Goal: Task Accomplishment & Management: Manage account settings

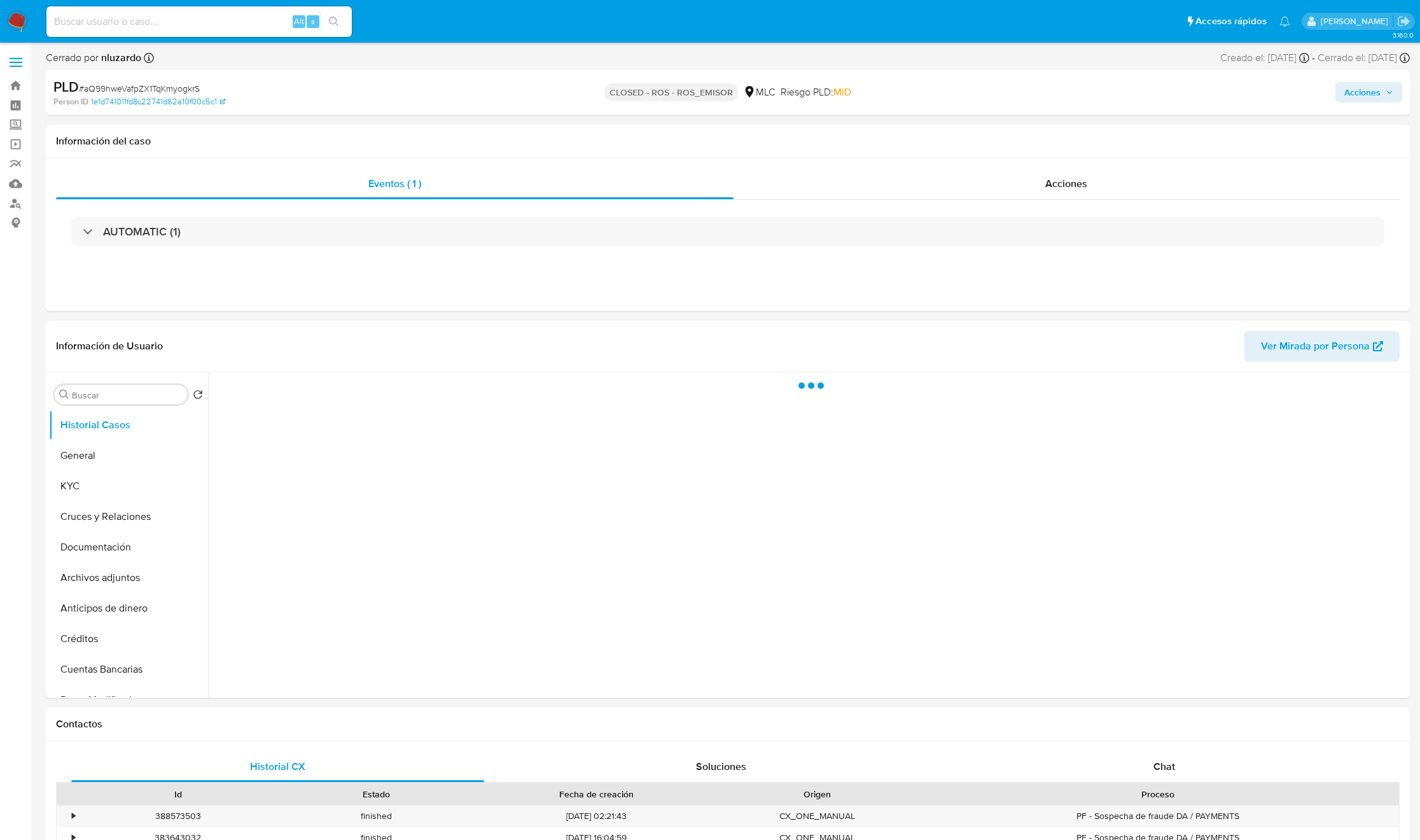
select select "10"
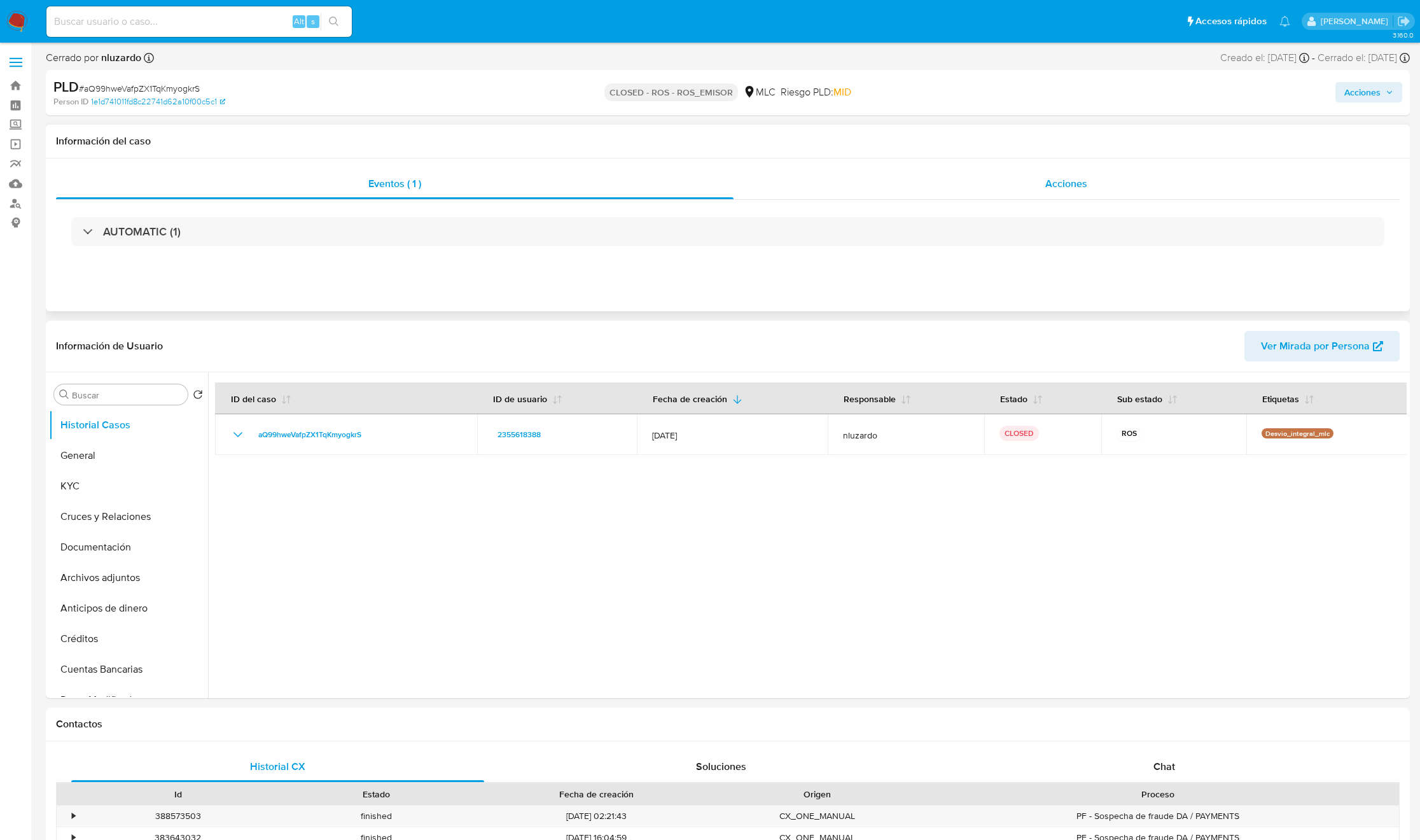
click at [1141, 190] on div "Acciones" at bounding box center [1067, 184] width 666 height 30
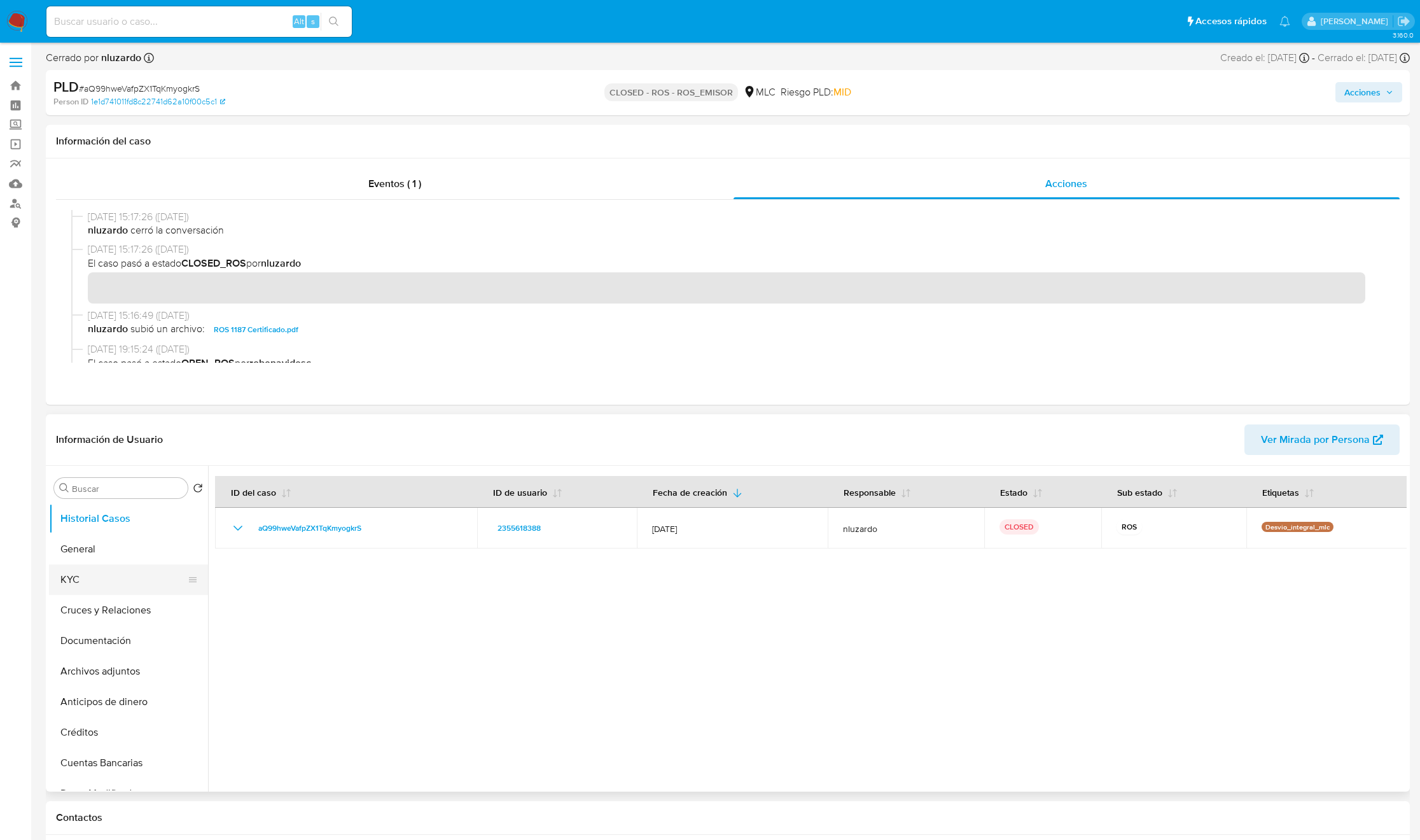
click at [145, 566] on button "KYC" at bounding box center [123, 579] width 149 height 30
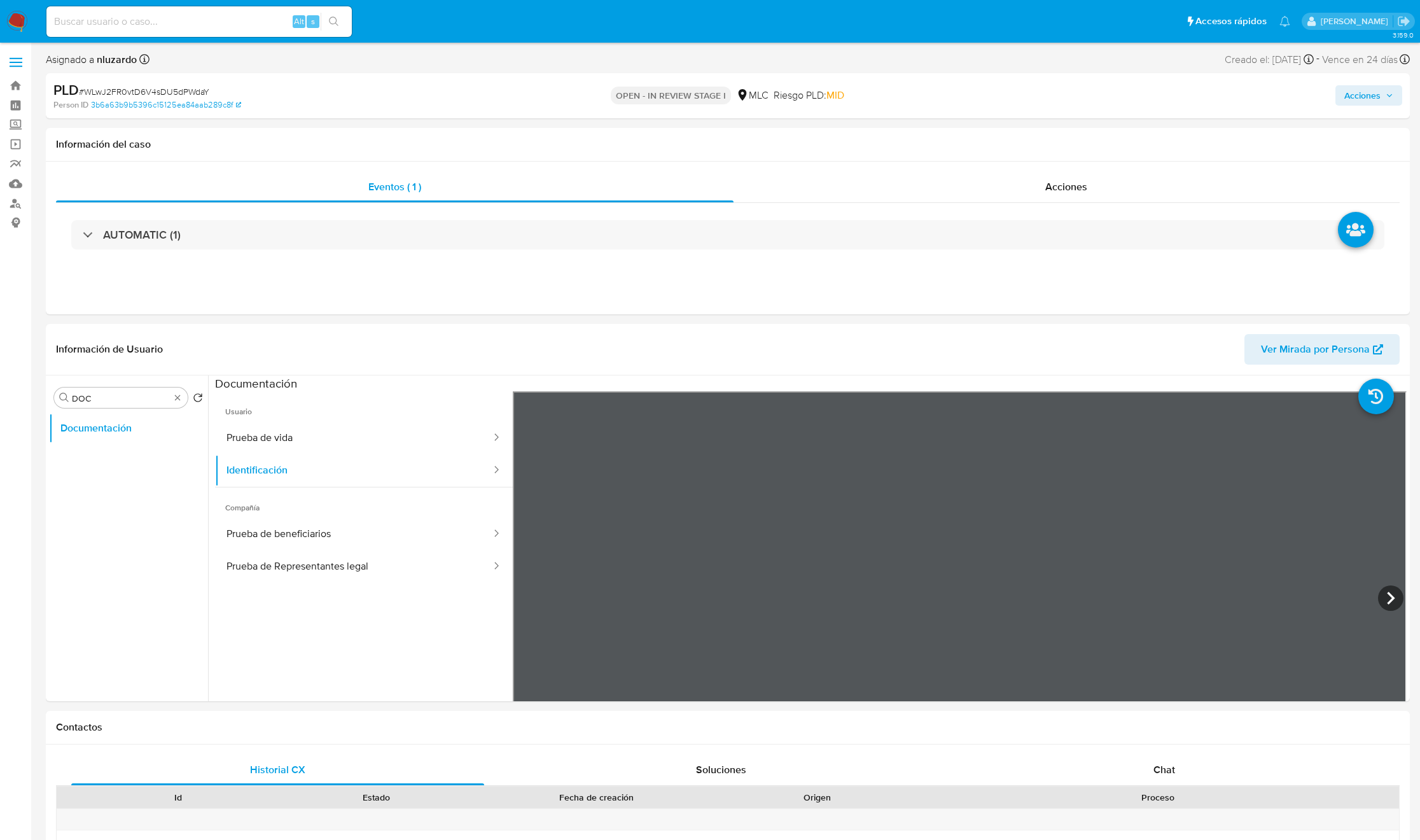
select select "10"
drag, startPoint x: 136, startPoint y: 458, endPoint x: 130, endPoint y: 479, distance: 21.8
click at [133, 472] on button "General" at bounding box center [128, 458] width 159 height 30
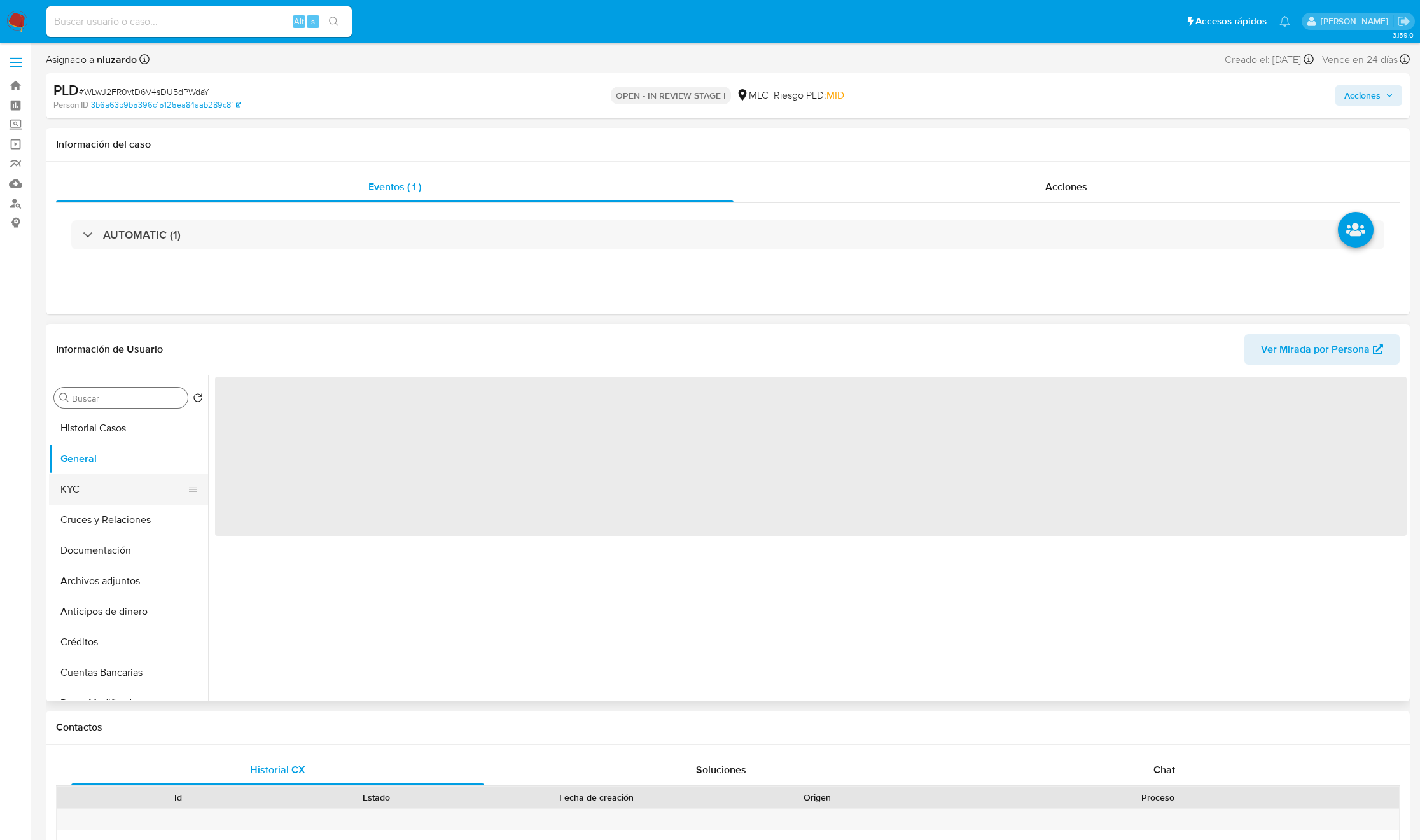
click at [127, 485] on button "KYC" at bounding box center [123, 489] width 149 height 30
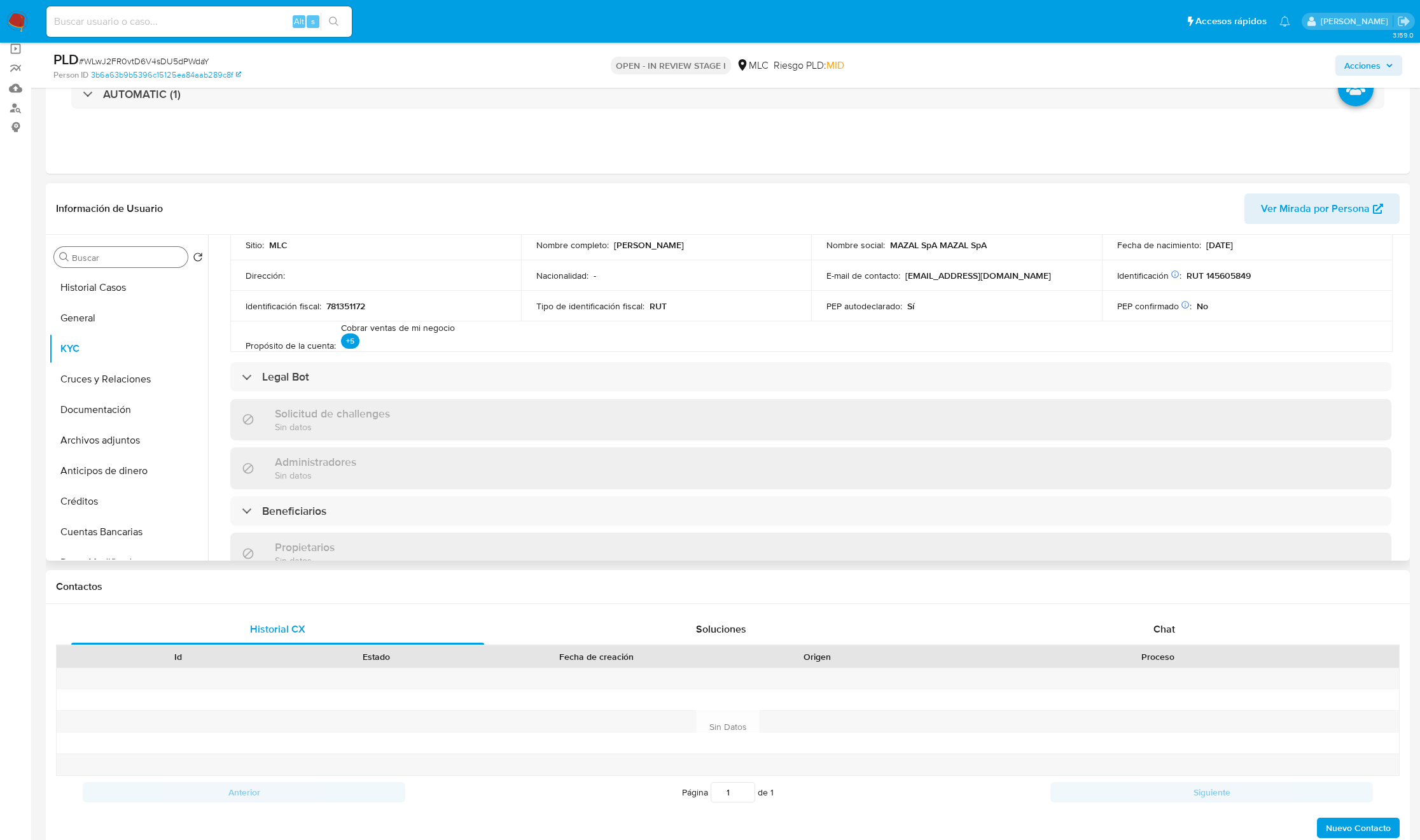
scroll to position [823, 0]
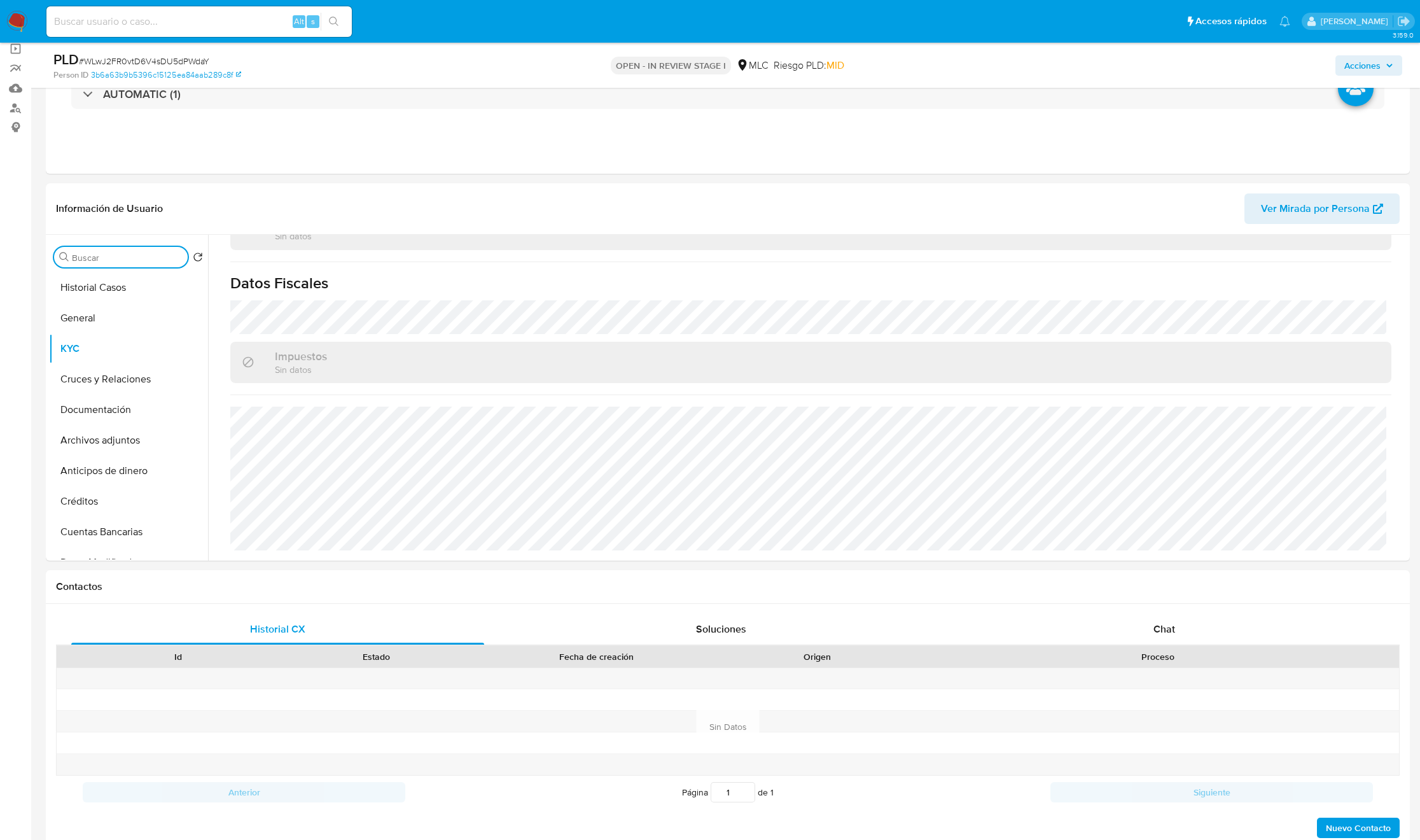
click at [109, 260] on input "DOC" at bounding box center [128, 258] width 111 height 12
type input "direcc"
click at [97, 311] on button "Direcciones" at bounding box center [123, 318] width 149 height 30
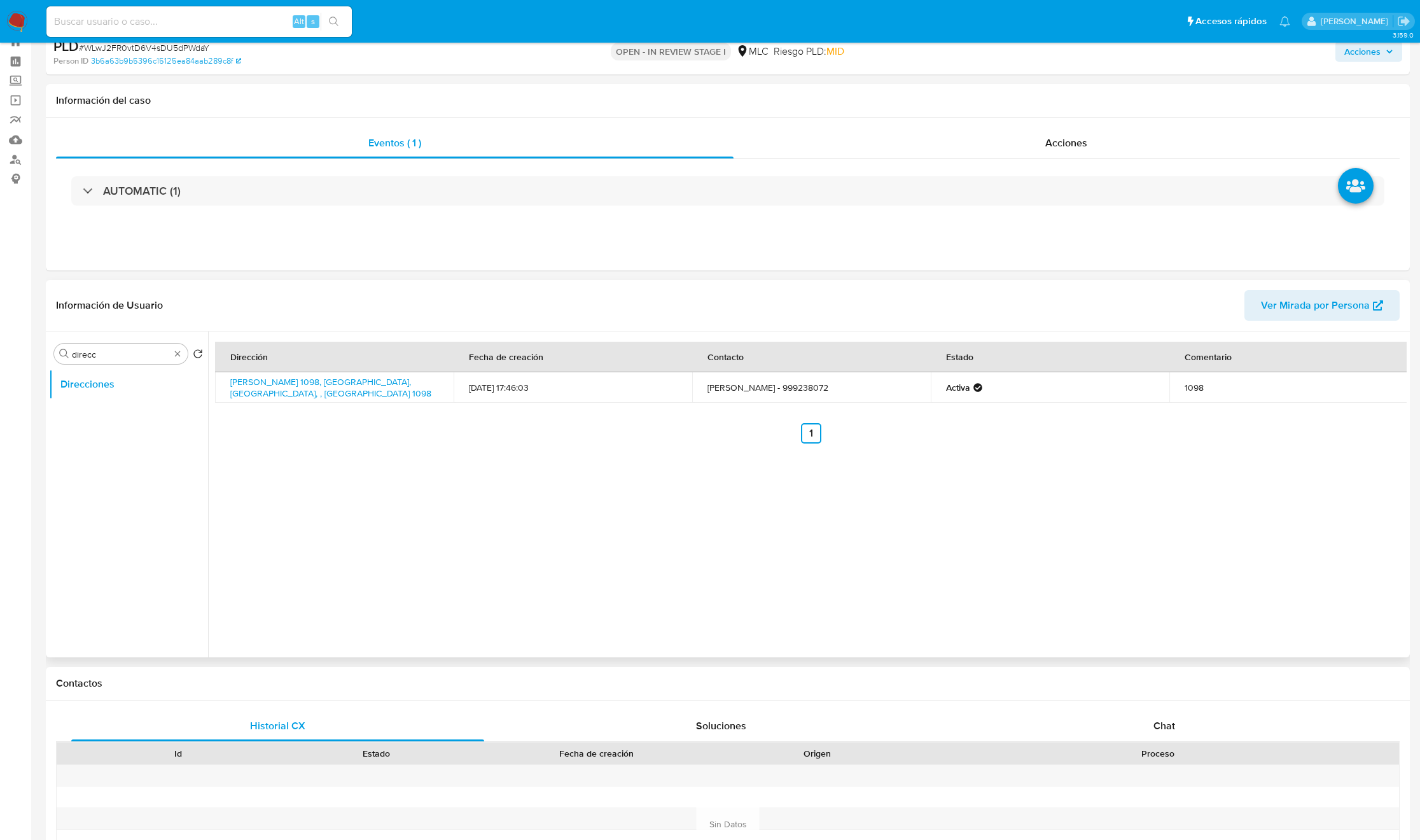
scroll to position [0, 0]
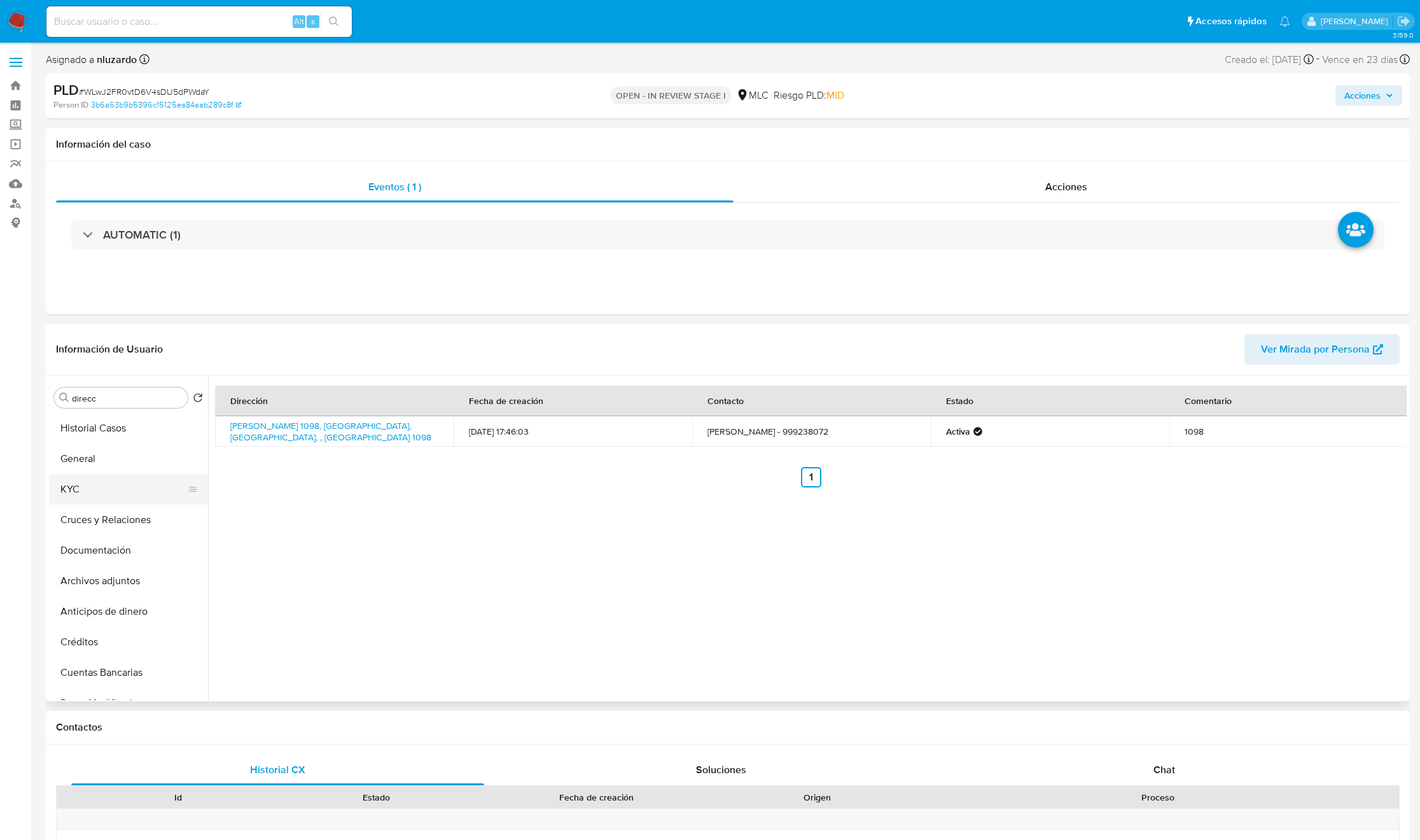
click at [136, 485] on button "KYC" at bounding box center [123, 489] width 149 height 30
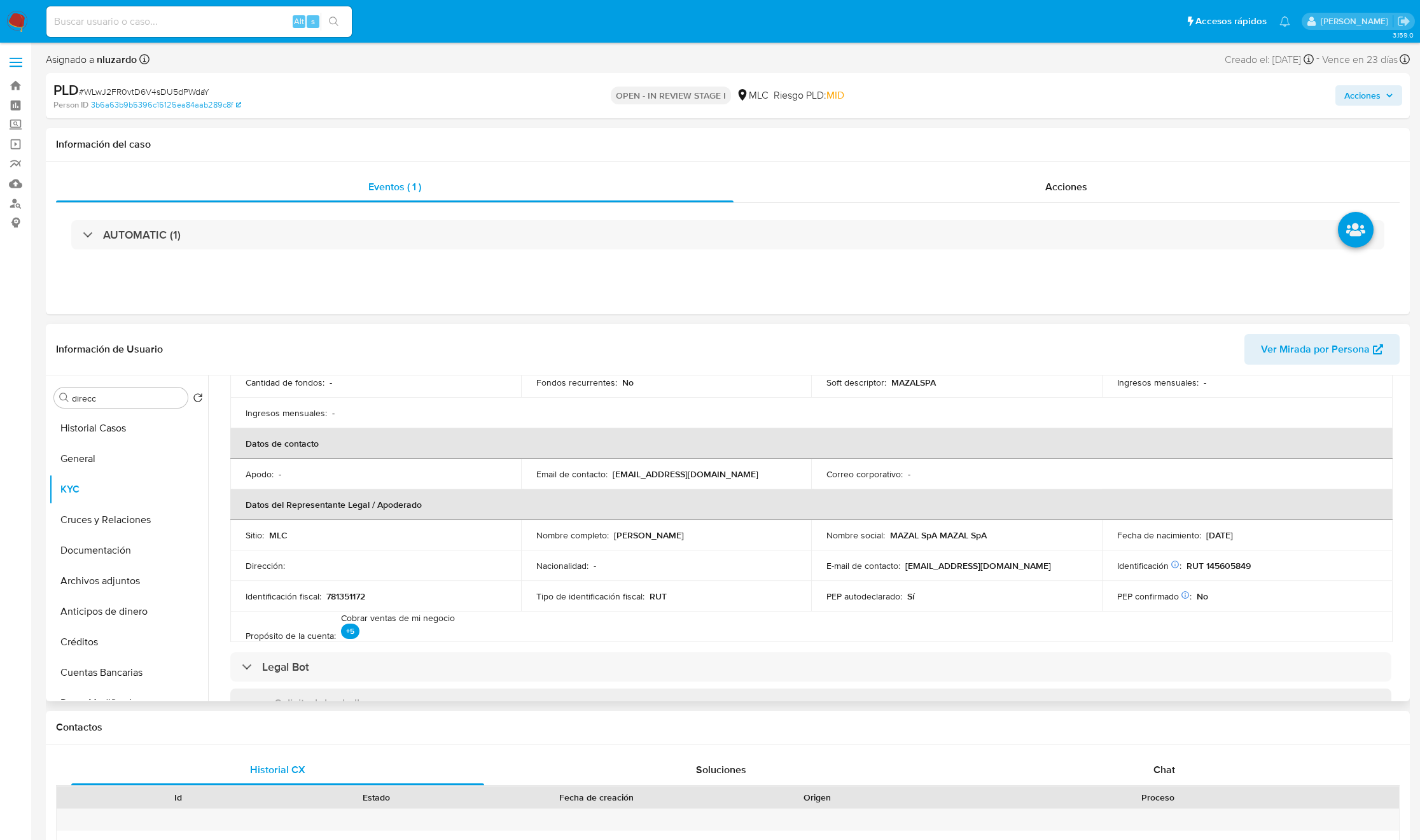
scroll to position [286, 0]
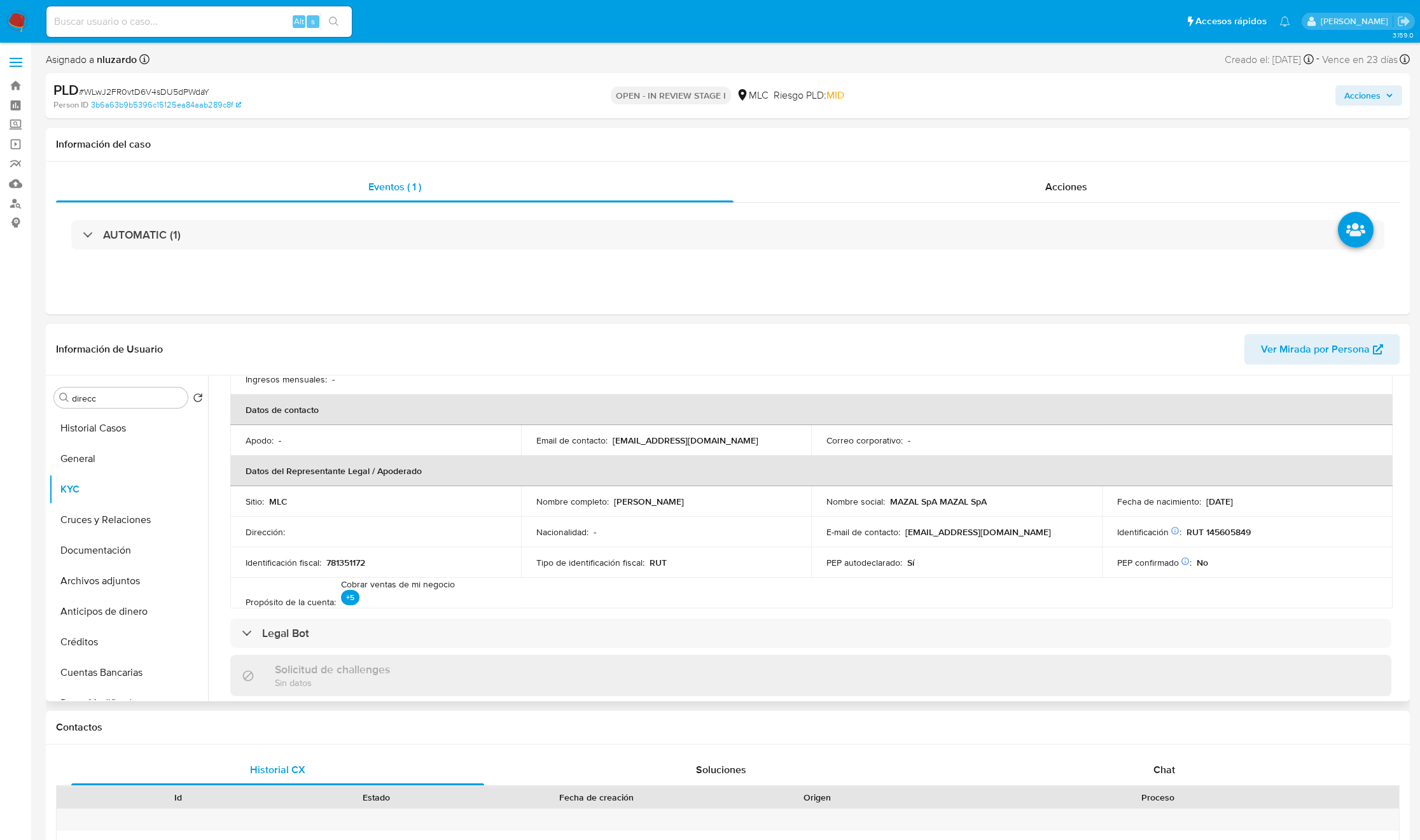
click at [660, 506] on p "Mauricio Alejandro Paniagua Herrera" at bounding box center [648, 501] width 70 height 12
click at [629, 503] on p "Mauricio Alejandro Paniagua Herrera" at bounding box center [648, 501] width 70 height 12
drag, startPoint x: 697, startPoint y: 502, endPoint x: 760, endPoint y: 503, distance: 63.0
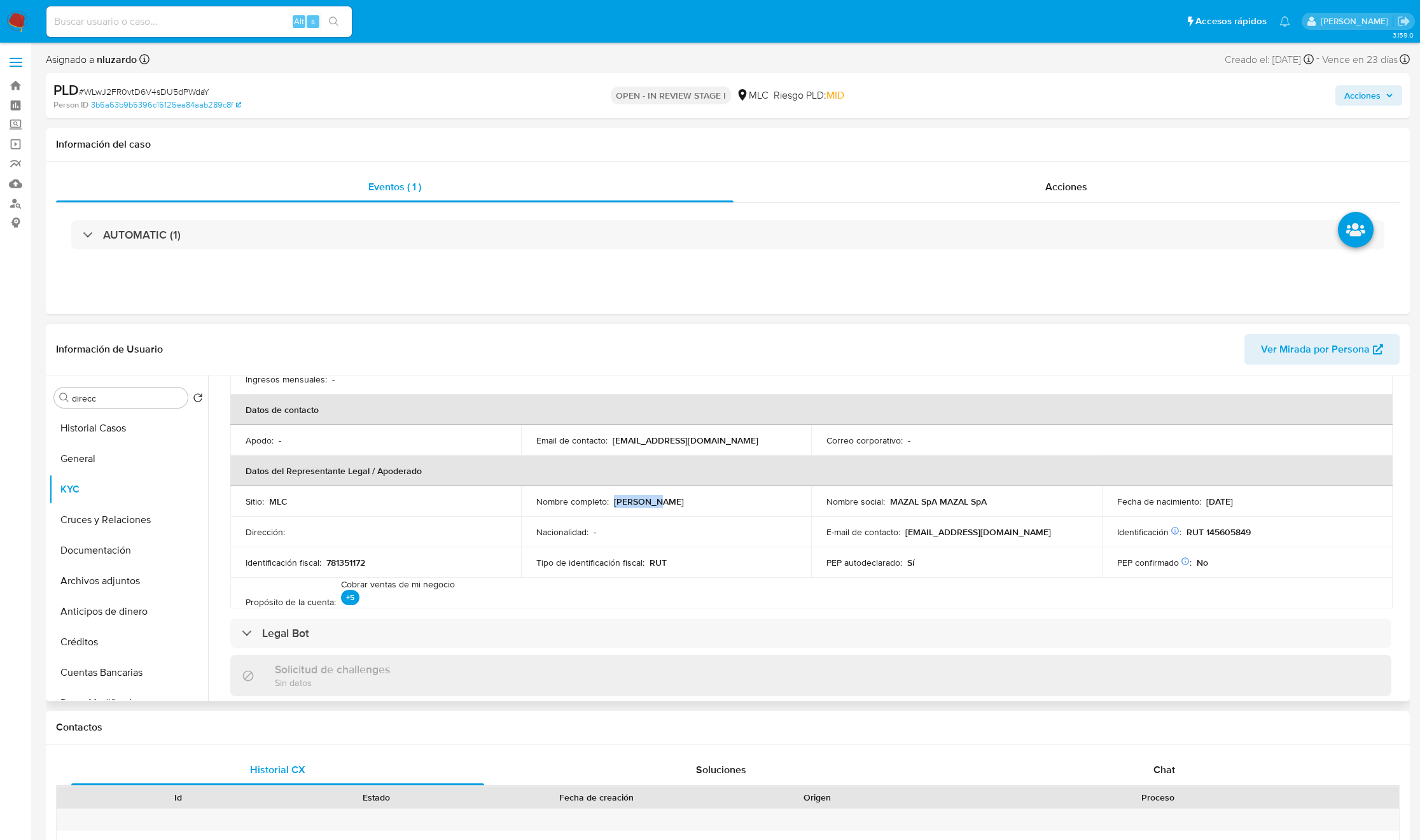
click at [760, 503] on div "Nombre completo : Mauricio Alejandro Paniagua Herrera" at bounding box center [666, 501] width 260 height 12
copy p "Mauricio Alejandro Paniagua Herrera"
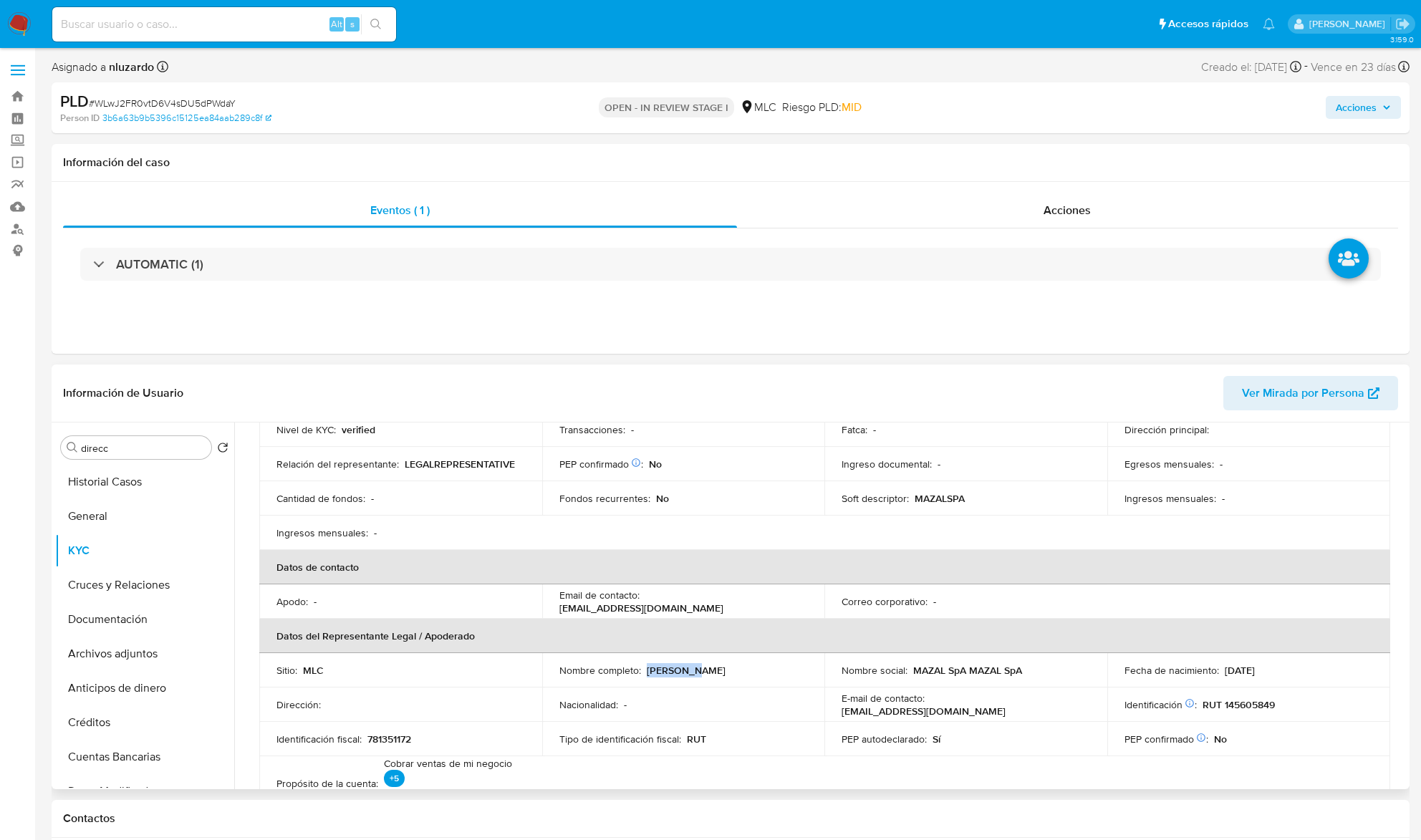
scroll to position [353, 0]
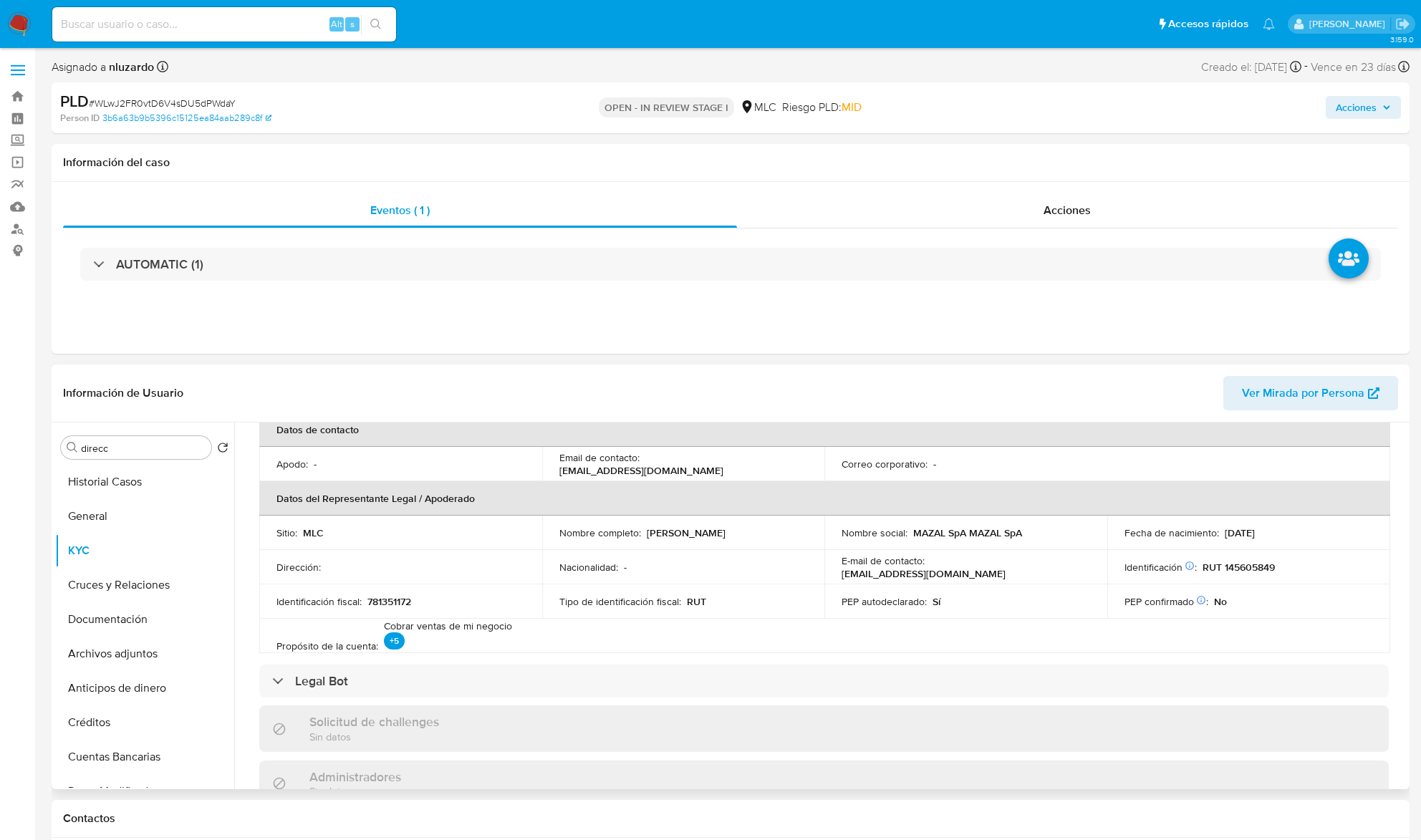
click at [842, 599] on p "PEP autodeclarado :" at bounding box center [884, 602] width 85 height 13
drag, startPoint x: 834, startPoint y: 596, endPoint x: 1002, endPoint y: 608, distance: 168.4
click at [1002, 608] on td "PEP autodeclarado : Sí" at bounding box center [965, 602] width 282 height 34
click at [1002, 608] on div "PEP autodeclarado : Sí" at bounding box center [966, 602] width 248 height 13
drag, startPoint x: 1002, startPoint y: 605, endPoint x: 833, endPoint y: 597, distance: 169.2
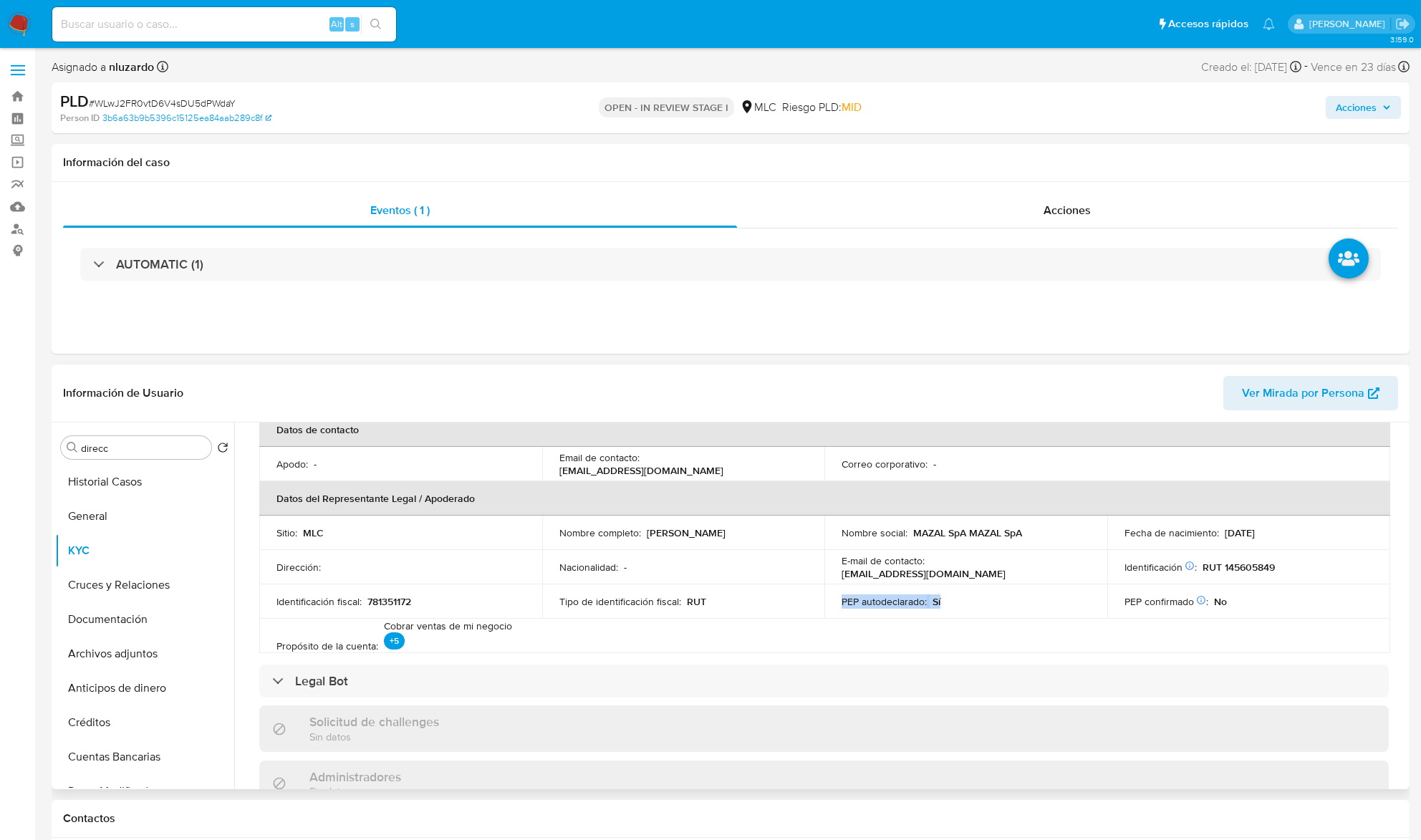
click at [833, 597] on td "PEP autodeclarado : Sí" at bounding box center [965, 602] width 282 height 34
click at [917, 602] on p "PEP autodeclarado :" at bounding box center [884, 602] width 85 height 13
click at [762, 625] on table "Información de empresa ID de usuario : 2414622794 Nombre del comercio : MAZAL S…" at bounding box center [824, 396] width 1131 height 516
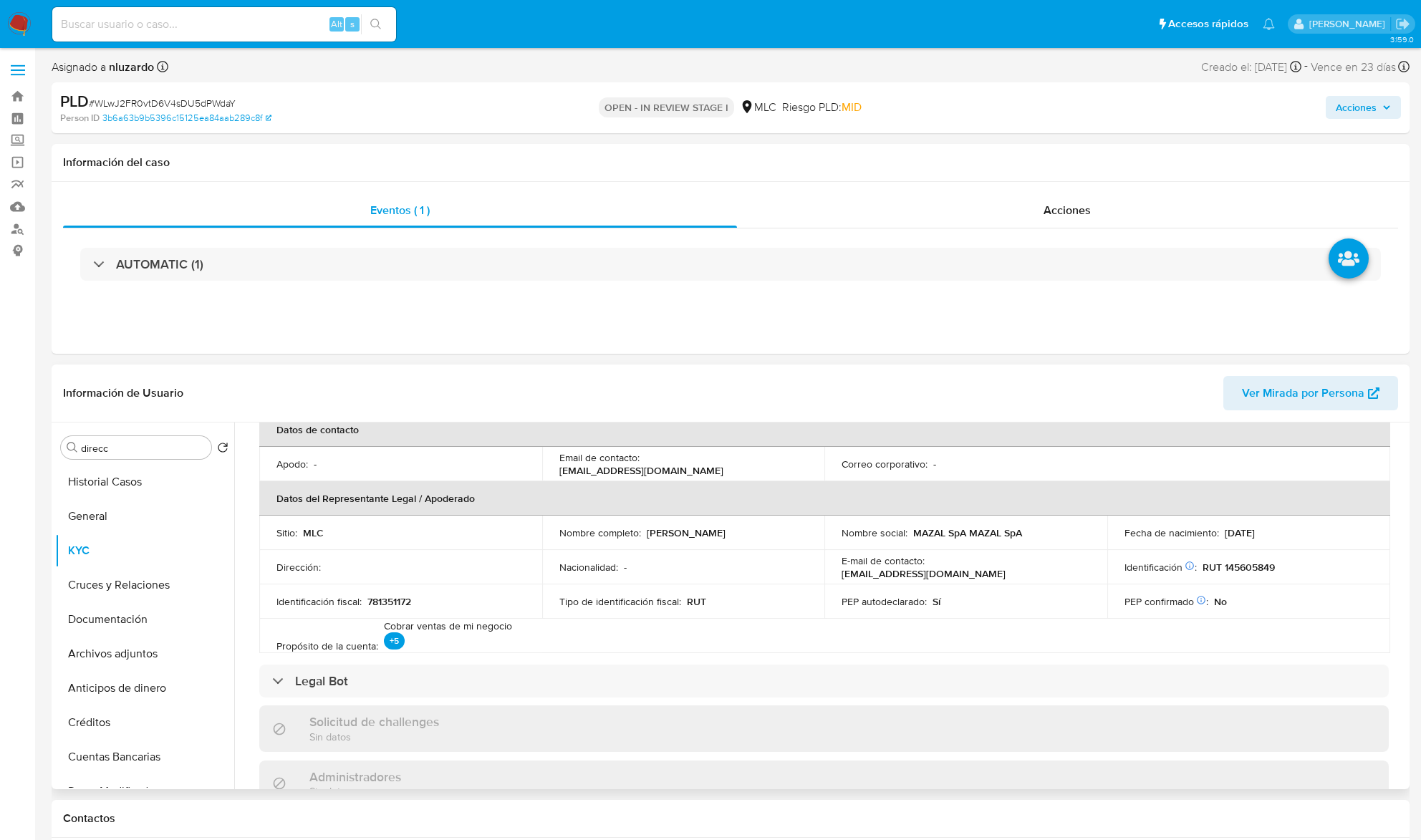
click at [922, 606] on p "PEP autodeclarado :" at bounding box center [884, 602] width 85 height 13
click at [999, 575] on td "E-mail de contacto : spamazal@gmail.com" at bounding box center [965, 567] width 282 height 34
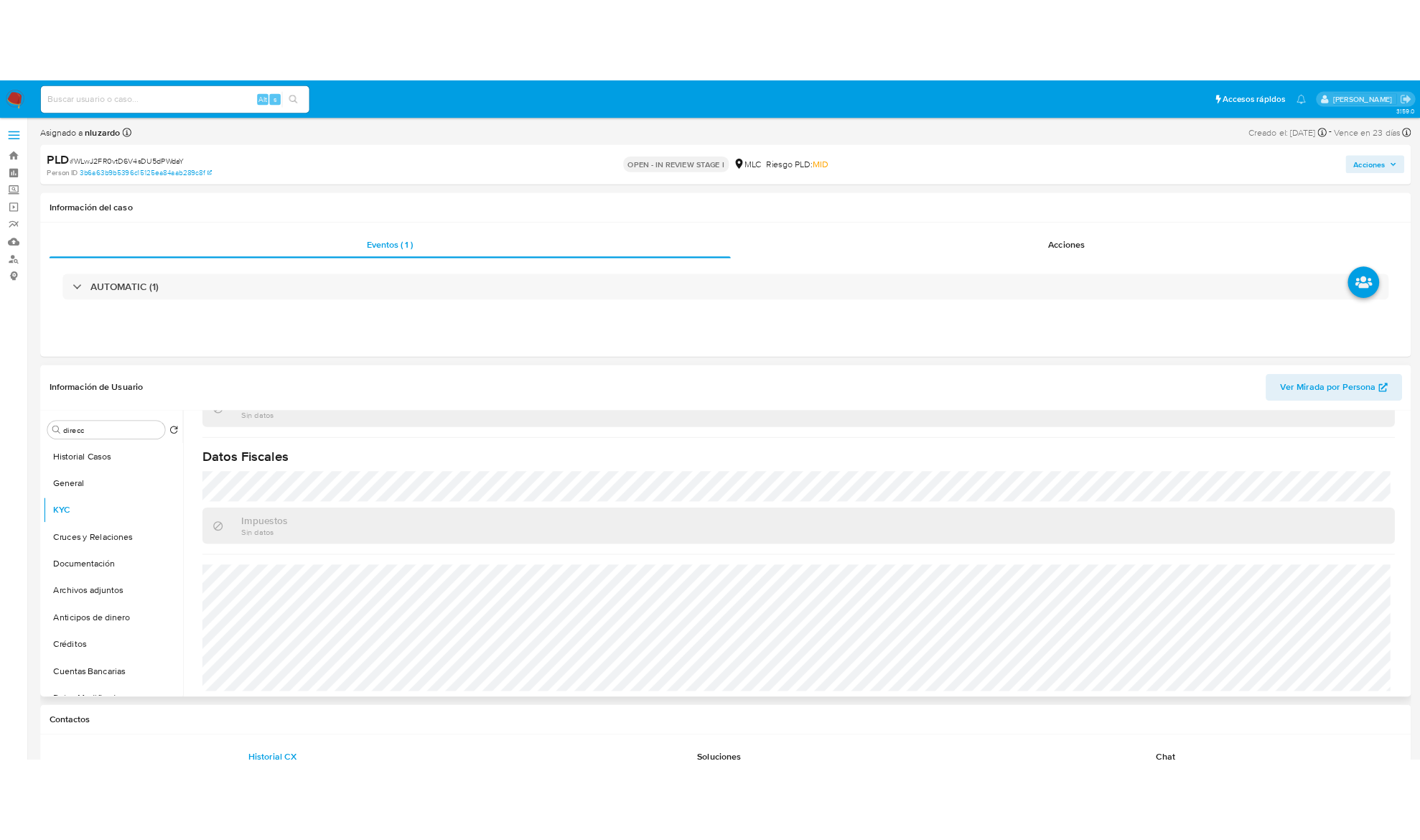
scroll to position [929, 0]
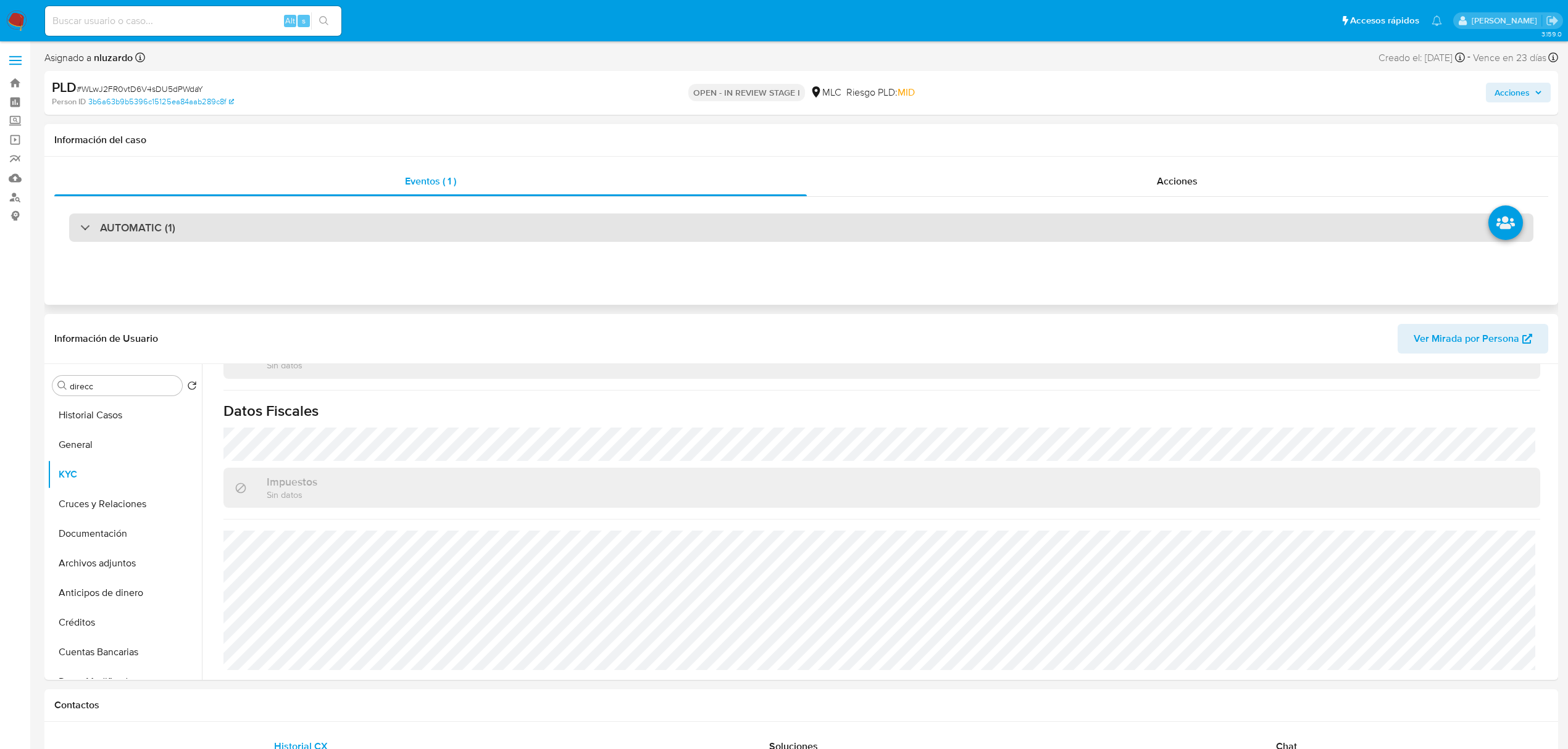
click at [593, 239] on div "AUTOMATIC (1)" at bounding box center [802, 227] width 1465 height 28
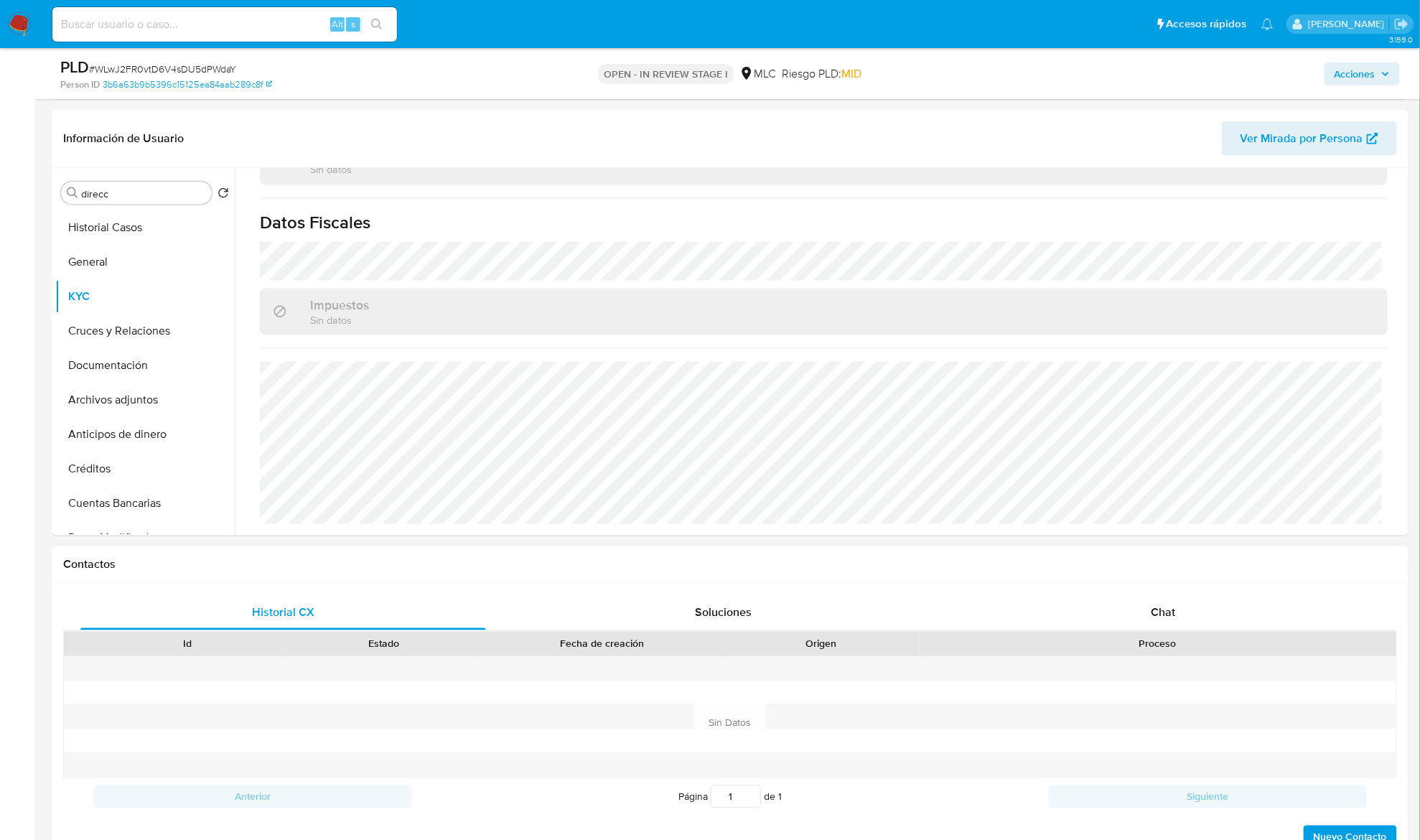
scroll to position [577, 0]
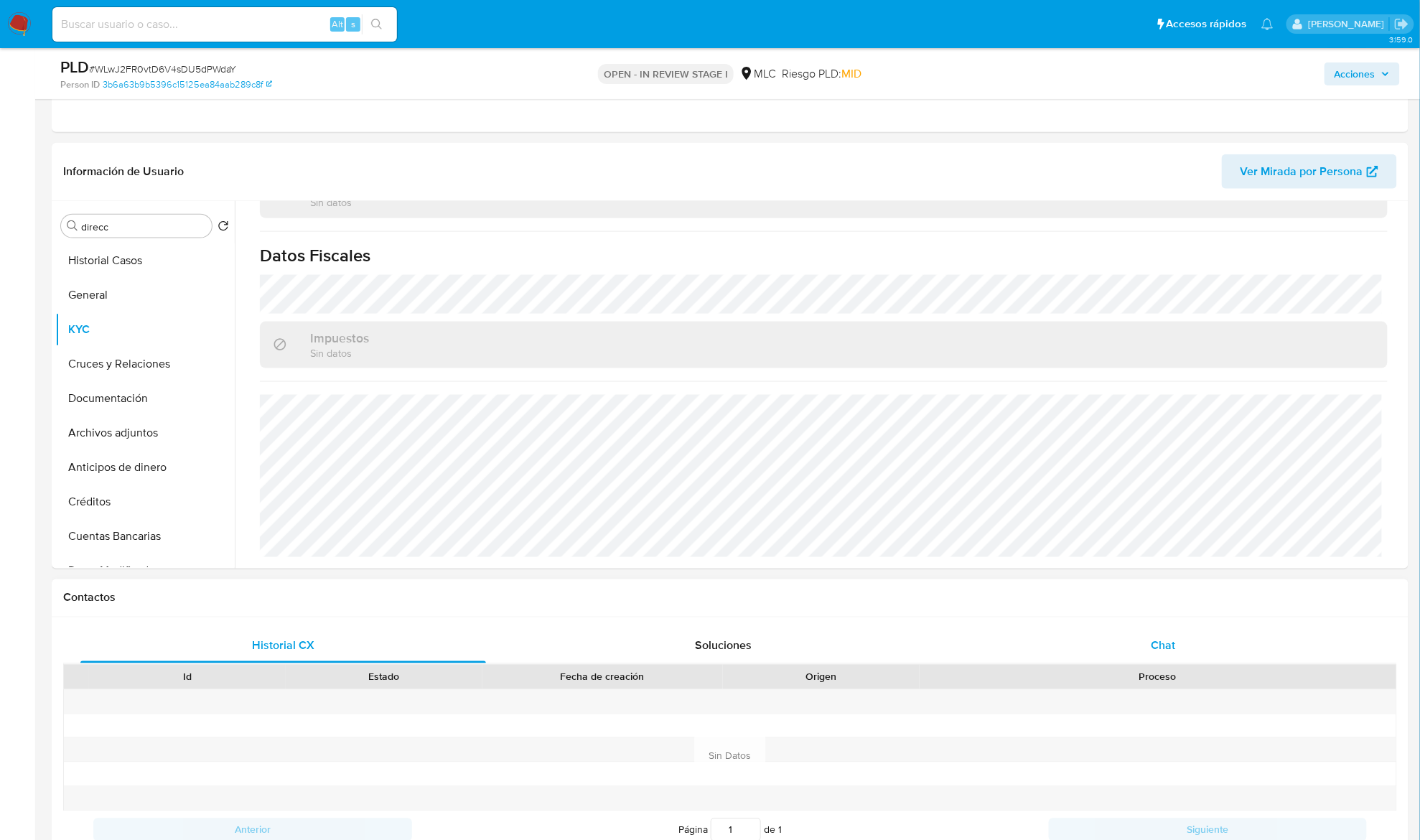
click at [1132, 649] on div "Chat" at bounding box center [1163, 646] width 405 height 34
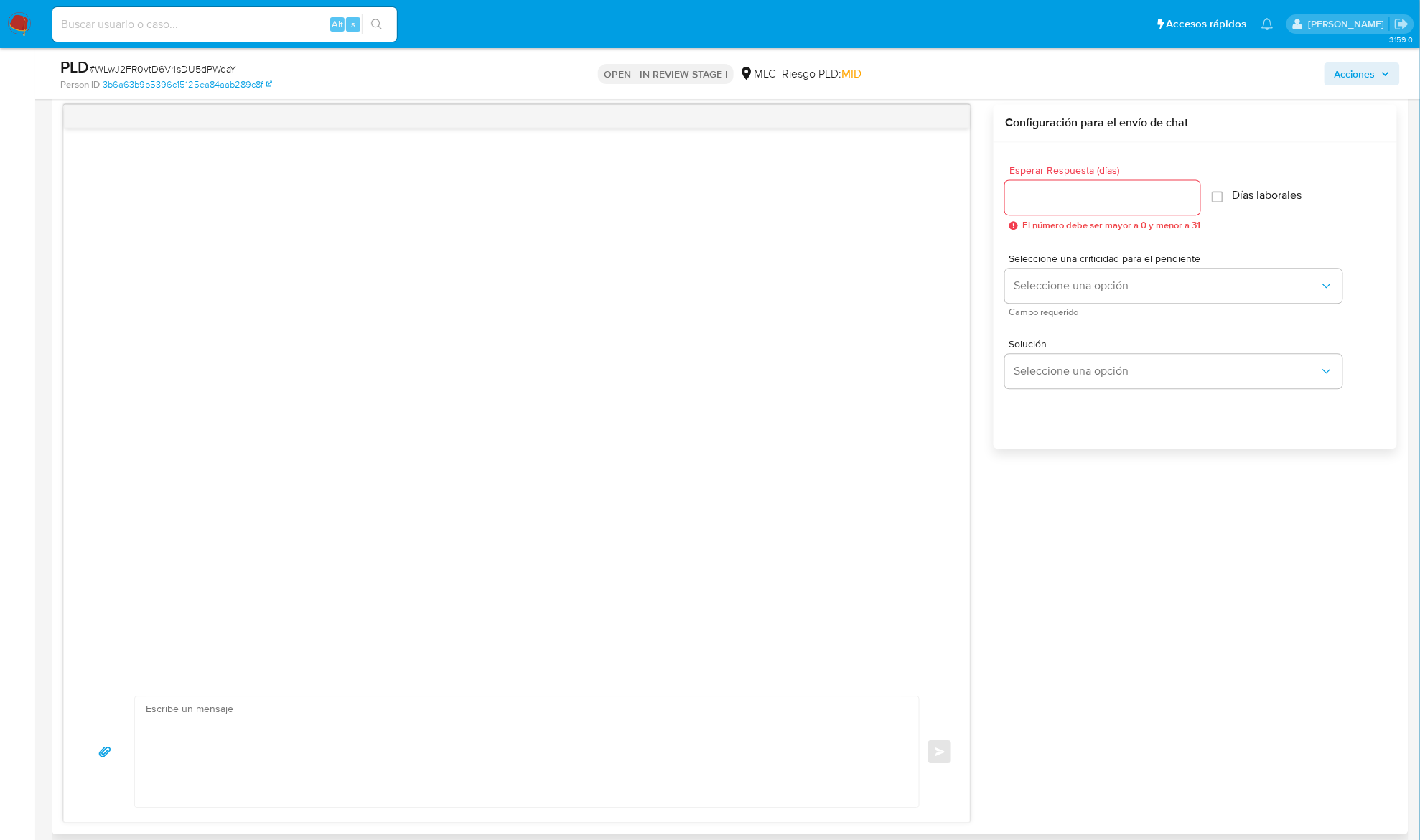
scroll to position [1055, 0]
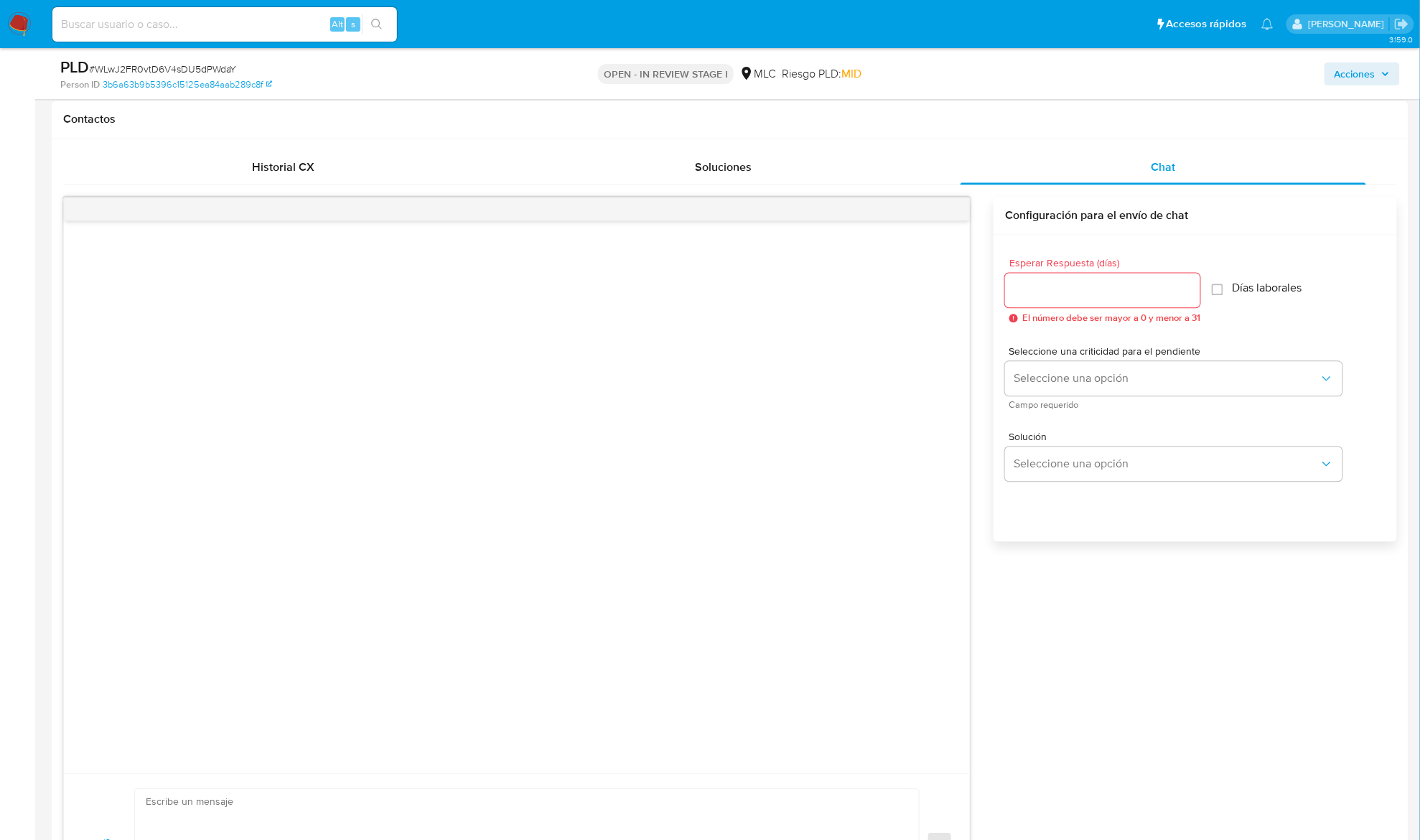
click at [1102, 290] on input "Esperar Respuesta (días)" at bounding box center [1103, 291] width 195 height 19
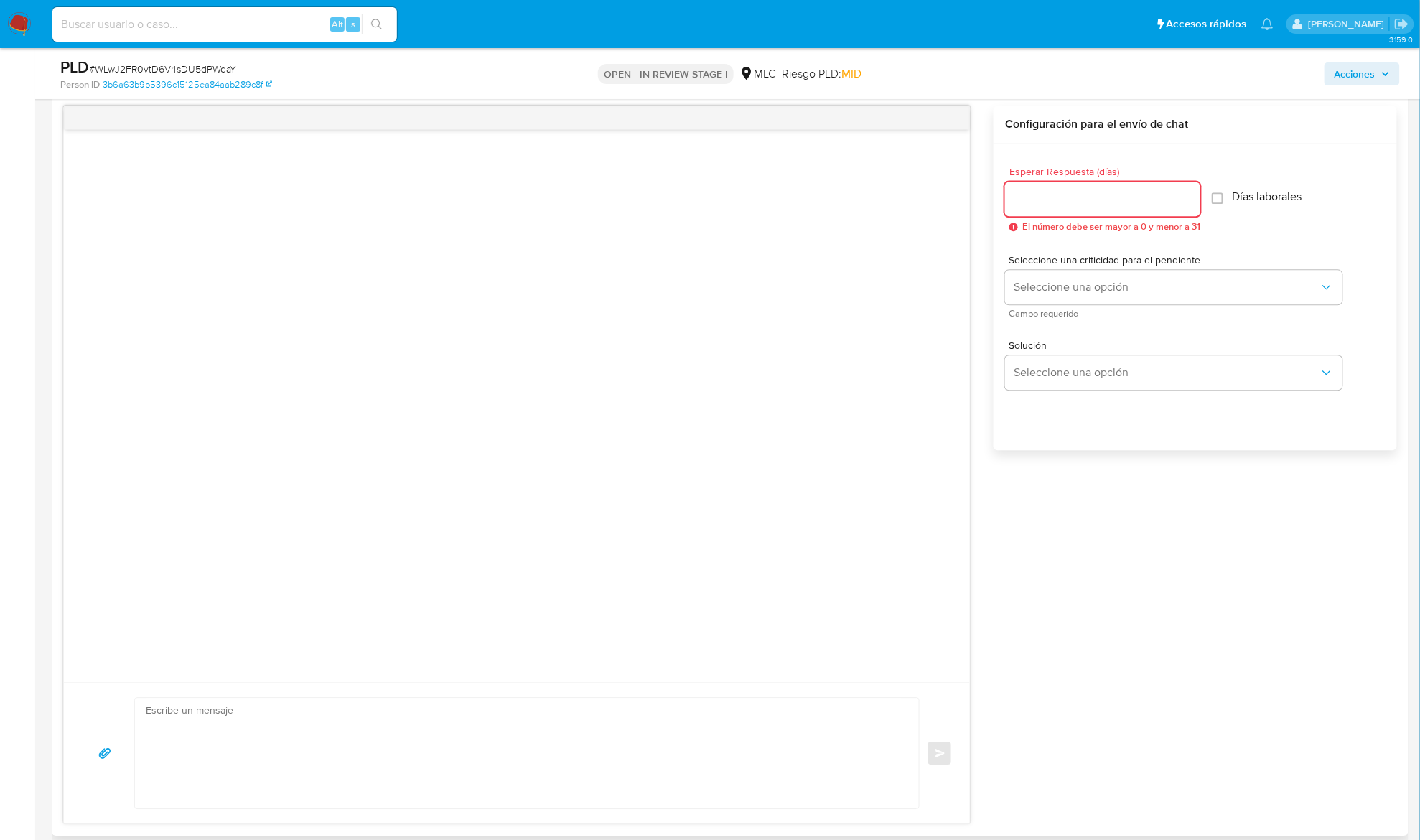
scroll to position [1149, 0]
type input "2"
click at [1049, 259] on span "Seleccione una criticidad para el pendiente" at bounding box center [1178, 259] width 337 height 10
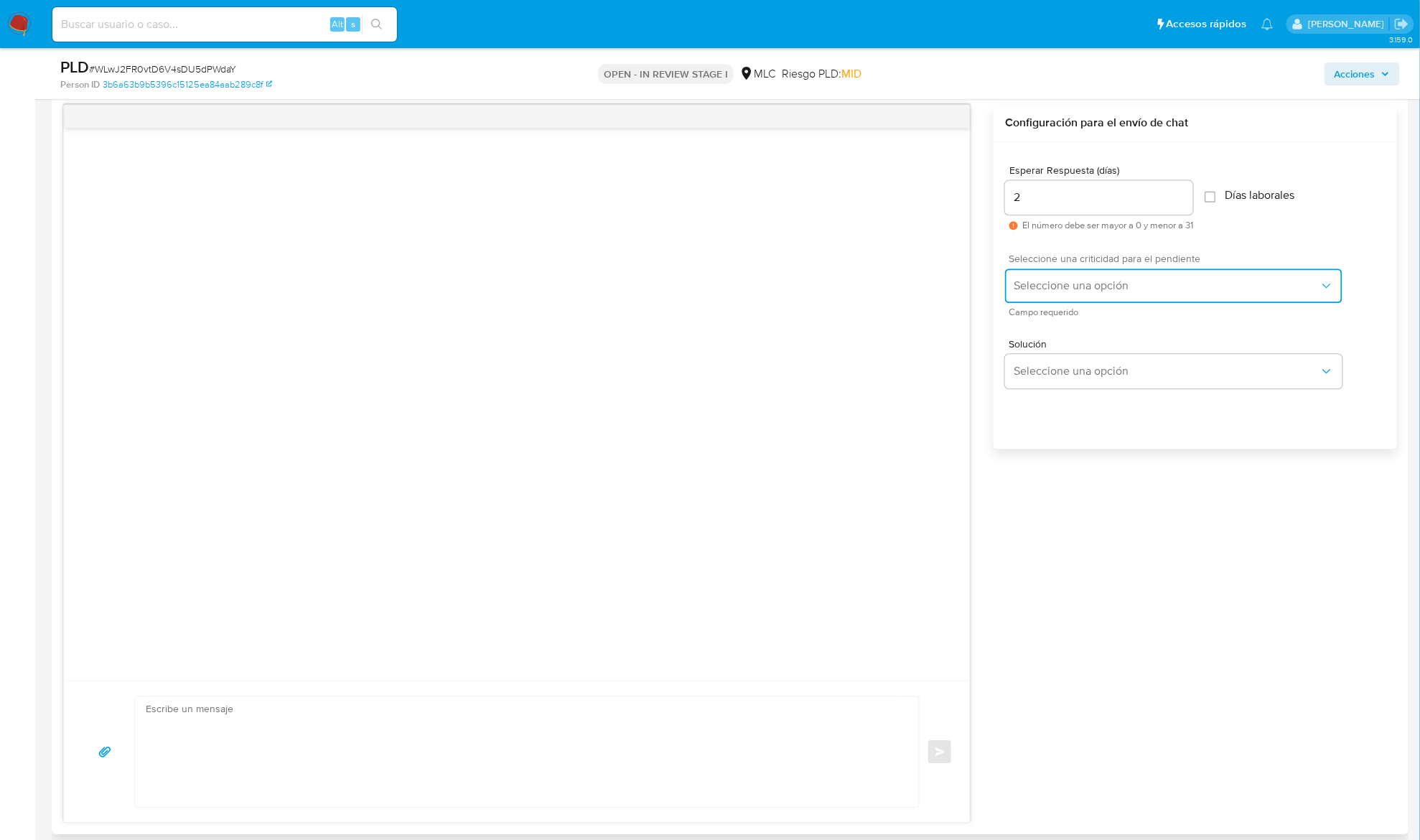
click at [1067, 303] on button "Seleccione una opción" at bounding box center [1174, 285] width 337 height 34
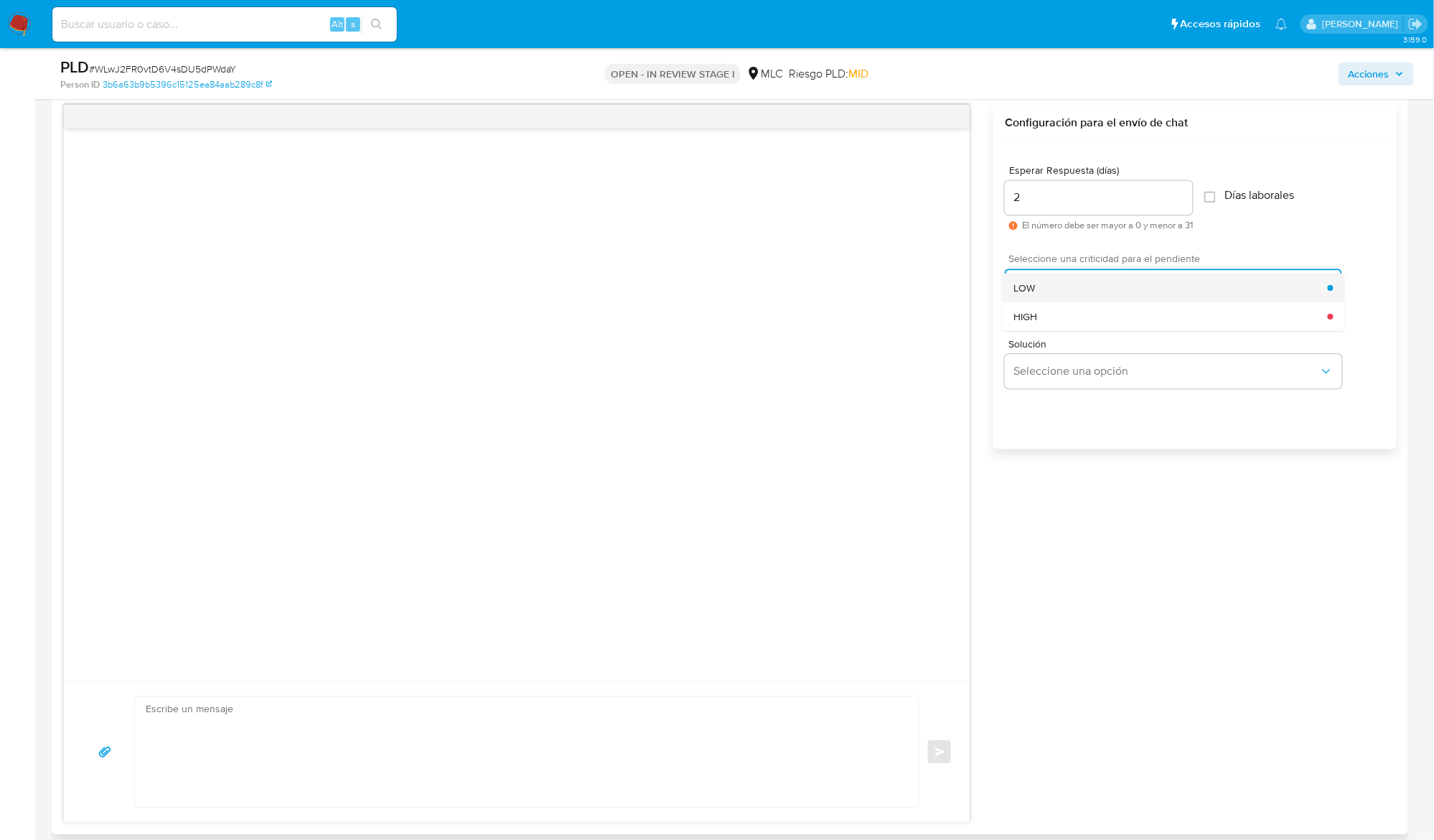
click at [1069, 293] on div "LOW" at bounding box center [1171, 287] width 314 height 28
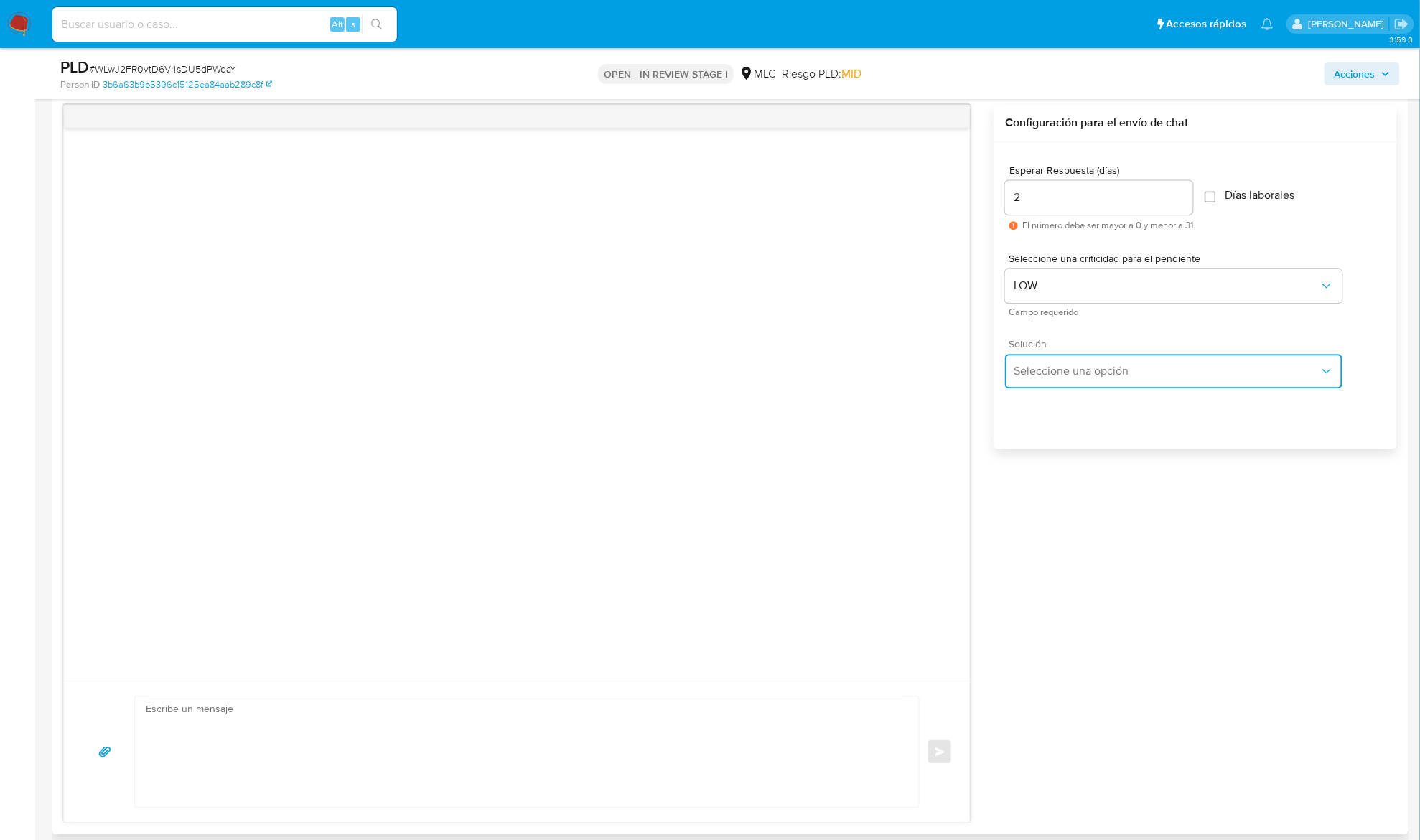
click at [1078, 383] on button "Seleccione una opción" at bounding box center [1174, 371] width 337 height 34
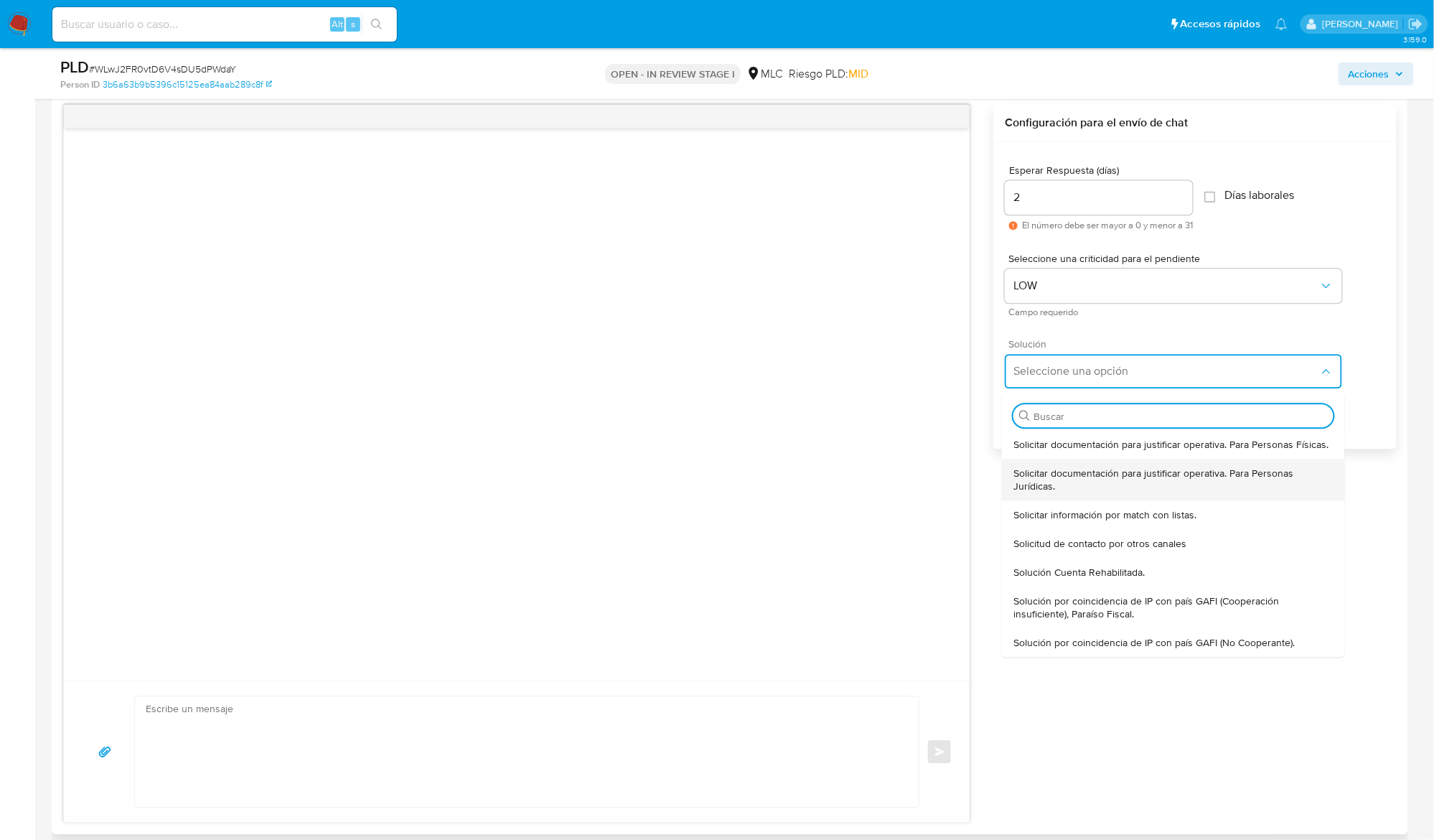
click at [1092, 475] on span "Solicitar documentación para justificar operativa. Para Personas Jurídicas." at bounding box center [1174, 479] width 320 height 26
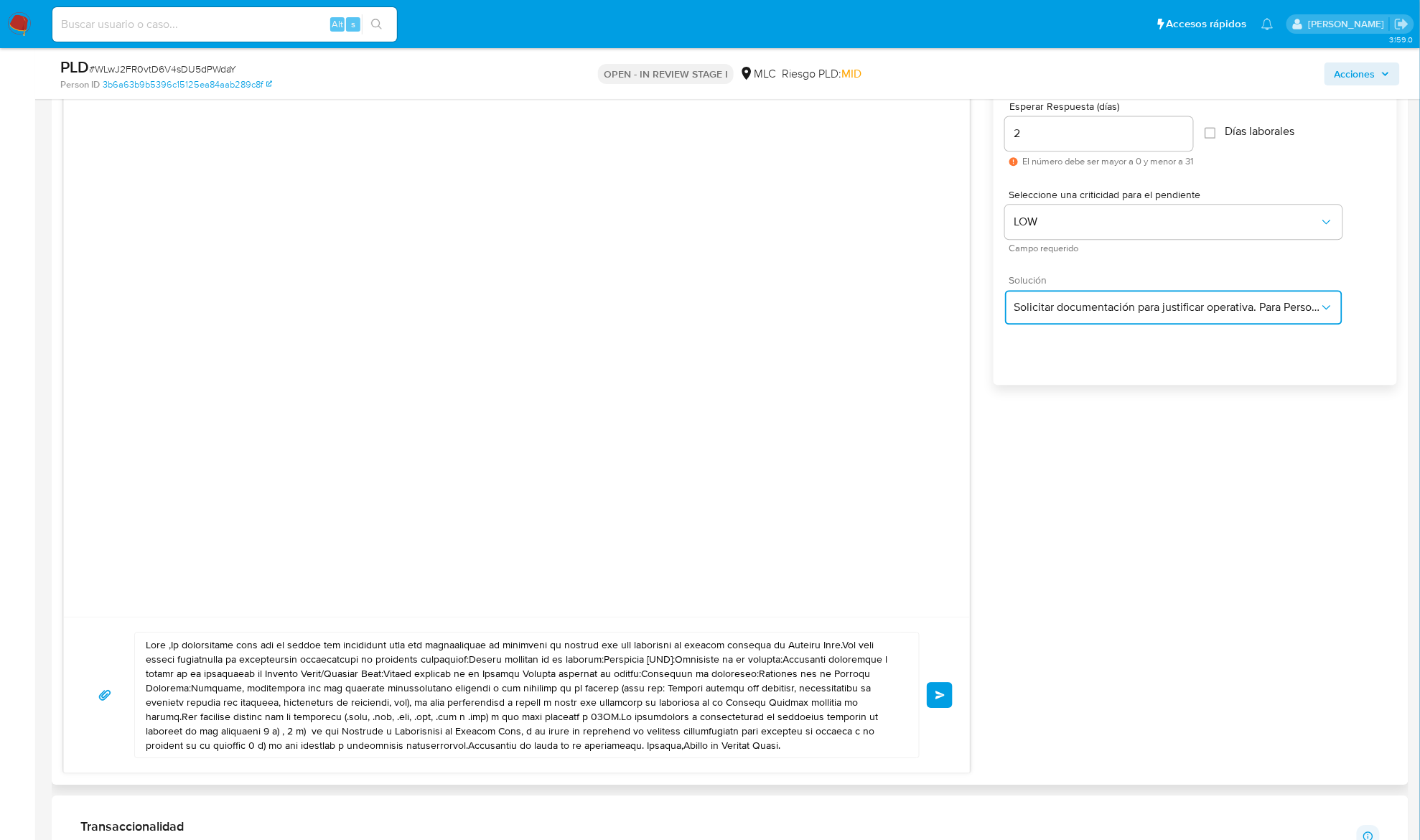
scroll to position [1339, 0]
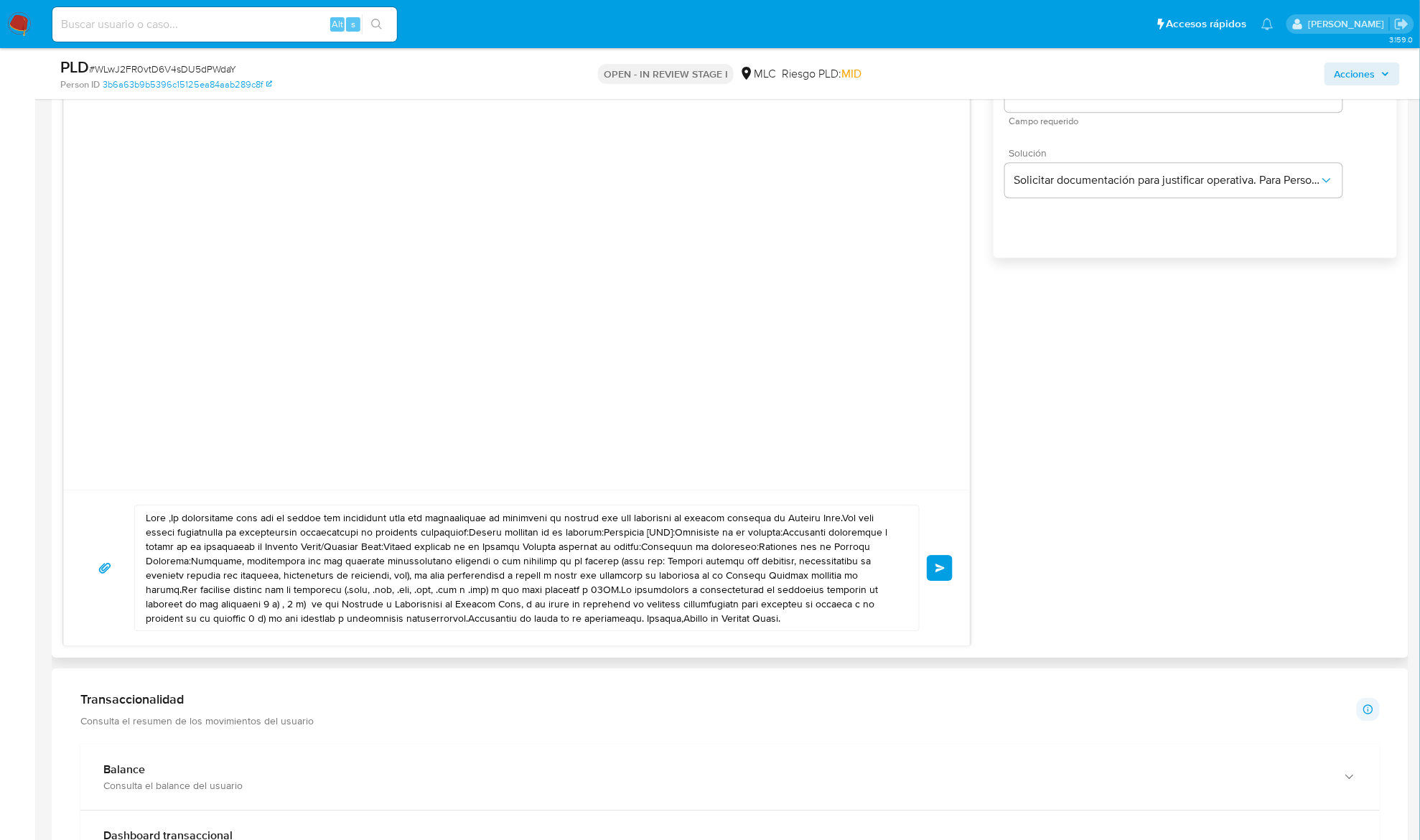
click at [561, 569] on textarea at bounding box center [523, 568] width 755 height 125
paste textarea "Buenas tardes, esperamos que te encuentres bien. Te contactamos ya que necesita…"
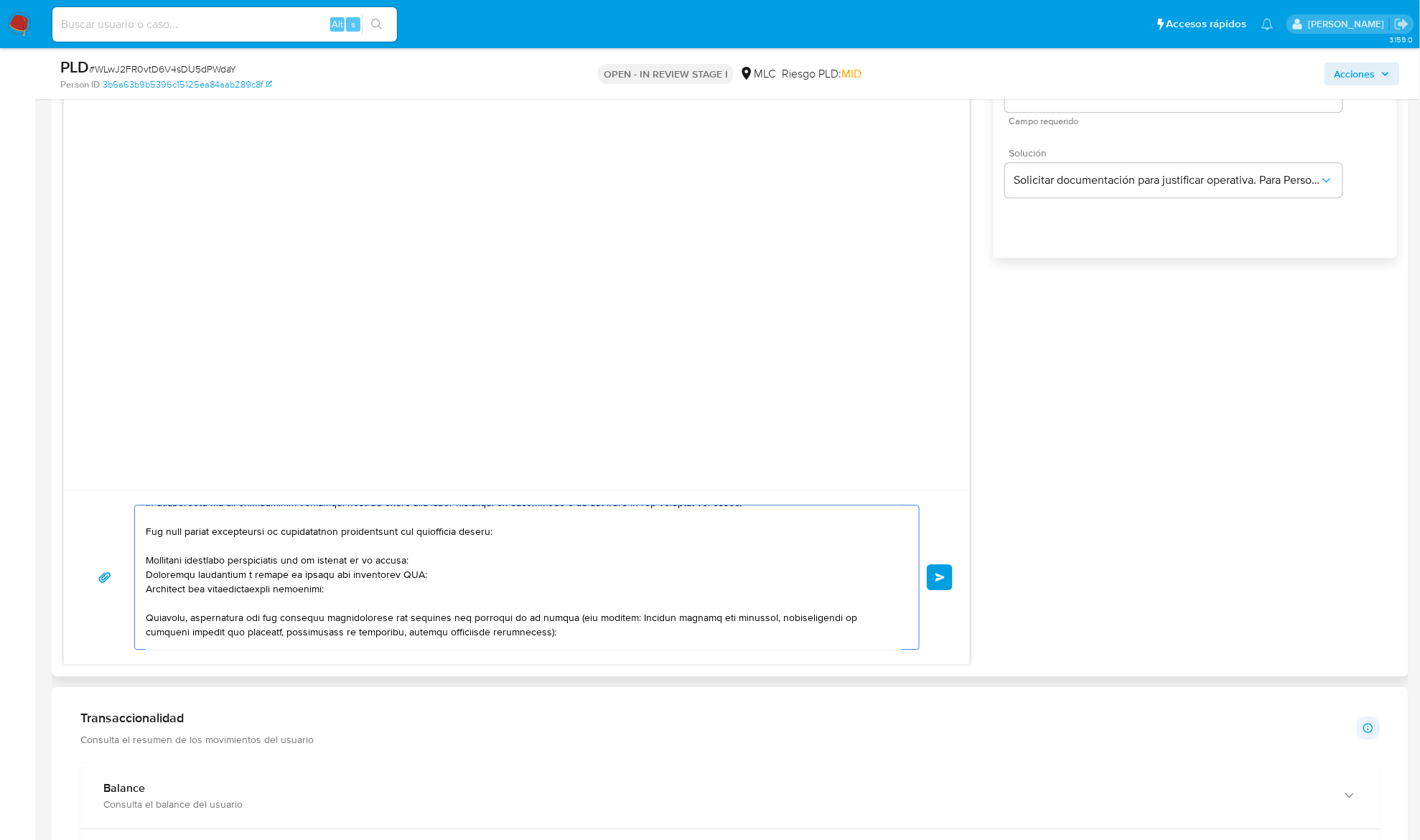
scroll to position [0, 0]
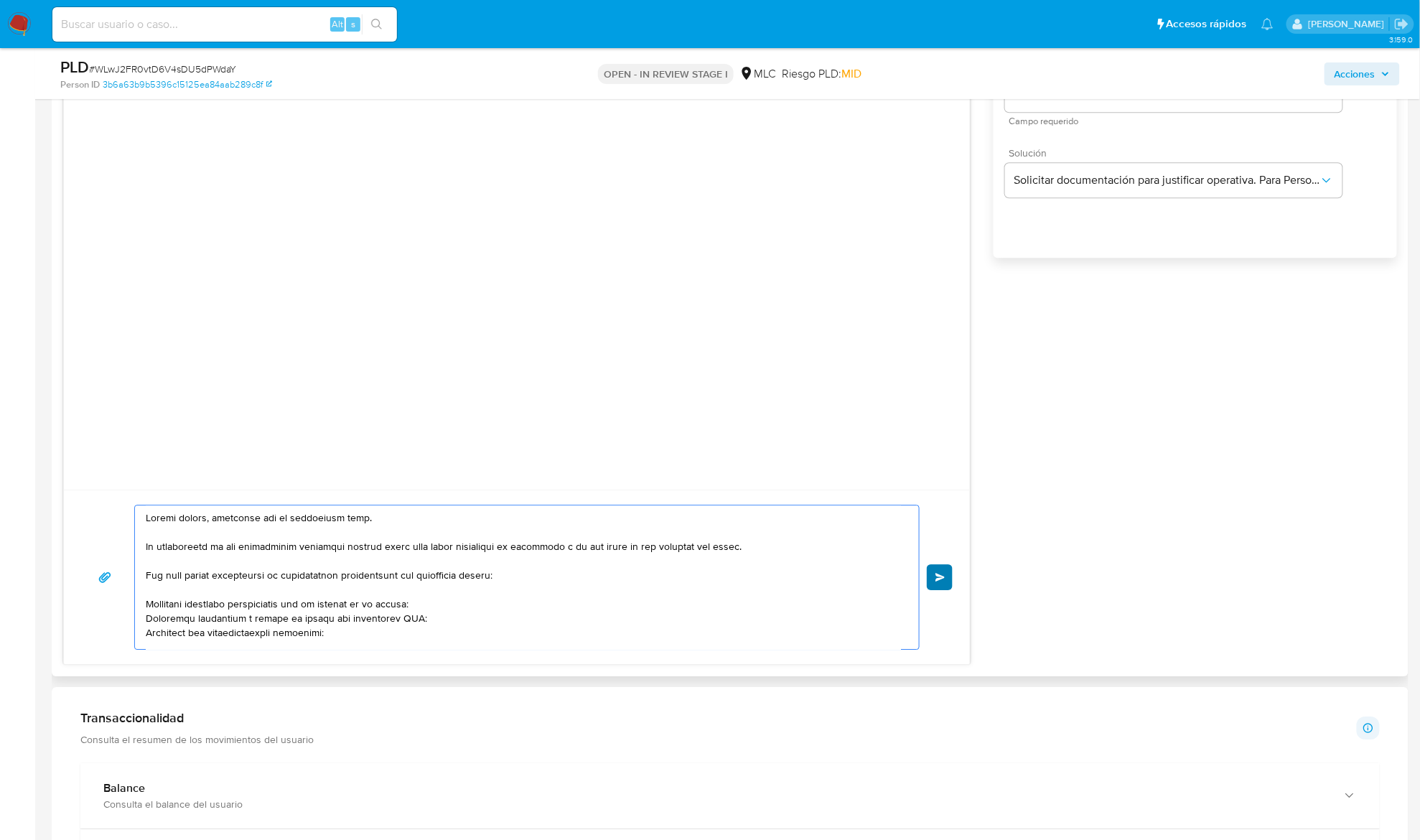
type textarea "Buenas tardes, esperamos que te encuentres bien. Te contactamos ya que necesita…"
drag, startPoint x: 940, startPoint y: 583, endPoint x: 638, endPoint y: 607, distance: 303.0
click at [648, 618] on div "Enviar" at bounding box center [517, 577] width 872 height 145
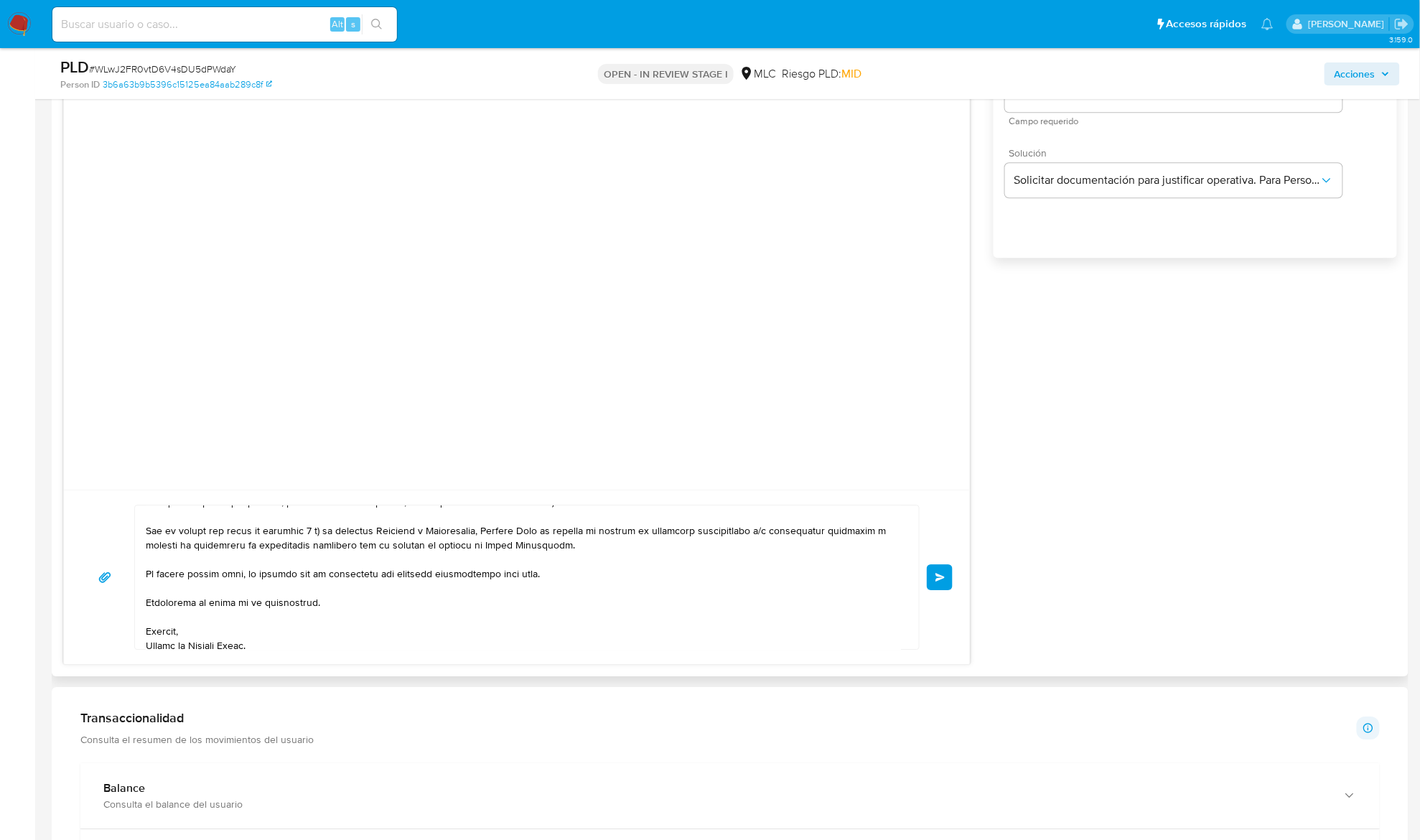
scroll to position [182, 0]
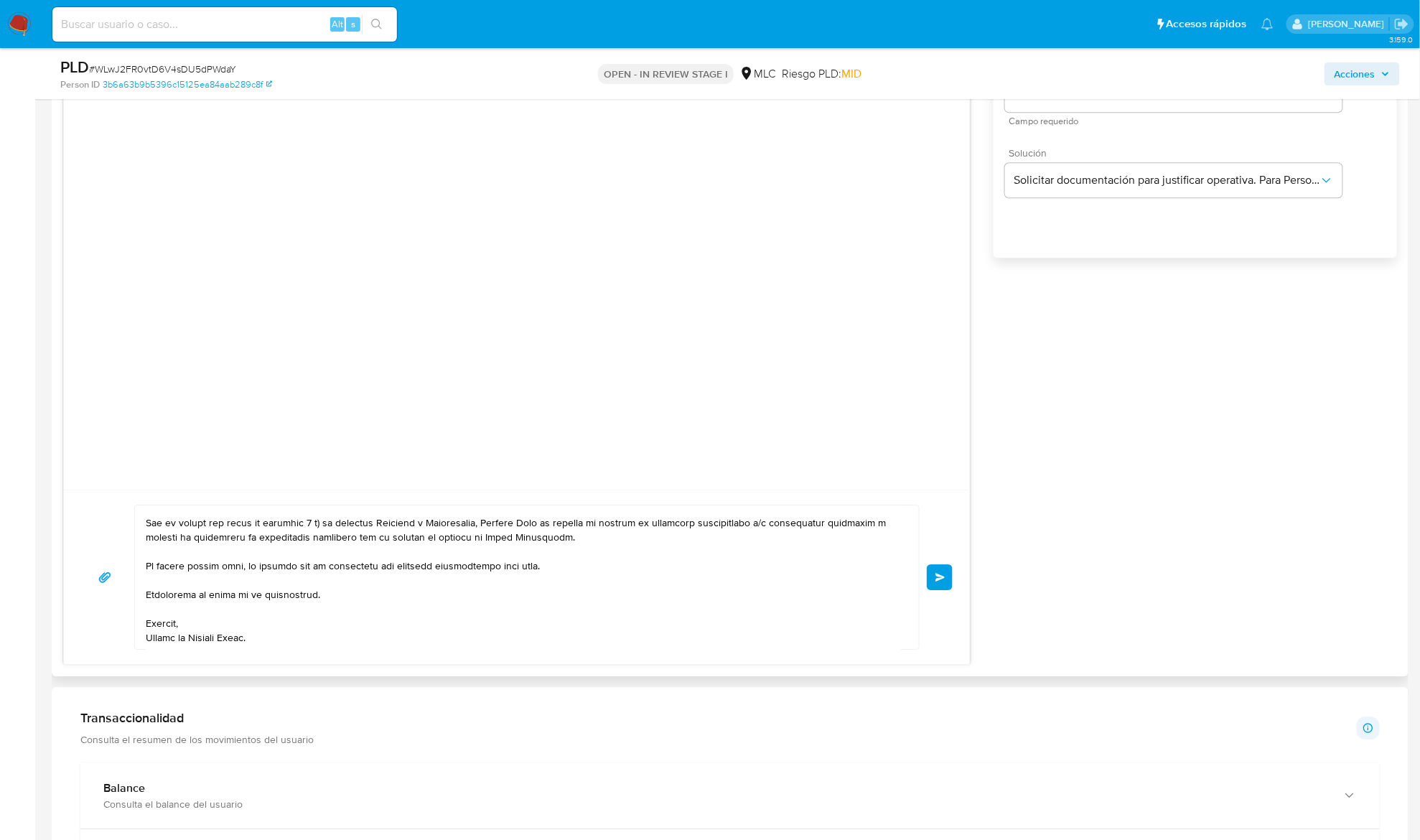
click at [937, 581] on span "Enviar" at bounding box center [941, 577] width 10 height 9
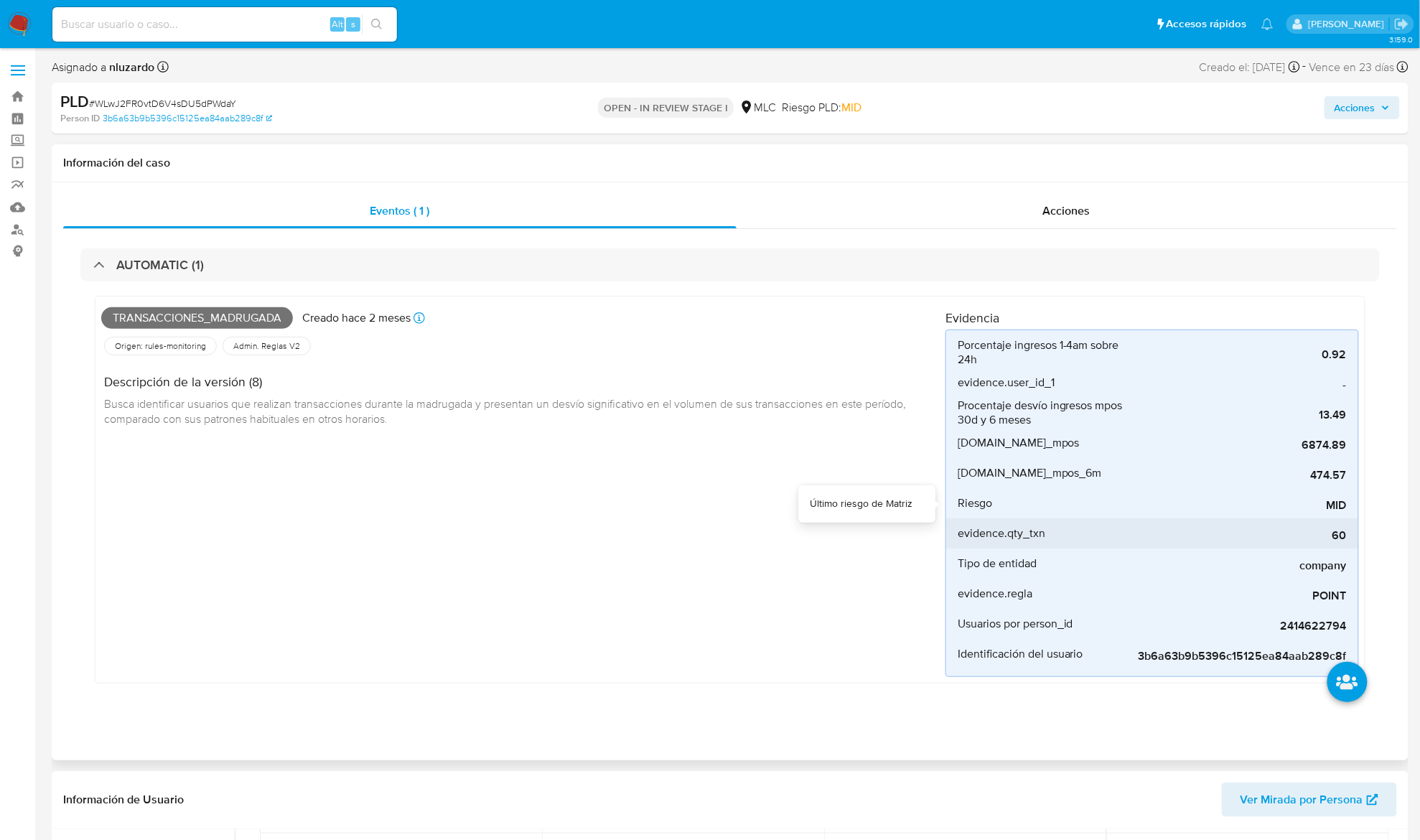
scroll to position [0, 0]
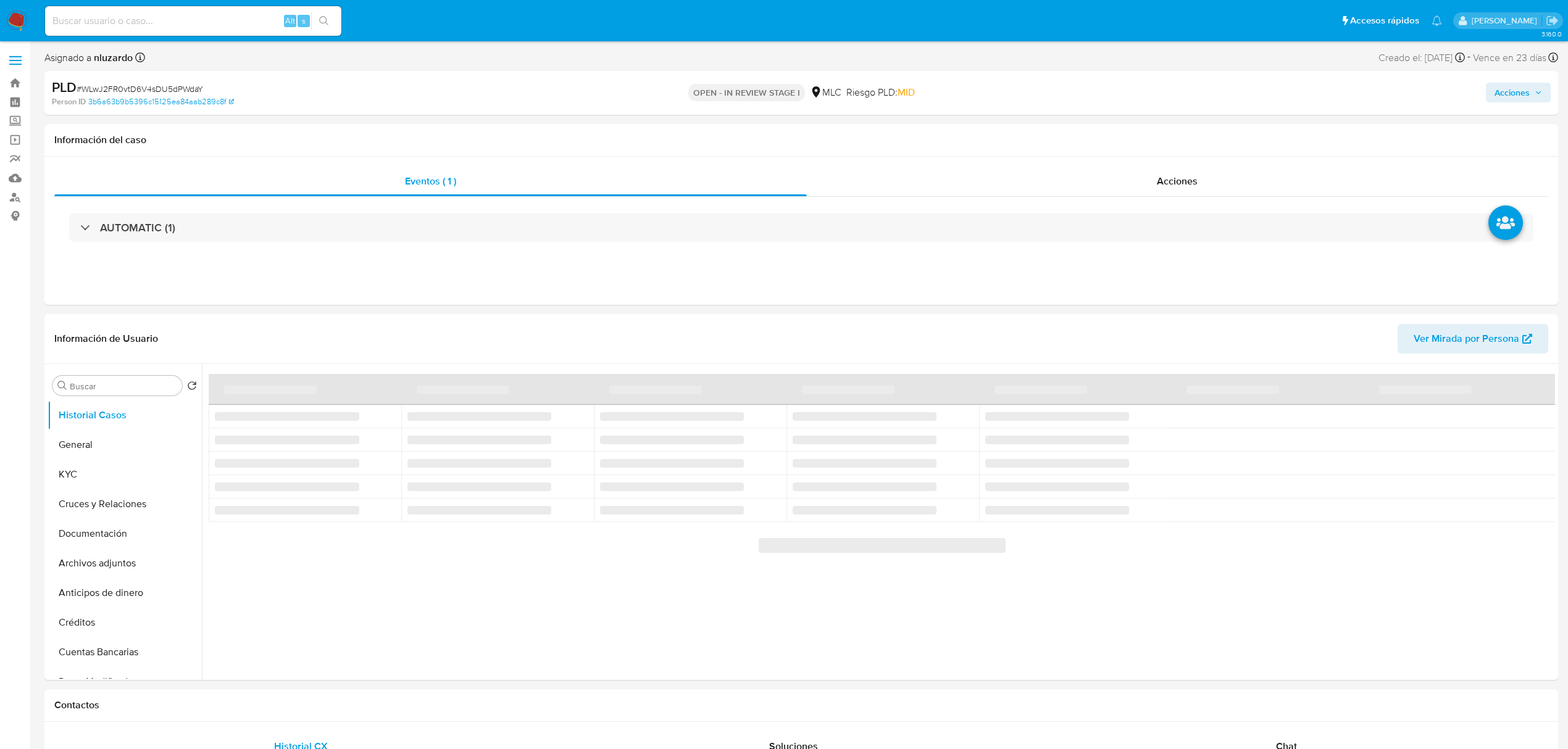
select select "10"
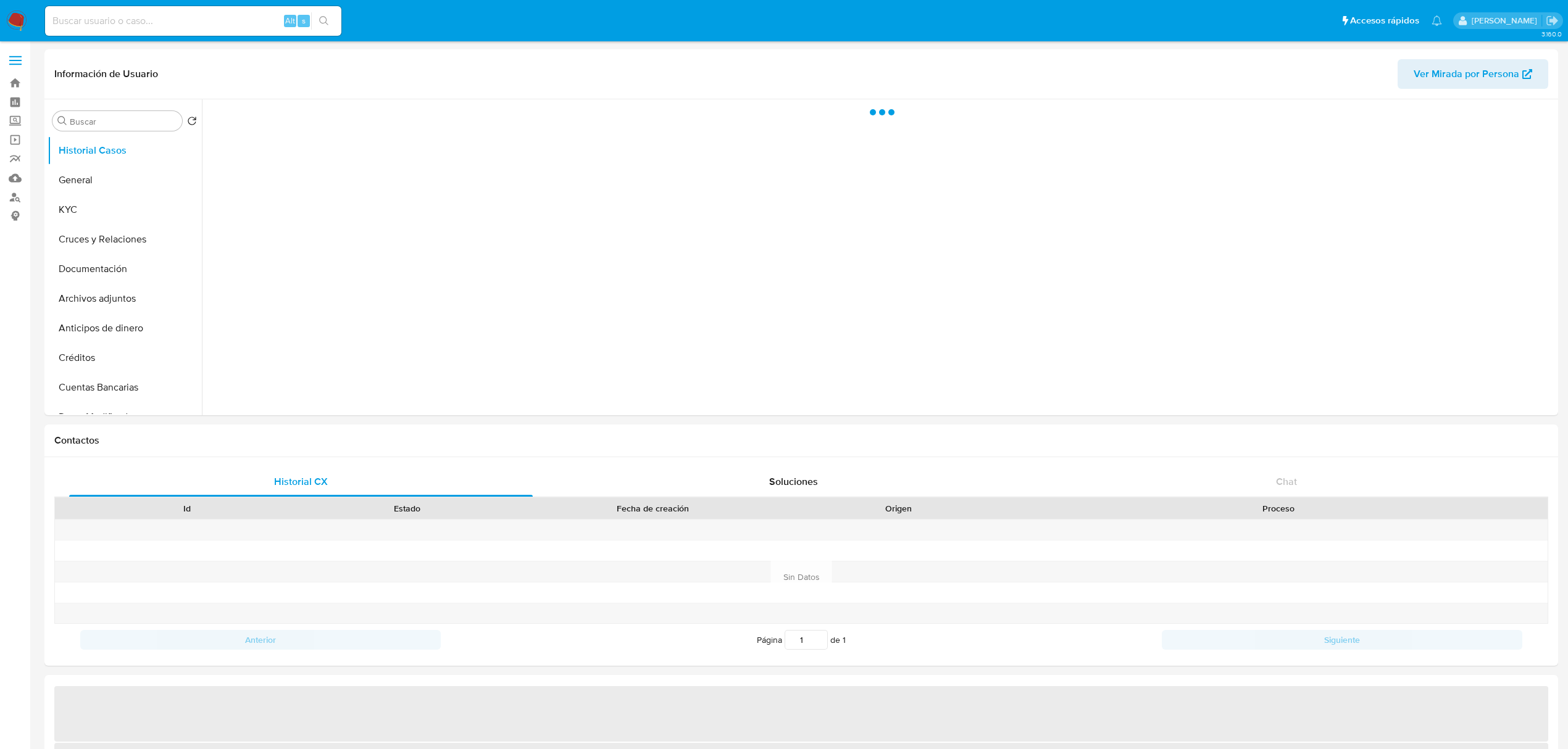
select select "10"
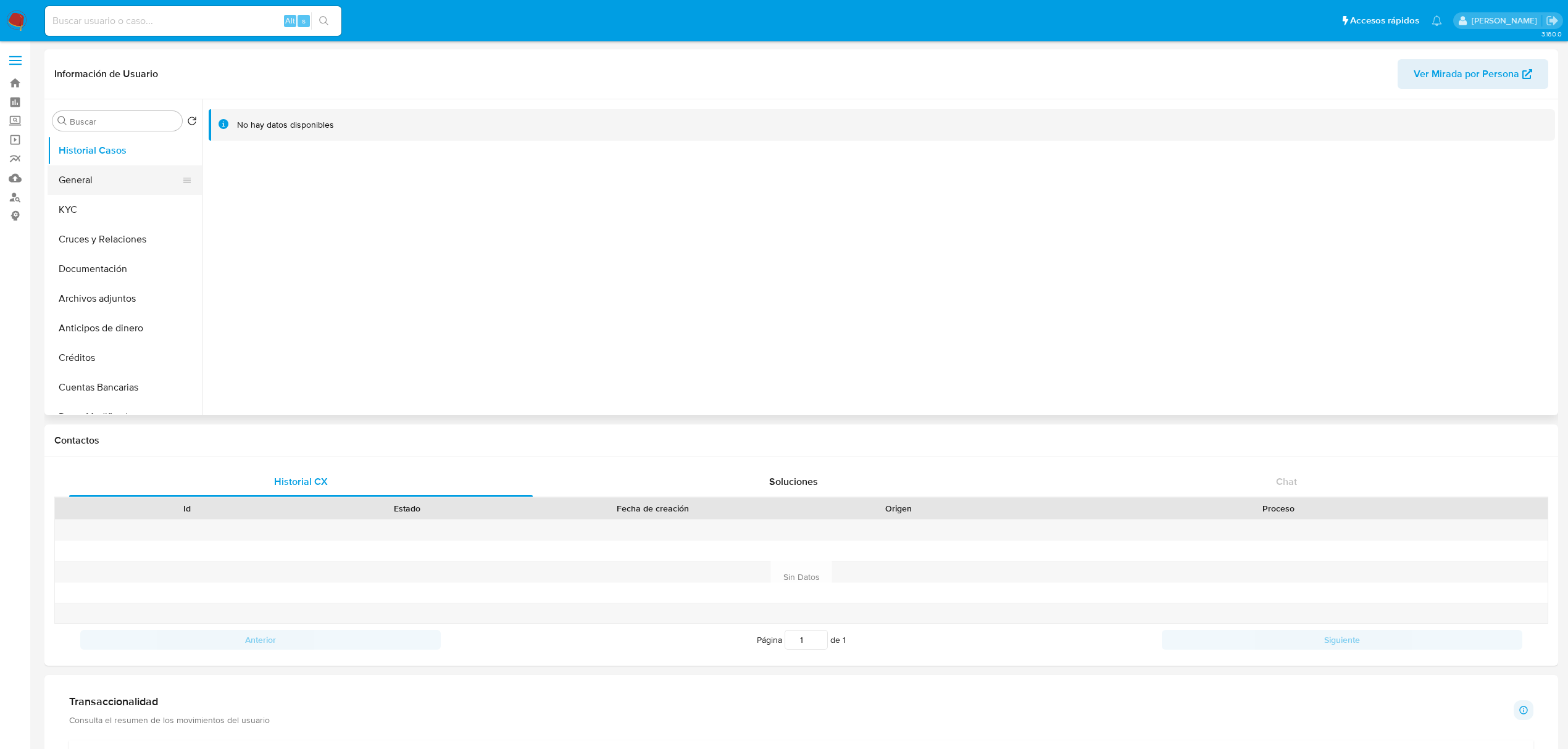
click at [114, 183] on button "General" at bounding box center [119, 180] width 144 height 29
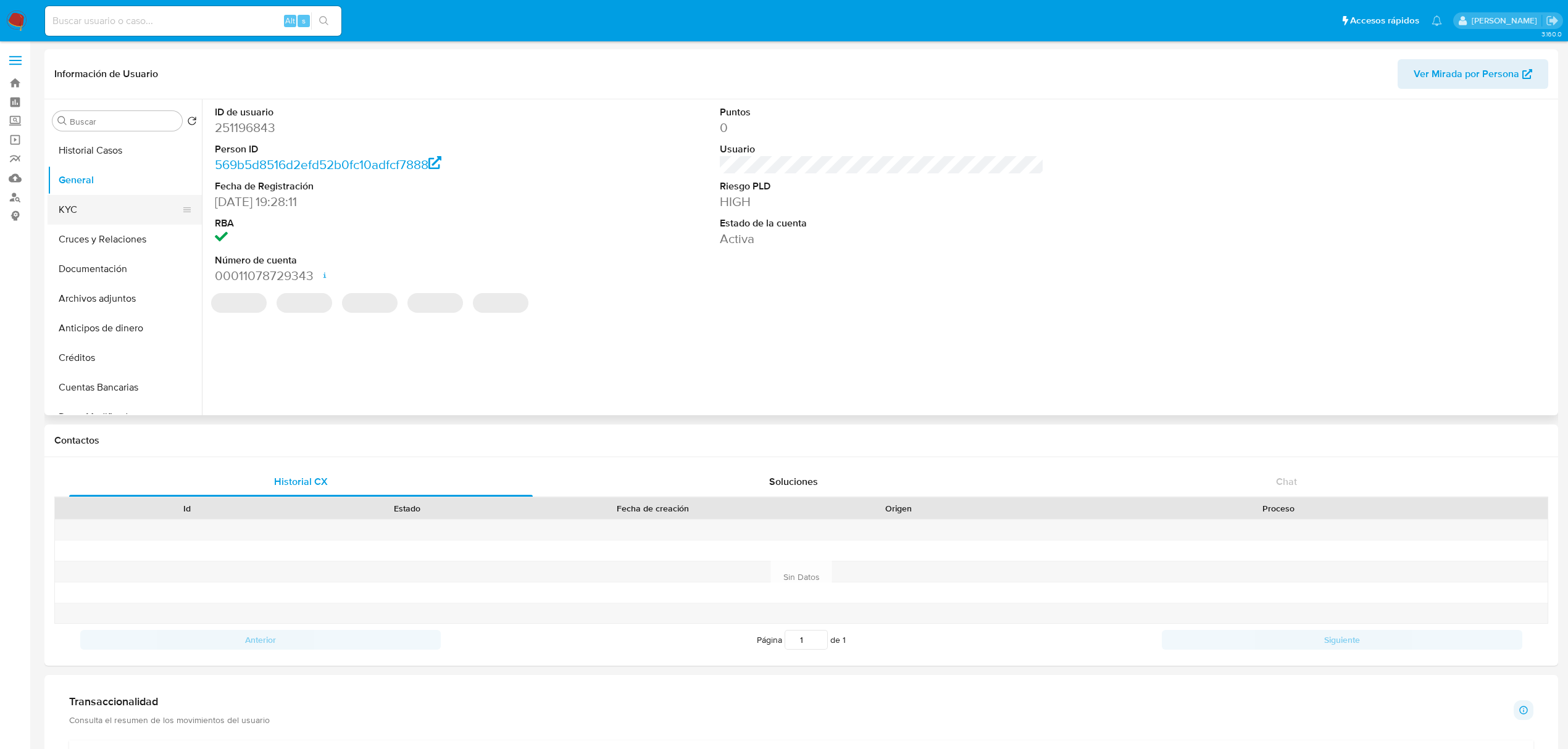
click at [108, 205] on button "KYC" at bounding box center [119, 210] width 144 height 29
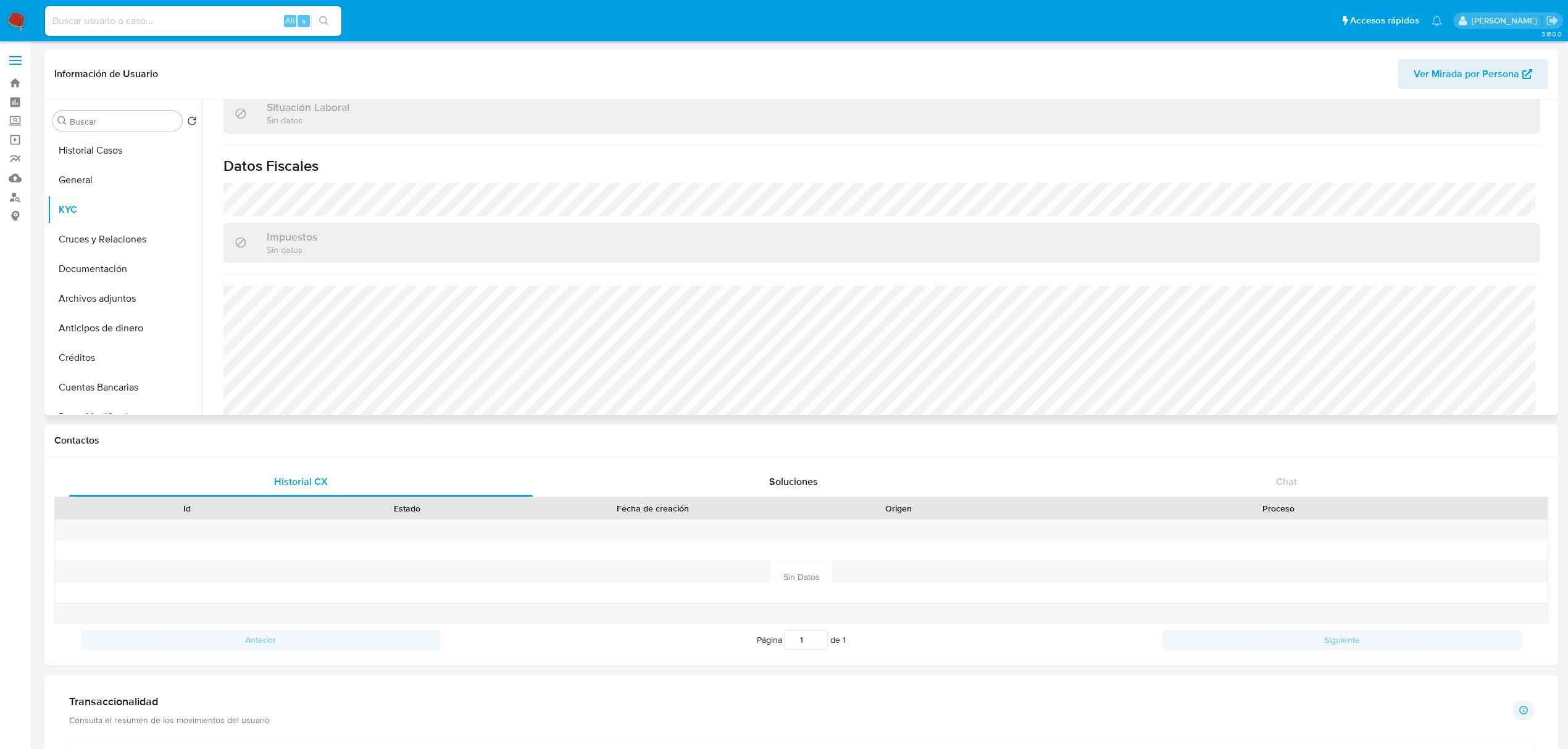
scroll to position [669, 0]
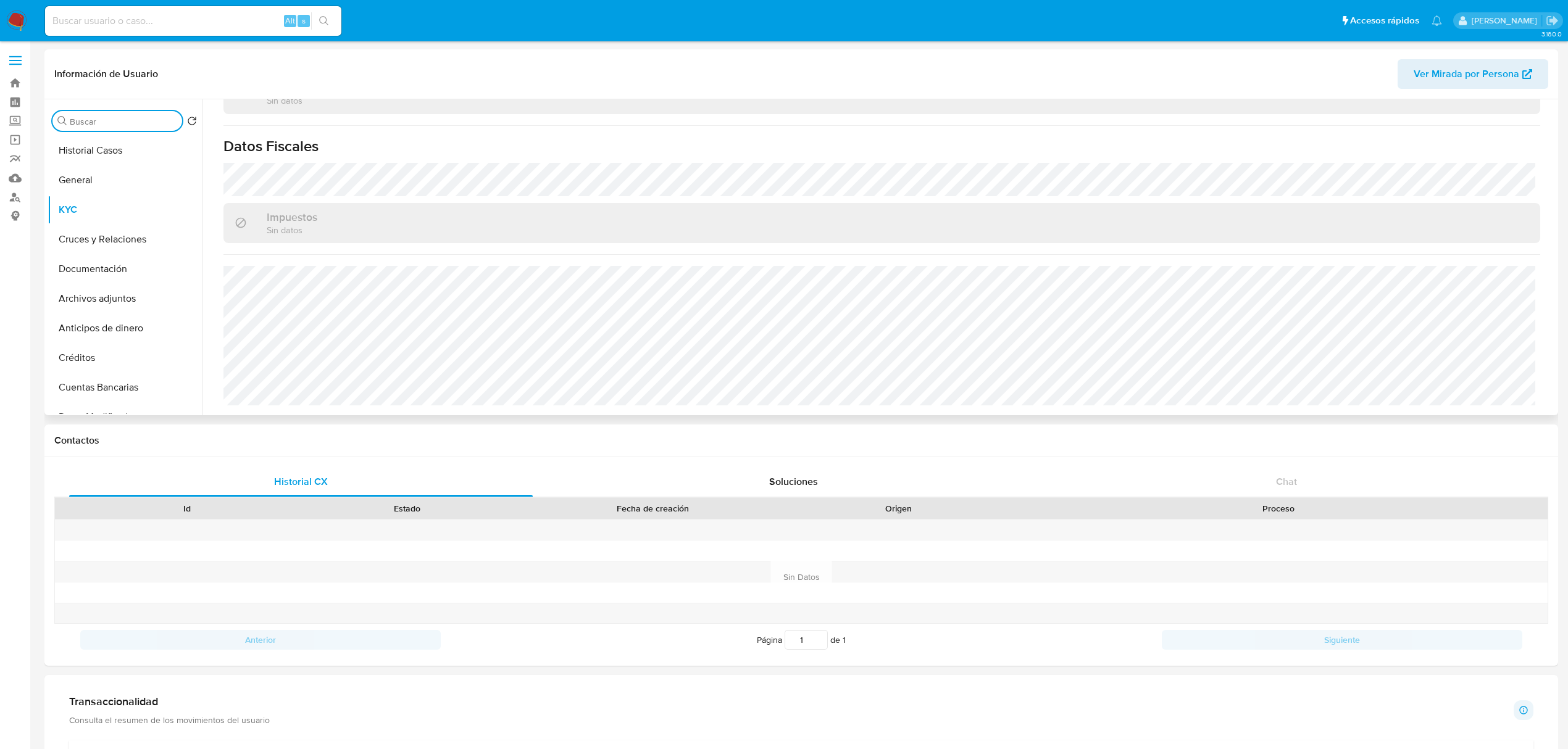
click at [105, 126] on input "Buscar" at bounding box center [124, 121] width 108 height 11
type input "dOC"
click at [116, 177] on button "Documentación" at bounding box center [124, 180] width 154 height 29
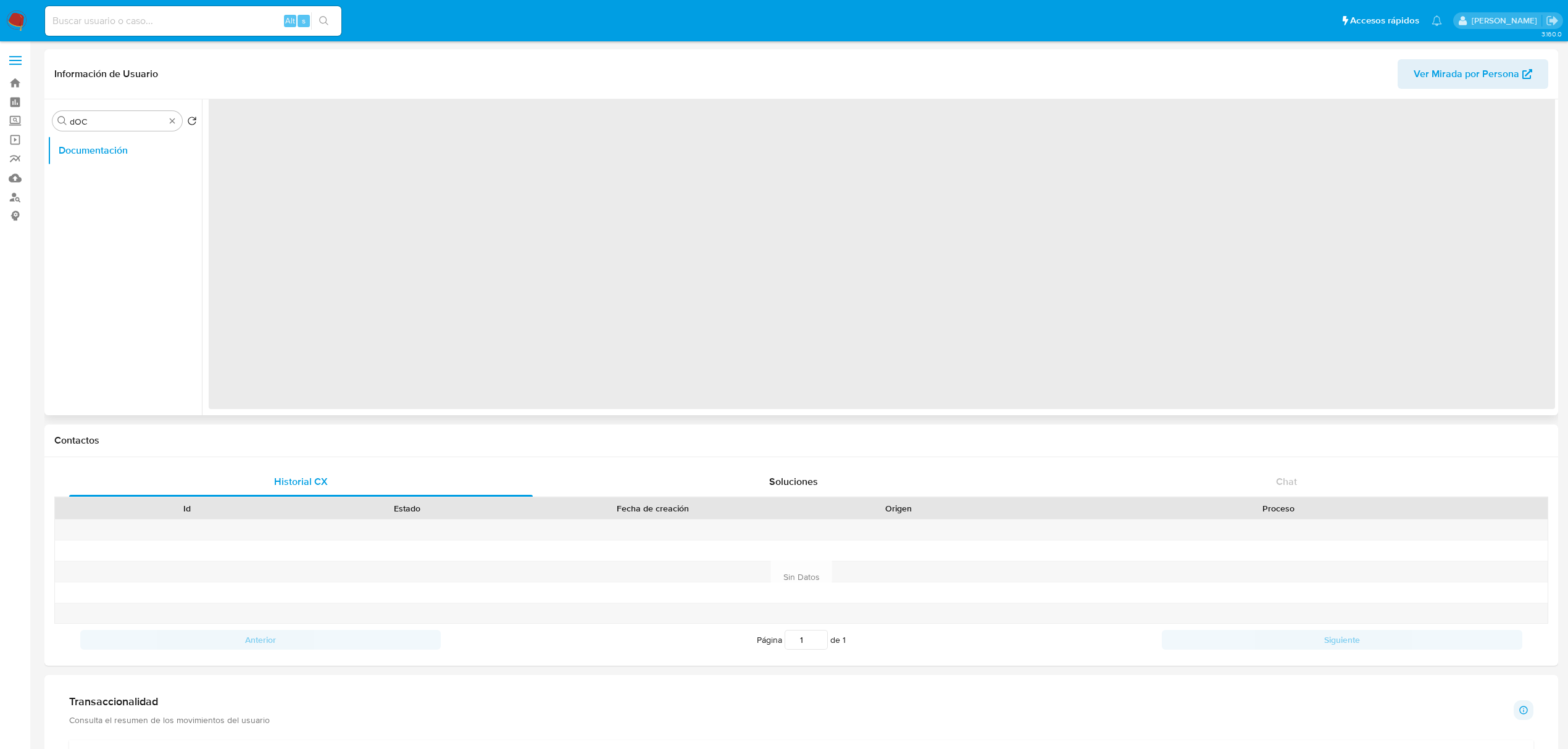
scroll to position [0, 0]
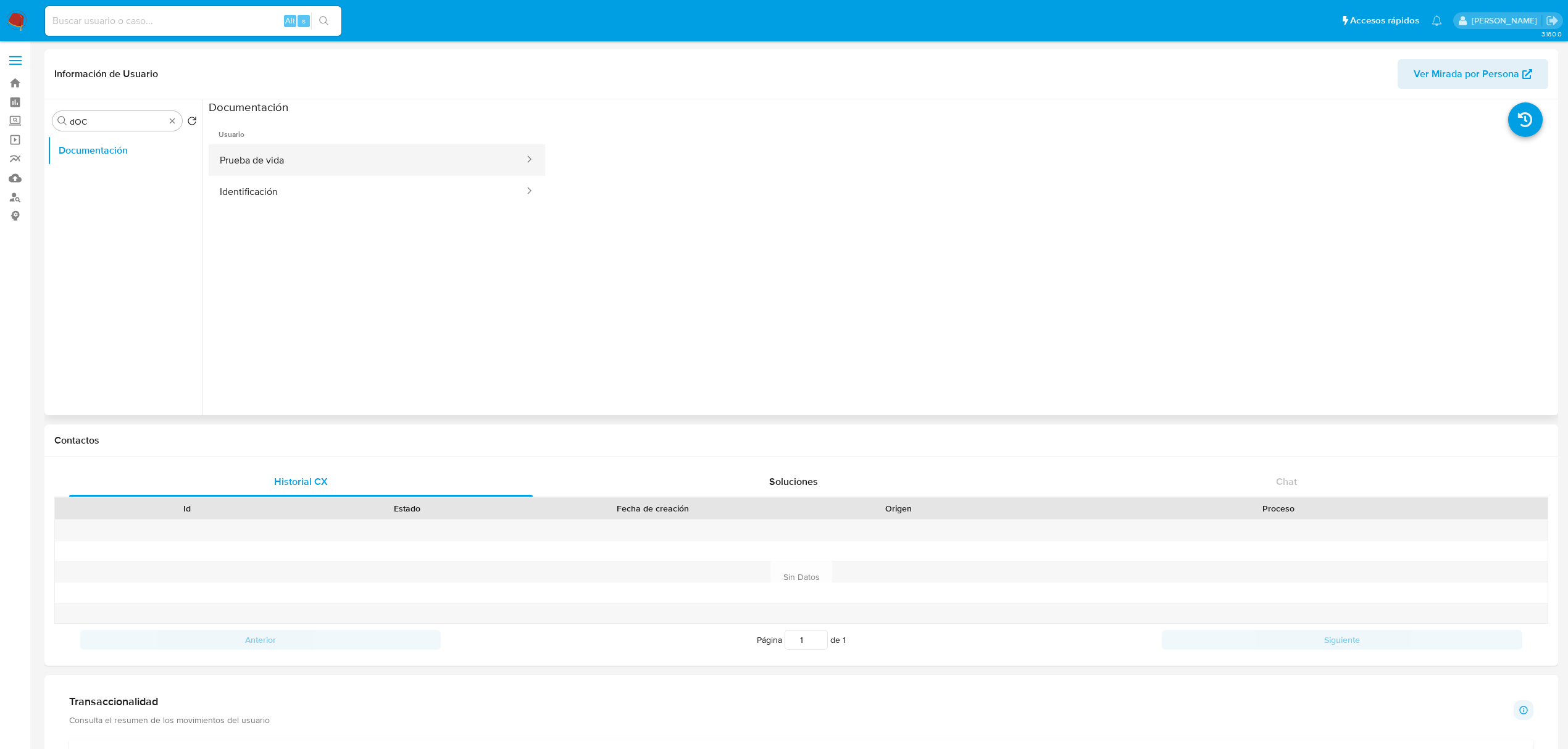
click at [397, 155] on button "Prueba de vida" at bounding box center [367, 160] width 317 height 32
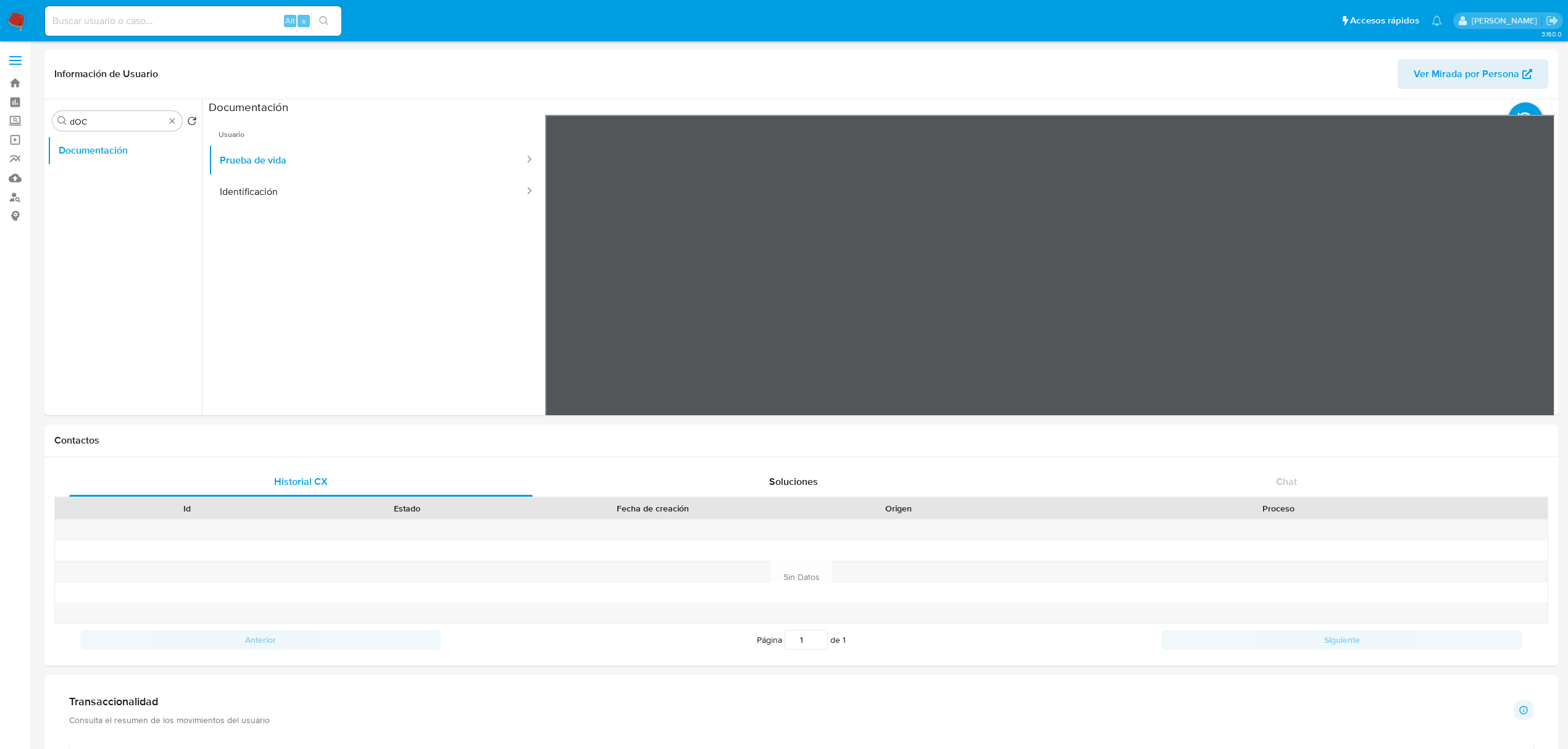
click at [321, 191] on button "Identificación" at bounding box center [367, 191] width 317 height 32
click at [319, 153] on button "Prueba de vida" at bounding box center [367, 160] width 317 height 32
click at [7, 193] on link "Buscador de personas" at bounding box center [73, 196] width 147 height 19
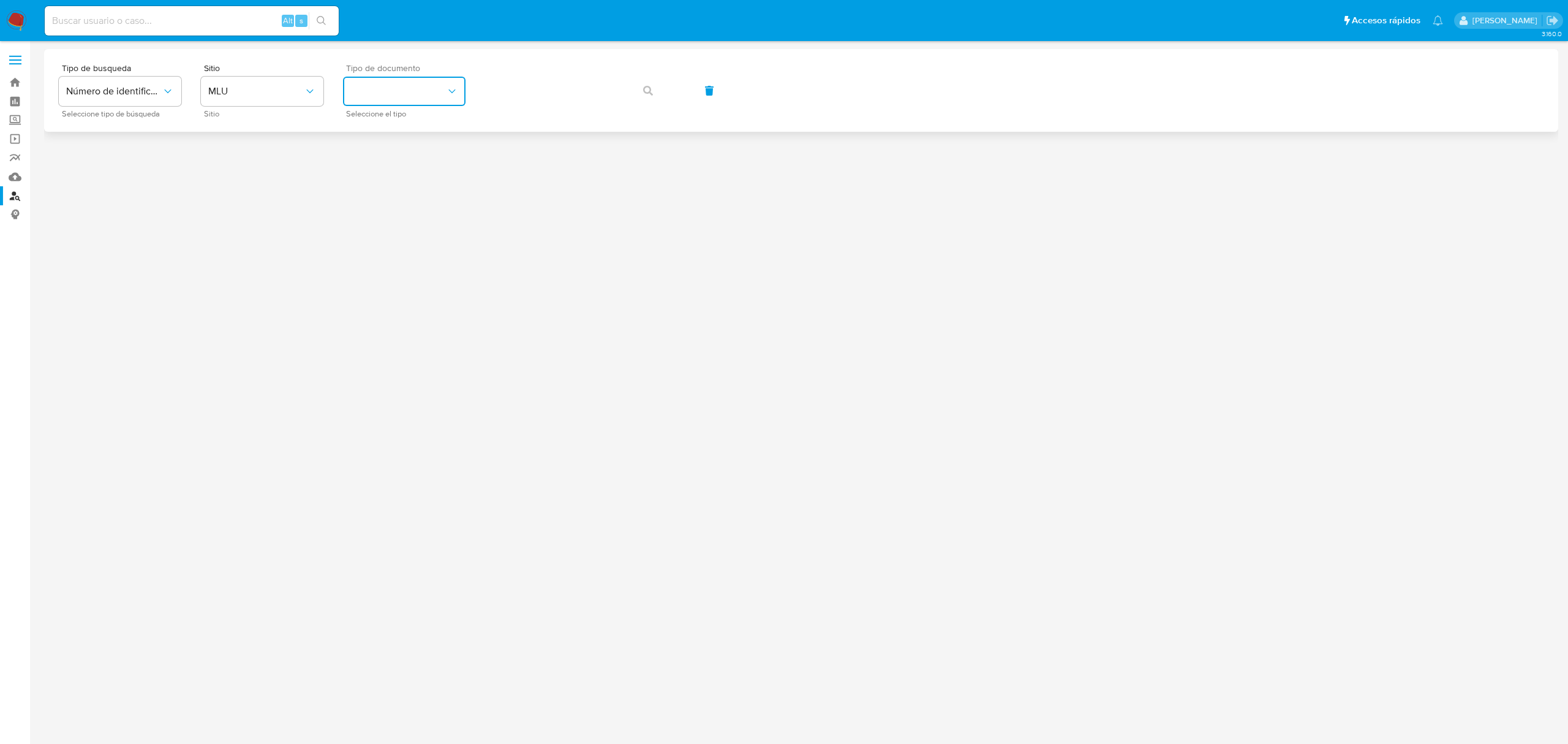
click at [436, 99] on button "identificationType" at bounding box center [404, 91] width 123 height 29
click at [249, 87] on span "MLU" at bounding box center [256, 91] width 95 height 12
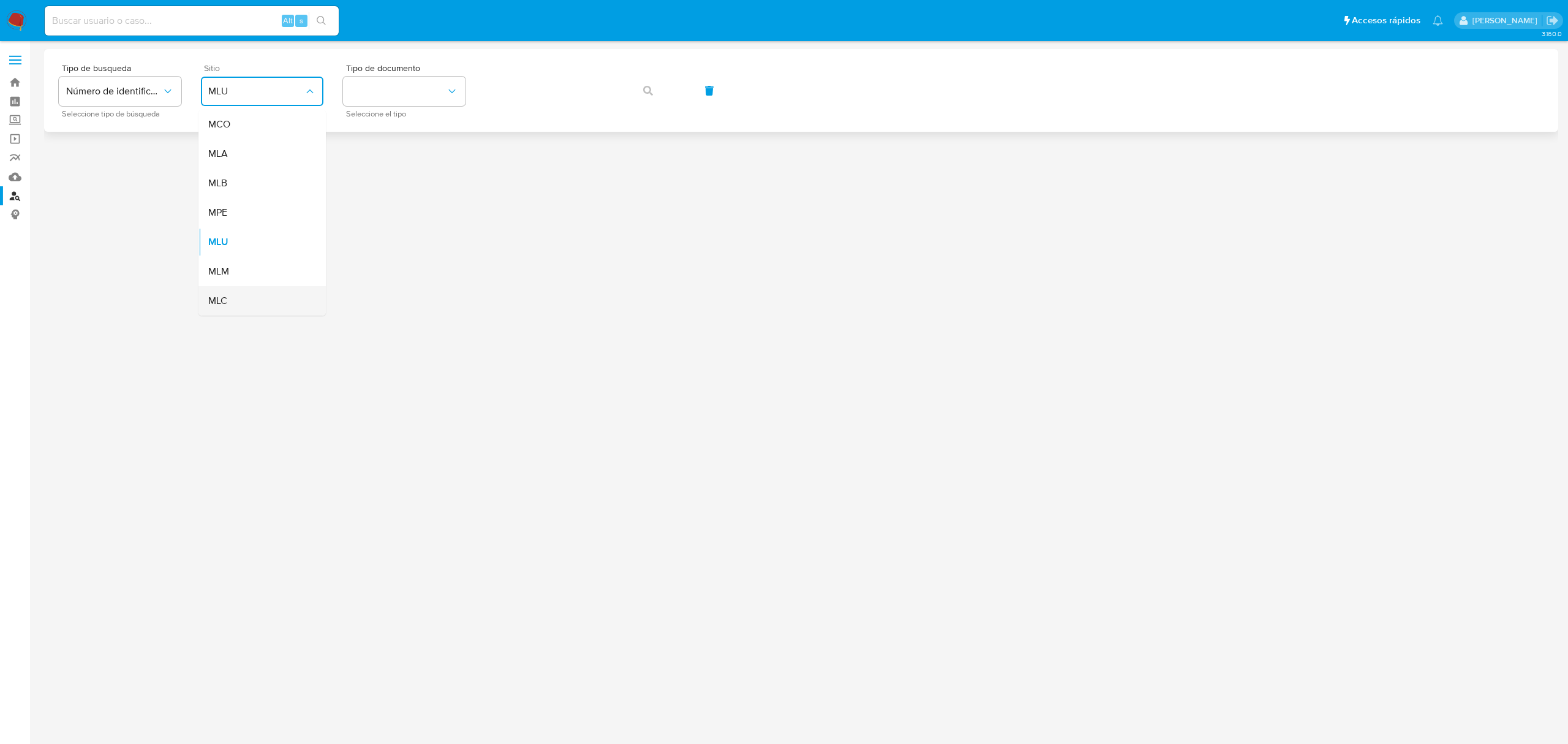
click at [243, 290] on div "MLC" at bounding box center [259, 301] width 100 height 29
click at [364, 65] on span "Tipo de documento" at bounding box center [407, 68] width 123 height 9
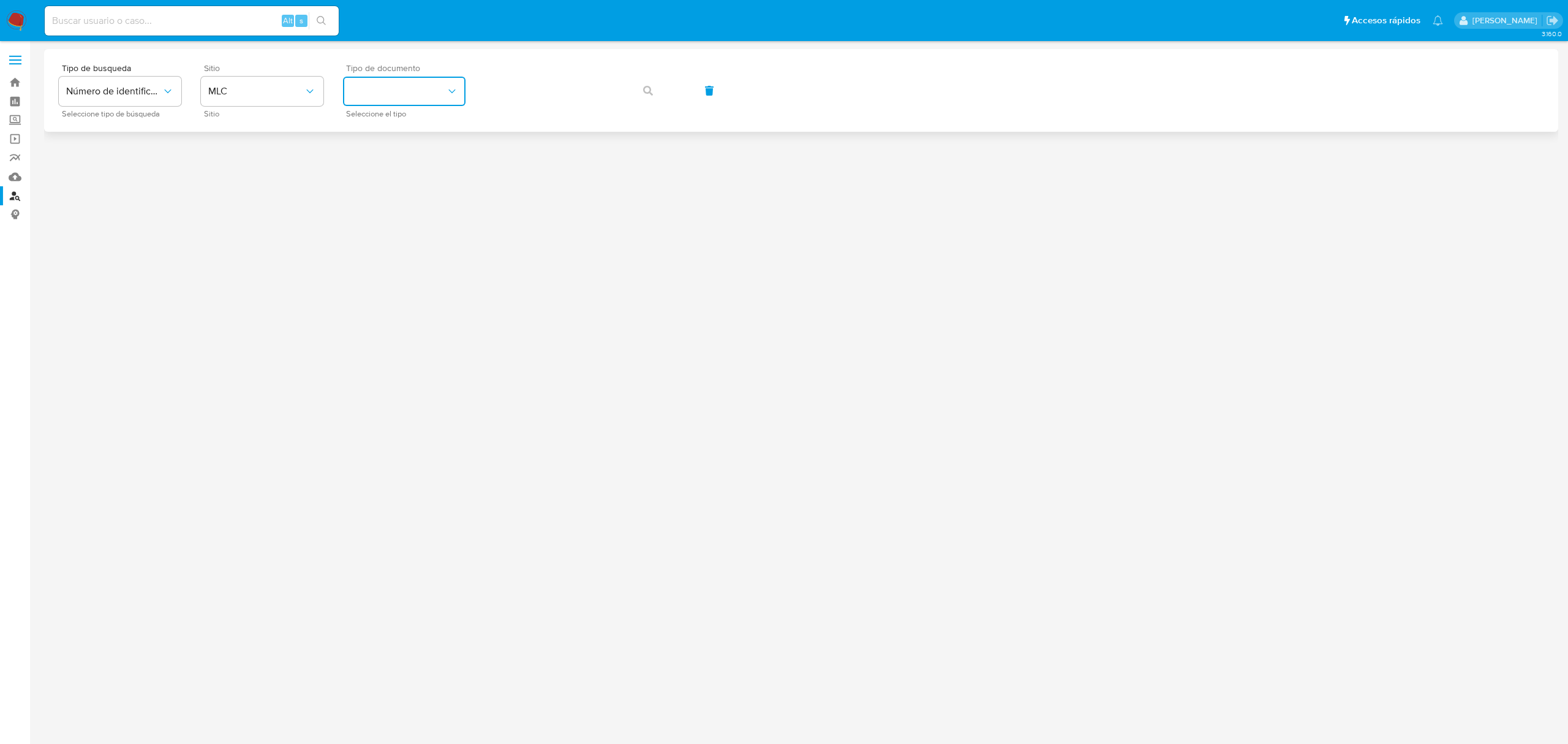
click at [363, 98] on button "identificationType" at bounding box center [404, 91] width 123 height 29
click at [369, 118] on span "RUT" at bounding box center [360, 124] width 19 height 12
click at [641, 88] on button "button" at bounding box center [648, 91] width 42 height 29
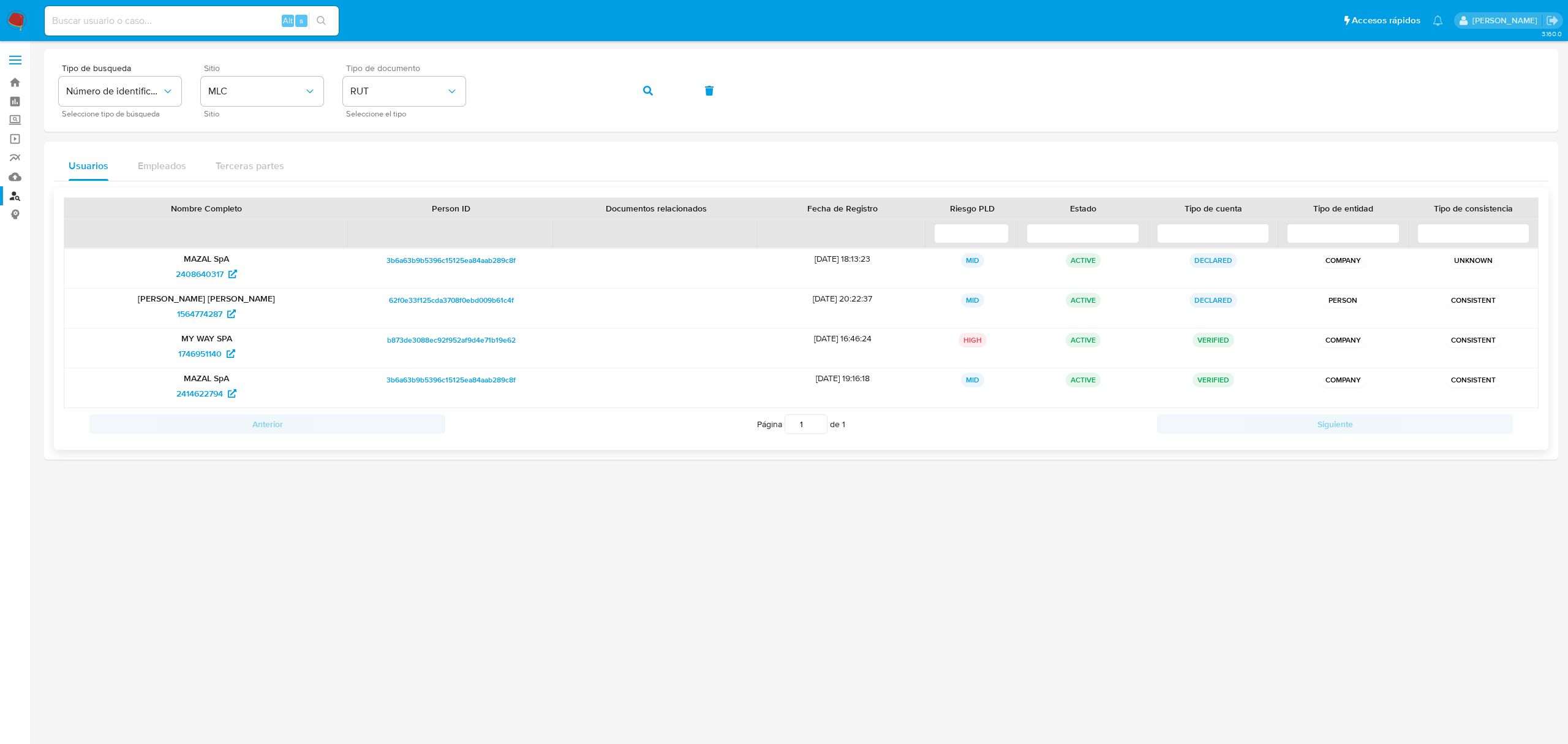
click at [175, 339] on p "MY WAY SPA" at bounding box center [206, 339] width 267 height 11
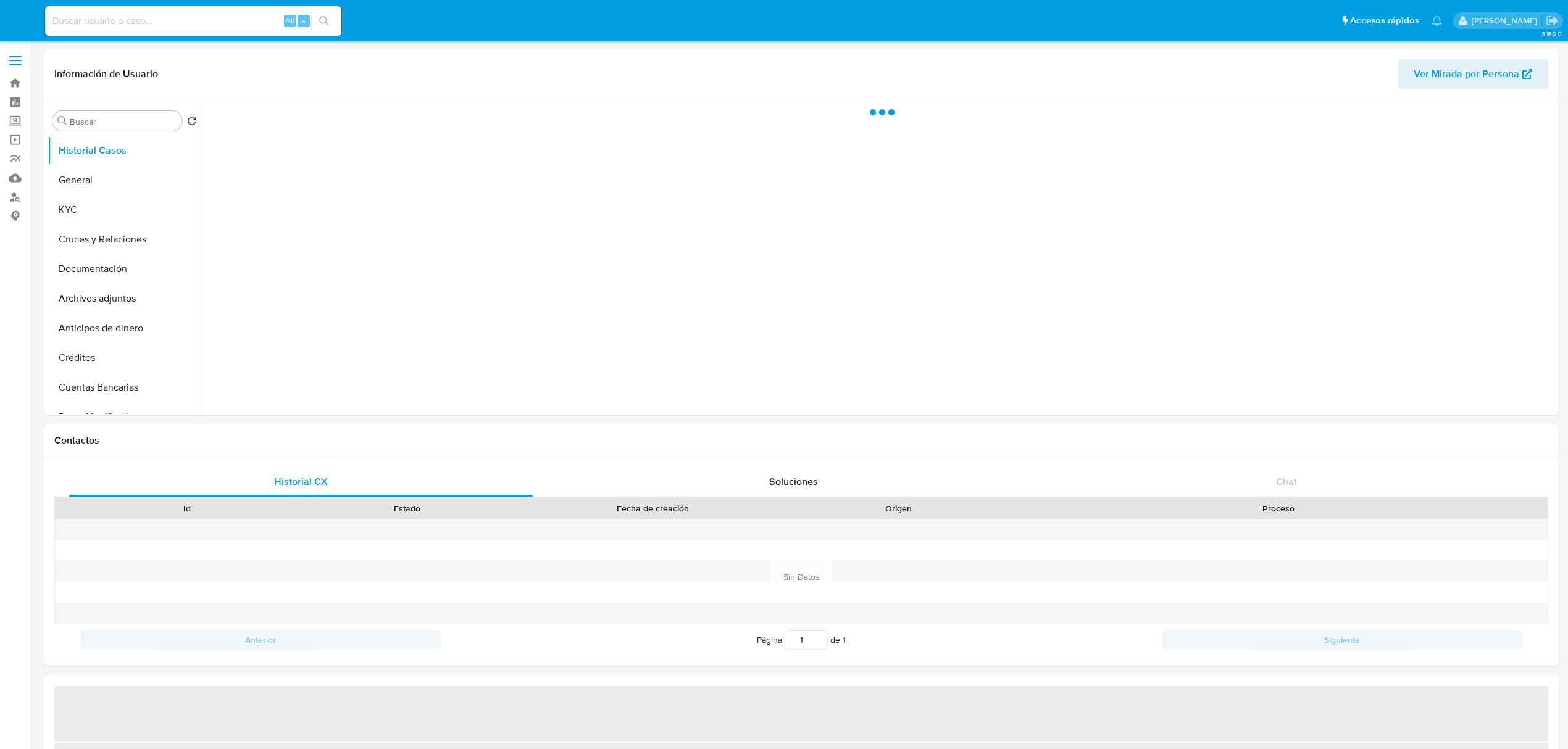
select select "10"
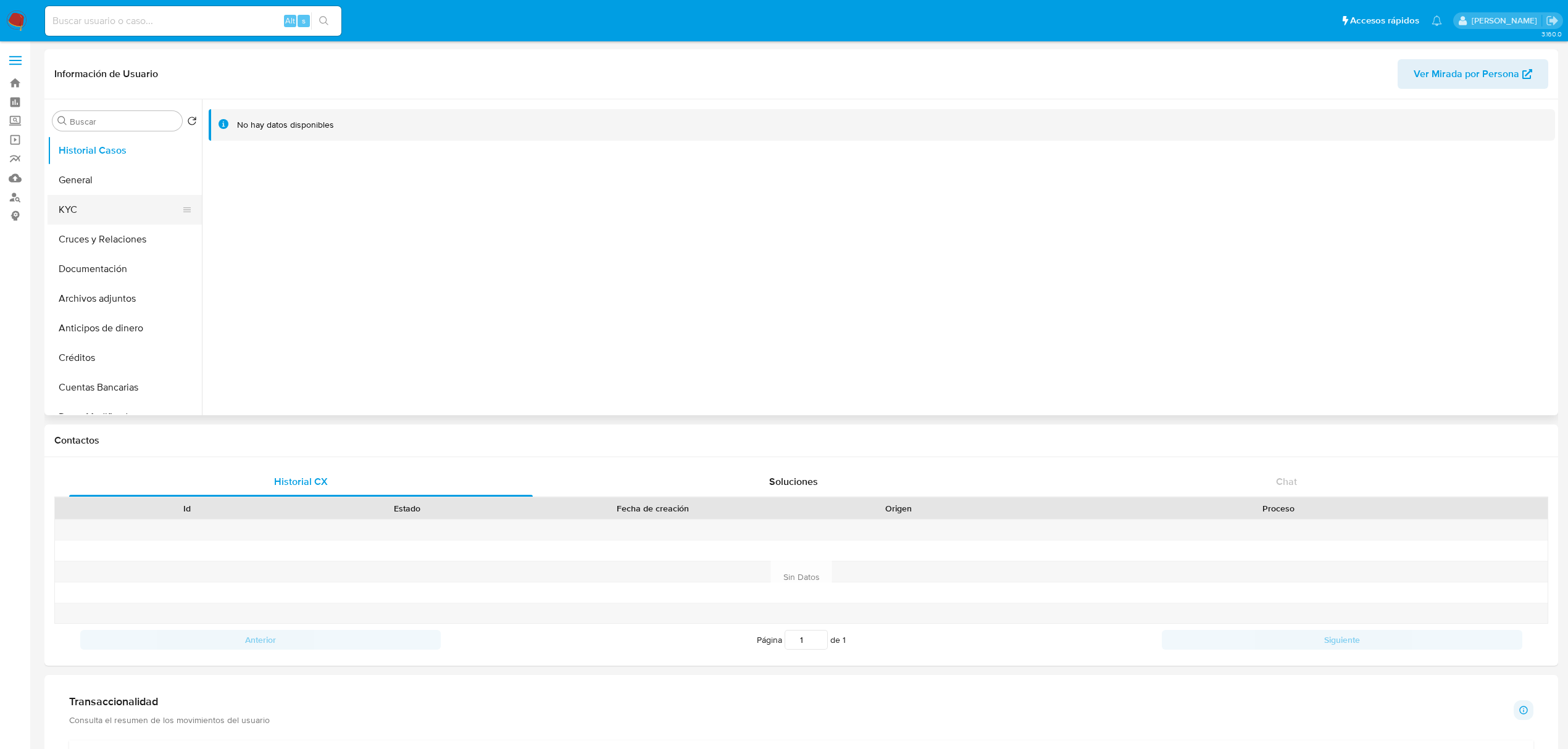
click at [78, 199] on button "KYC" at bounding box center [119, 210] width 144 height 29
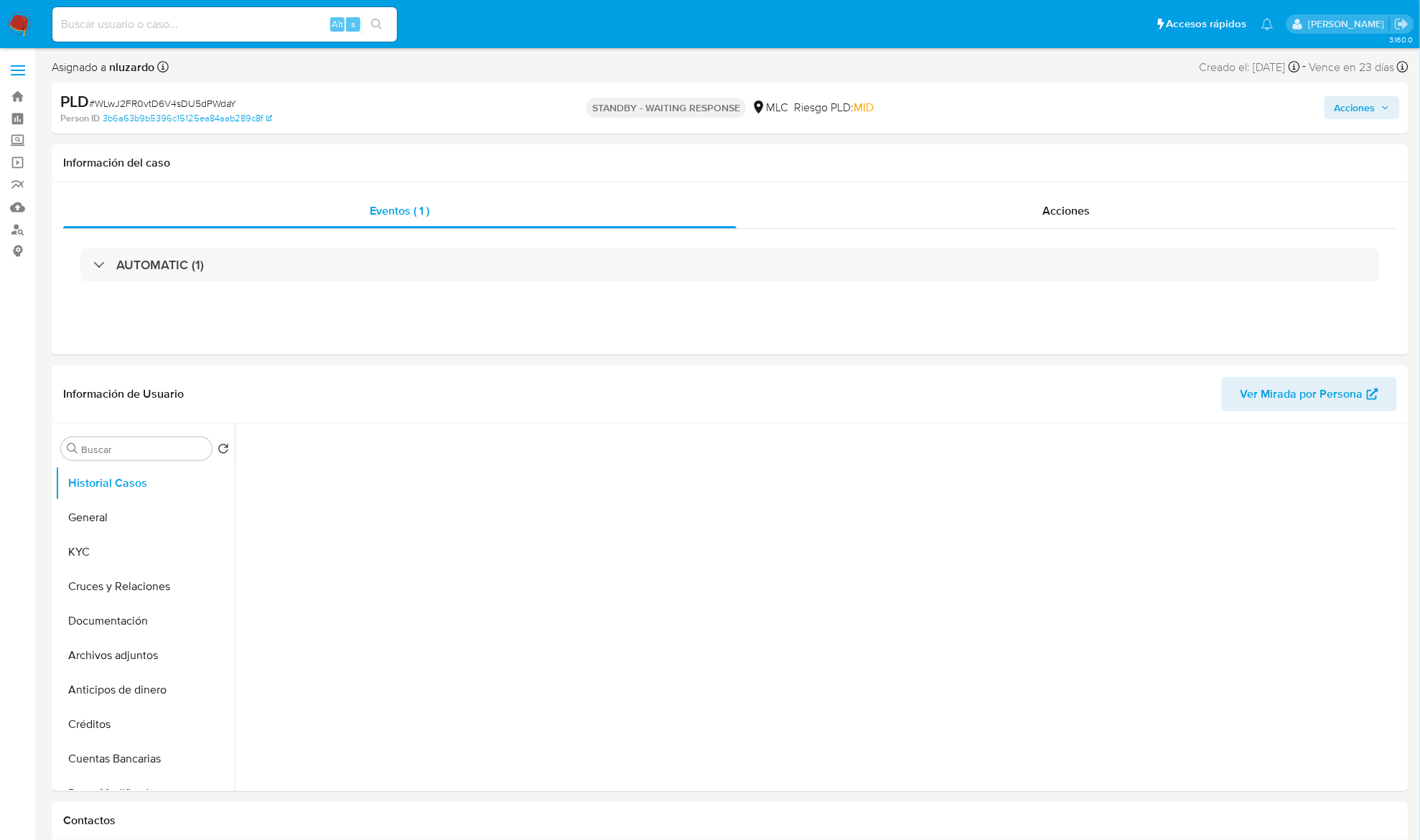
select select "10"
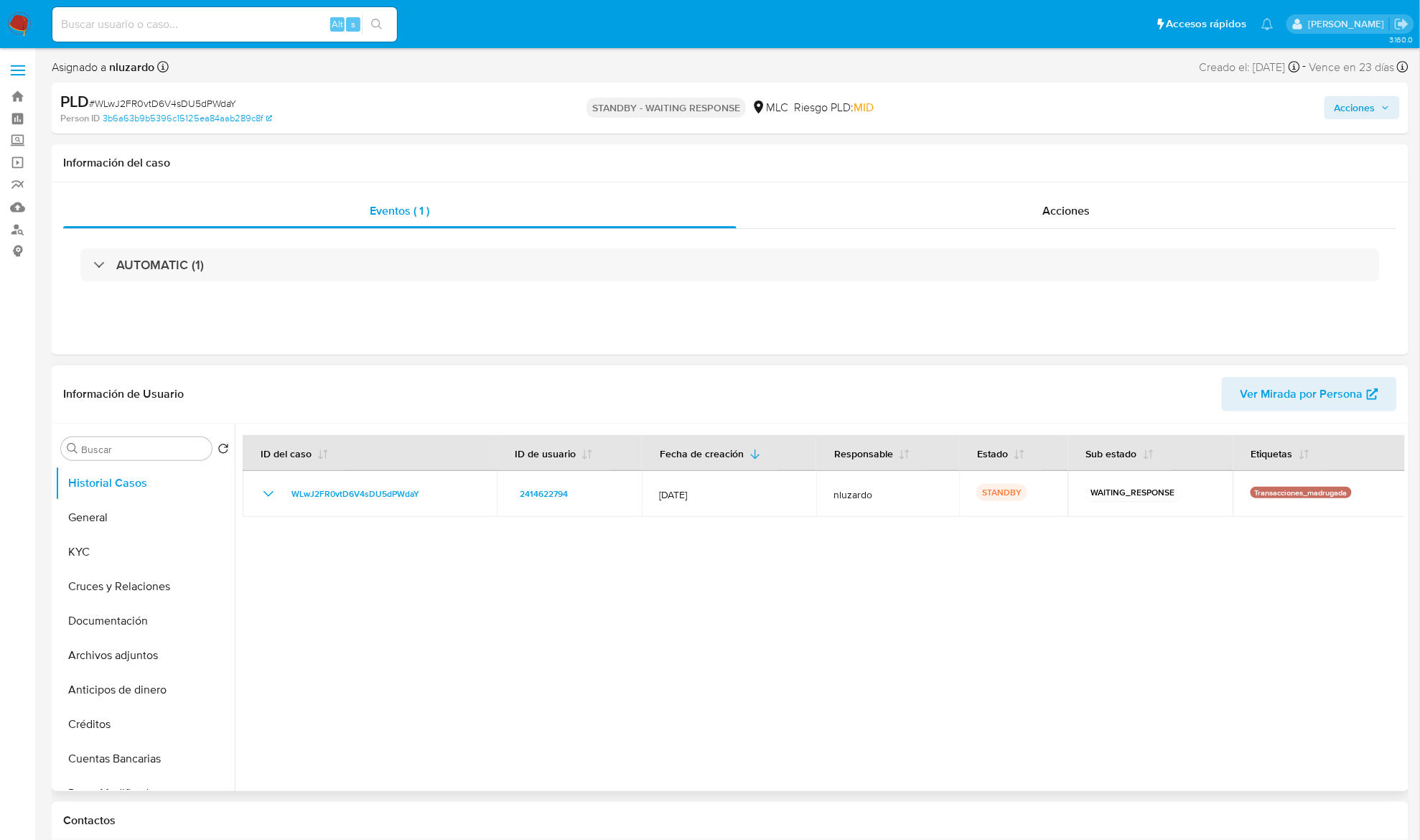
drag, startPoint x: 968, startPoint y: 492, endPoint x: 920, endPoint y: 595, distance: 113.6
click at [985, 589] on div at bounding box center [819, 607] width 1170 height 367
click at [912, 598] on div at bounding box center [819, 607] width 1170 height 367
click at [437, 647] on div at bounding box center [819, 607] width 1170 height 367
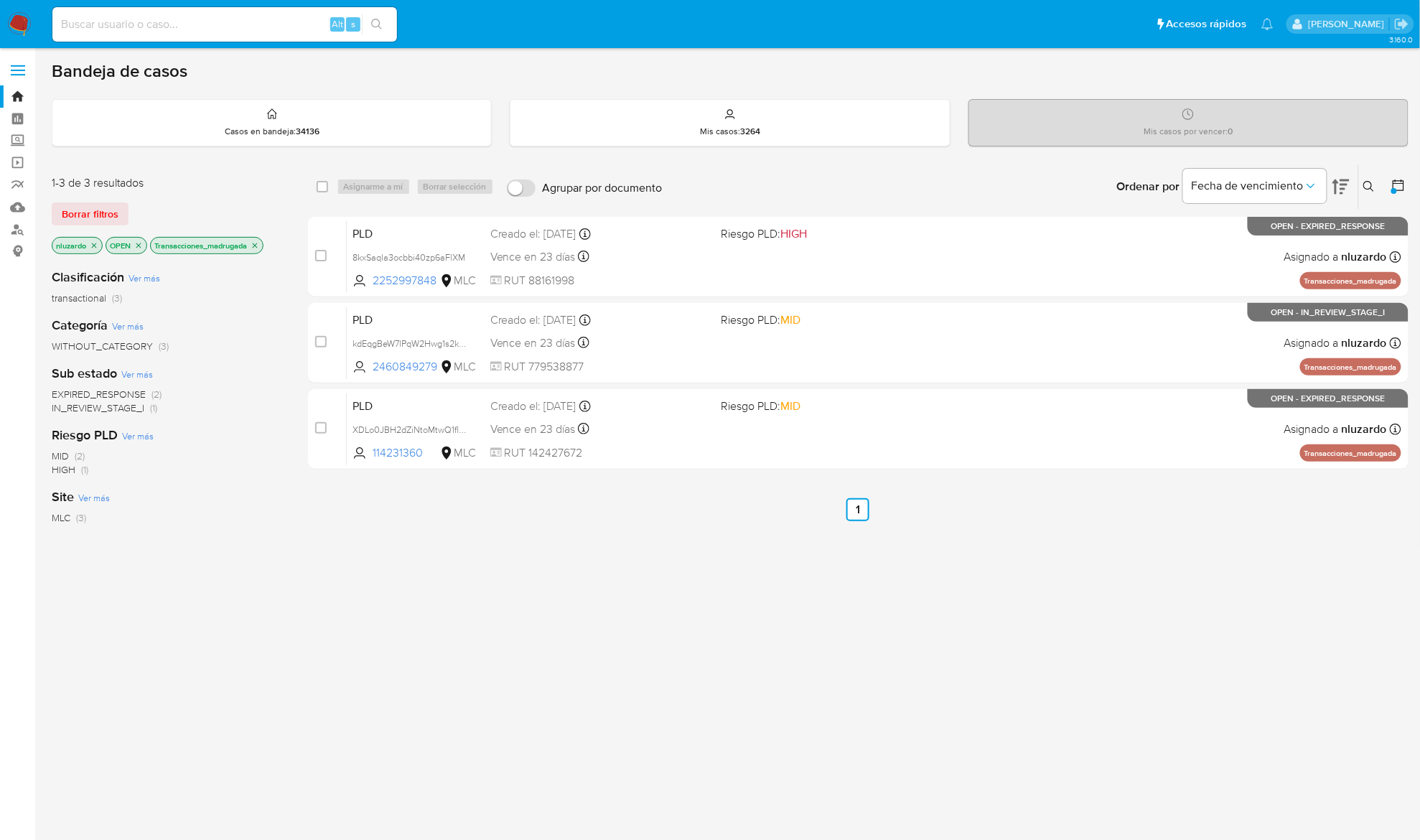
click at [1067, 529] on div "select-all-cases-checkbox Asignarme a mí Borrar selección Agrupar por documento…" at bounding box center [858, 489] width 1101 height 651
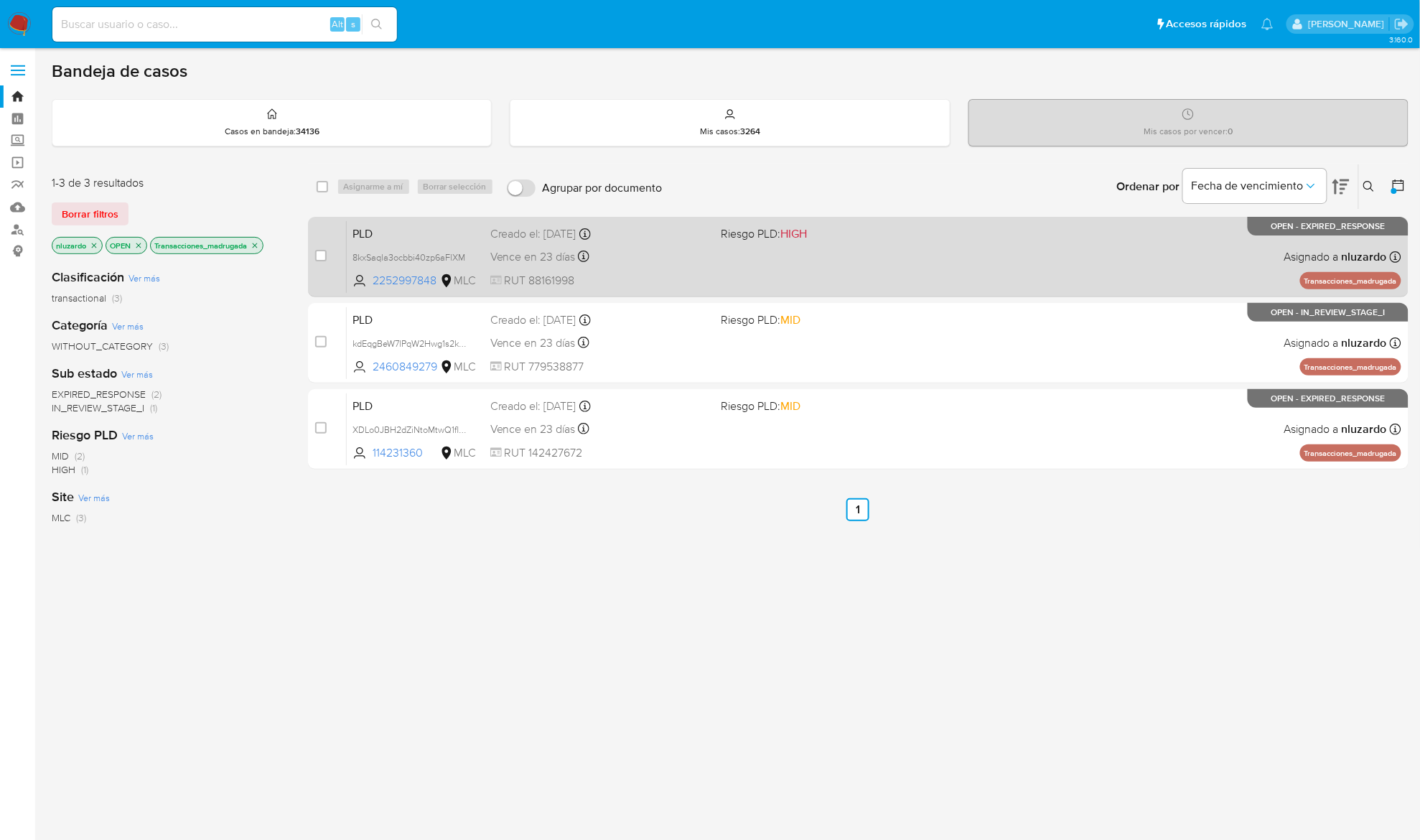
click at [975, 259] on div "PLD 8kxSaqla3ocbbi40zp6aFlXM 2252997848 MLC Riesgo PLD: HIGH Creado el: [DATE] …" at bounding box center [873, 257] width 1054 height 73
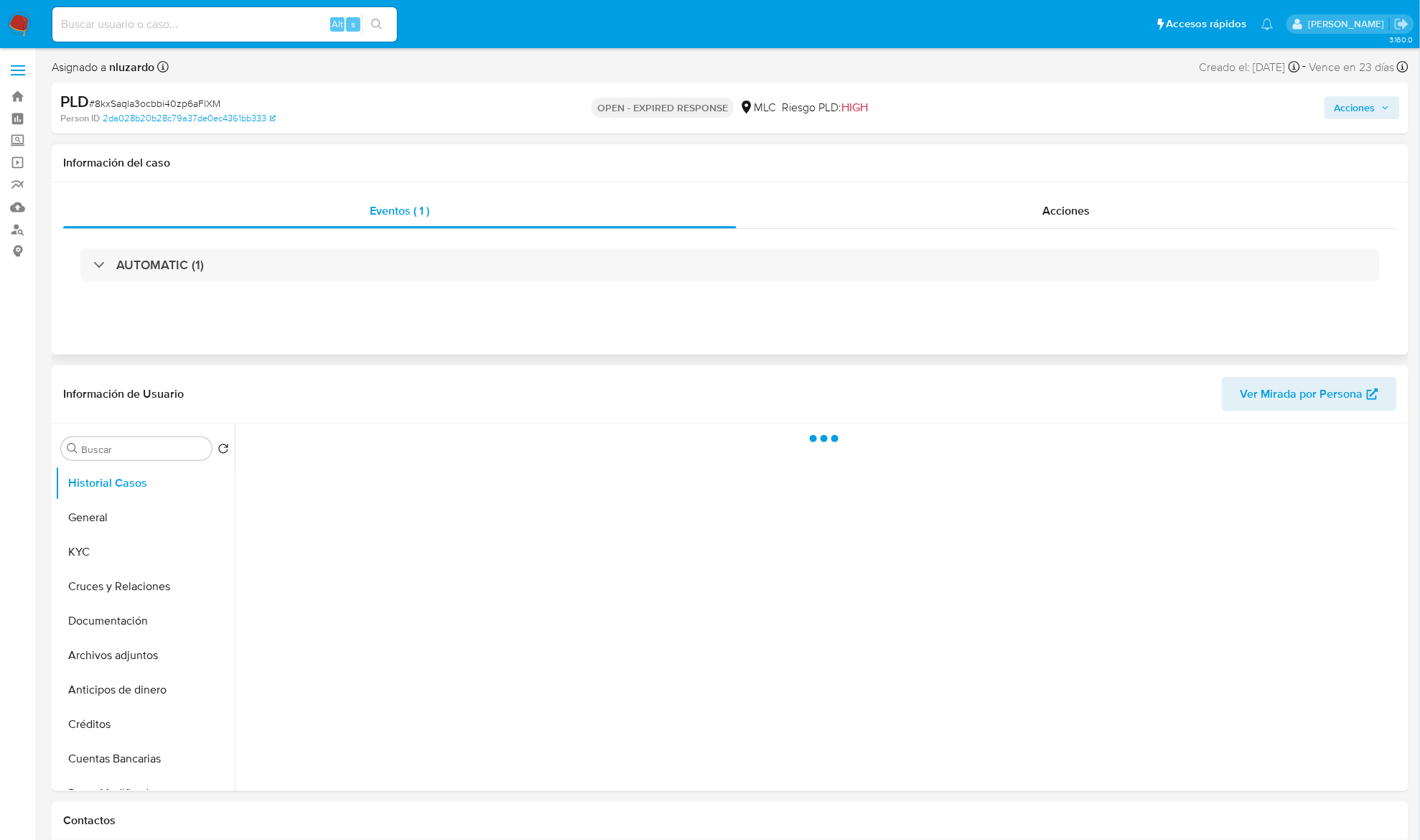
select select "10"
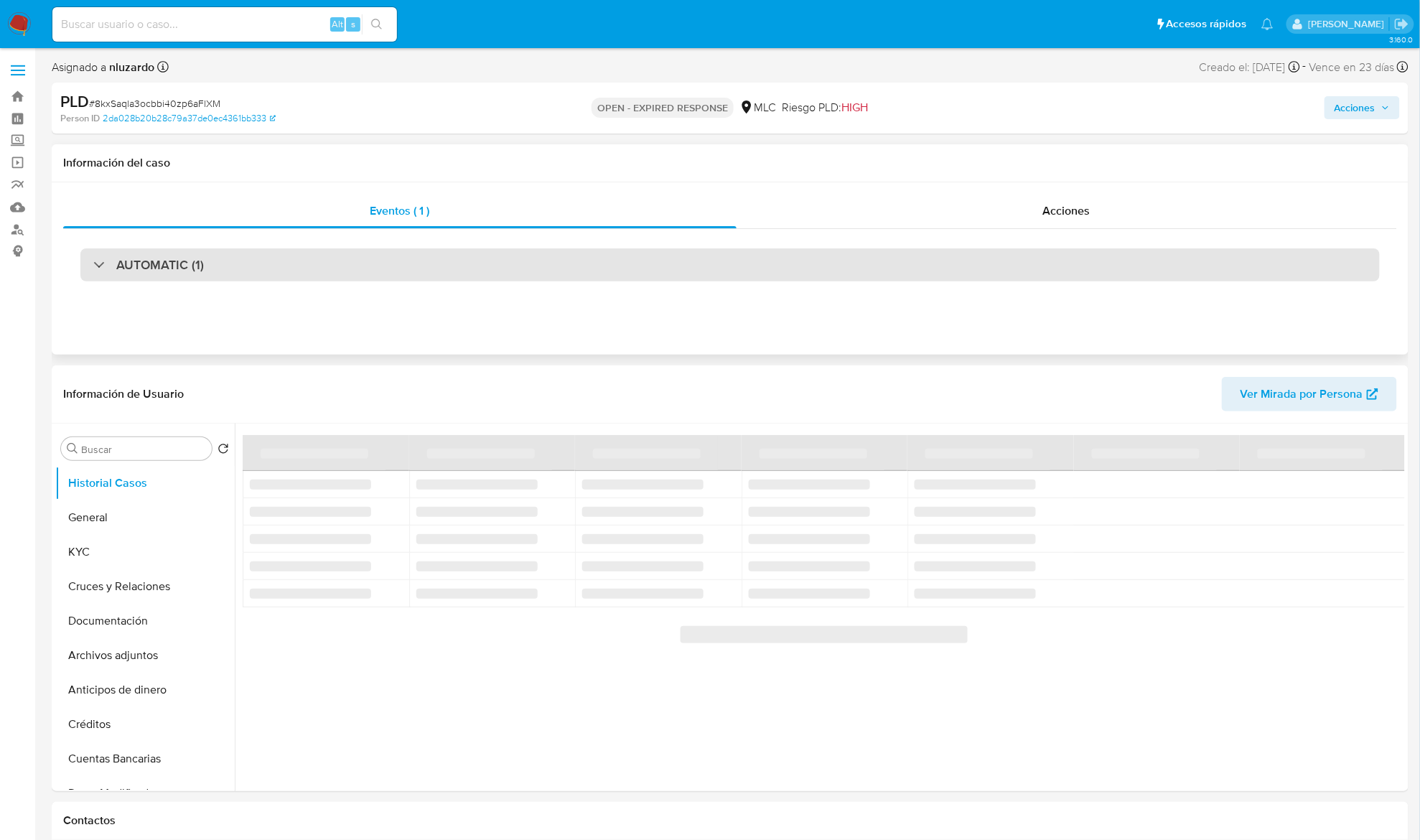
drag, startPoint x: 222, startPoint y: 241, endPoint x: 218, endPoint y: 253, distance: 12.6
click at [221, 244] on div "AUTOMATIC (1)" at bounding box center [730, 265] width 1334 height 72
click at [208, 262] on div "AUTOMATIC (1)" at bounding box center [730, 264] width 1300 height 33
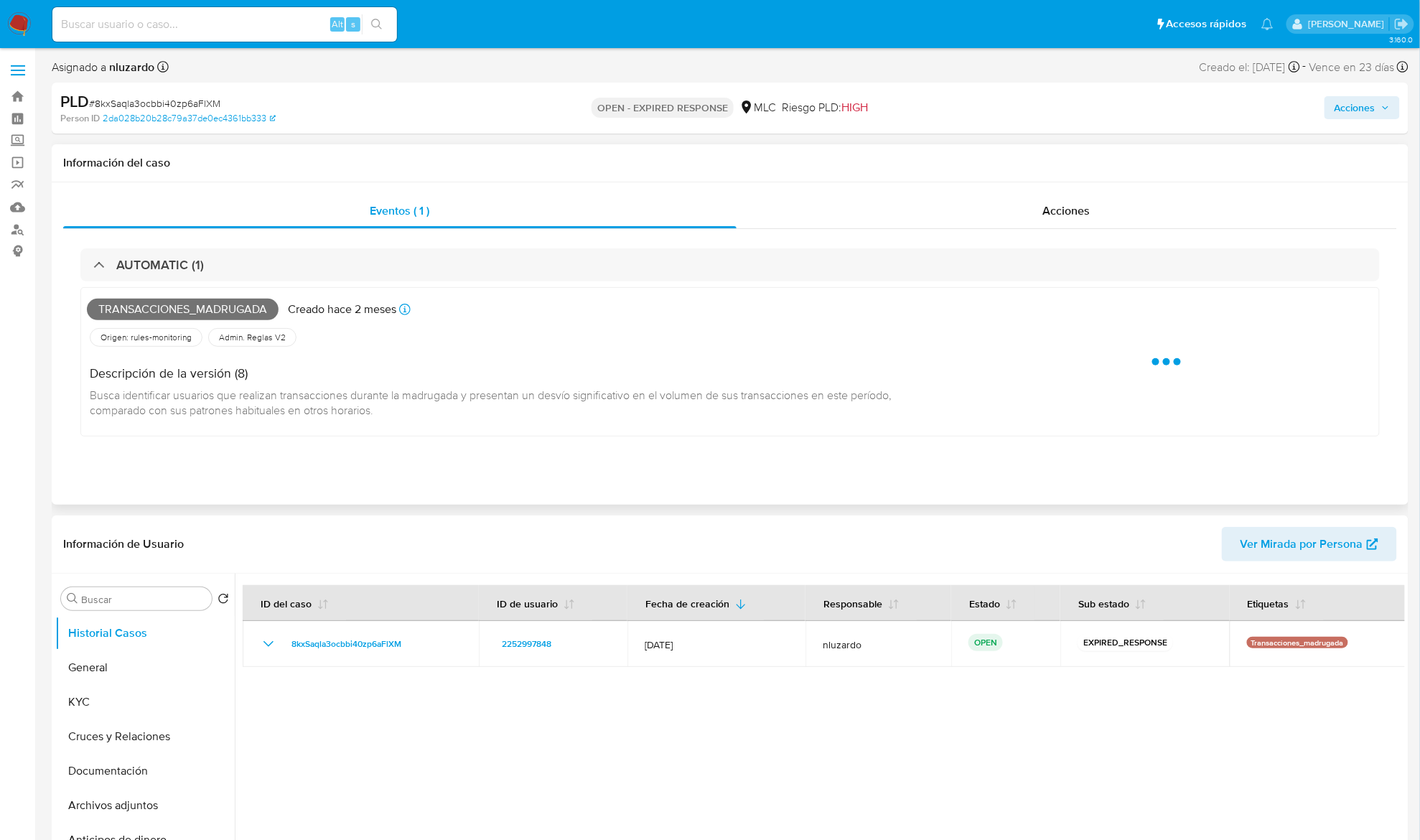
click at [144, 319] on span "Transacciones_madrugada" at bounding box center [183, 309] width 191 height 22
click at [144, 312] on span "Transacciones_madrugada" at bounding box center [183, 309] width 191 height 22
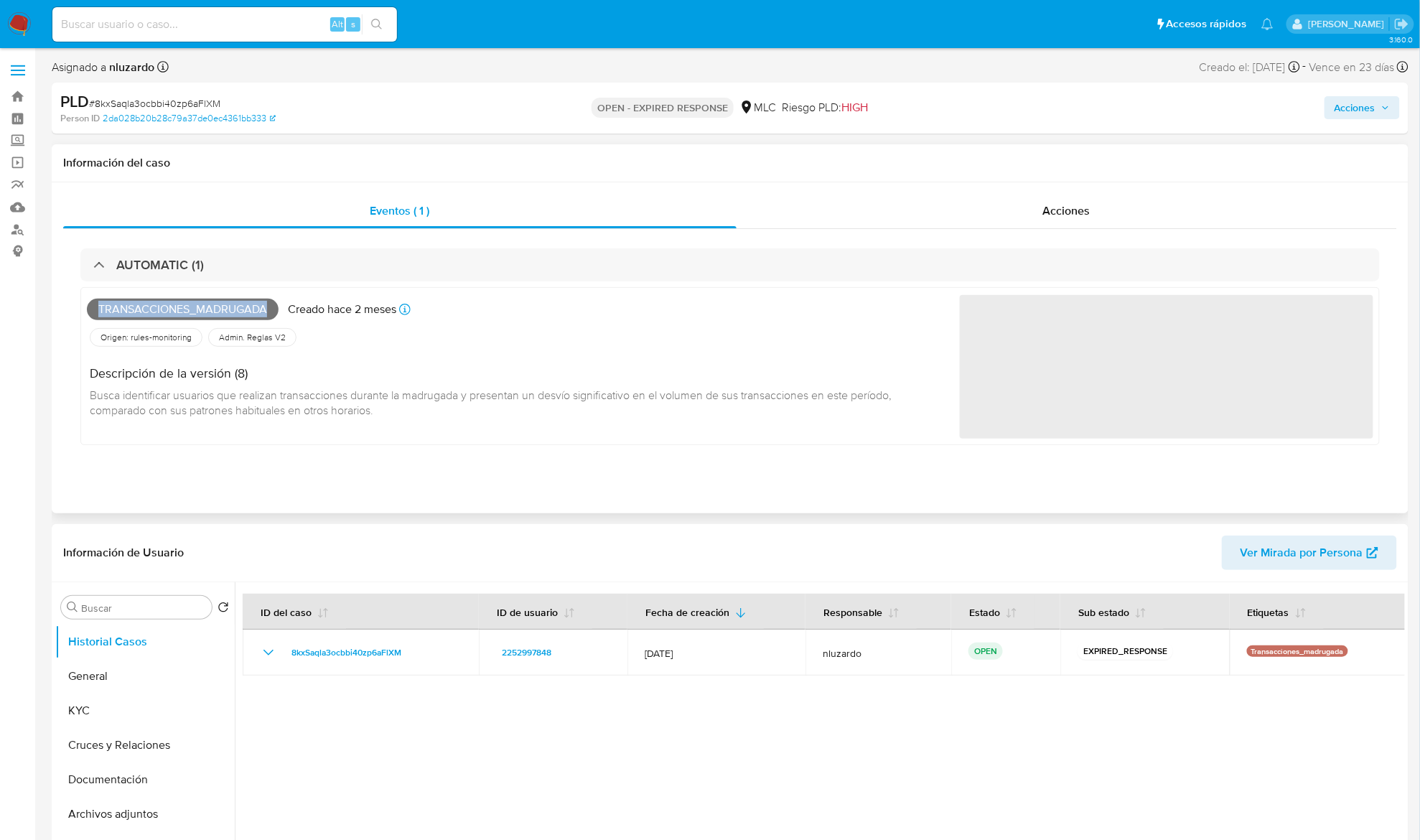
click at [144, 312] on span "Transacciones_madrugada" at bounding box center [183, 309] width 191 height 22
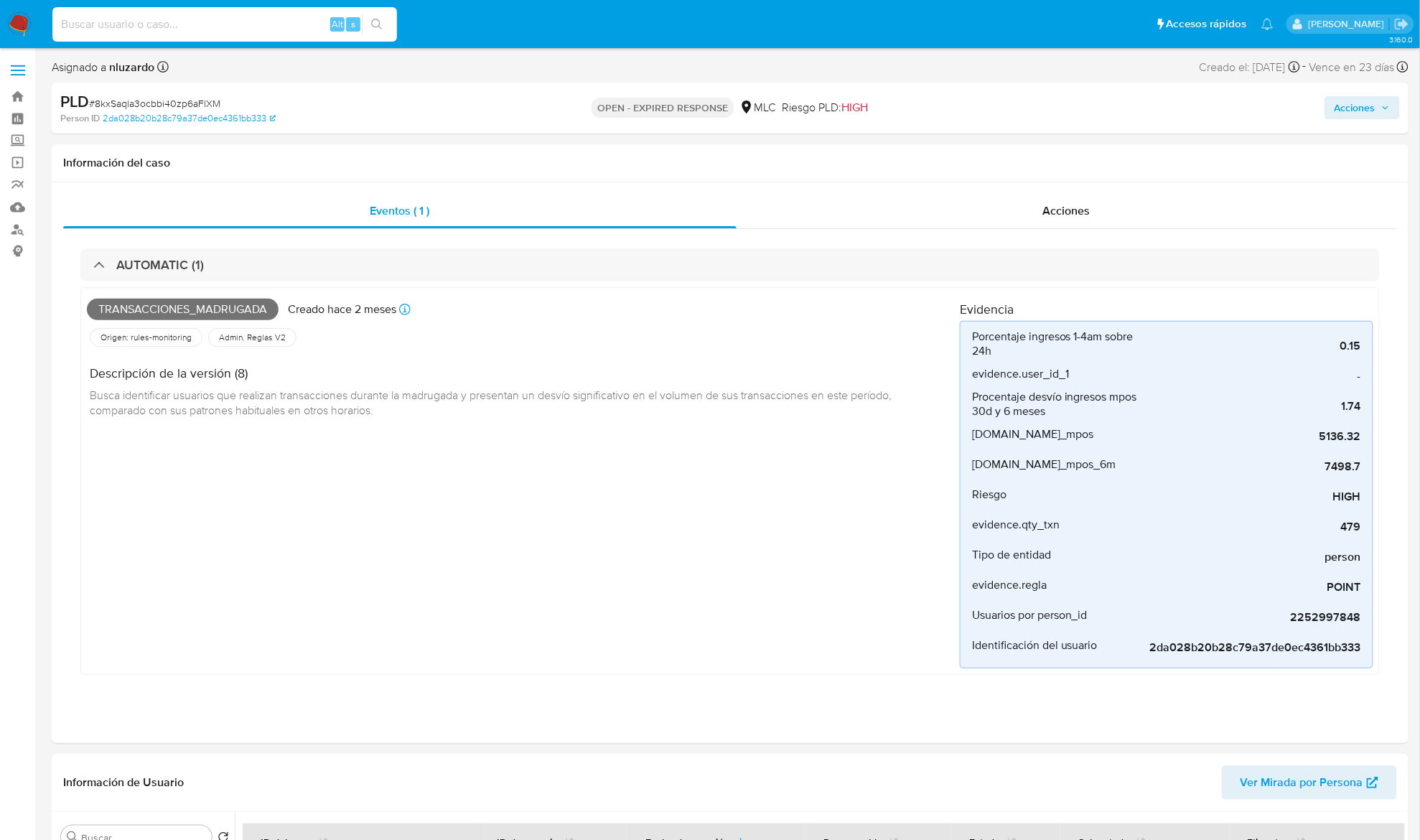
click at [299, 28] on input at bounding box center [225, 25] width 345 height 19
type input "[DATE]"
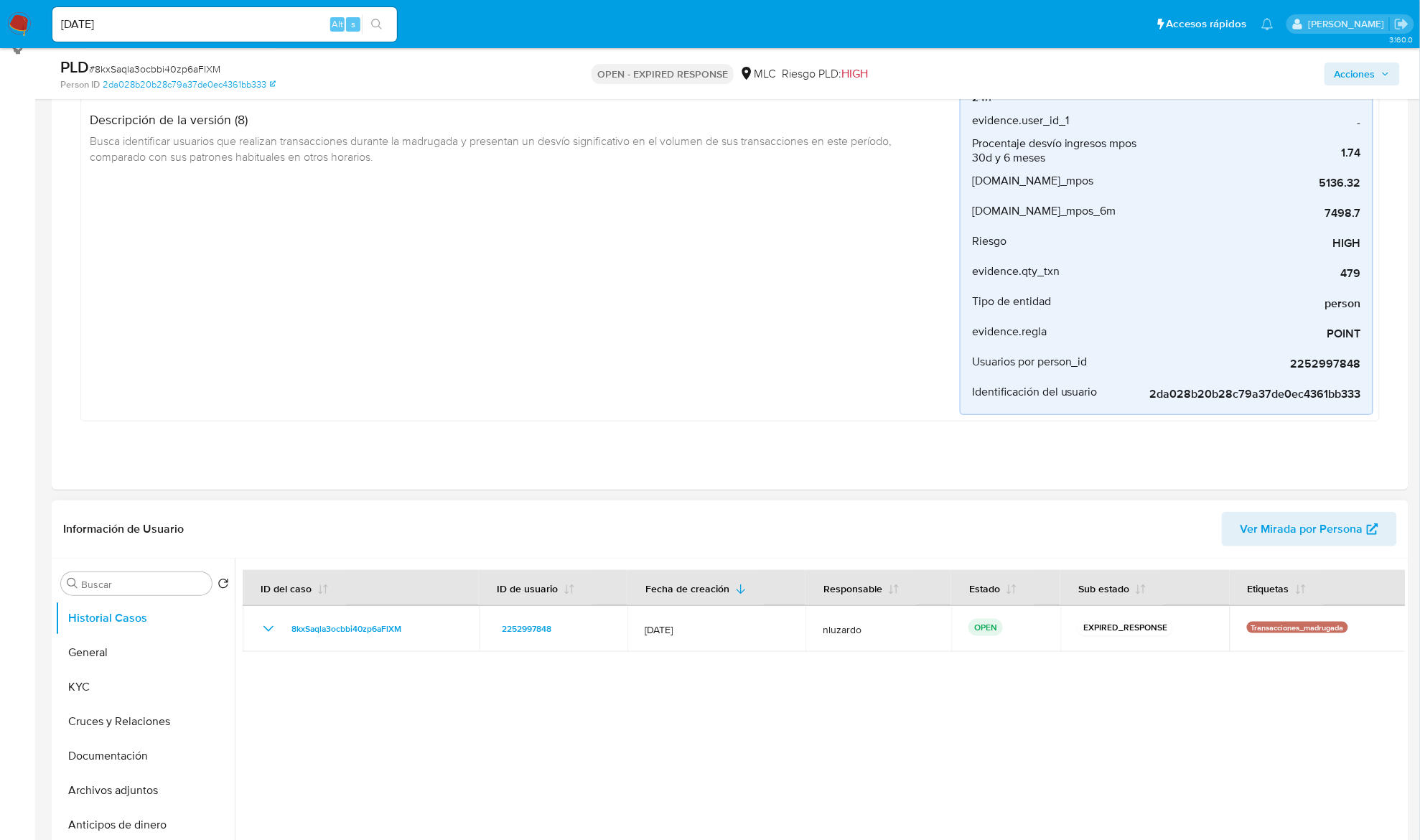
scroll to position [478, 0]
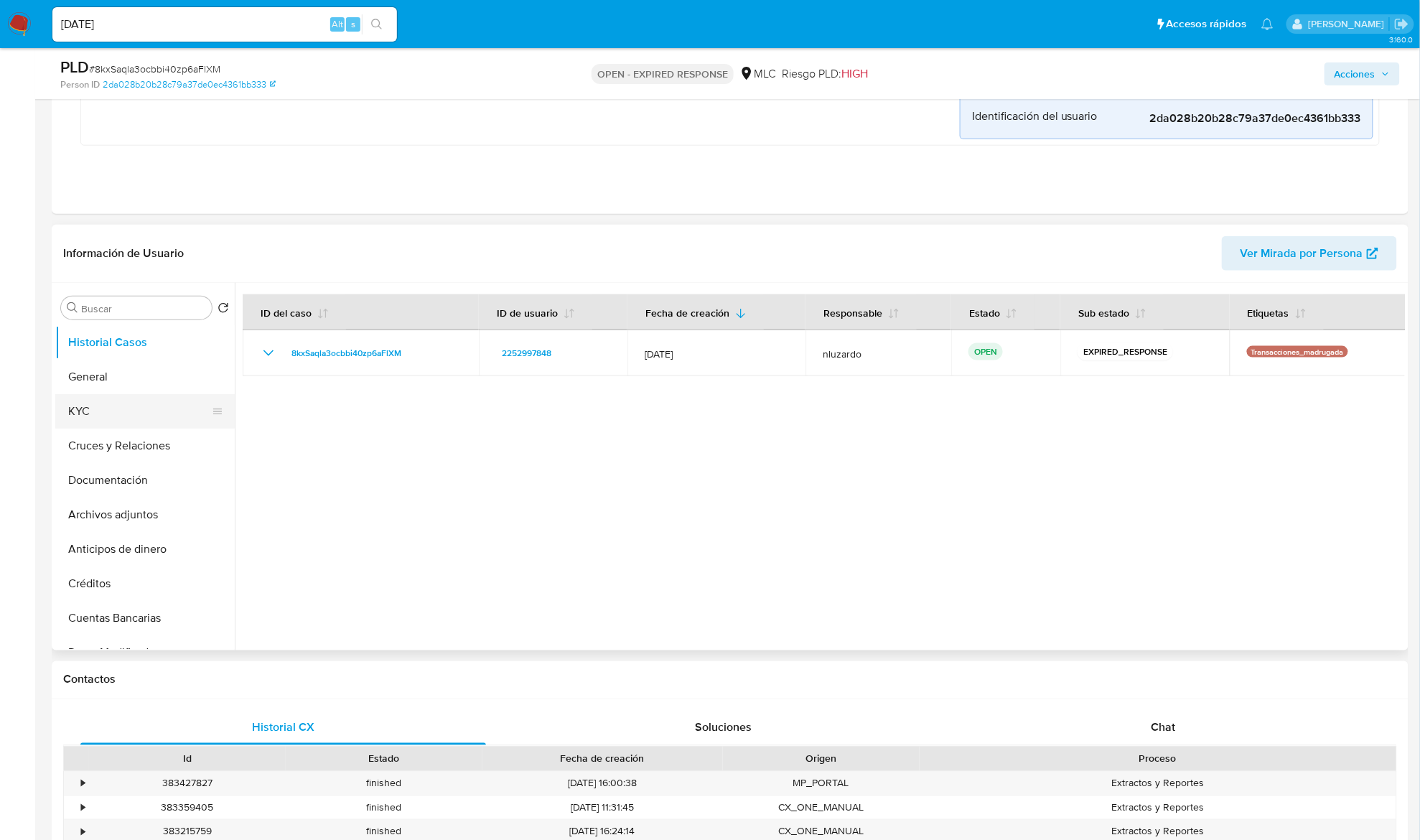
click at [114, 409] on button "KYC" at bounding box center [138, 411] width 168 height 34
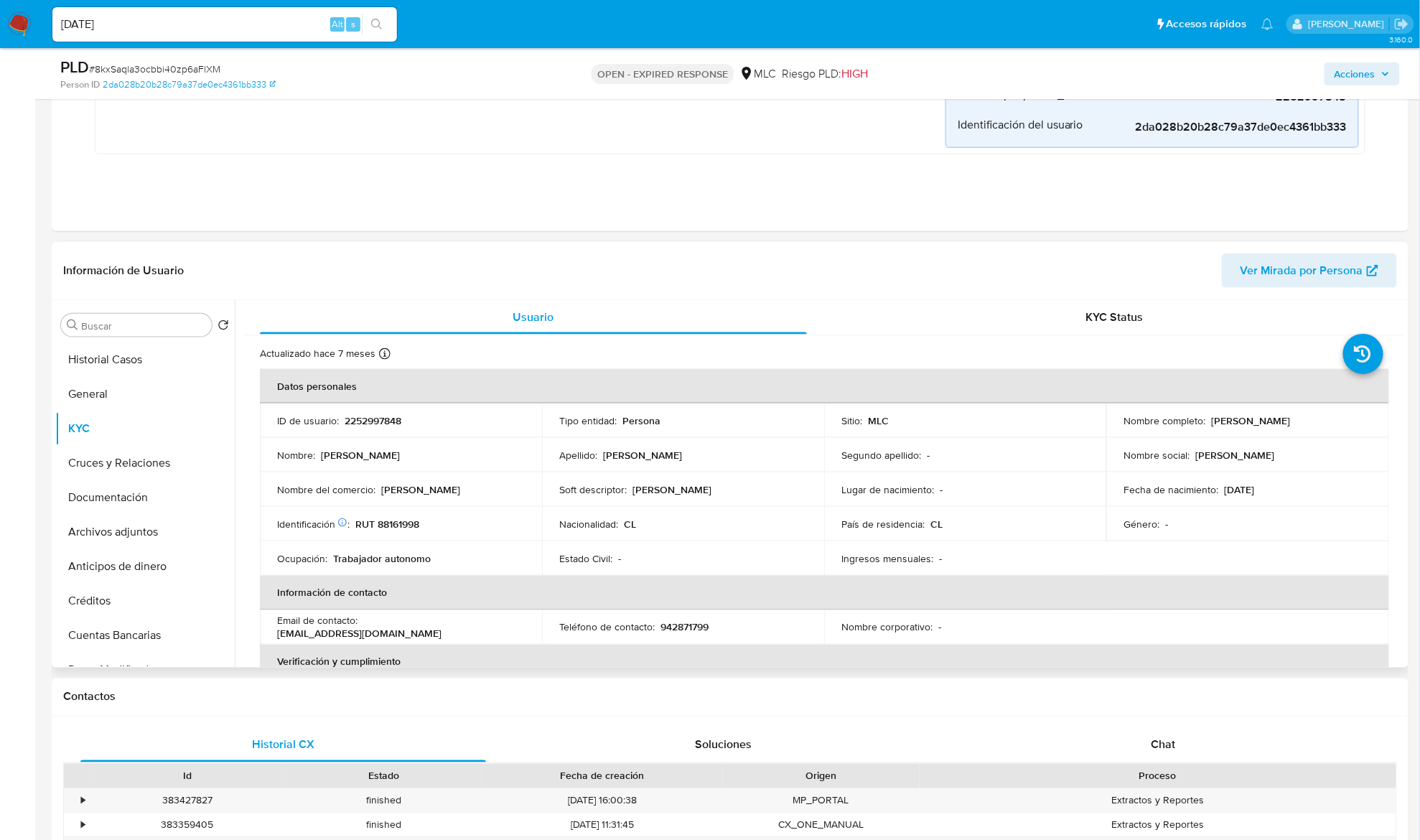
click at [1225, 417] on p "[PERSON_NAME]" at bounding box center [1250, 420] width 79 height 13
drag, startPoint x: 1345, startPoint y: 405, endPoint x: 1358, endPoint y: 420, distance: 19.8
click at [1358, 420] on table "Datos personales ID de usuario : 2252997848 Tipo entidad : Persona Sitio : MLC …" at bounding box center [824, 628] width 1129 height 517
copy p "[PERSON_NAME]"
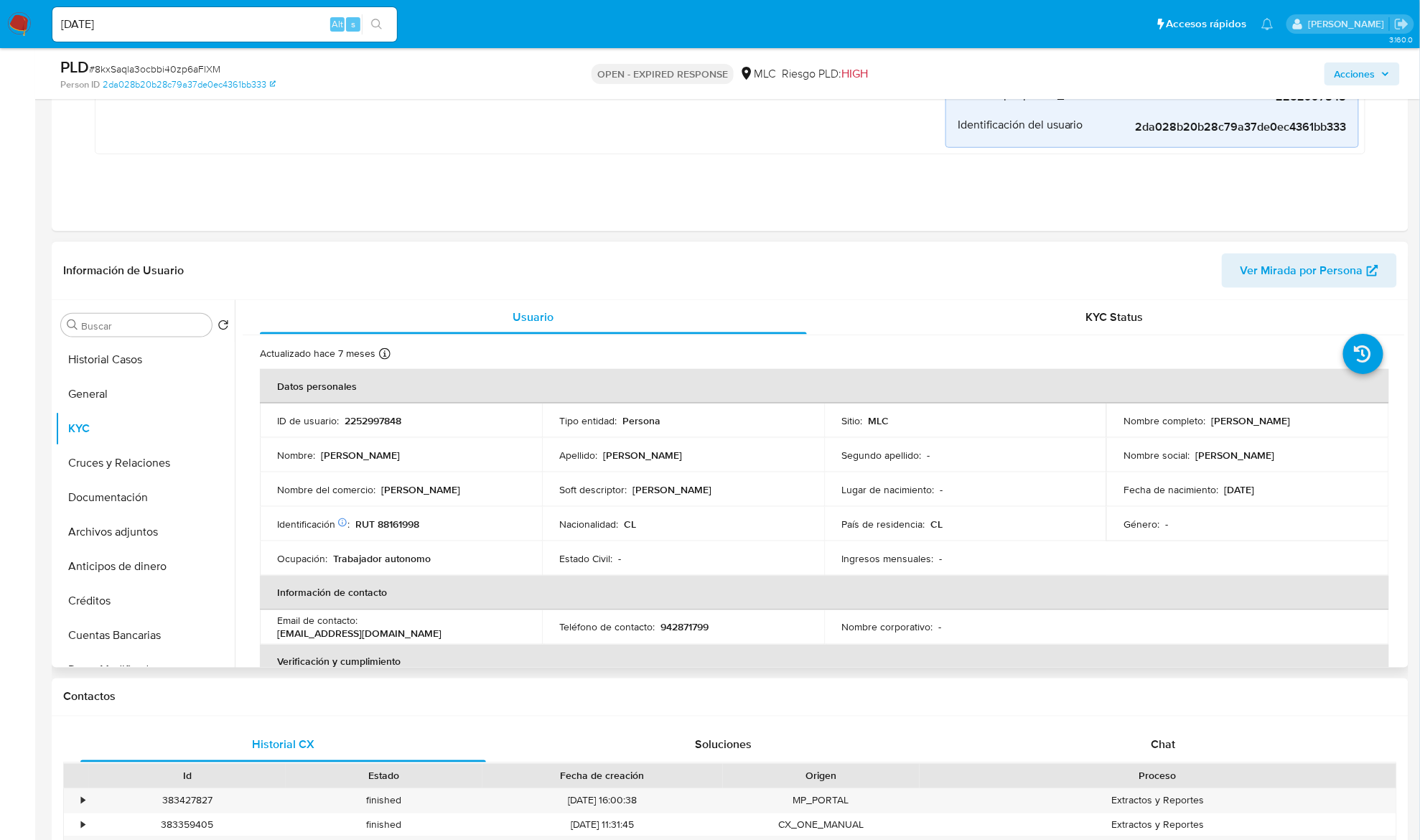
click at [425, 521] on td "Identificación Nº de serie: 523276520 : RUT 88161998" at bounding box center [401, 524] width 282 height 34
click at [675, 481] on td "Soft descriptor : GUILLERMO" at bounding box center [683, 490] width 282 height 34
click at [404, 523] on p "RUT 88161998" at bounding box center [386, 524] width 63 height 13
copy p "88161998"
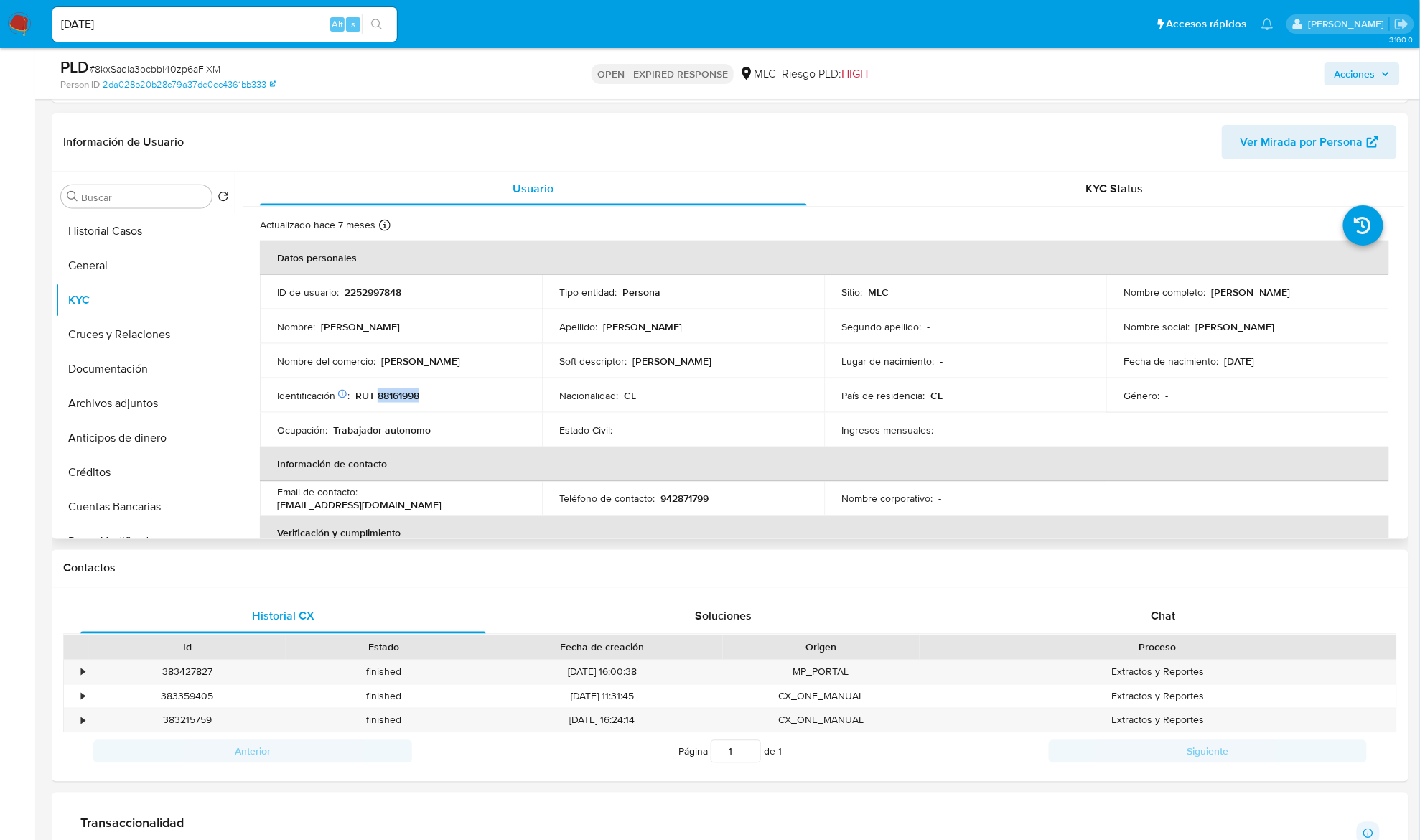
scroll to position [670, 0]
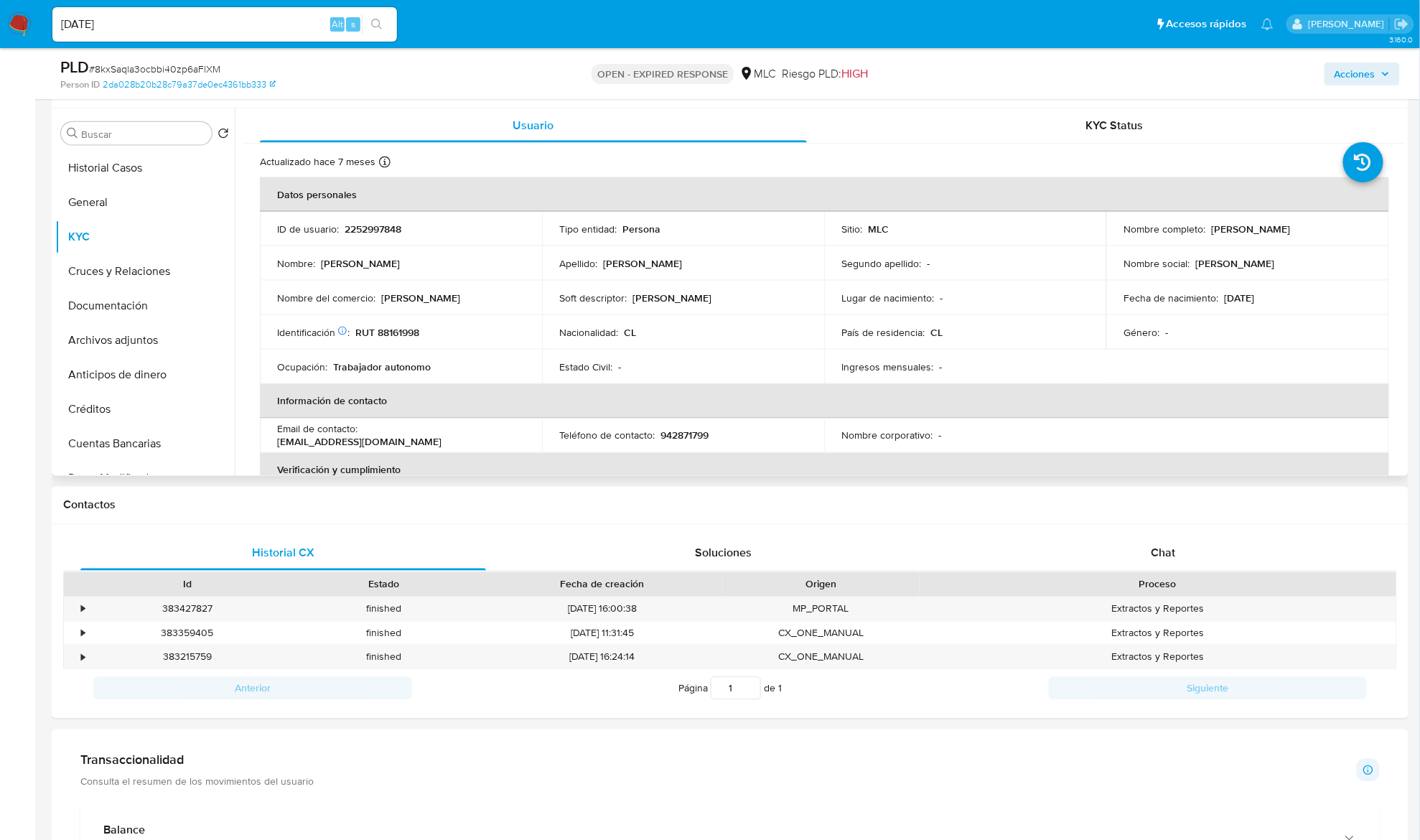
click at [317, 328] on p "Identificación Nº de serie: 523276520 :" at bounding box center [314, 332] width 73 height 13
click at [135, 135] on input "Buscar" at bounding box center [144, 134] width 125 height 13
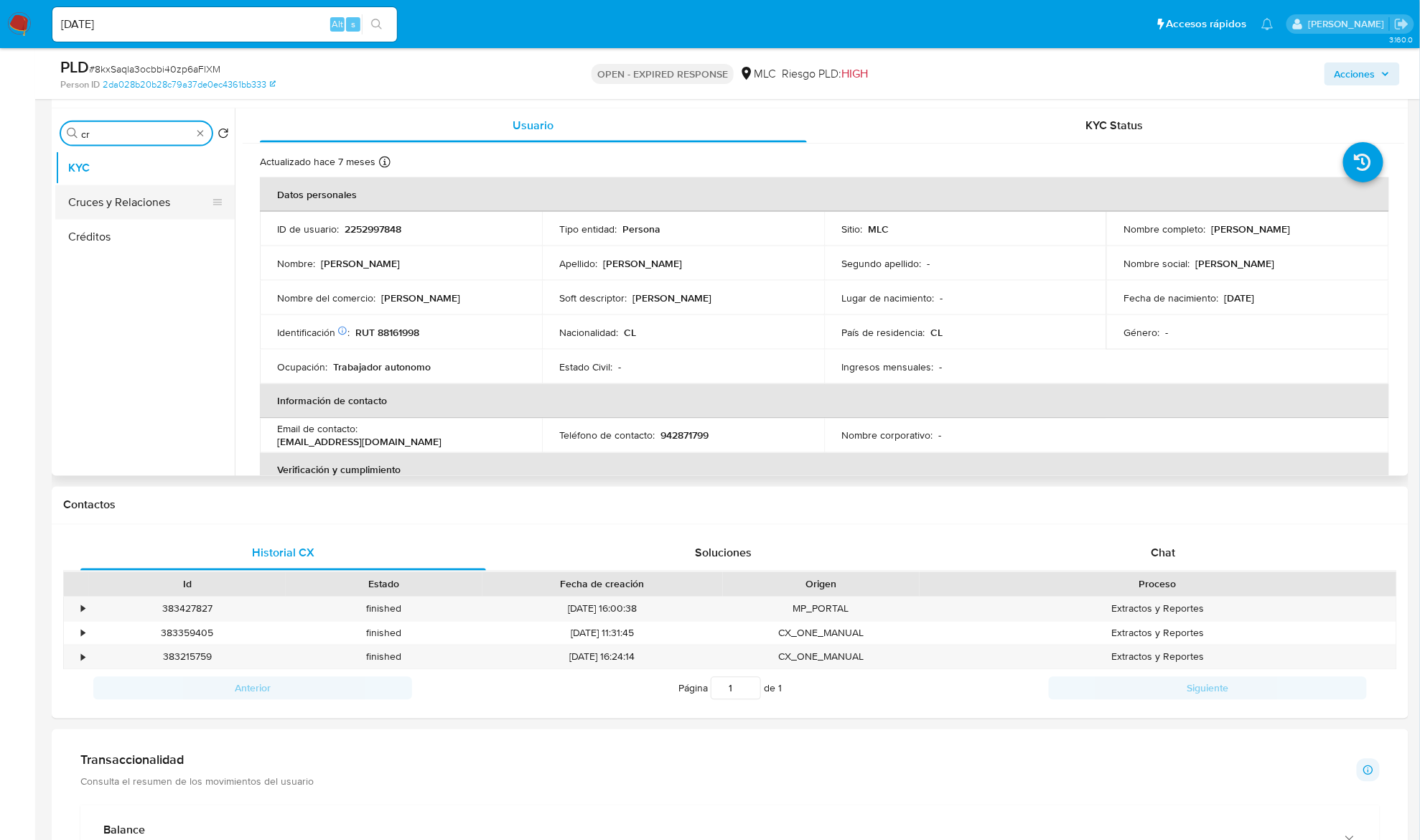
type input "cr"
click at [138, 201] on button "Cruces y Relaciones" at bounding box center [138, 203] width 168 height 34
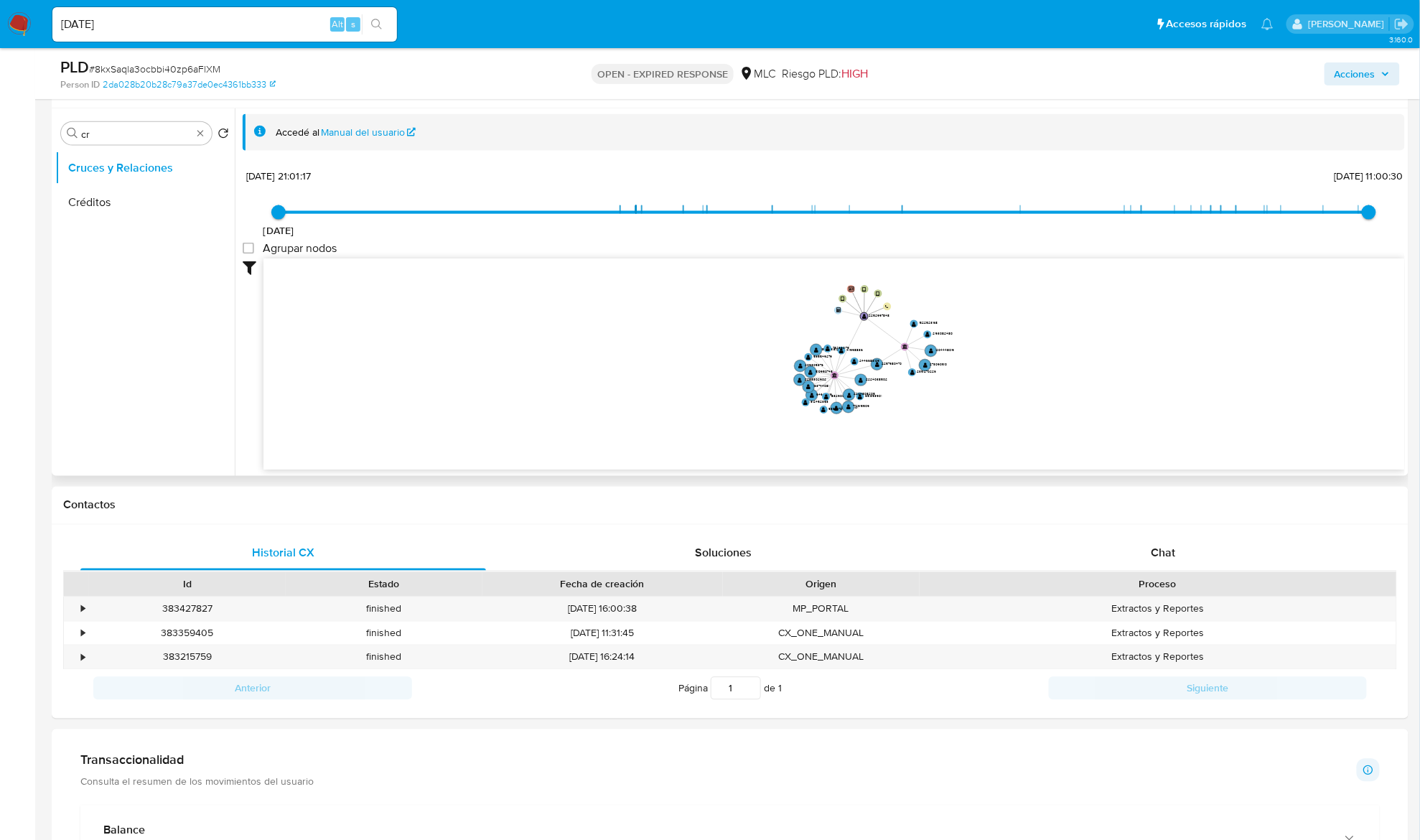
drag, startPoint x: 859, startPoint y: 389, endPoint x: 936, endPoint y: 383, distance: 77.2
click at [807, 401] on text "" at bounding box center [806, 402] width 5 height 6
drag, startPoint x: 936, startPoint y: 383, endPoint x: 917, endPoint y: 404, distance: 28.3
click at [915, 403] on icon "device-67a3bdc9b6be86b4531401ee  user-2252997848  2252997848 device-671d747d8…" at bounding box center [834, 363] width 1141 height 208
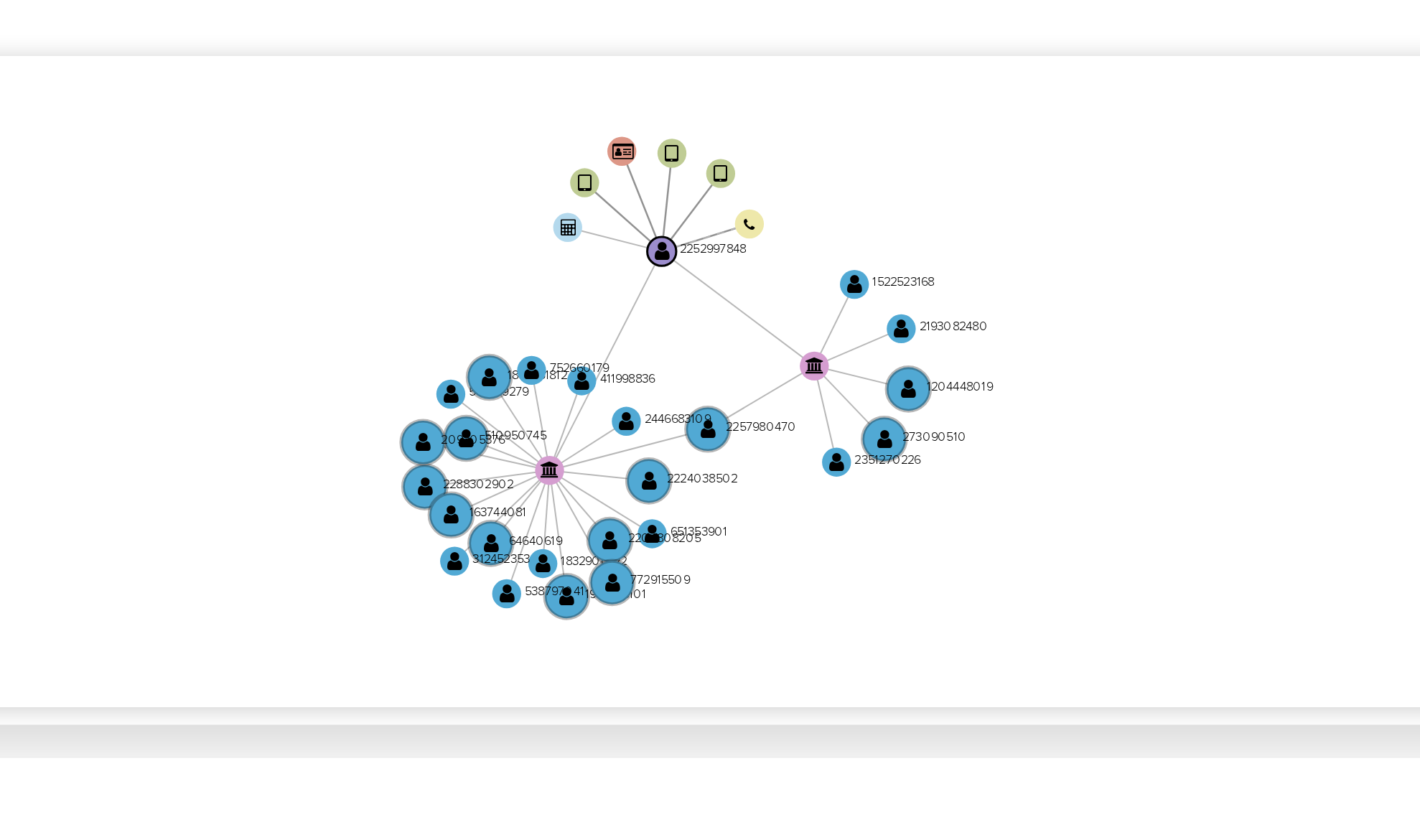
drag, startPoint x: 961, startPoint y: 390, endPoint x: 1007, endPoint y: 386, distance: 46.2
click at [1004, 385] on icon "device-67a3bdc9b6be86b4531401ee  user-2252997848  2252997848 device-671d747d8…" at bounding box center [834, 363] width 1141 height 208
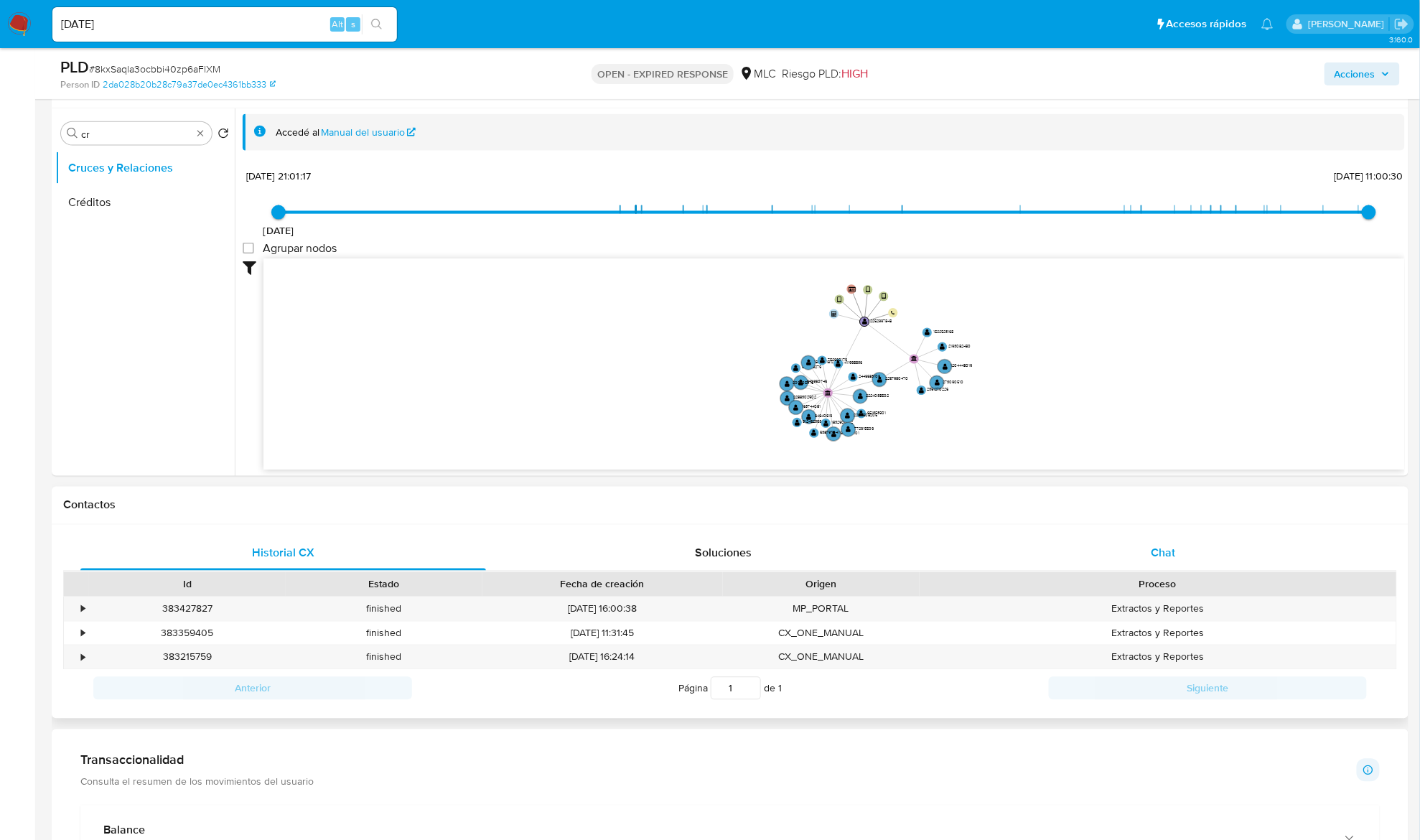
click at [1149, 565] on div "Chat" at bounding box center [1163, 553] width 405 height 34
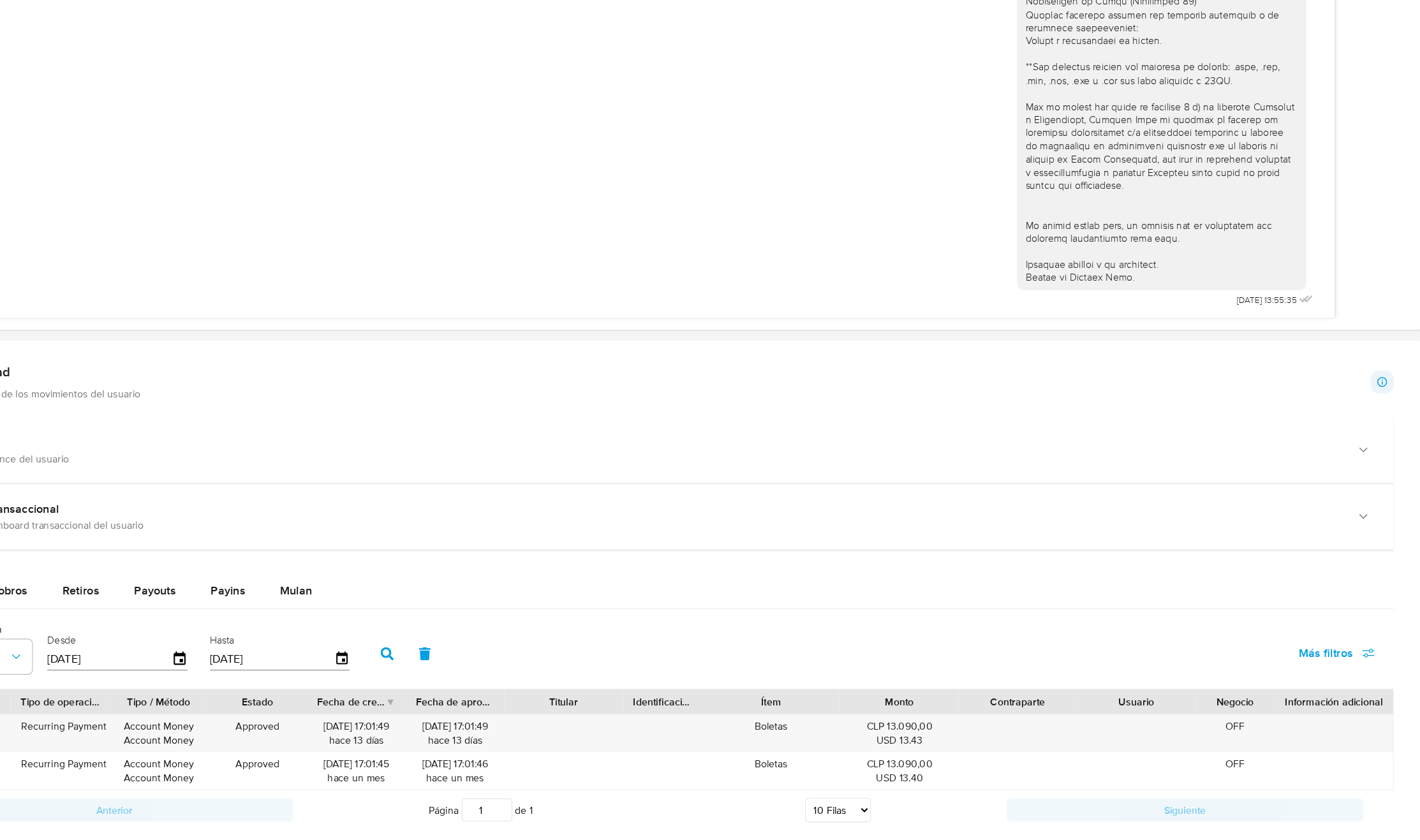
scroll to position [1346, 0]
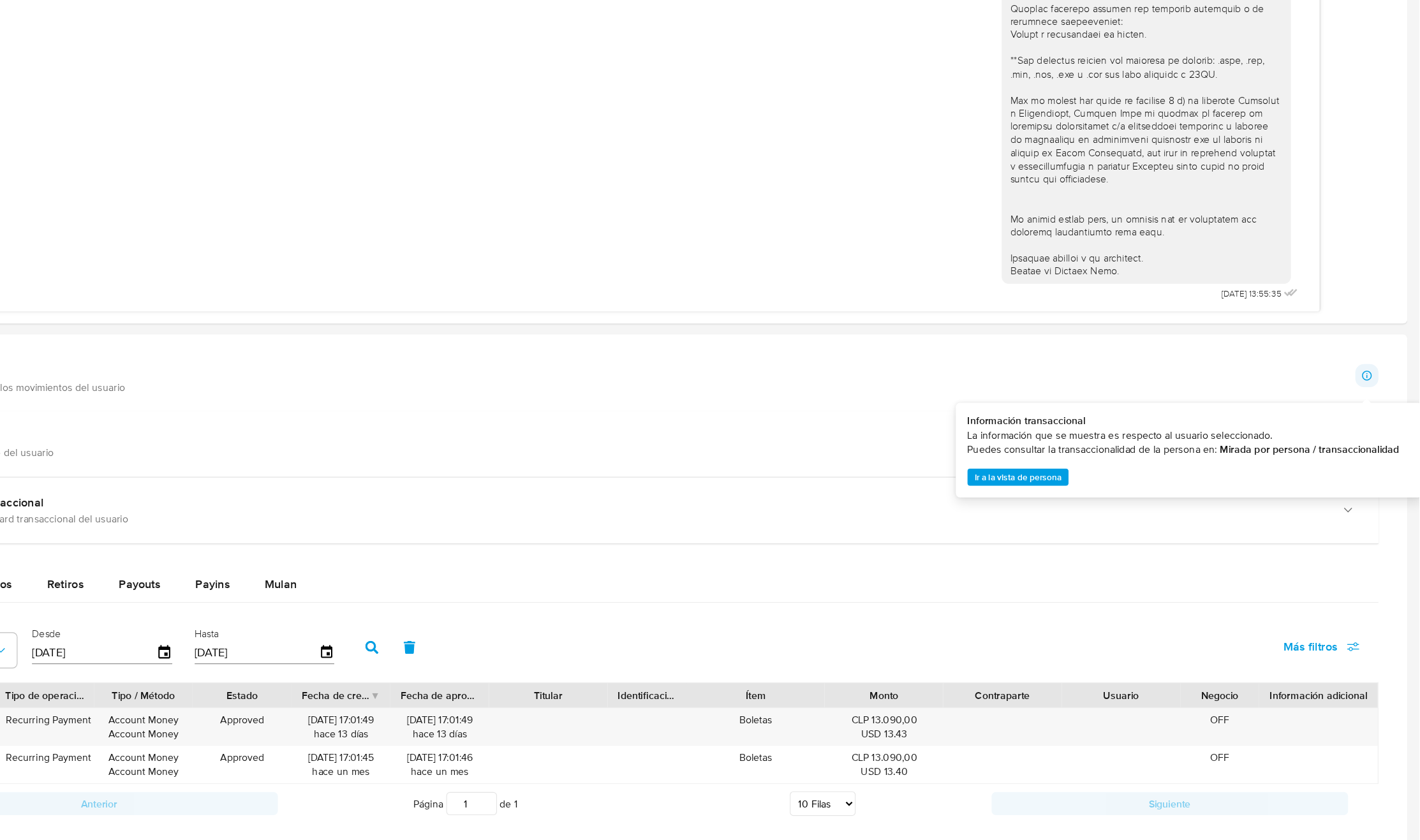
click at [1077, 515] on span "Ir a la vista de persona" at bounding box center [1066, 518] width 77 height 13
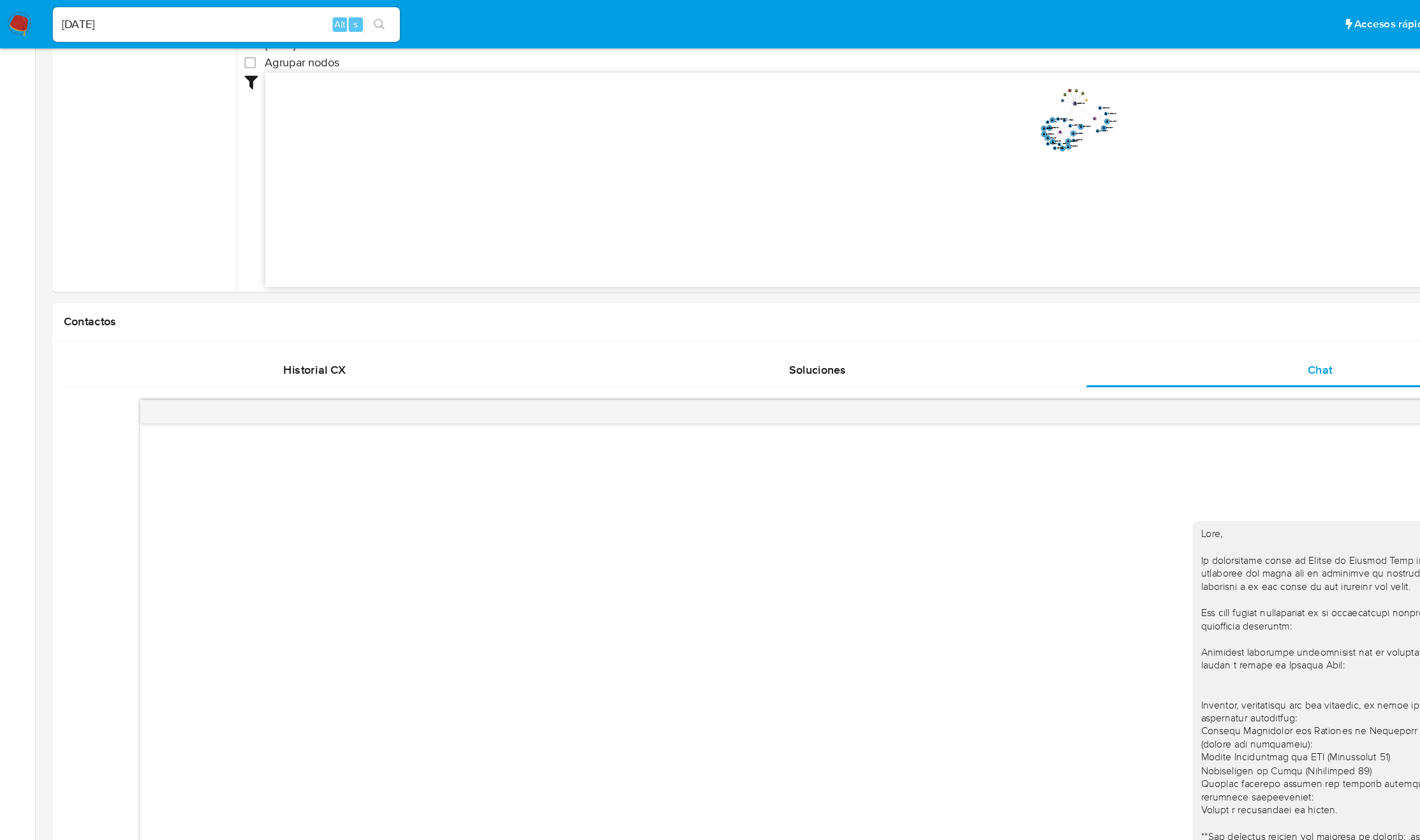
scroll to position [0, 0]
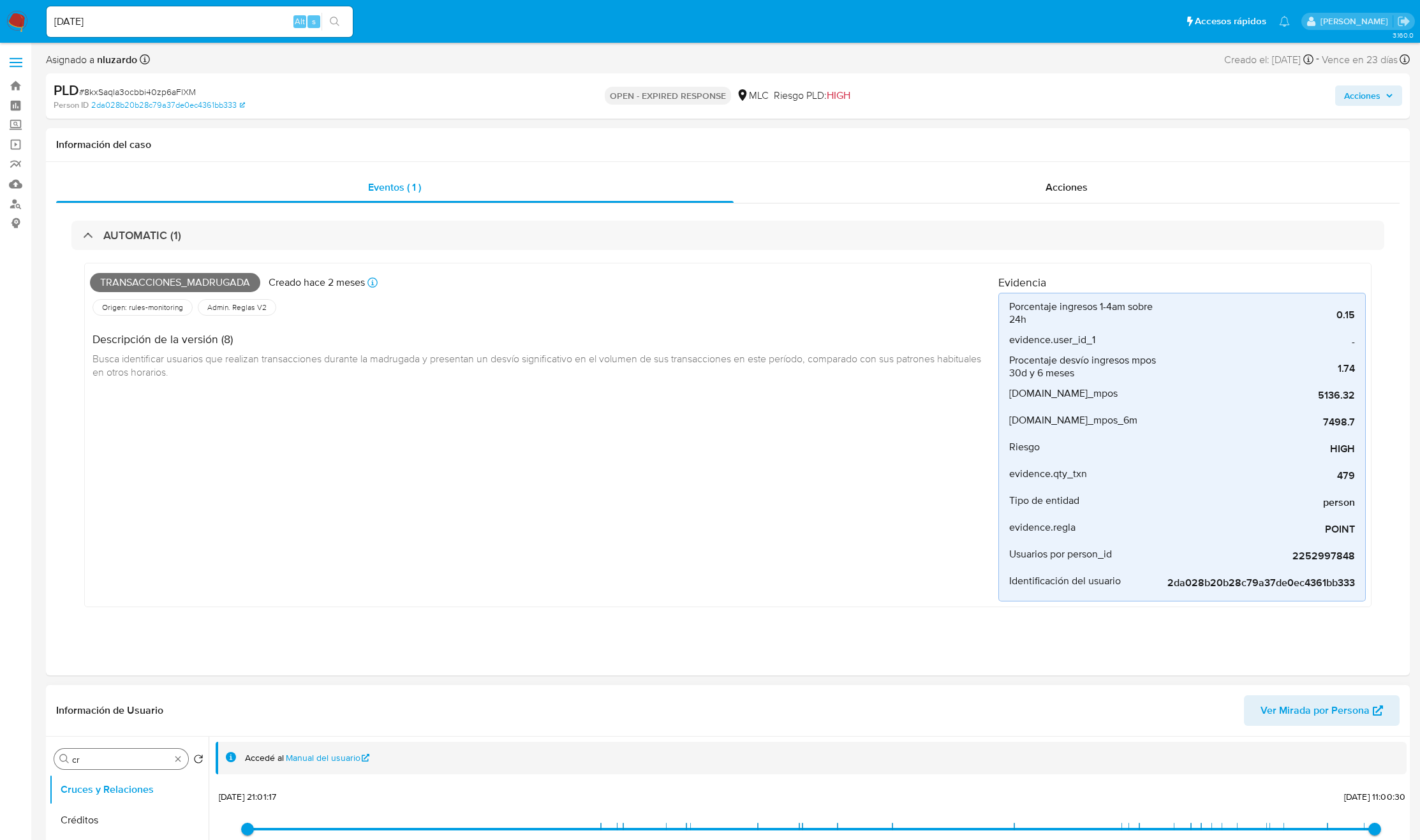
click at [130, 746] on input "cr" at bounding box center [121, 760] width 98 height 12
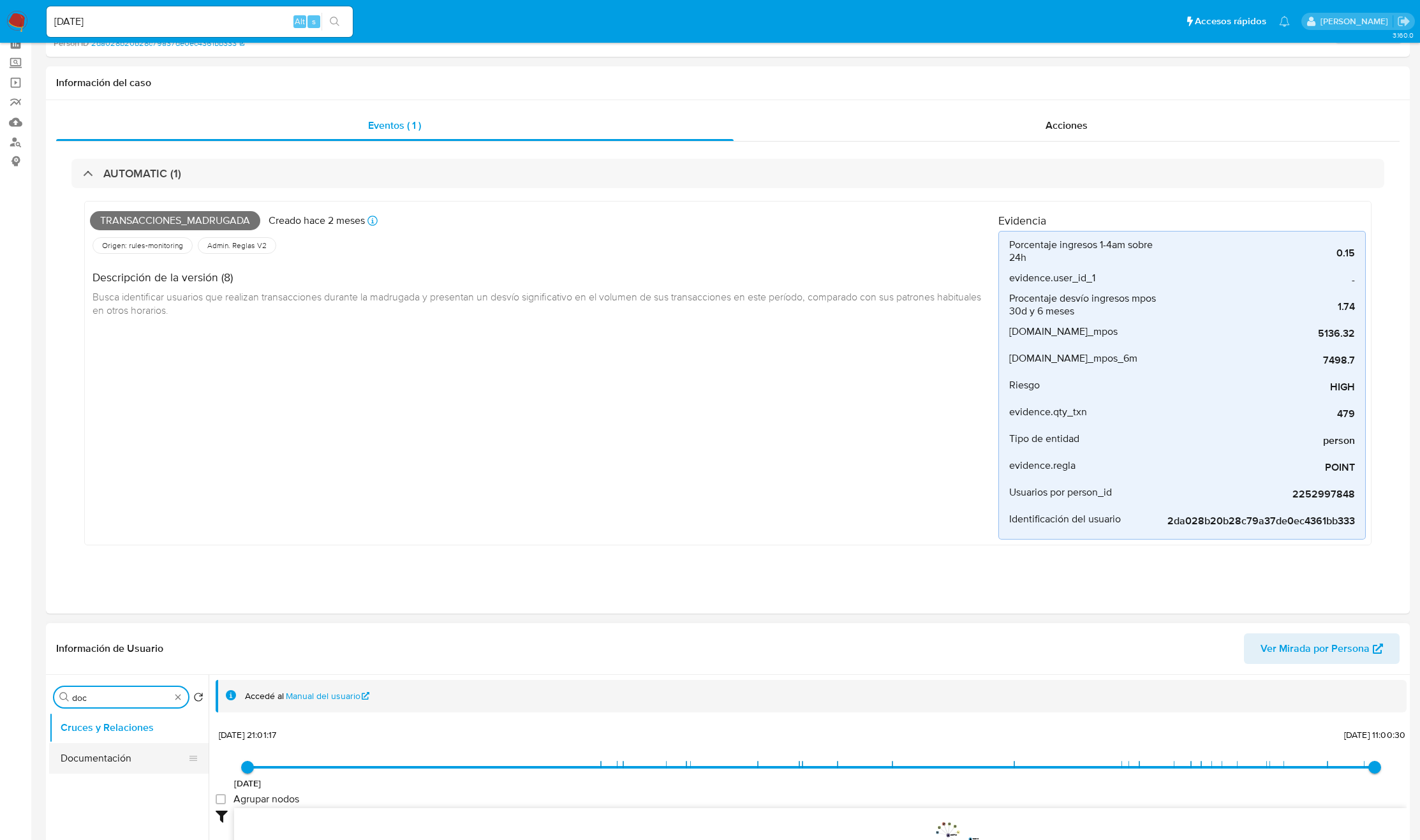
scroll to position [96, 0]
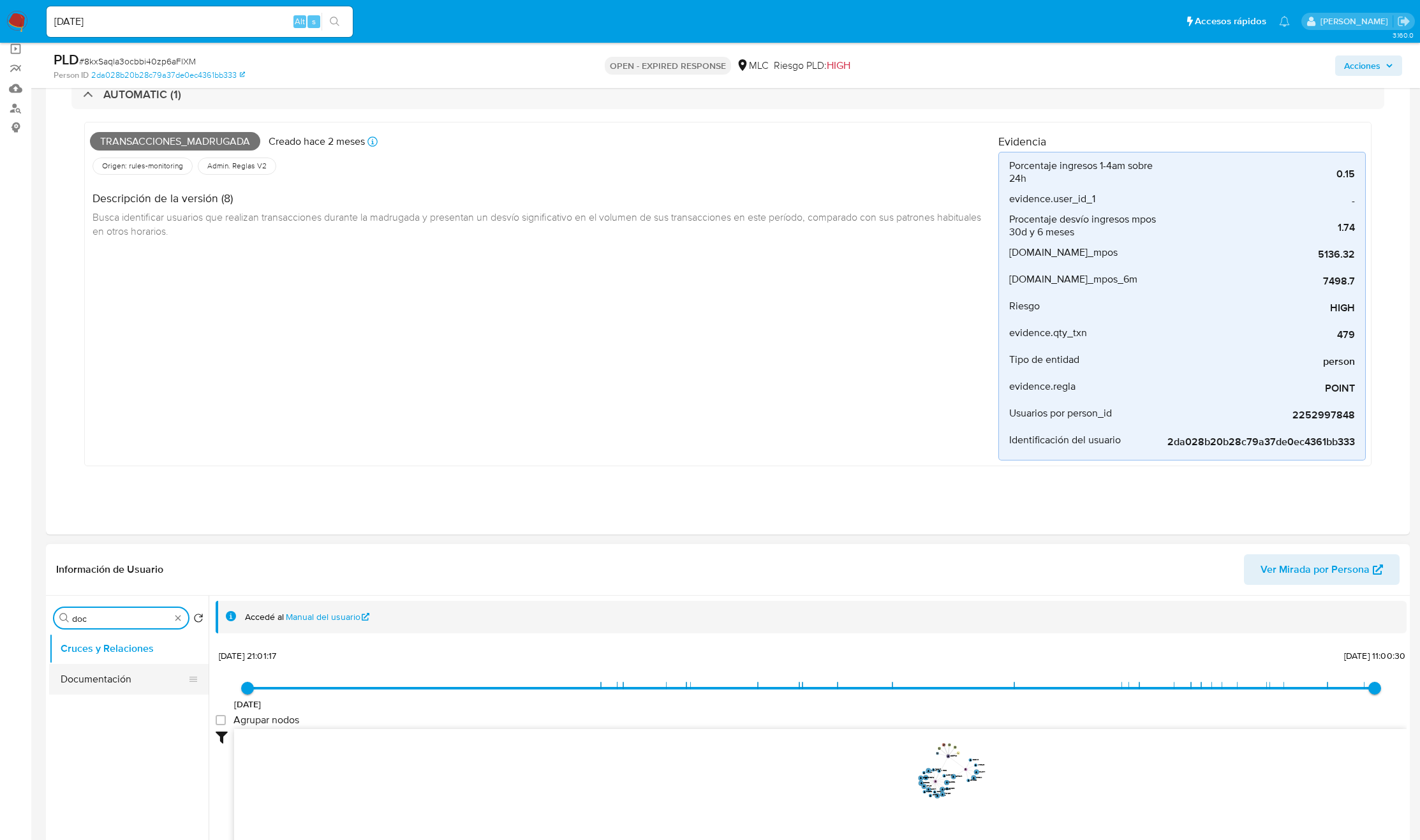
type input "doc"
click at [106, 689] on button "Documentación" at bounding box center [123, 679] width 149 height 30
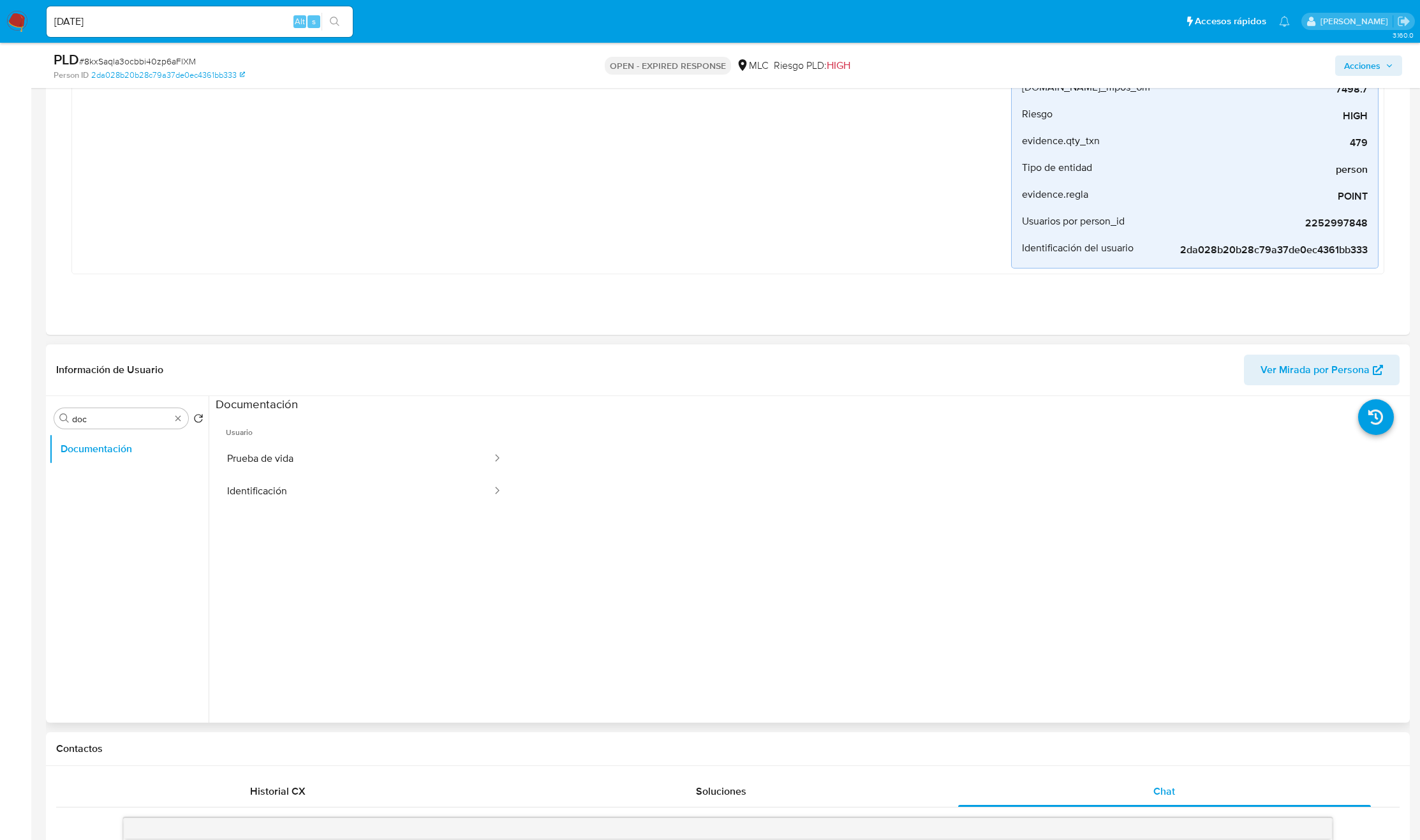
scroll to position [287, 0]
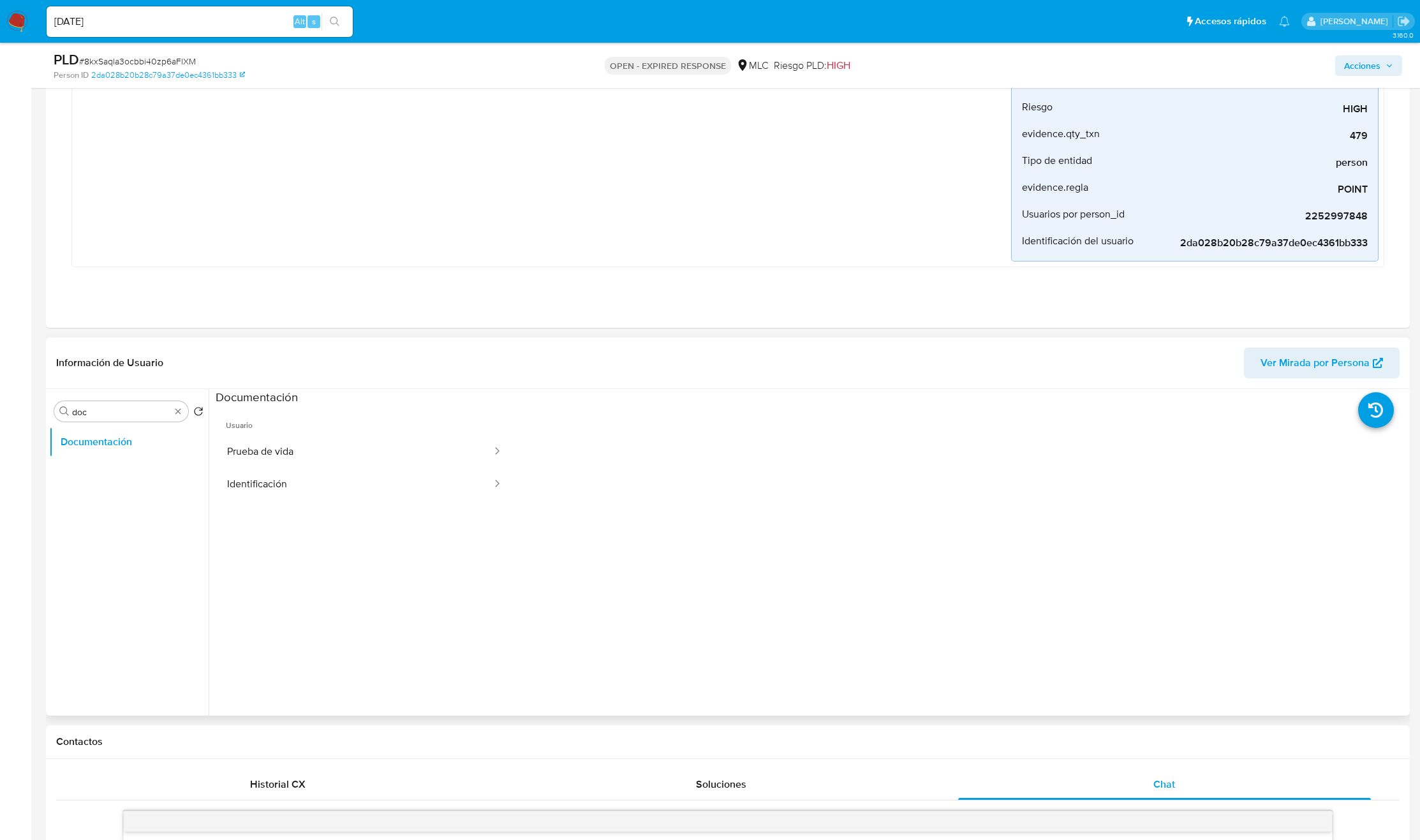
click at [285, 428] on span "Usuario" at bounding box center [364, 420] width 298 height 30
click at [287, 442] on button "Prueba de vida" at bounding box center [354, 452] width 278 height 33
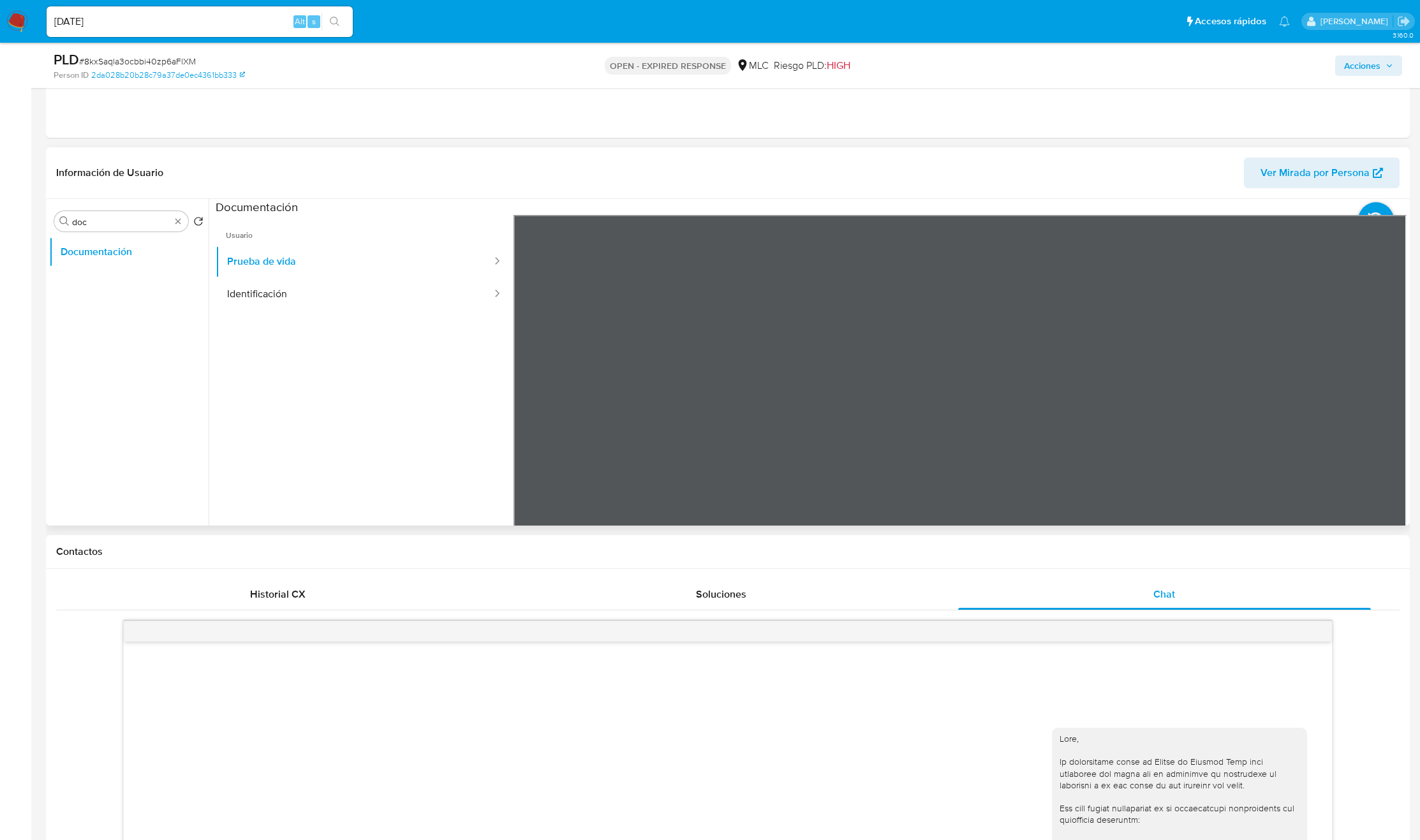
scroll to position [478, 0]
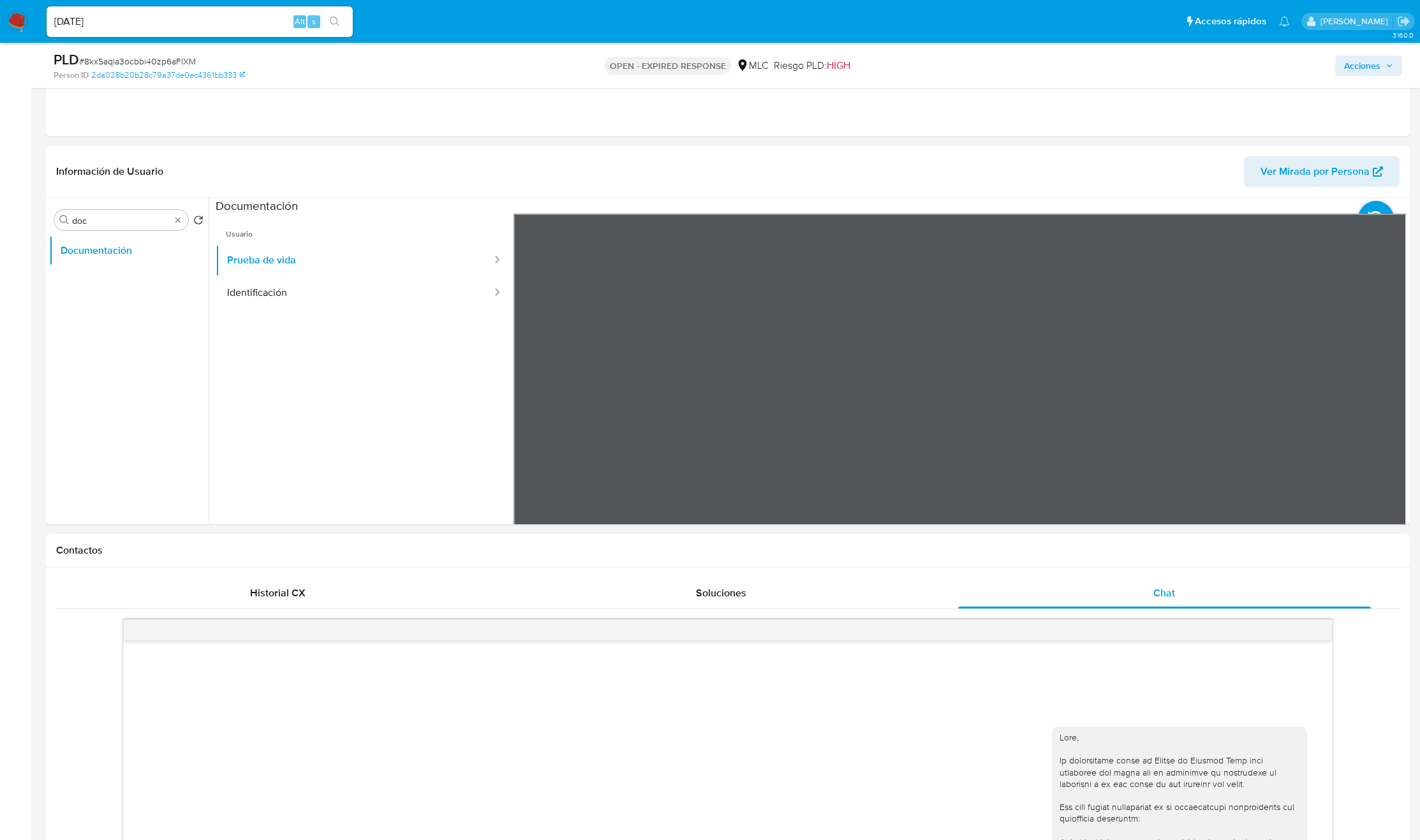
click at [754, 128] on div "Asignado a nluzardo Asignado el: 12/08/2025 16:25:09 Creado el: 12/07/2025 Crea…" at bounding box center [728, 724] width 1364 height 2303
click at [802, 0] on html "Pausado Ver notificaciones 17/09/2025 Alt s Accesos rápidos Presiona las siguie…" at bounding box center [710, 731] width 1420 height 2417
click at [1146, 169] on div "Información de Usuario Ver Mirada por Persona Buscar doc Volver al orden por de…" at bounding box center [728, 335] width 1364 height 378
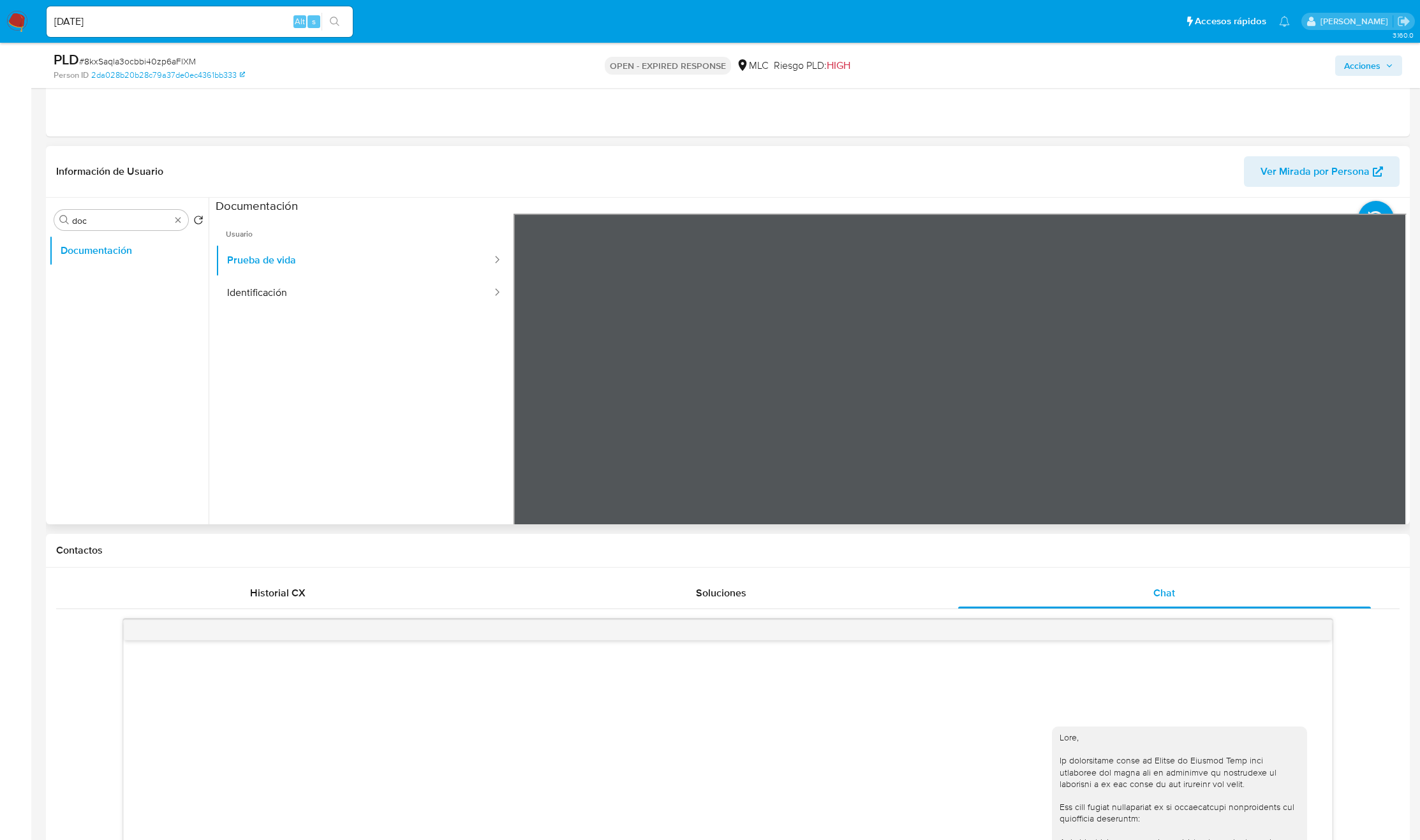
click at [349, 311] on ul "Usuario Prueba de vida Identificación" at bounding box center [364, 397] width 298 height 368
click at [347, 291] on button "Identificación" at bounding box center [354, 293] width 278 height 33
click at [1274, 412] on icon at bounding box center [1391, 421] width 25 height 25
drag, startPoint x: 171, startPoint y: 225, endPoint x: 178, endPoint y: 224, distance: 7.1
click at [178, 224] on div "Buscar doc" at bounding box center [120, 220] width 134 height 20
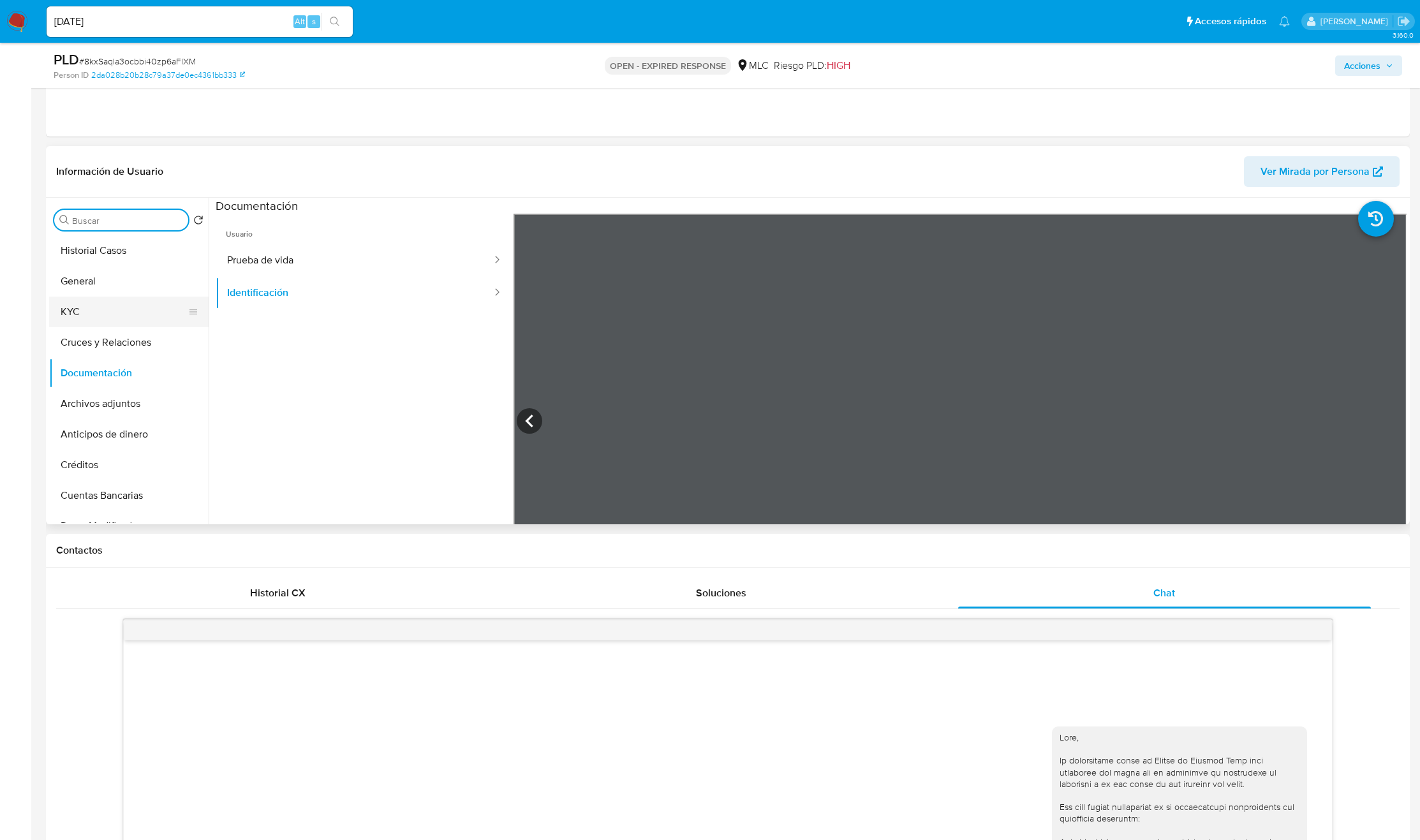
click at [114, 303] on button "KYC" at bounding box center [123, 311] width 149 height 30
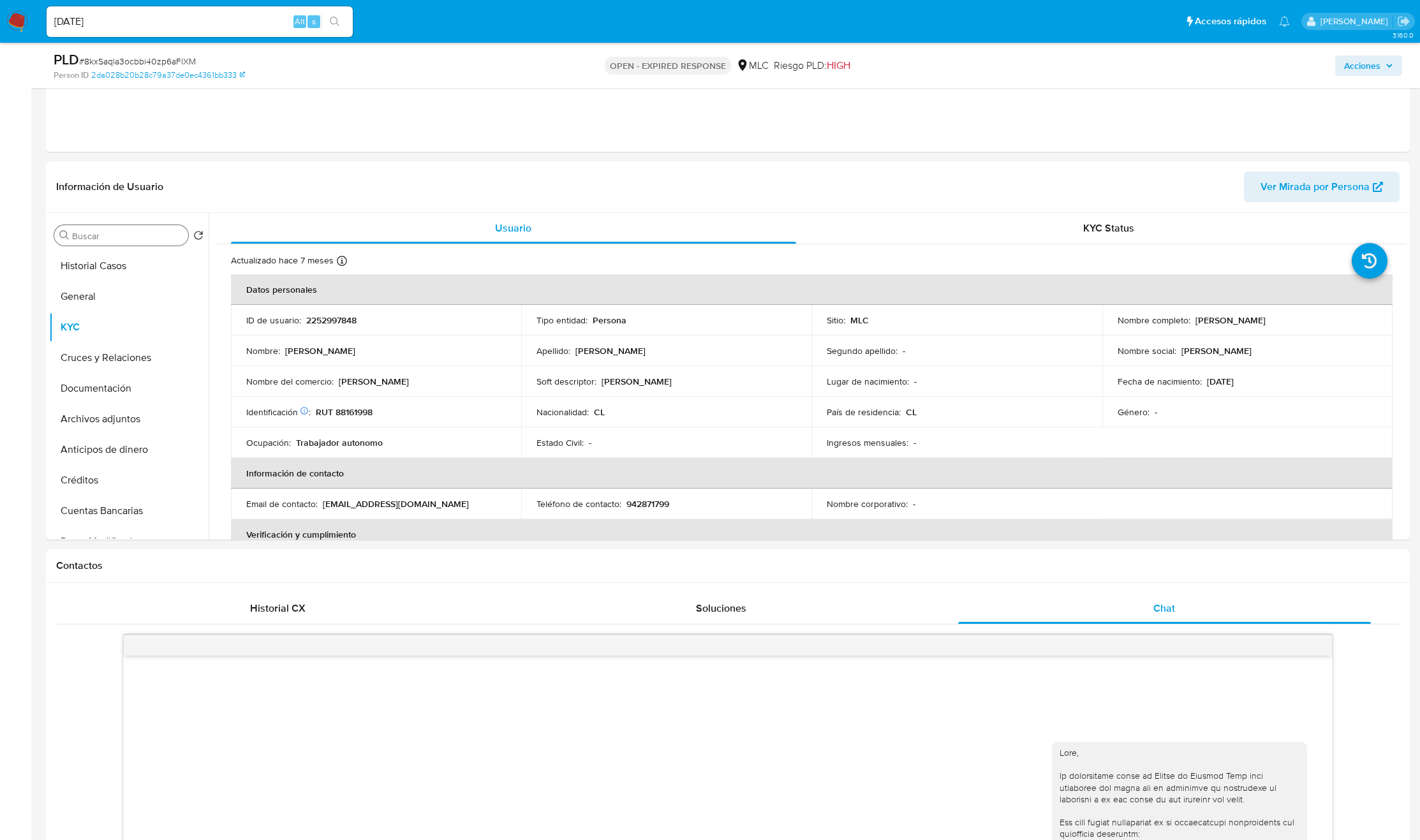
click at [354, 381] on p "Murphy" at bounding box center [373, 381] width 70 height 12
copy p "Murphy"
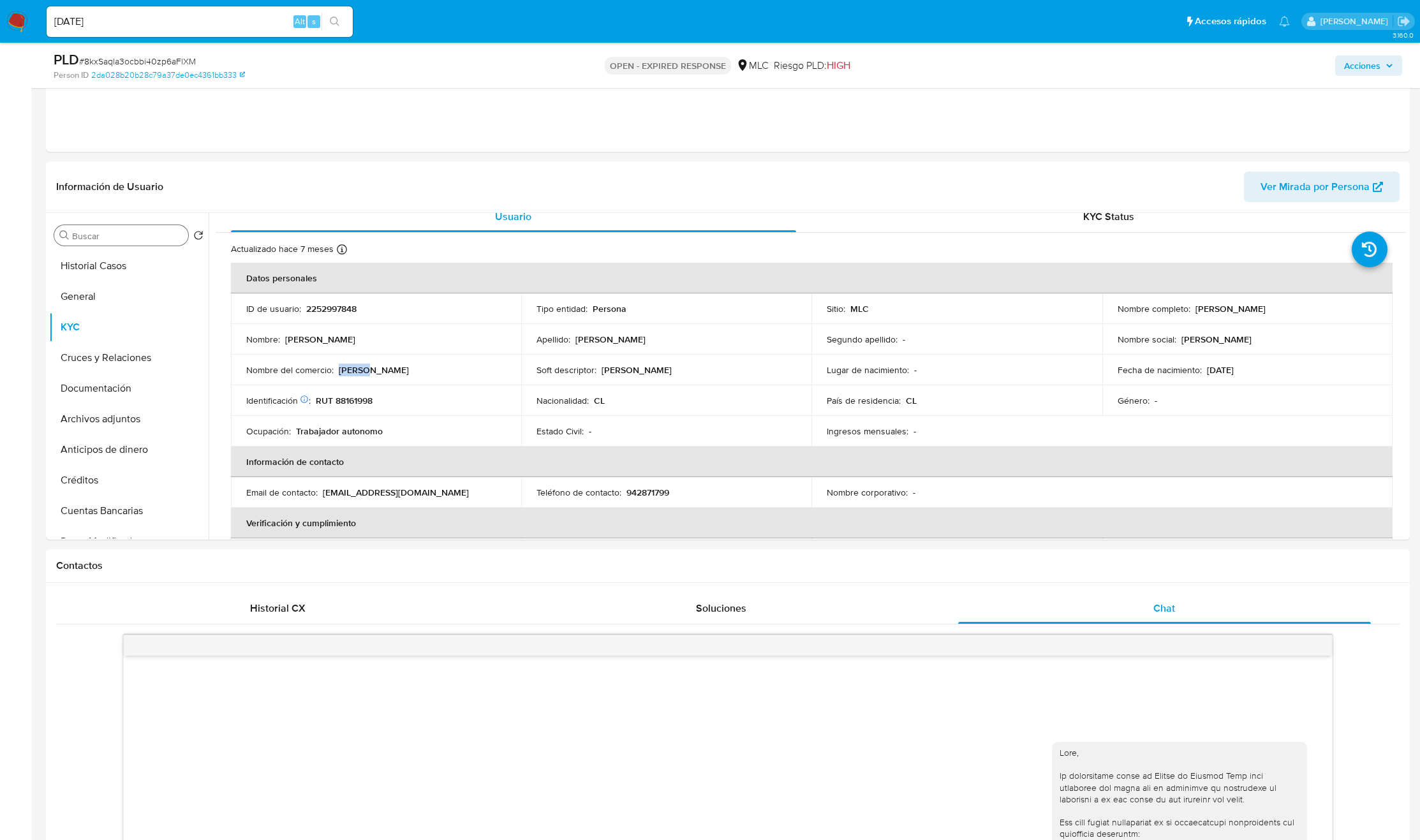
scroll to position [0, 0]
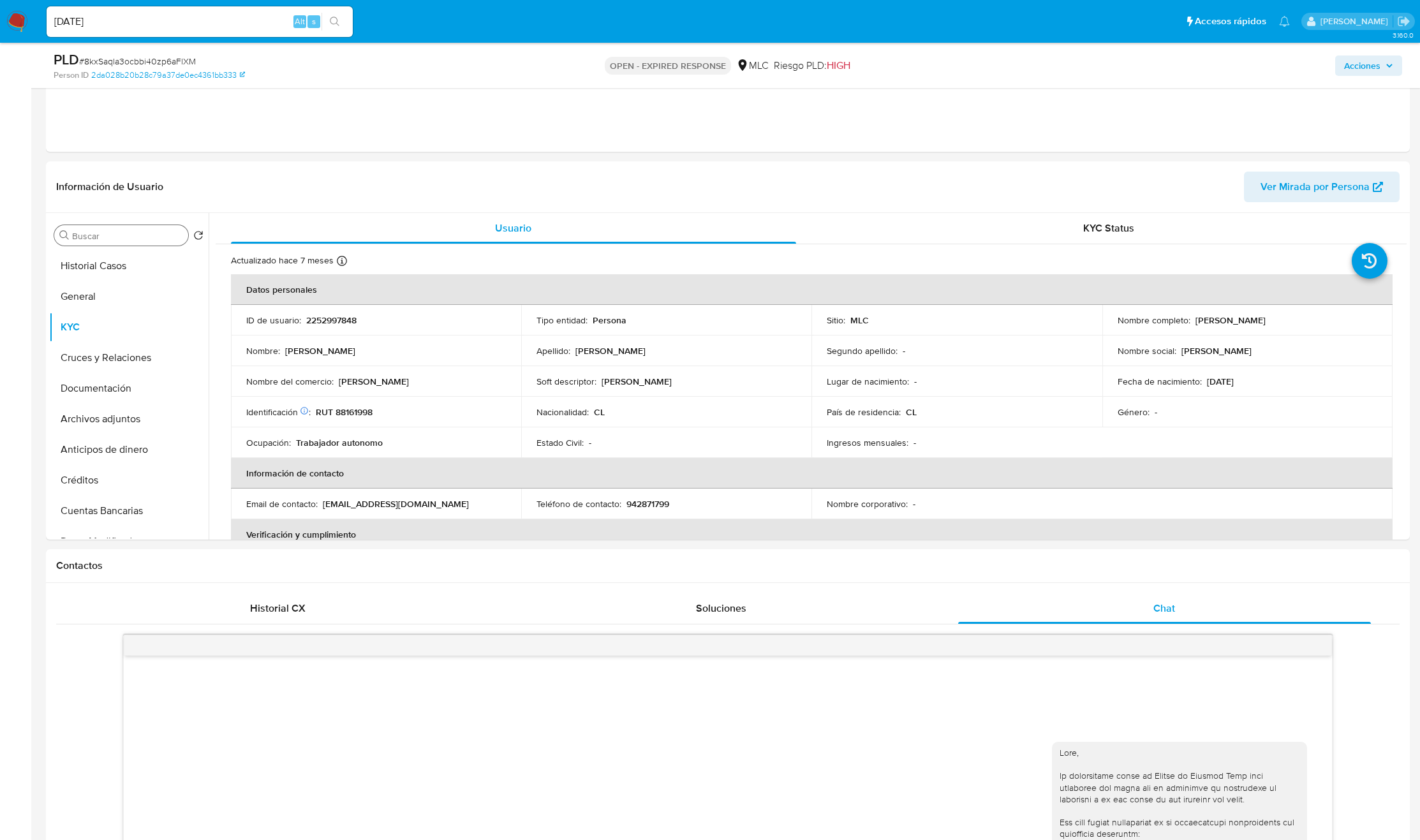
click at [125, 242] on input "Buscar" at bounding box center [128, 237] width 111 height 12
type input "DOC"
click at [99, 312] on button "Documentación" at bounding box center [123, 296] width 149 height 30
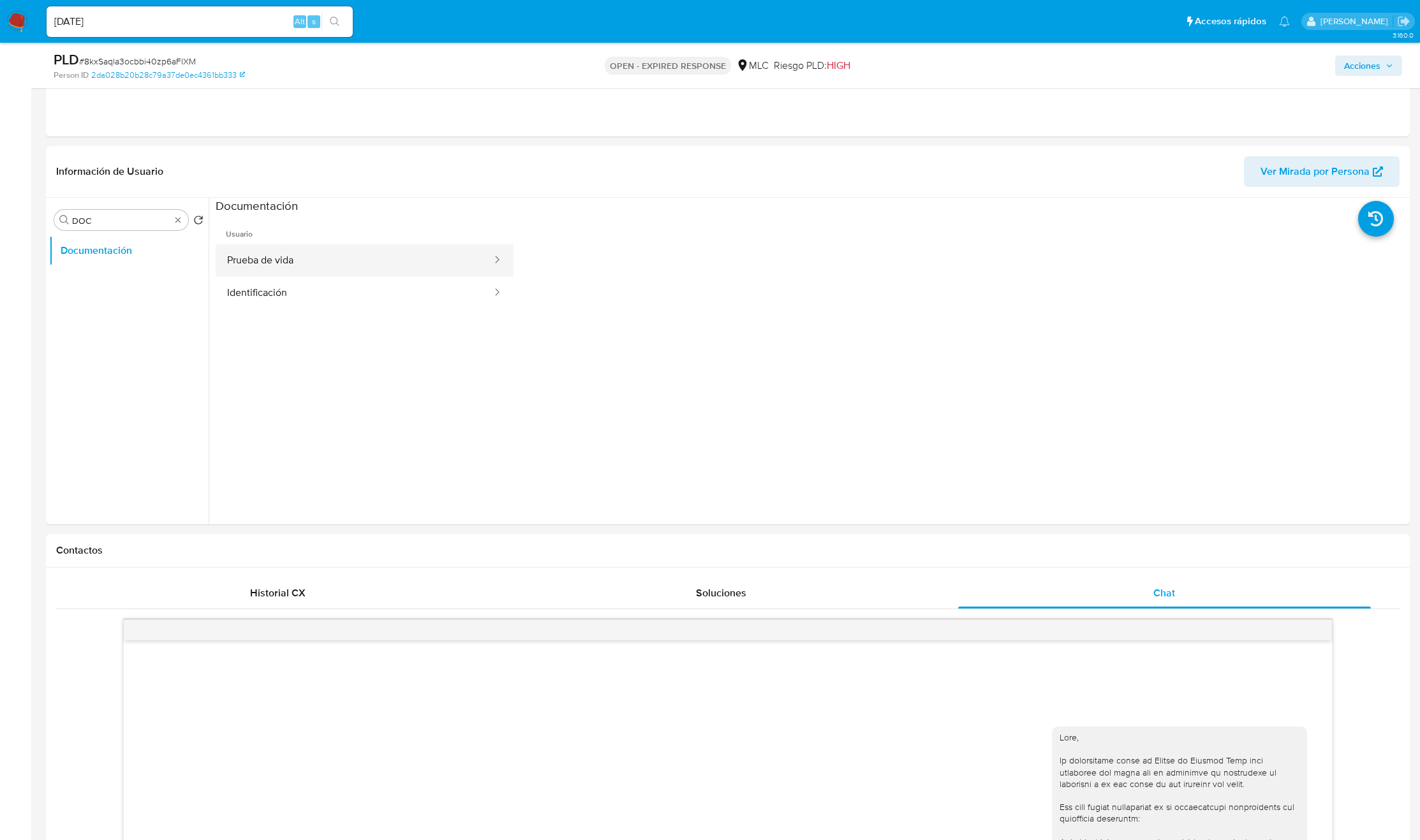
click at [311, 259] on button "Prueba de vida" at bounding box center [354, 260] width 278 height 33
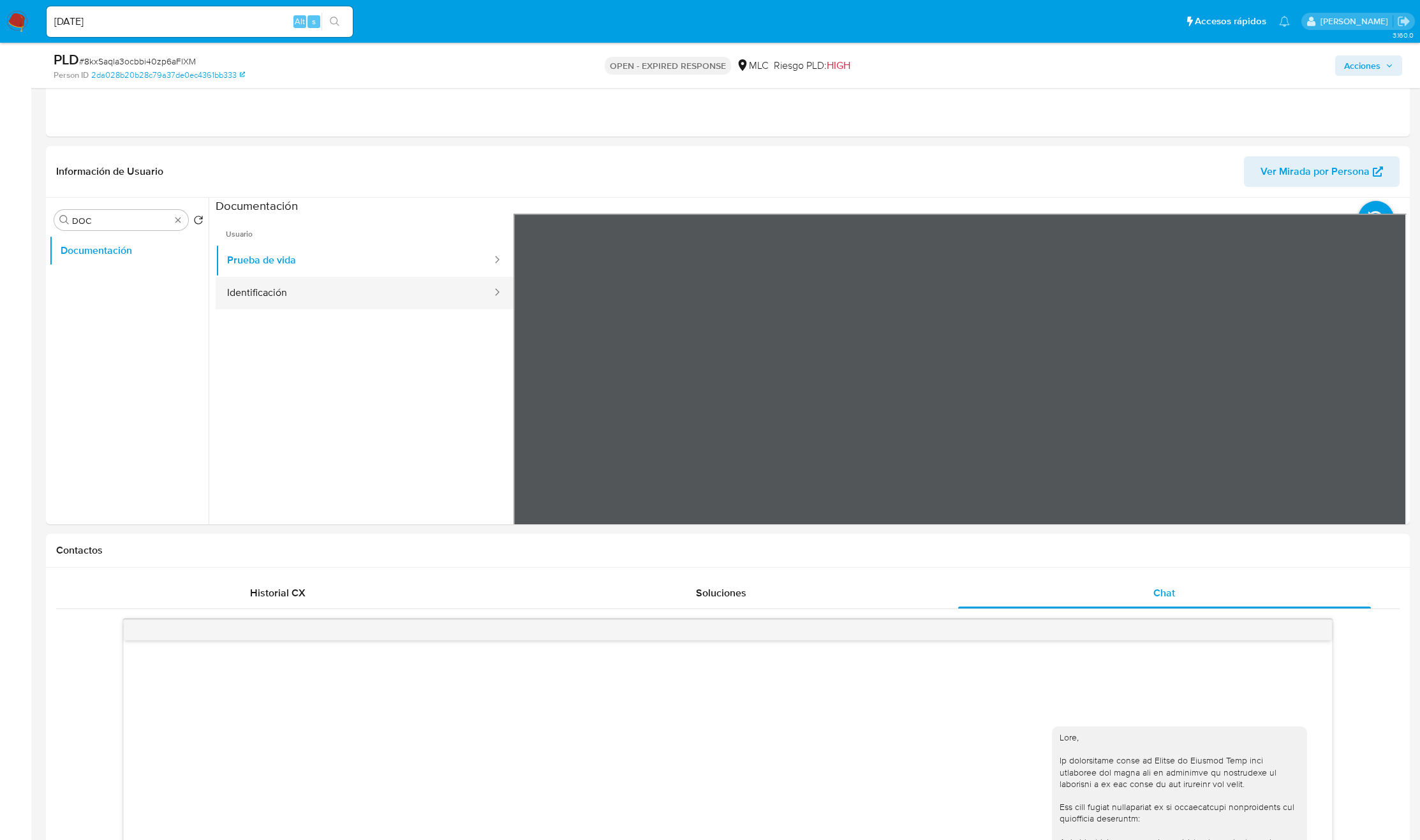
click at [275, 288] on button "Identificación" at bounding box center [354, 293] width 278 height 33
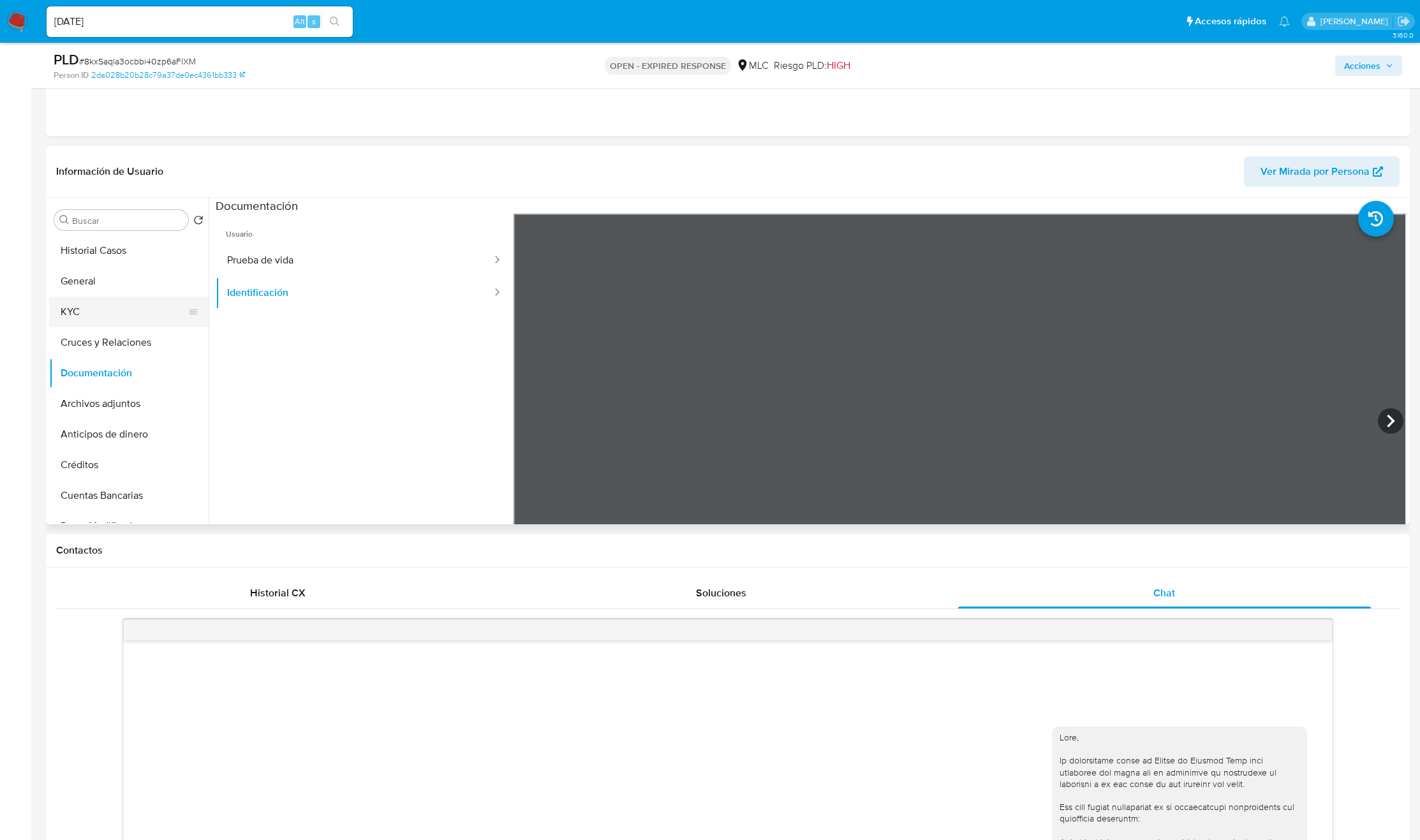
click at [112, 311] on button "KYC" at bounding box center [123, 311] width 149 height 30
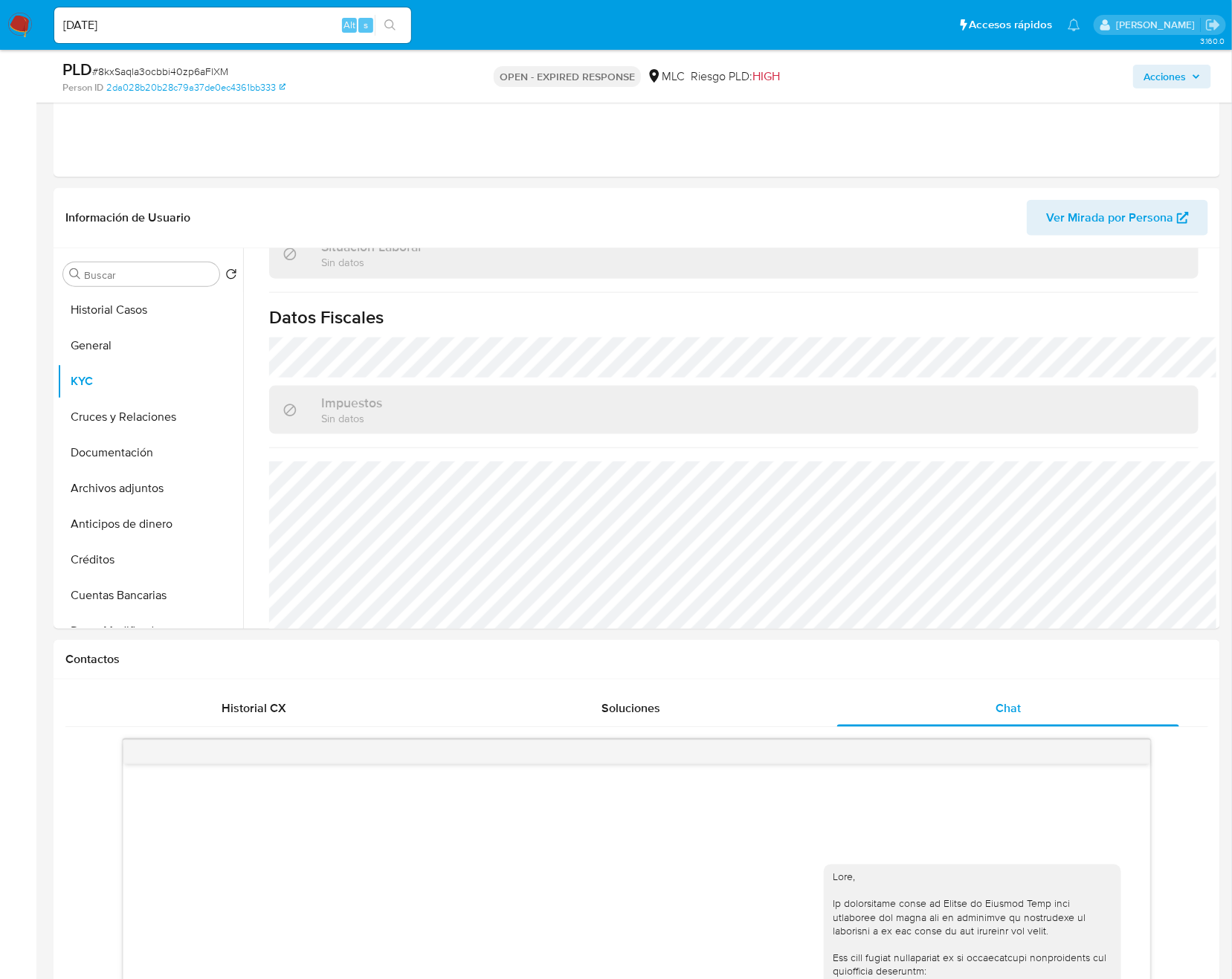
scroll to position [832, 0]
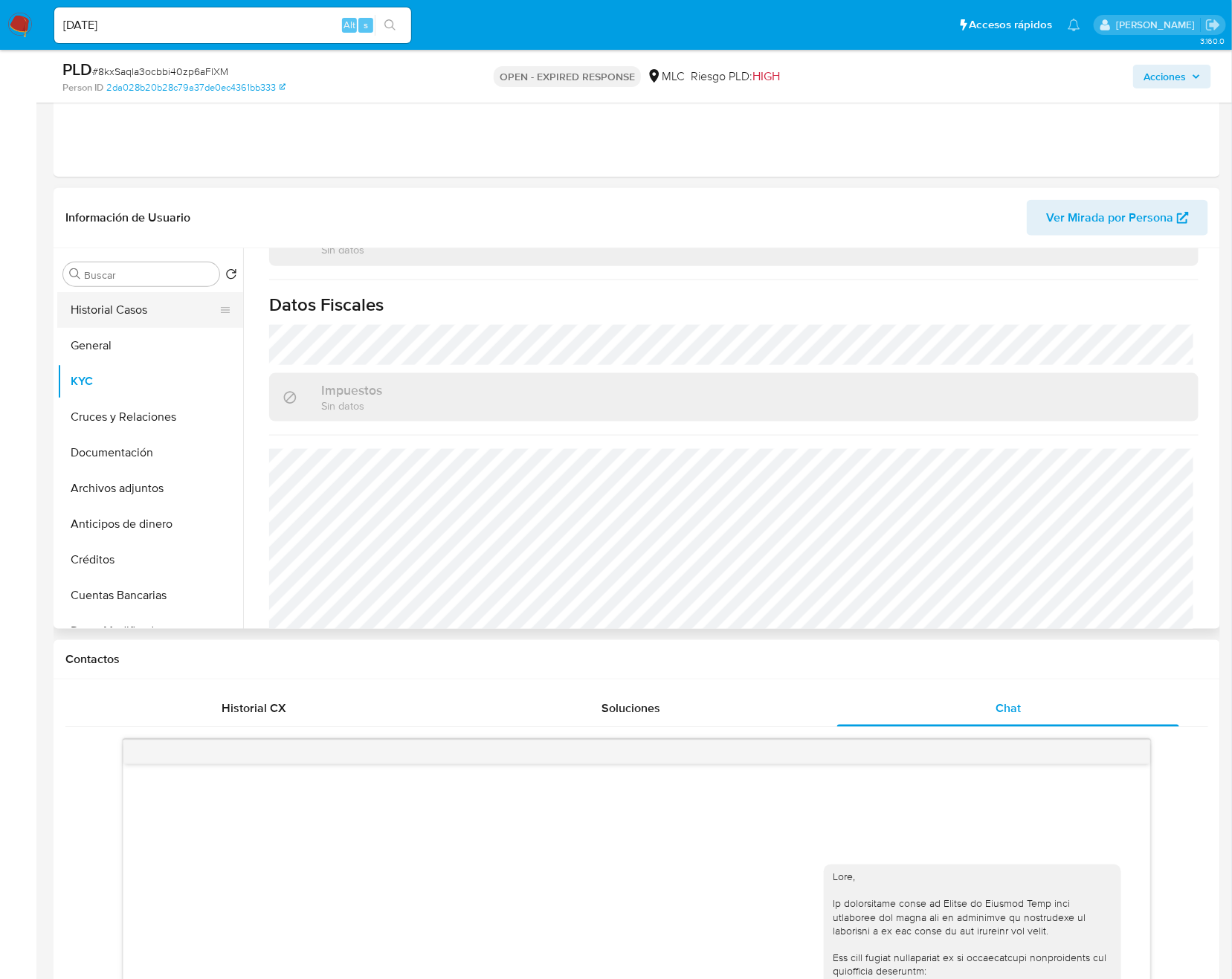
click at [133, 299] on button "Historial Casos" at bounding box center [143, 310] width 174 height 35
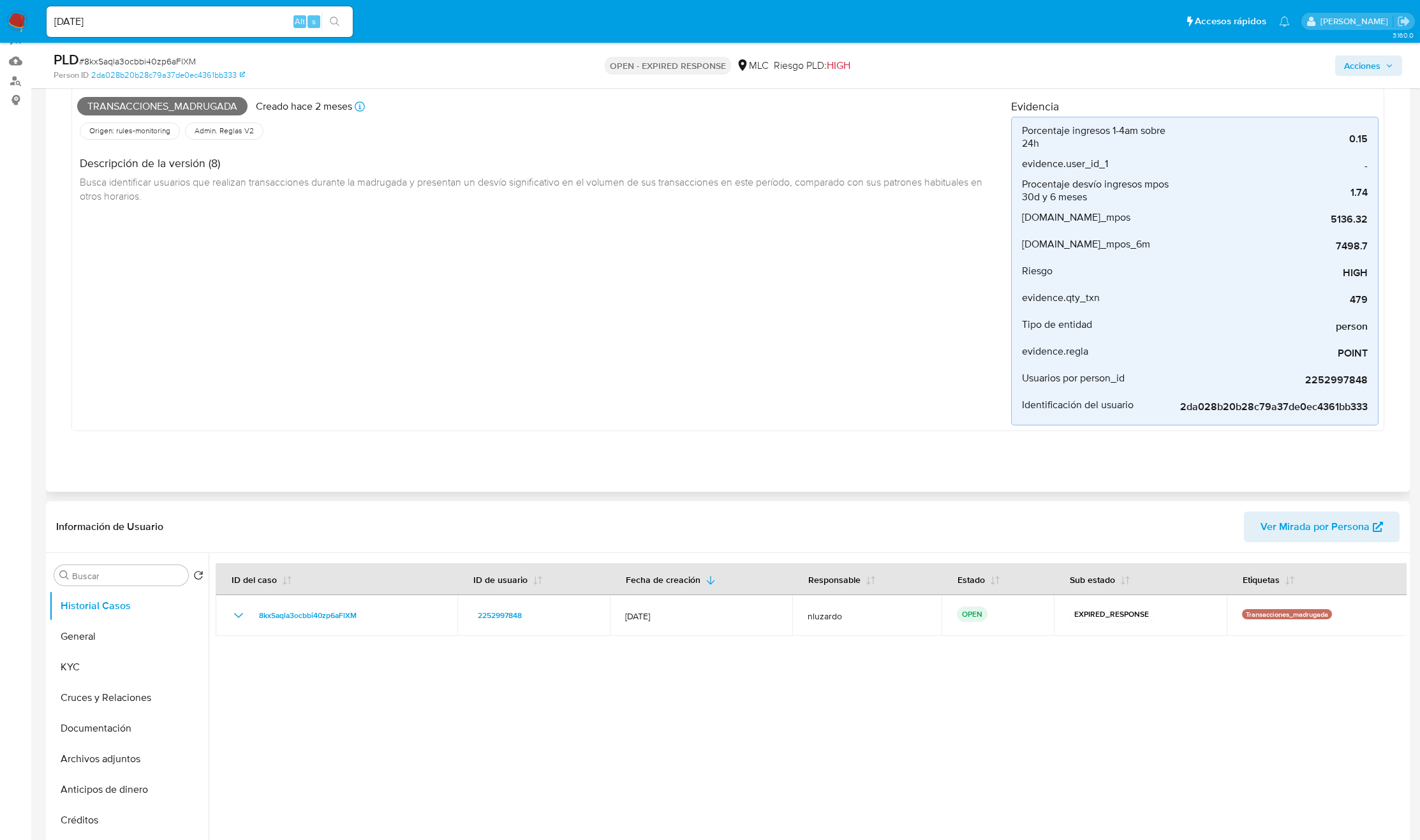
scroll to position [96, 0]
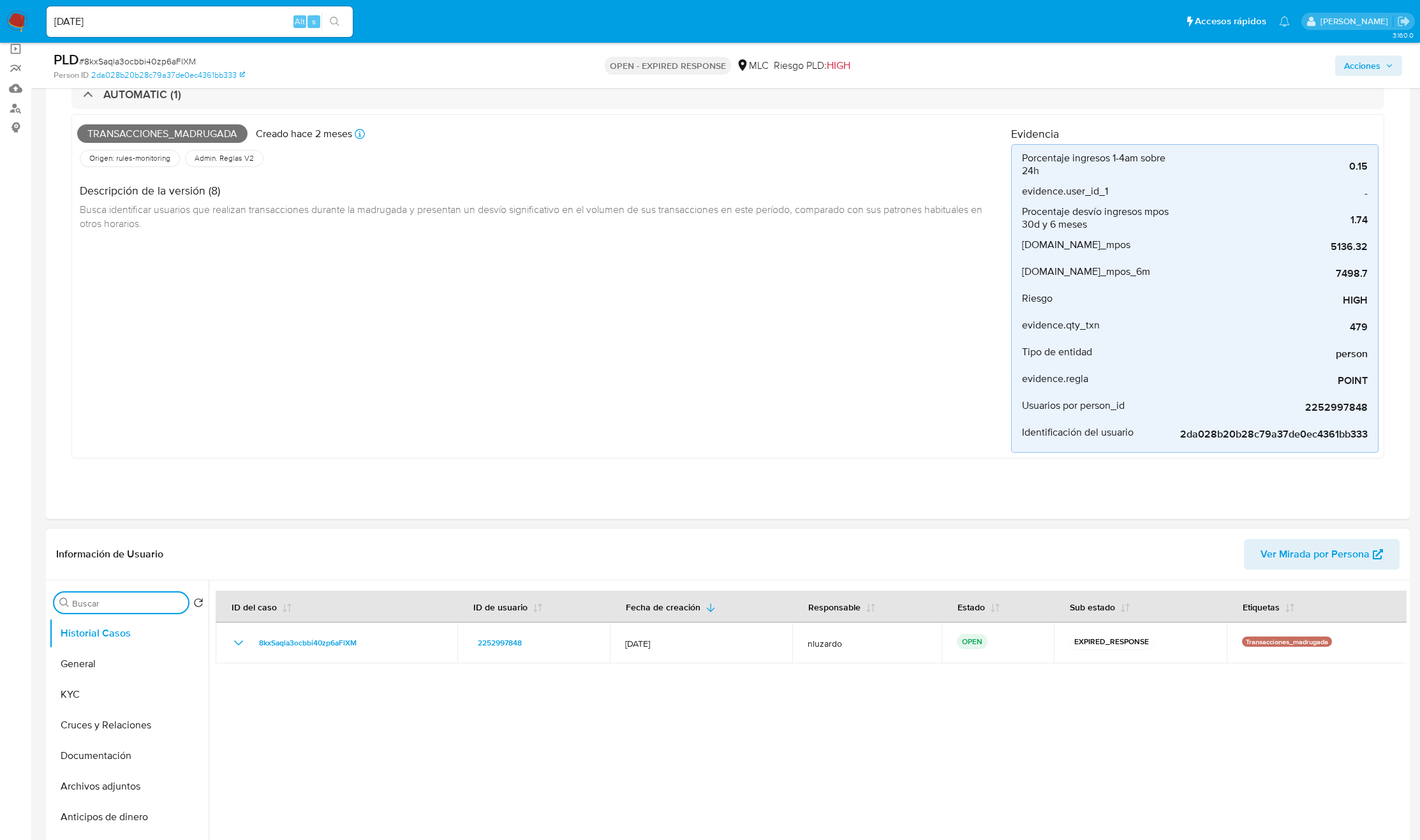
click at [92, 609] on input "Buscar" at bounding box center [128, 603] width 111 height 12
type input "AD"
click at [111, 657] on button "Archivos adjuntos" at bounding box center [123, 664] width 149 height 30
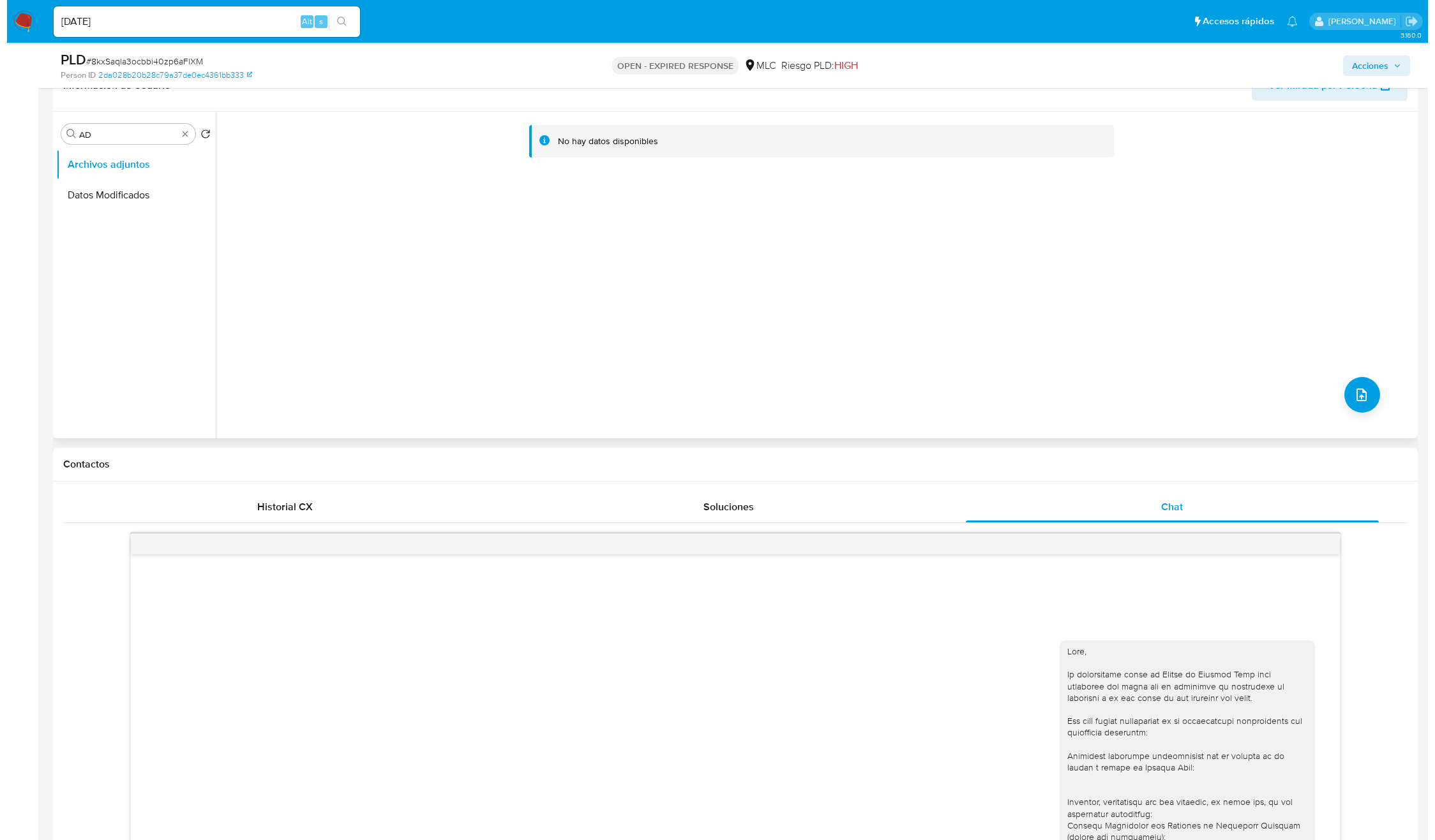
scroll to position [574, 0]
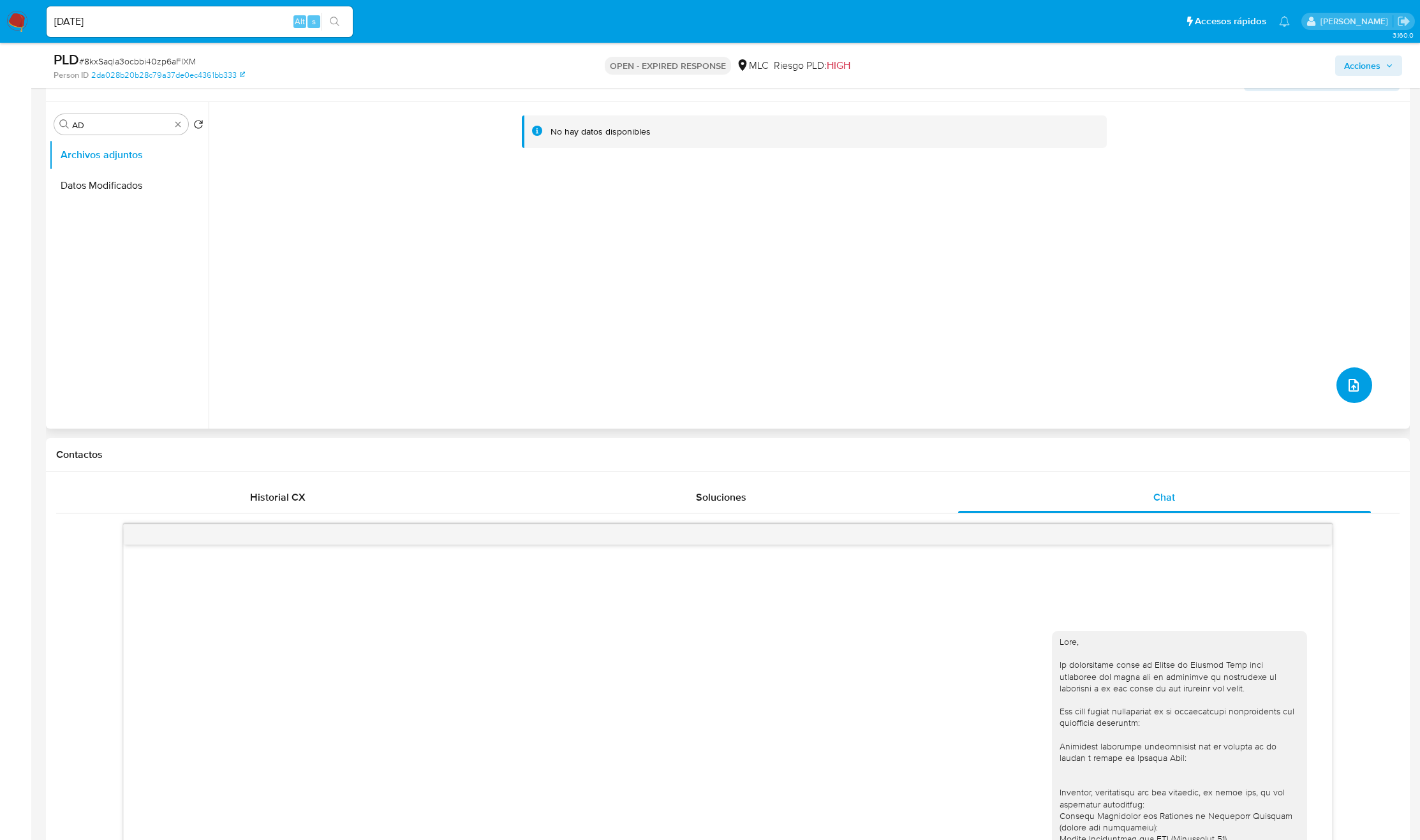
click at [1274, 381] on button "upload-file" at bounding box center [1354, 385] width 35 height 35
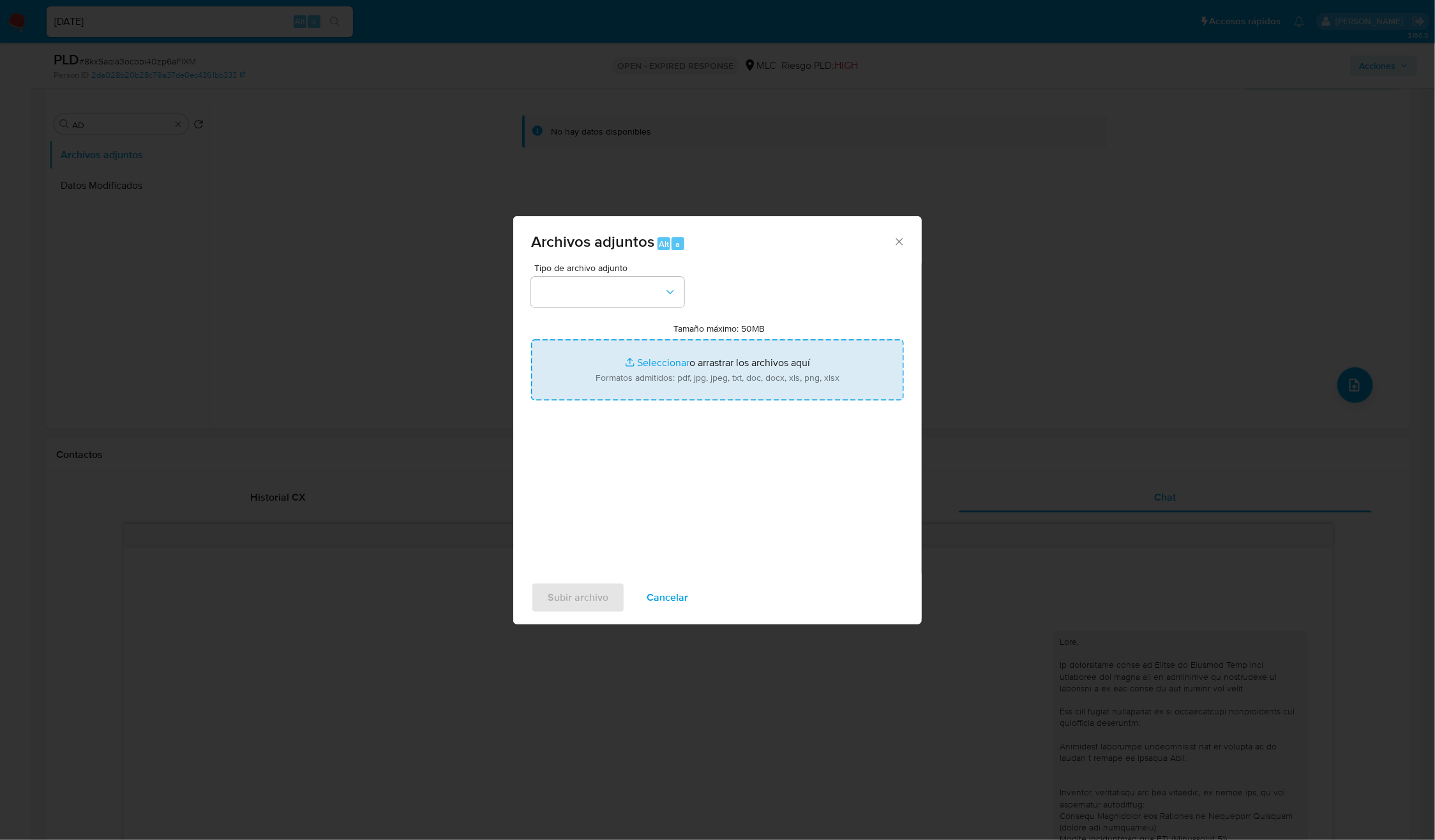
type input "C:\fakepath\2252997848_Tablas_Transaccionales_1.3.0.xlsx"
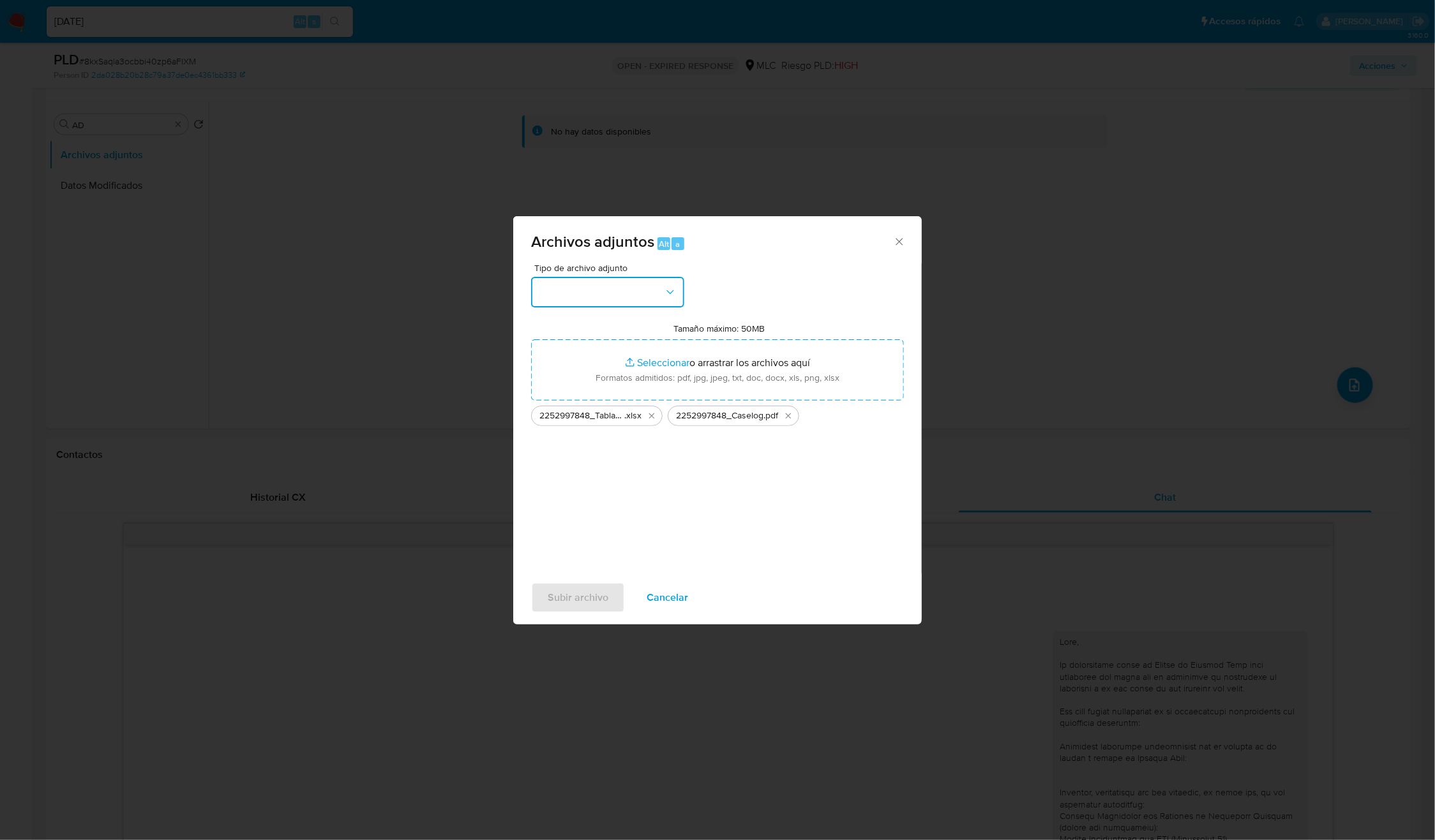
click at [632, 305] on button "button" at bounding box center [608, 292] width 153 height 30
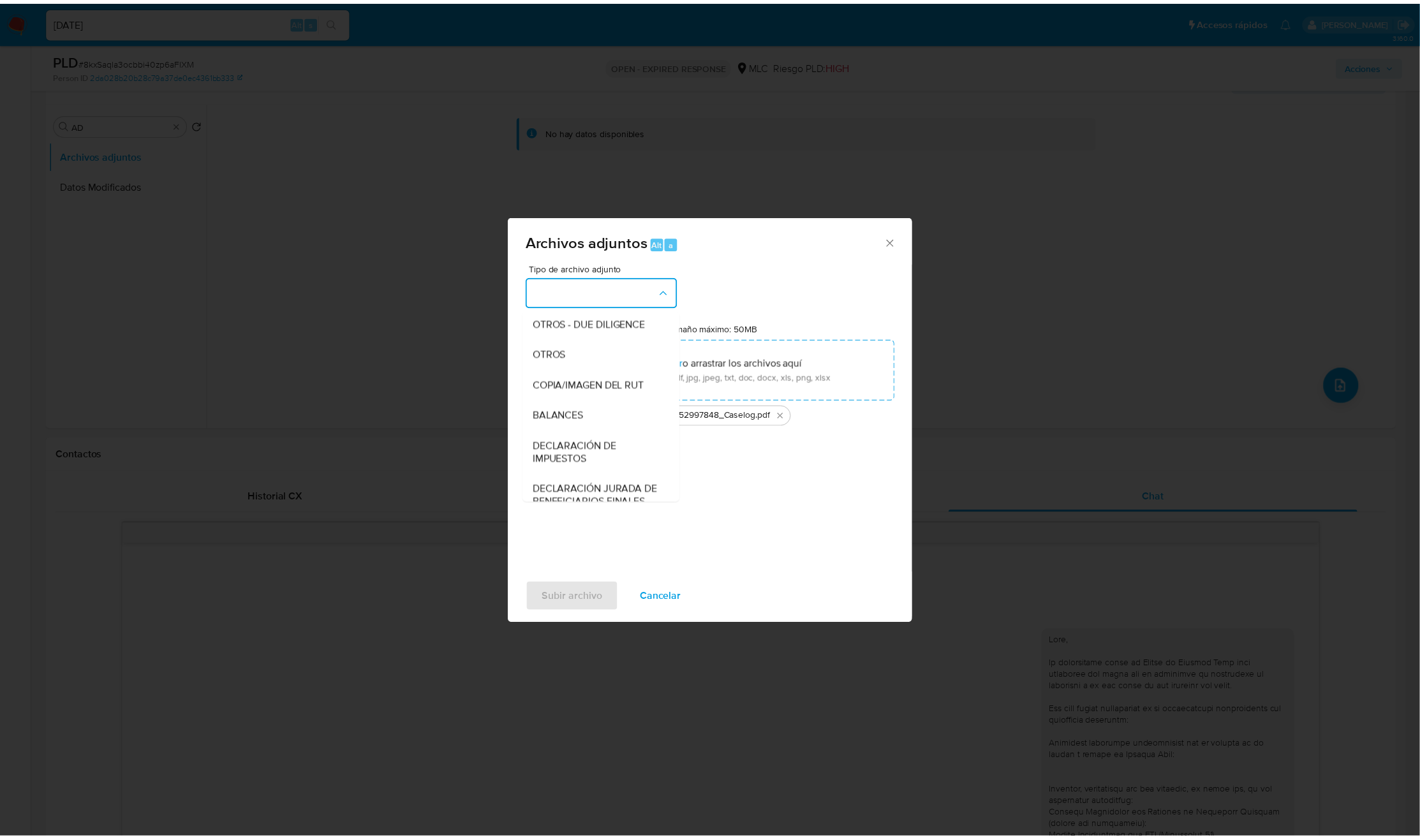
scroll to position [186, 0]
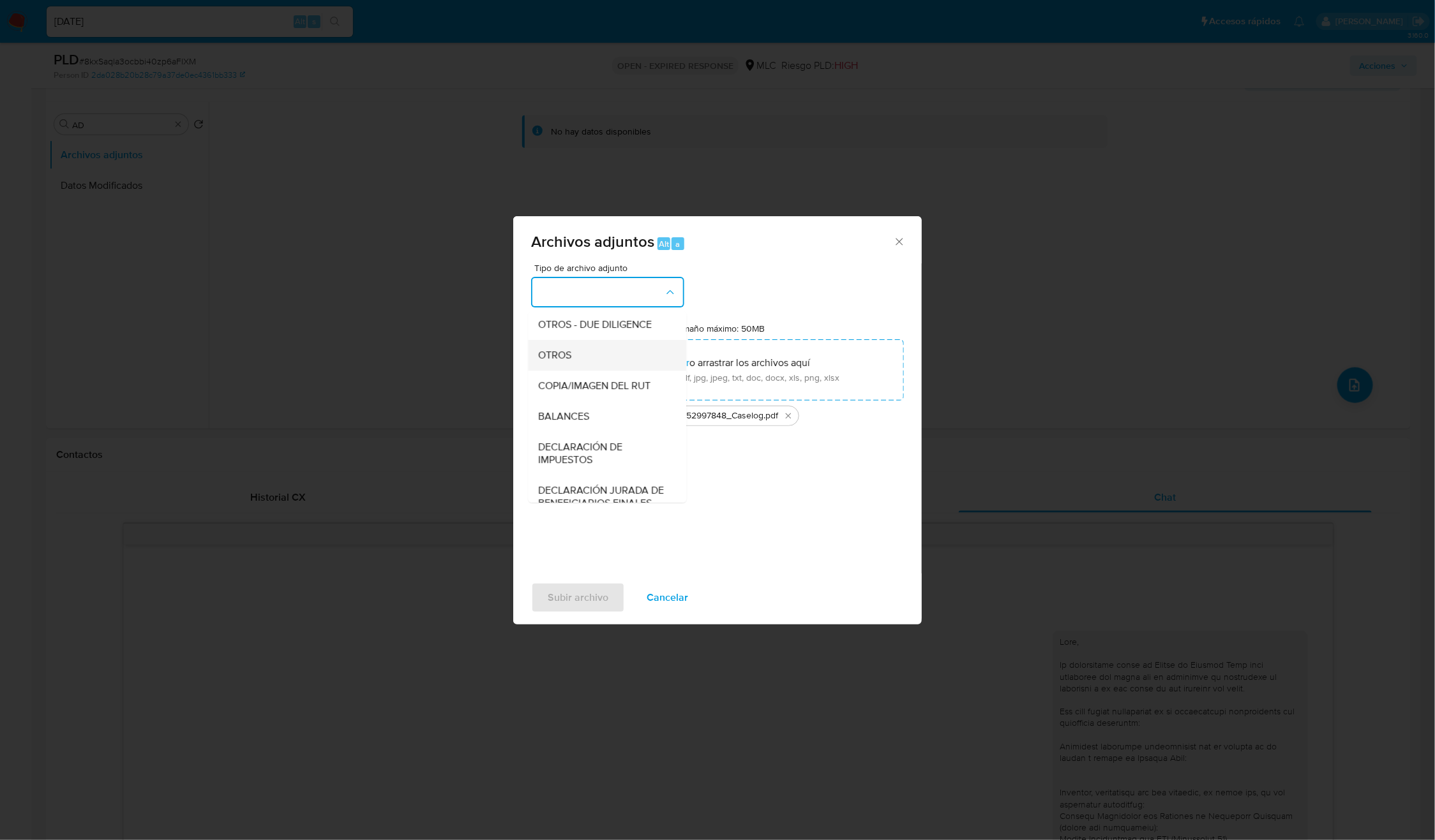
click at [582, 370] on div "OTROS" at bounding box center [604, 355] width 131 height 30
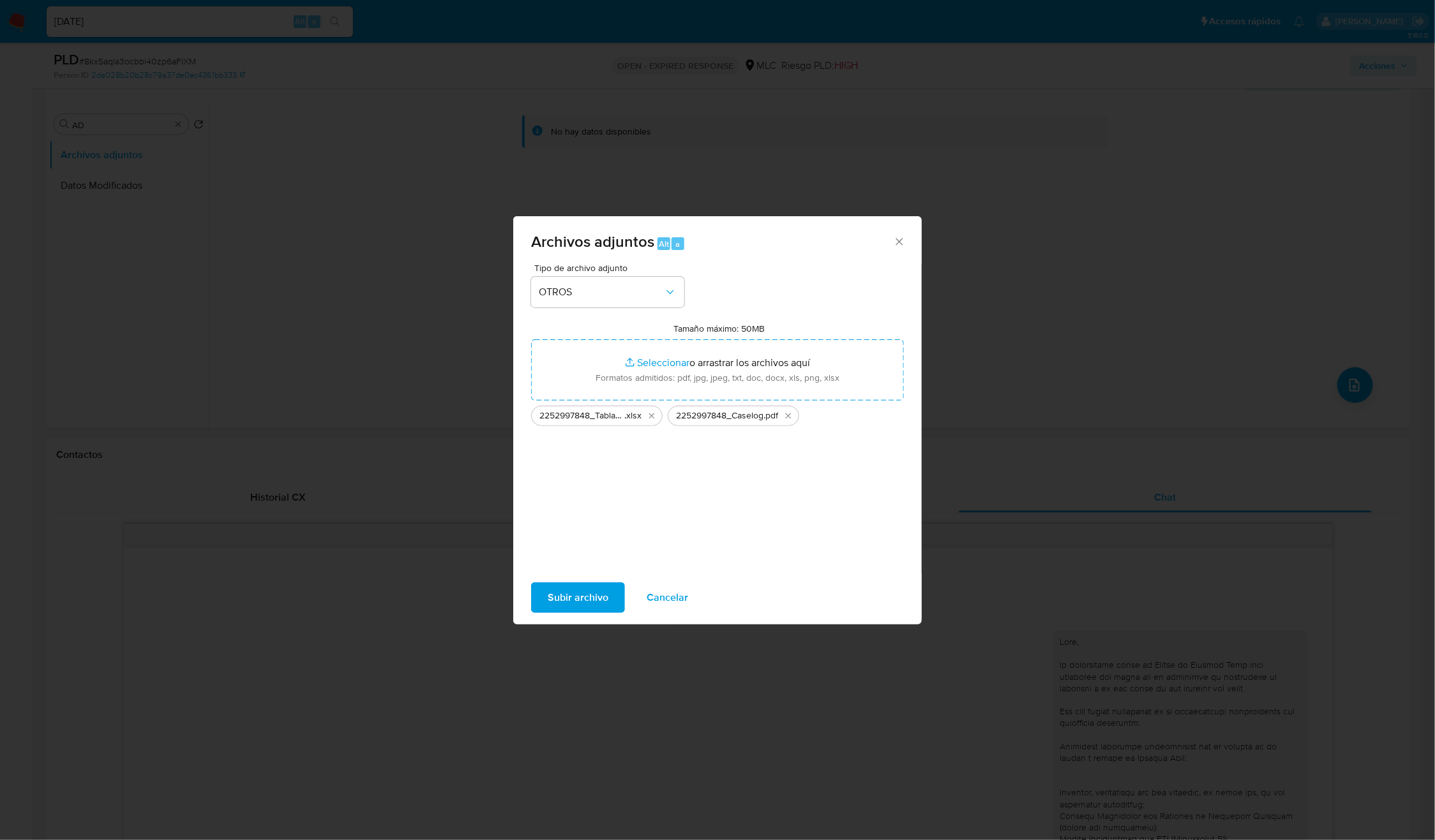
click at [569, 603] on span "Subir archivo" at bounding box center [578, 598] width 61 height 28
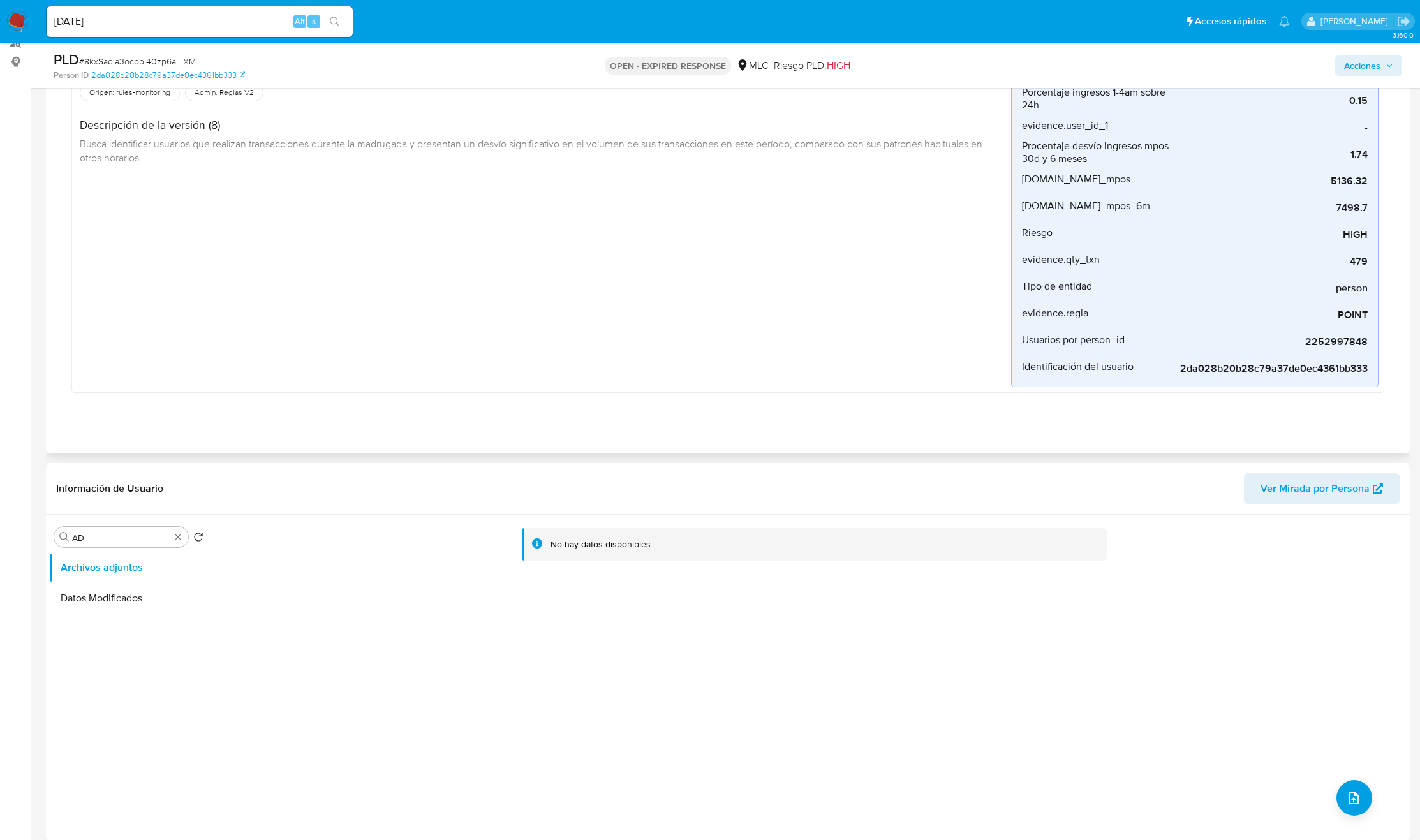
scroll to position [0, 0]
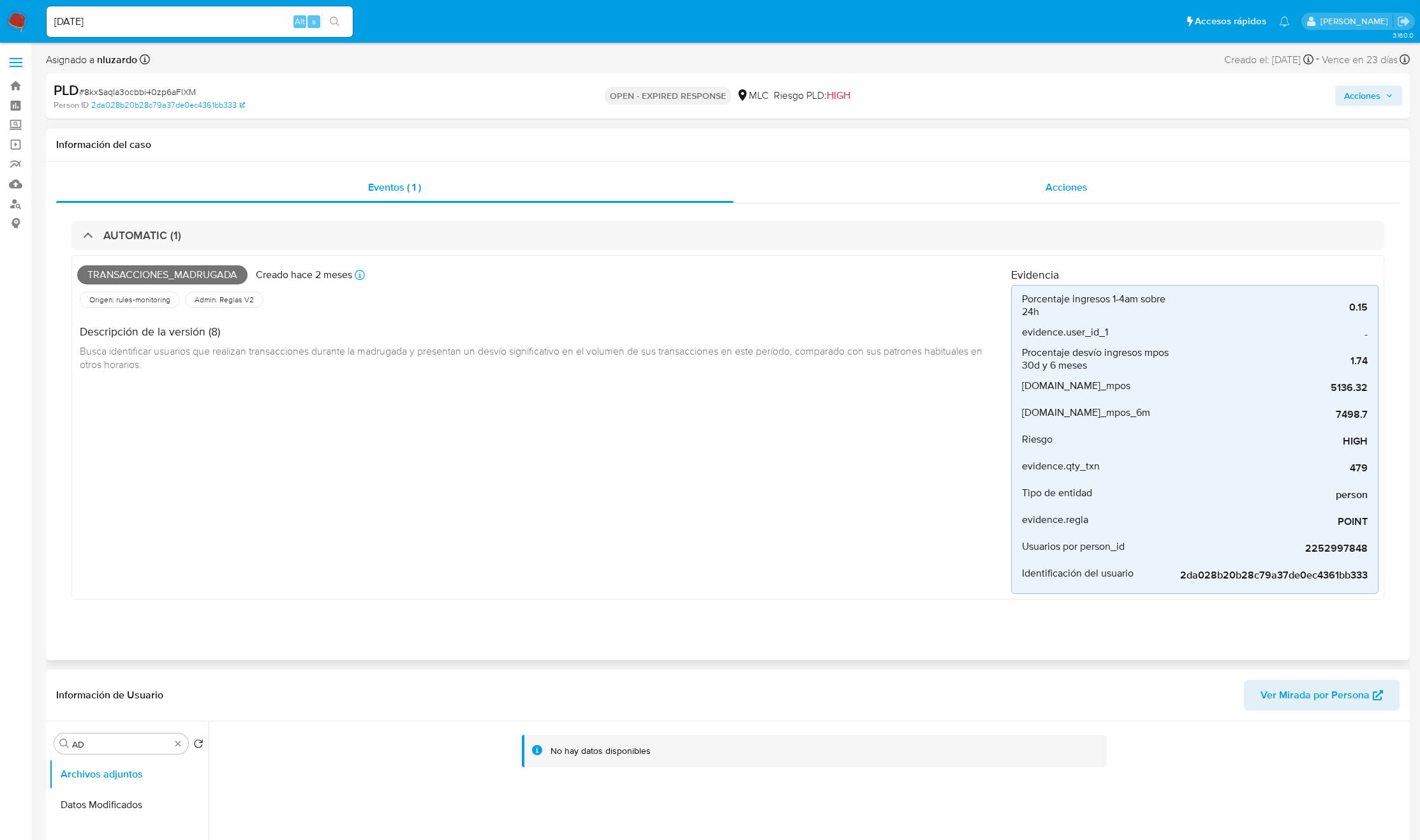
click at [1011, 198] on div "Acciones" at bounding box center [1067, 188] width 667 height 30
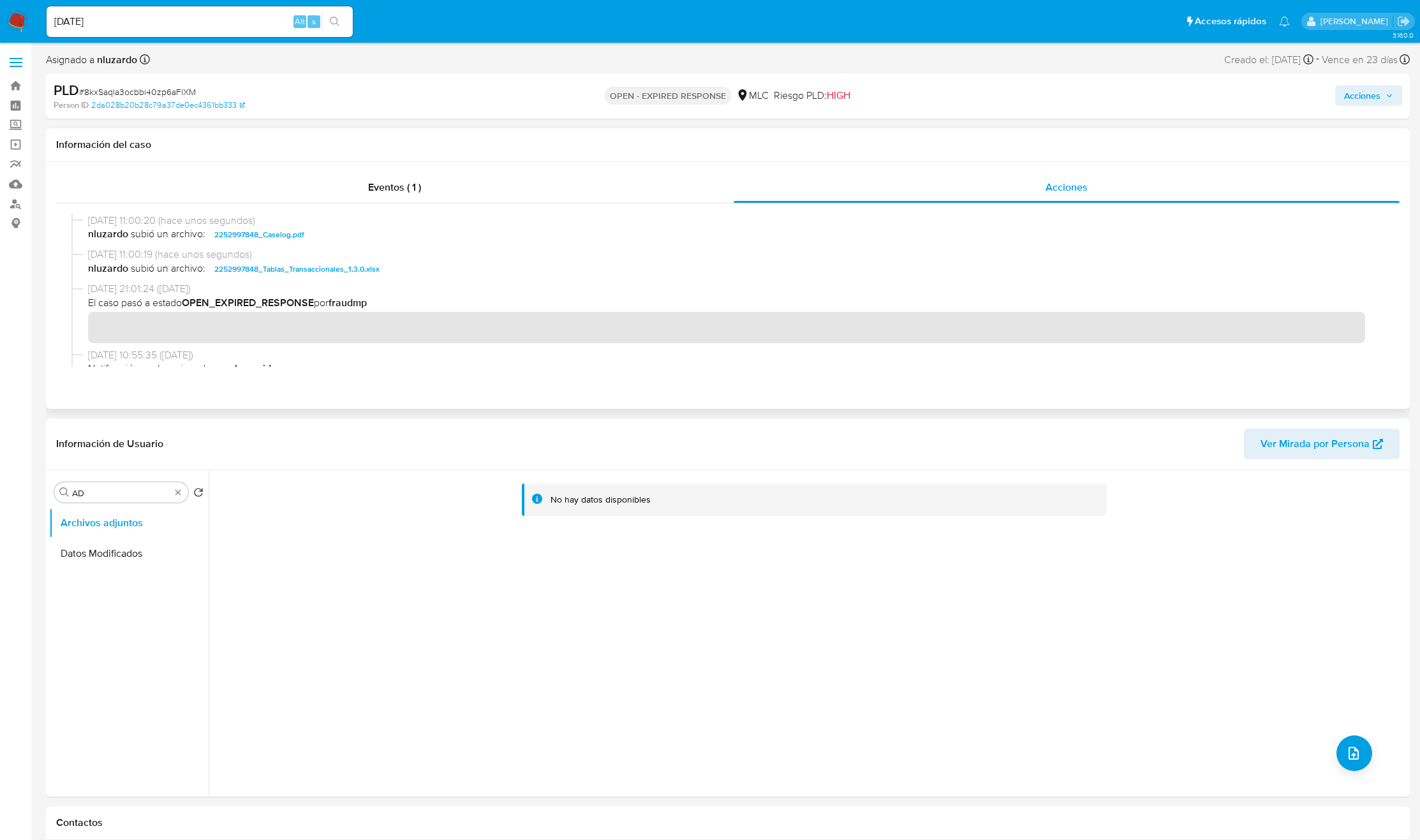
click at [358, 246] on div "17/09/2025 11:00:20 (hace unos segundos) nluzardo subió un archivo: 2252997848_…" at bounding box center [728, 231] width 1313 height 35
click at [1274, 102] on span "Acciones" at bounding box center [1362, 96] width 36 height 20
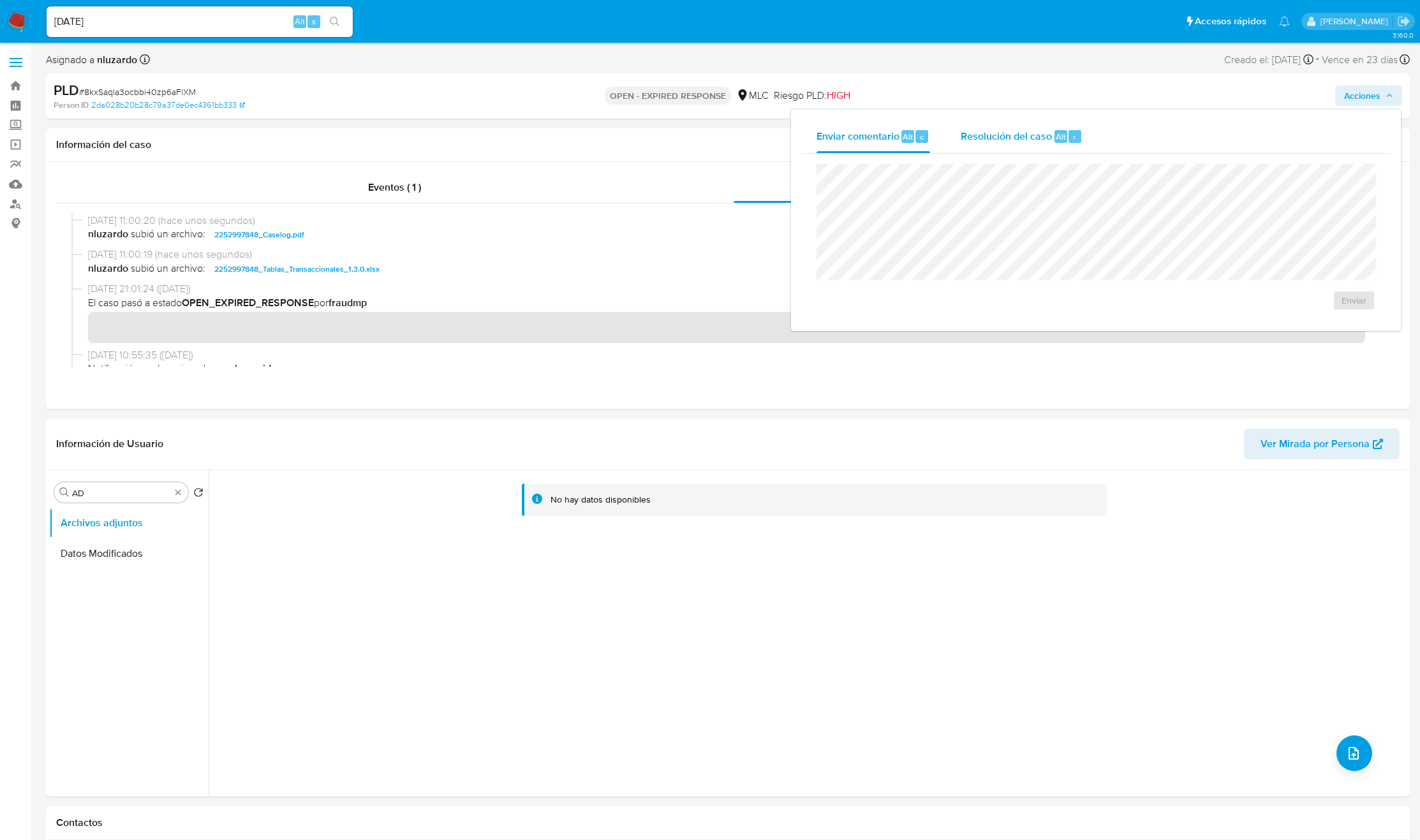
click at [1090, 132] on button "Resolución del caso Alt r" at bounding box center [1021, 136] width 152 height 33
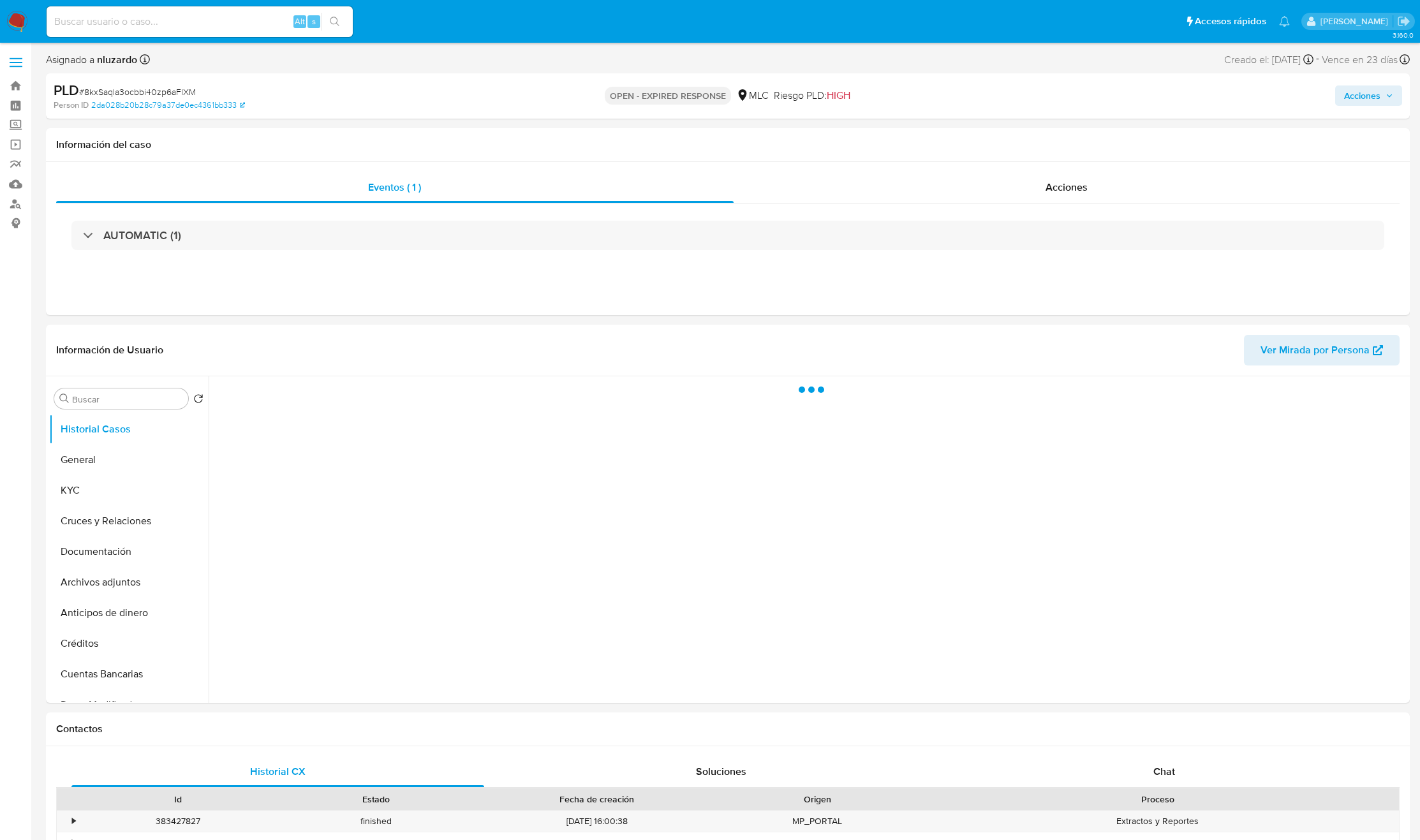
select select "10"
click at [1065, 181] on span "Acciones" at bounding box center [1066, 187] width 42 height 14
select select "10"
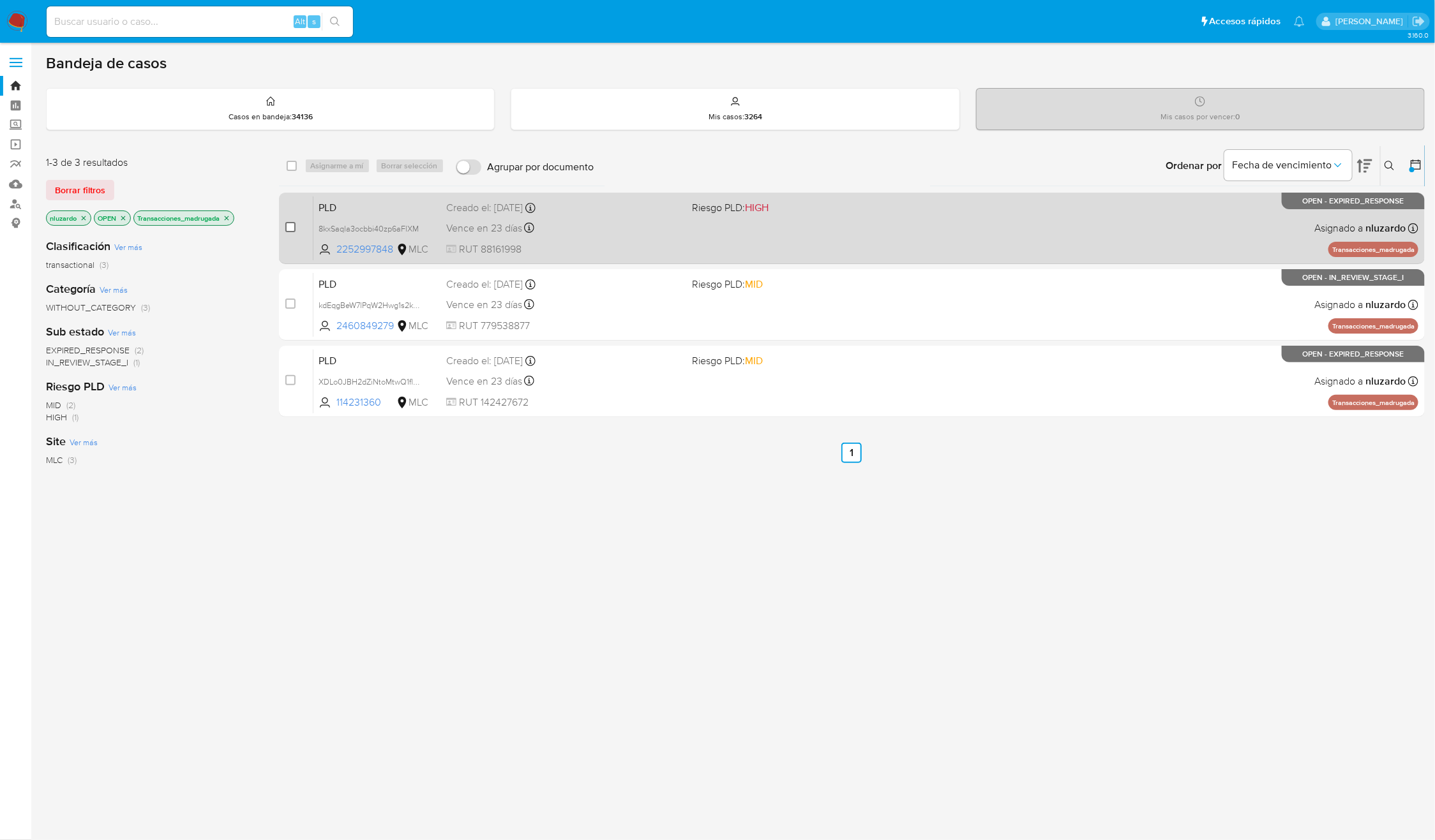
click at [285, 228] on input "checkbox" at bounding box center [291, 227] width 10 height 10
checkbox input "true"
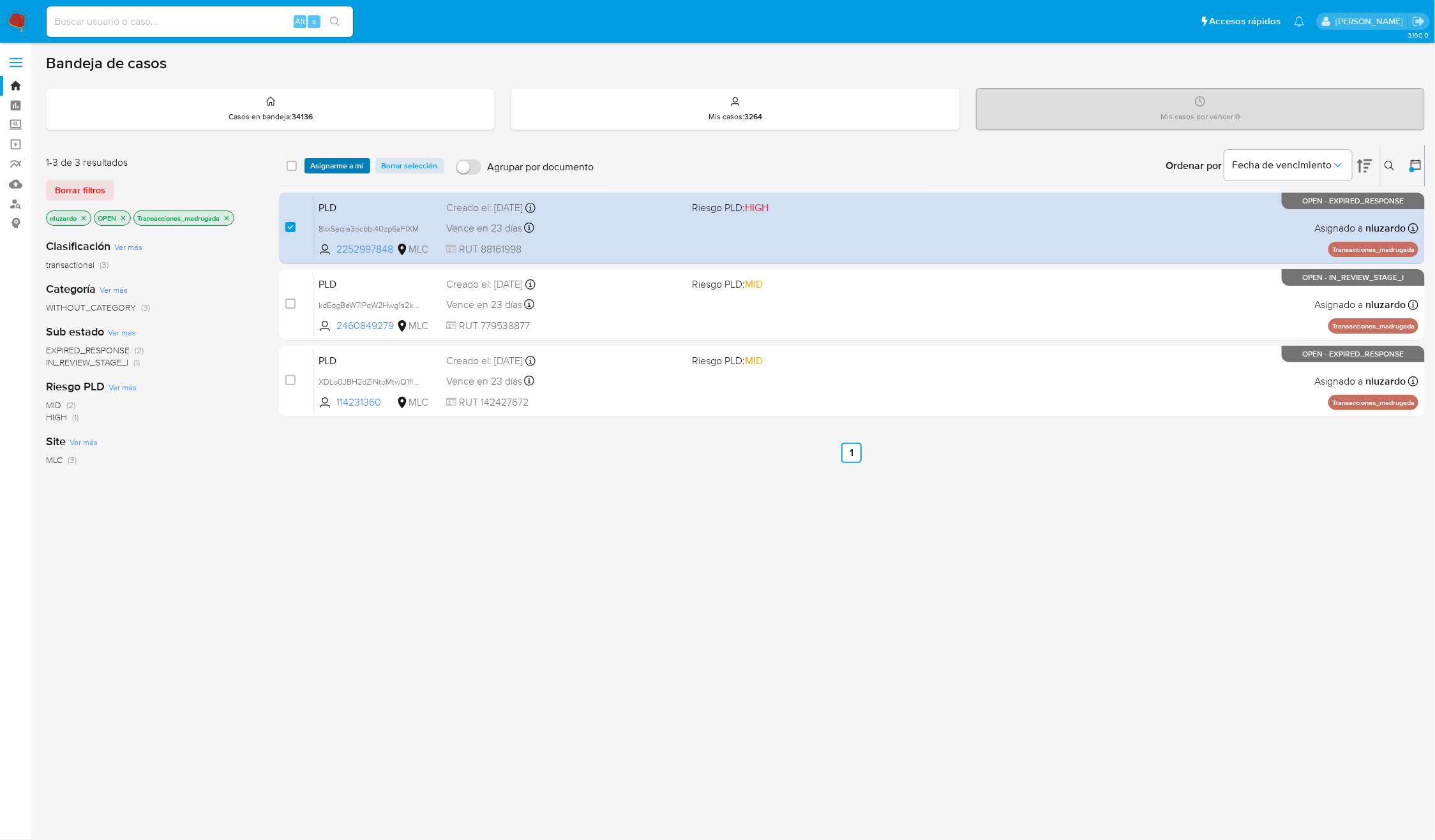
click at [333, 167] on span "Asignarme a mí" at bounding box center [337, 165] width 53 height 13
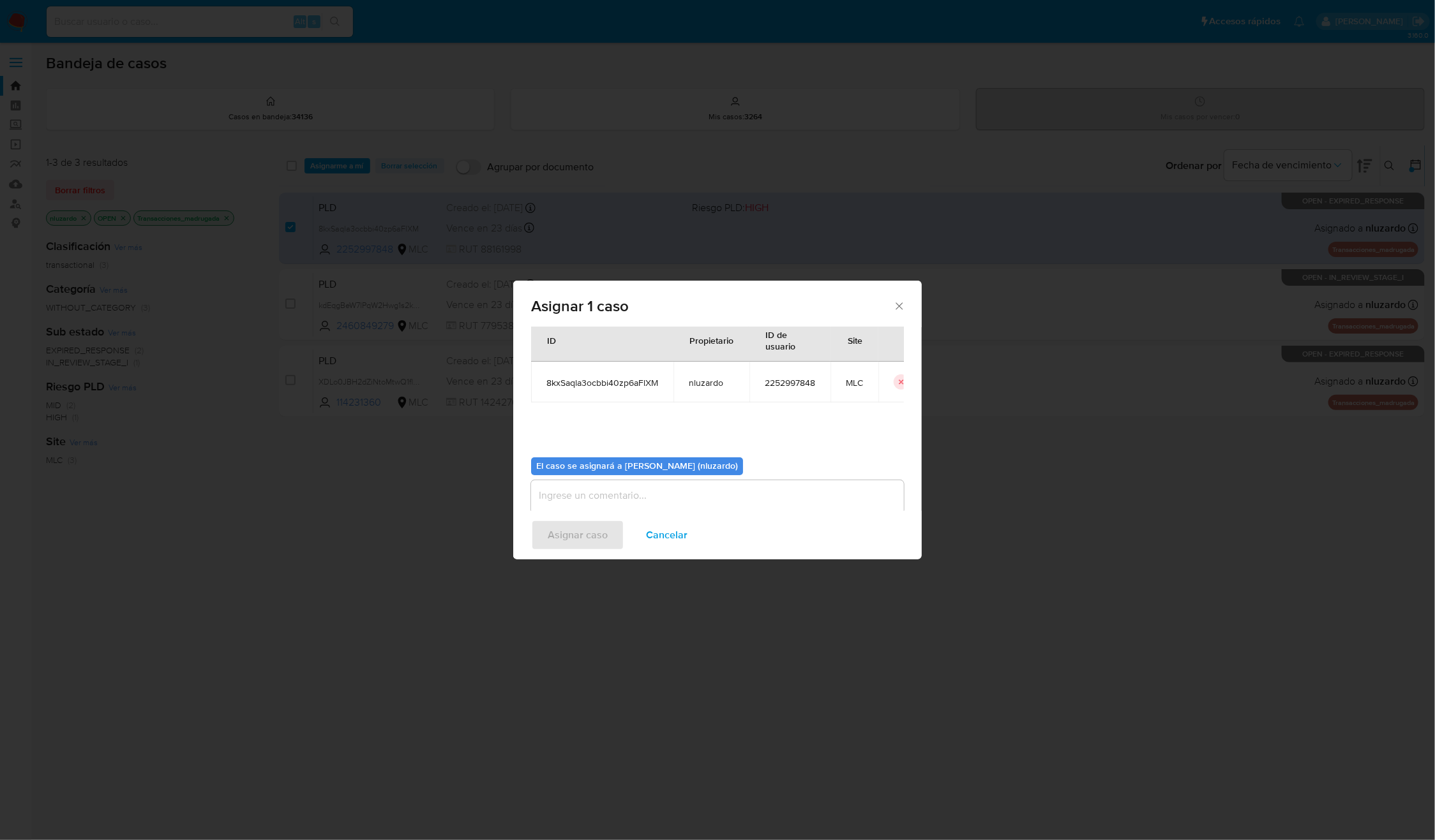
scroll to position [65, 0]
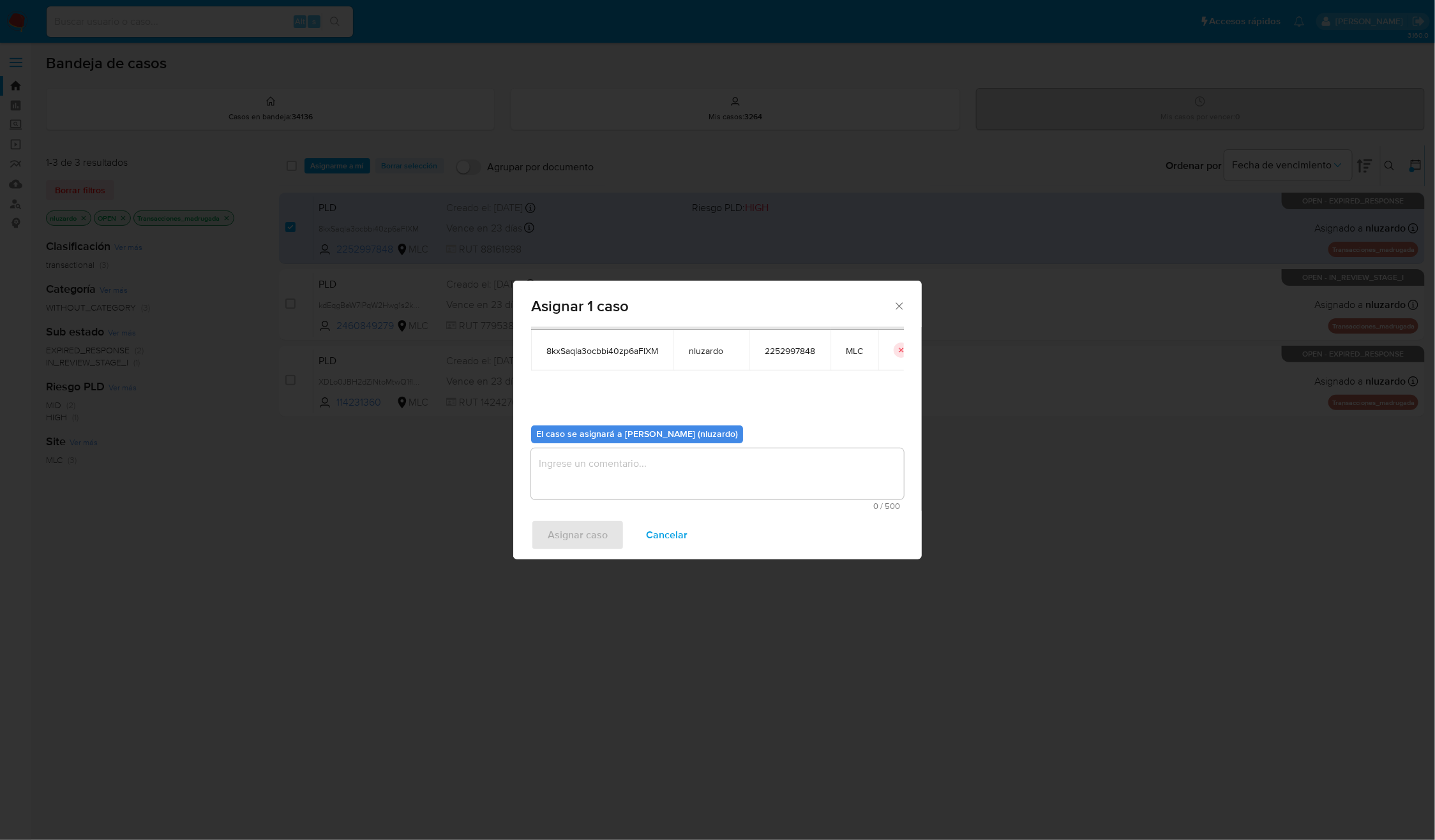
click at [676, 447] on div "El caso se asignará a Nicolas Luzardo (nluzardo) 0 / 500 500 caracteres restant…" at bounding box center [718, 462] width 373 height 95
click at [676, 462] on textarea "assign-modal" at bounding box center [718, 474] width 373 height 51
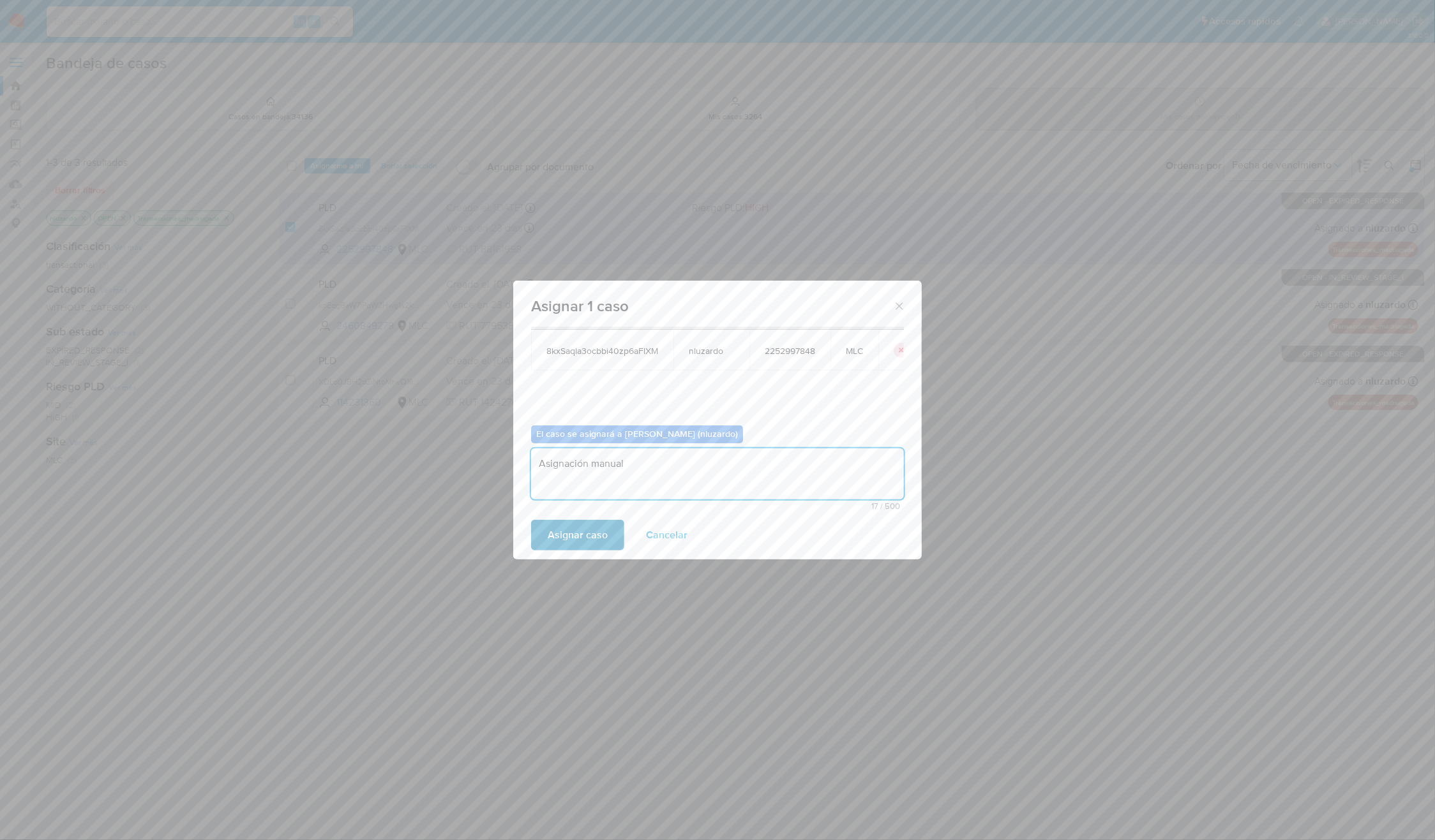
type textarea "Asignación manual"
click at [604, 526] on span "Asignar caso" at bounding box center [577, 534] width 60 height 28
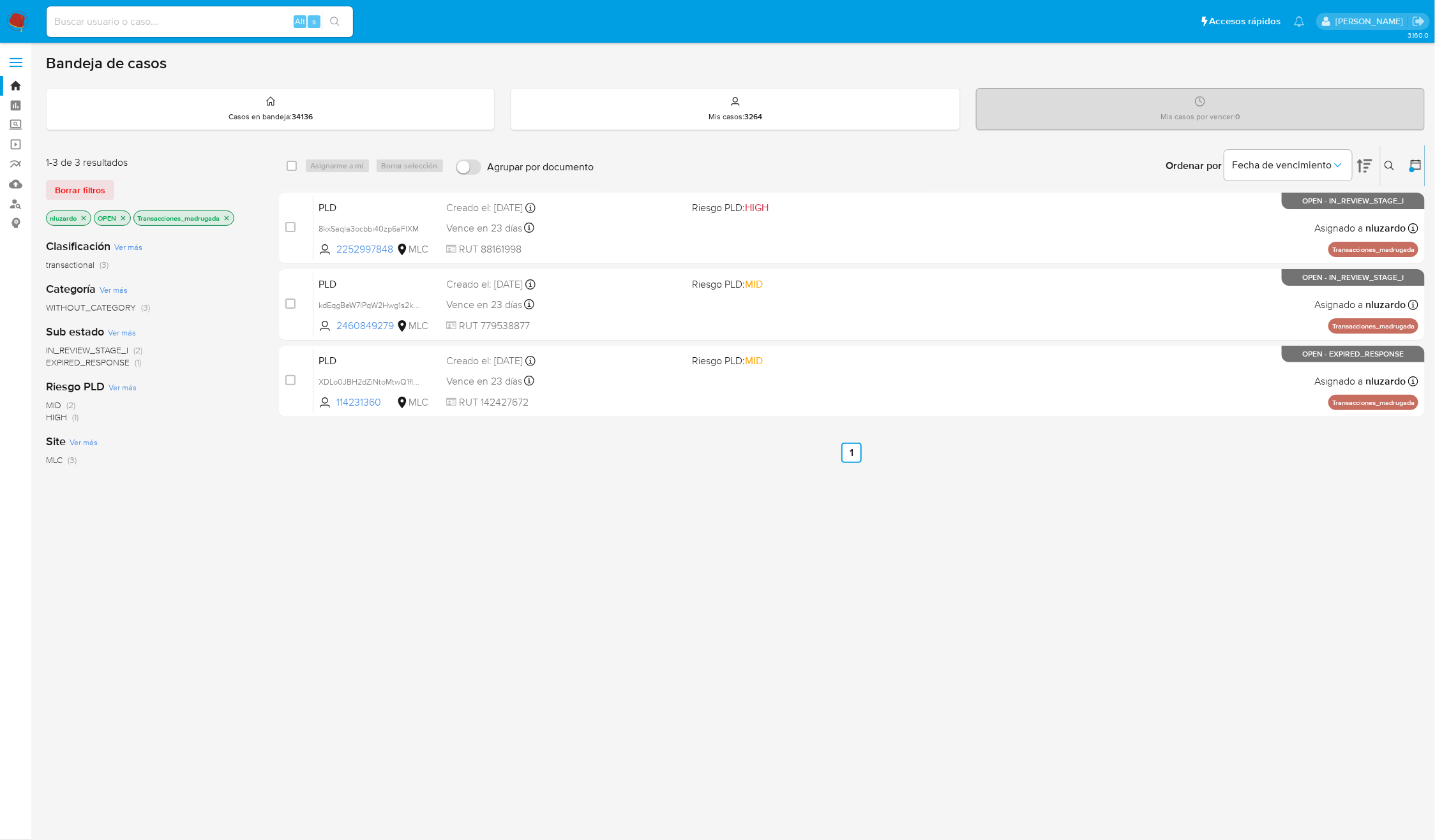
click at [1384, 167] on button at bounding box center [1390, 166] width 21 height 15
click at [1394, 162] on icon at bounding box center [1390, 166] width 10 height 10
click at [1237, 599] on div "select-all-cases-checkbox Asignarme a mí Borrar selección Agrupar por documento…" at bounding box center [851, 434] width 1146 height 578
click at [1151, 657] on div "select-all-cases-checkbox Asignarme a mí Borrar selección Agrupar por documento…" at bounding box center [851, 434] width 1146 height 578
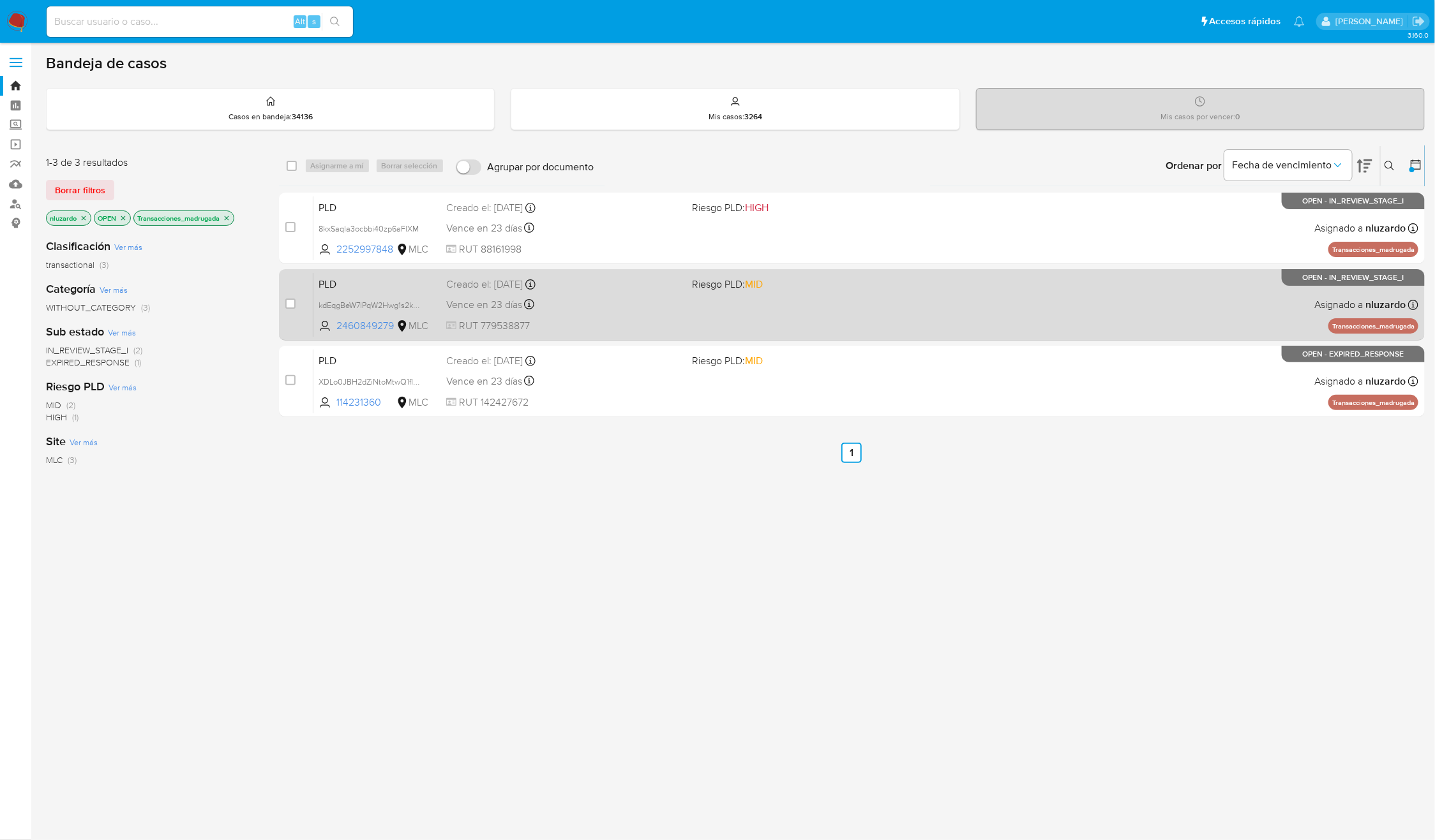
click at [998, 312] on div "PLD kdEqgBeW7lPqW2Hwg1s2kggs 2460849279 MLC Riesgo PLD: MID Creado el: 12/07/20…" at bounding box center [866, 305] width 1105 height 65
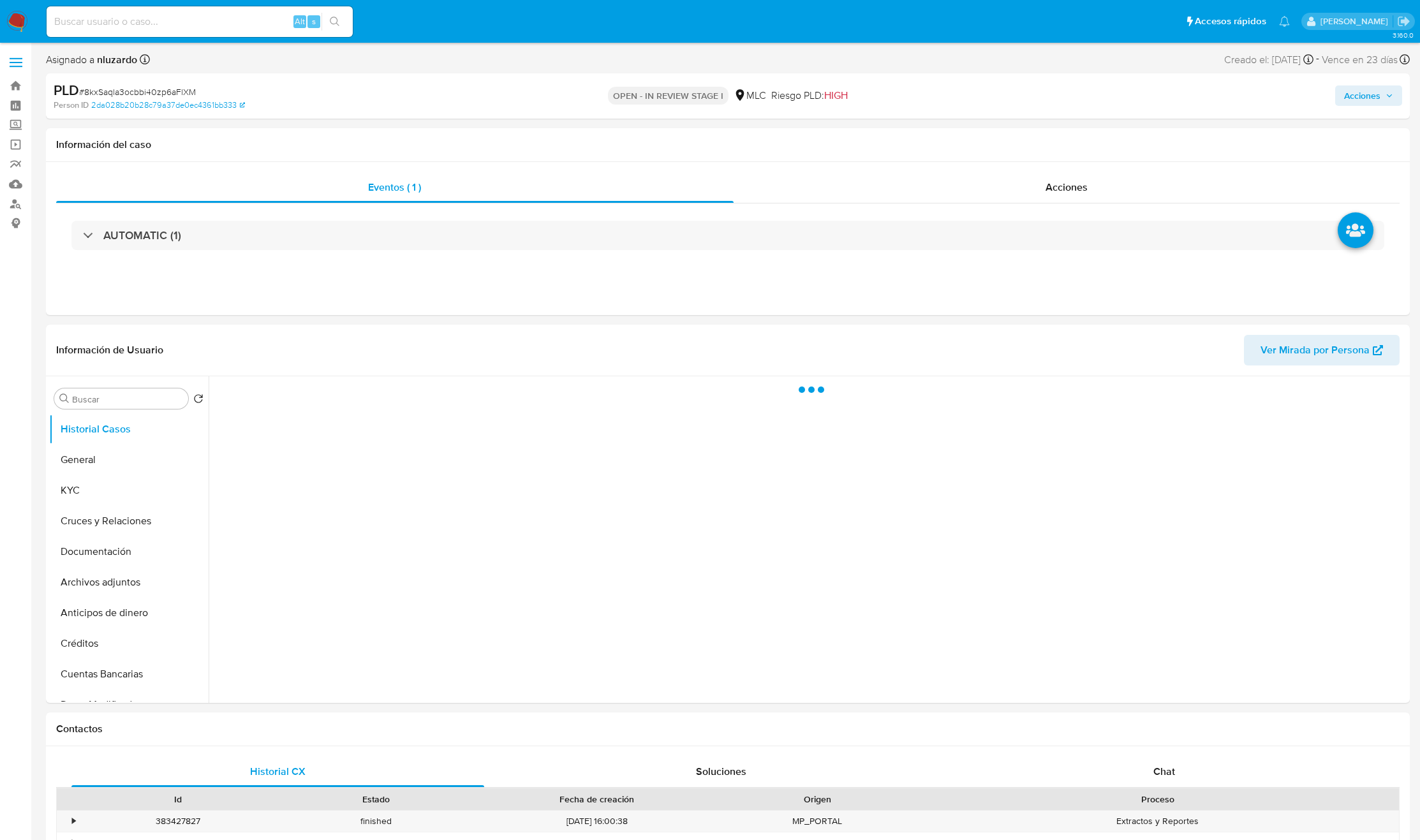
select select "10"
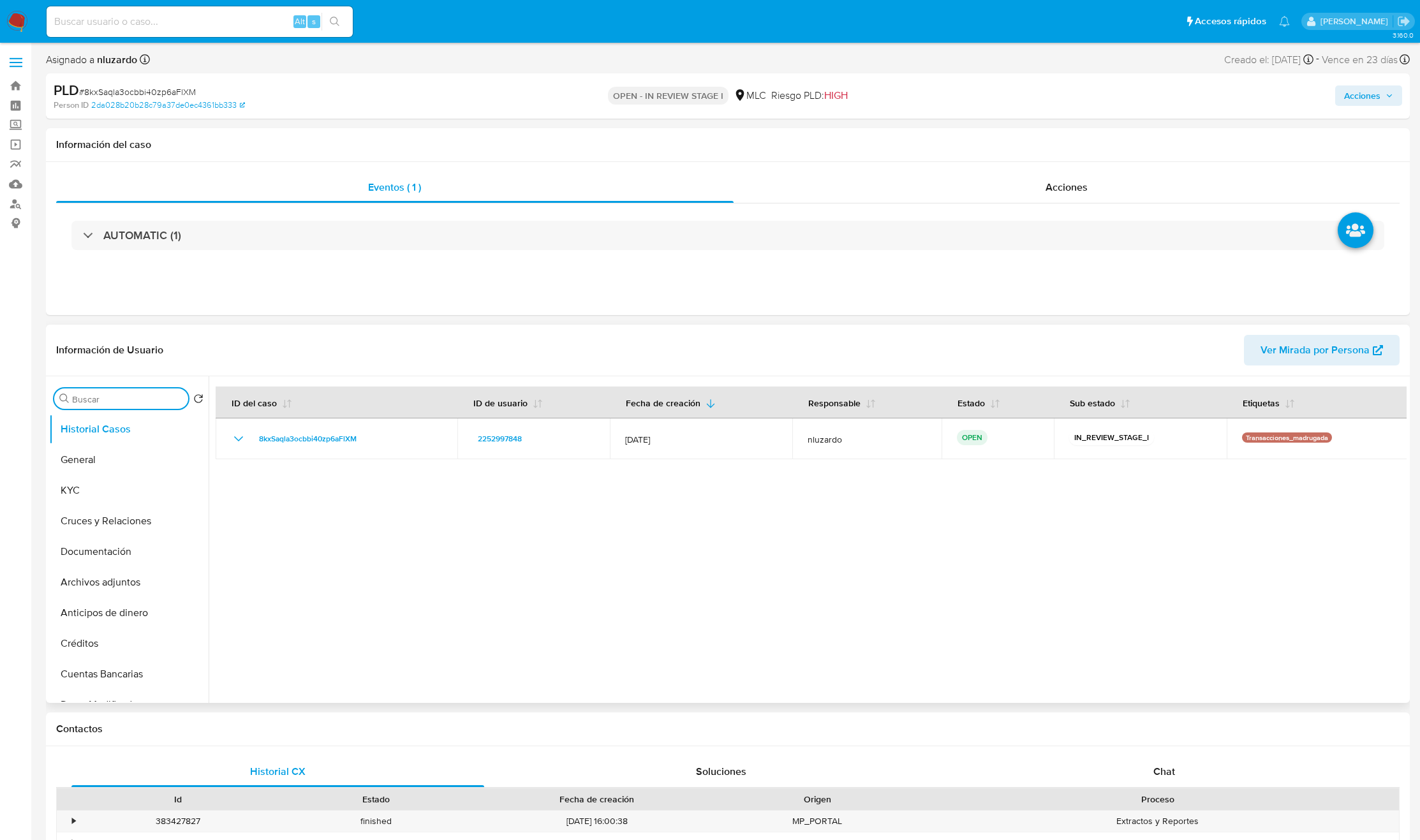
click at [108, 404] on input "Buscar" at bounding box center [128, 400] width 111 height 12
type input "AD"
click at [112, 464] on button "Archivos adjuntos" at bounding box center [123, 460] width 149 height 30
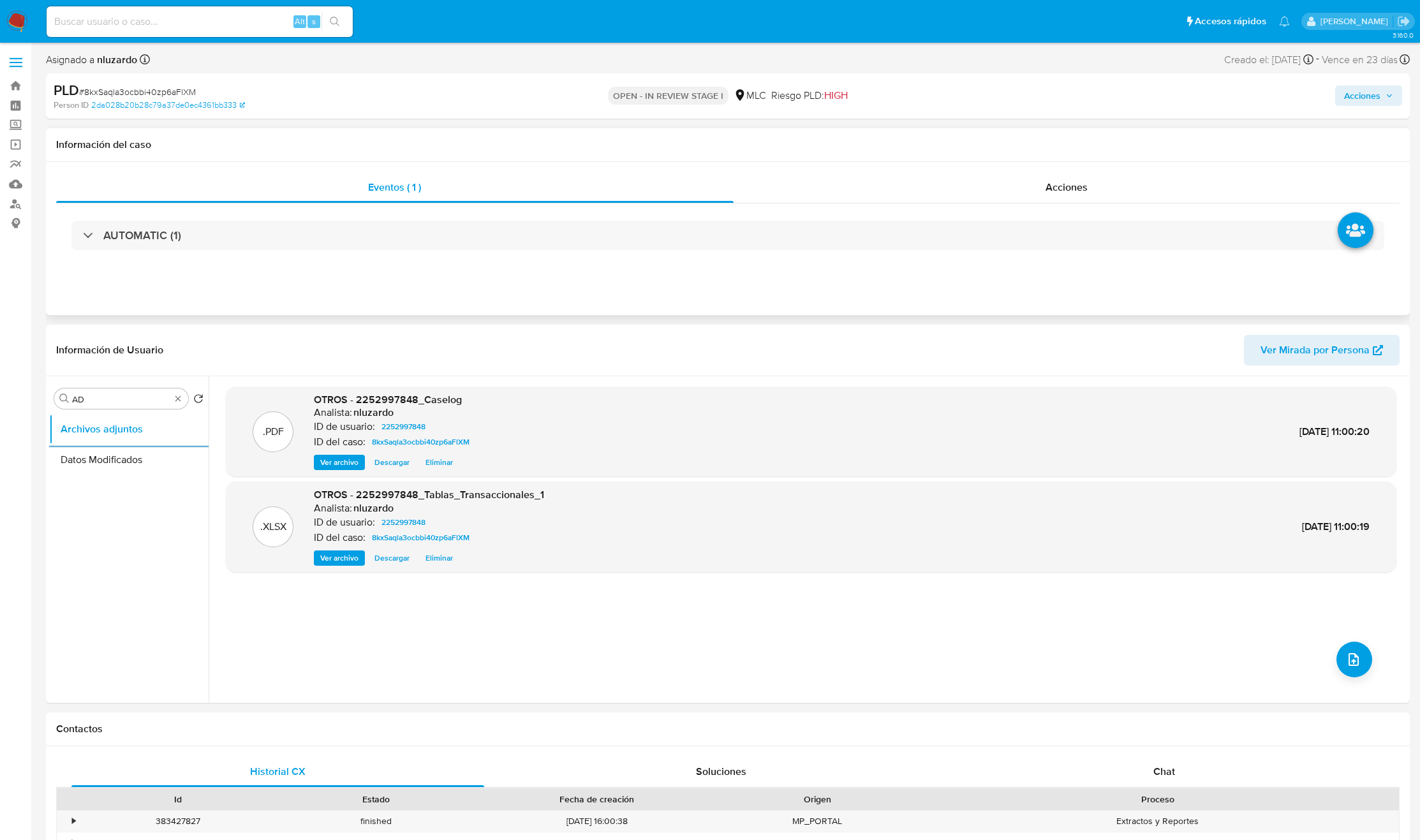
click at [1097, 161] on div "Información del caso" at bounding box center [728, 145] width 1364 height 34
click at [1091, 182] on div "Acciones" at bounding box center [1067, 188] width 667 height 30
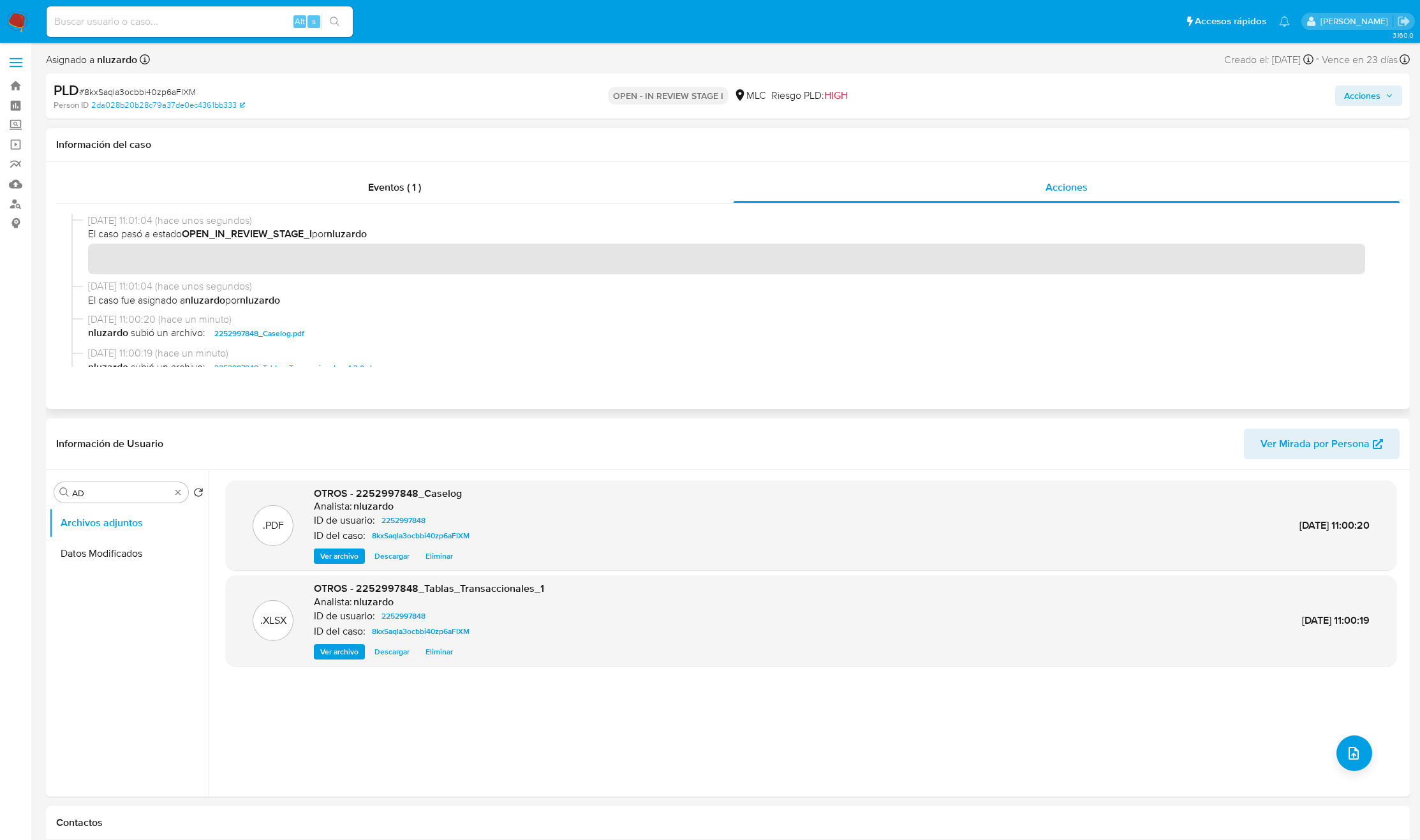
click at [335, 328] on span "nluzardo subió un archivo: 2252997848_Caselog.pdf" at bounding box center [734, 333] width 1291 height 15
click at [1361, 94] on span "Acciones" at bounding box center [1362, 96] width 36 height 20
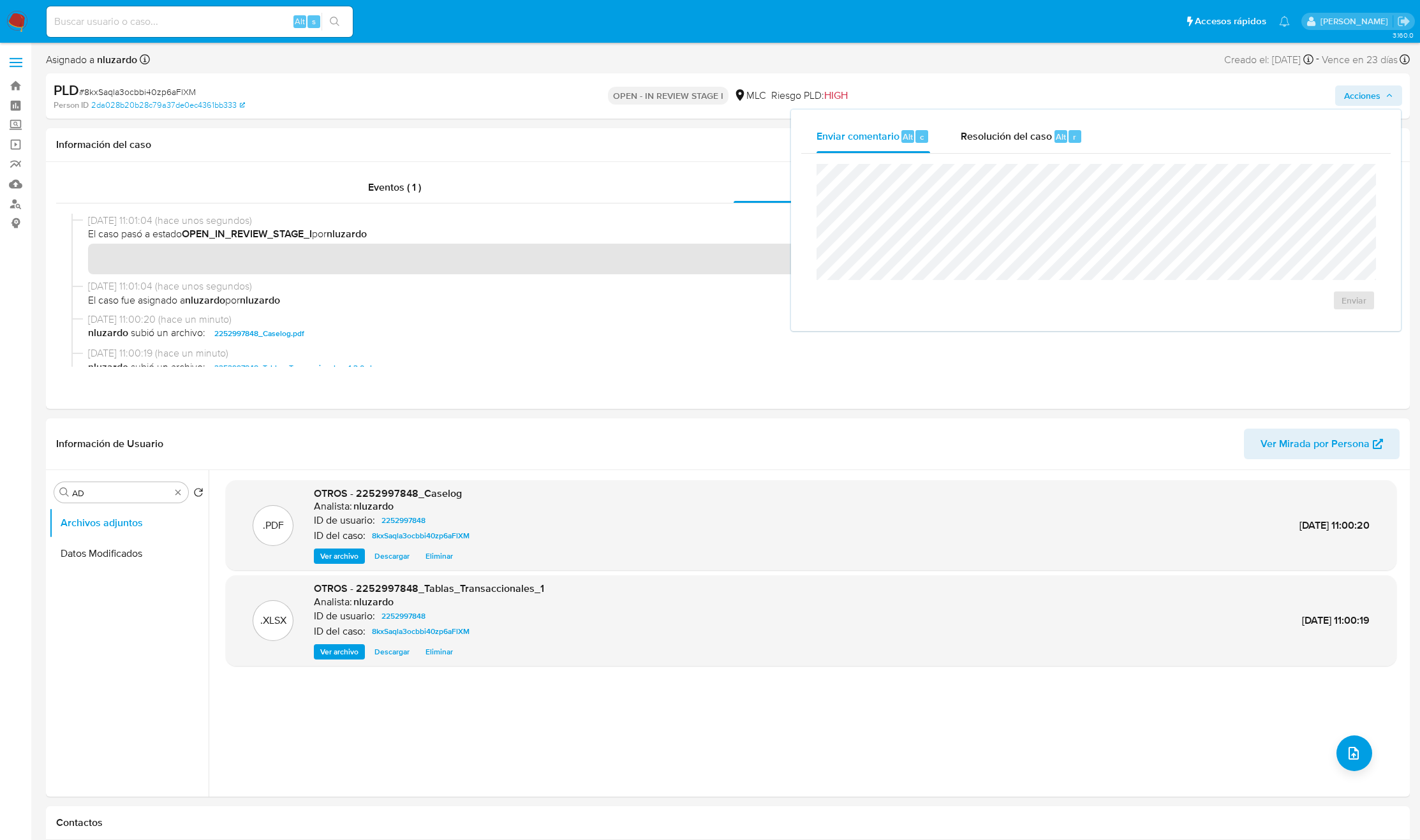
click at [987, 140] on span "Resolución del caso" at bounding box center [1006, 136] width 91 height 14
click at [1101, 237] on div "No ROI ROI Proposal" at bounding box center [1096, 251] width 539 height 154
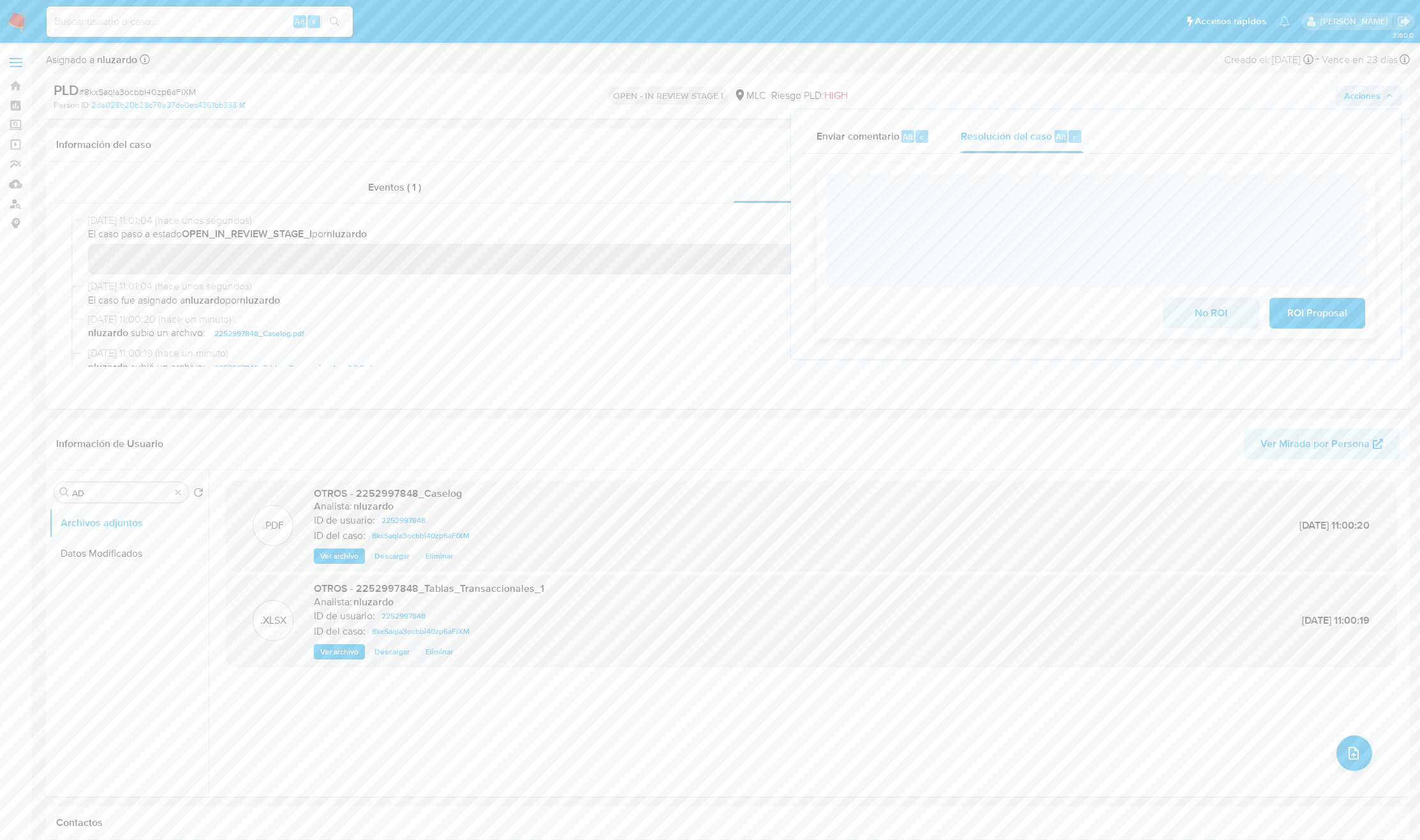
click at [1222, 170] on div "No ROI ROI Proposal" at bounding box center [1096, 252] width 559 height 175
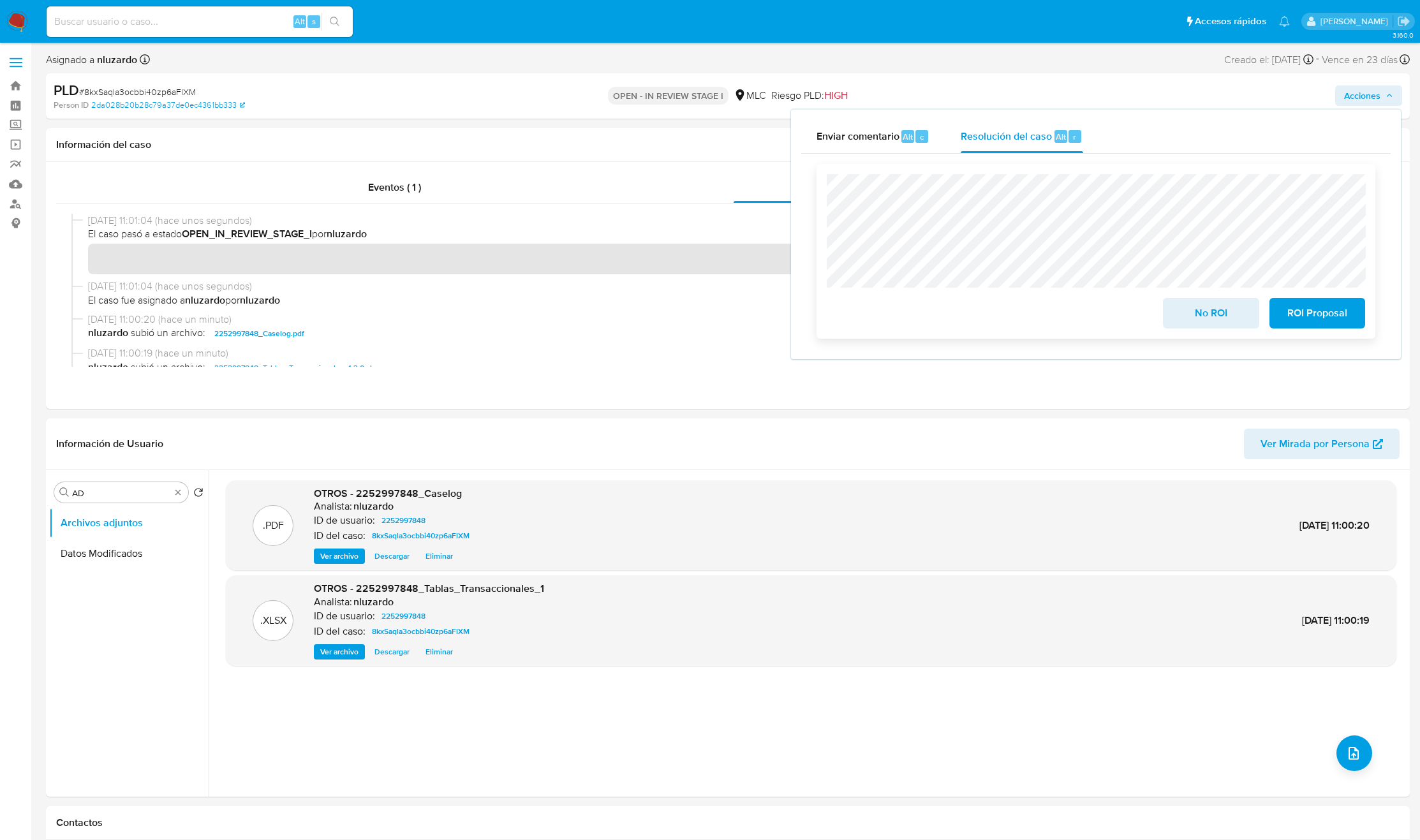
click at [1220, 303] on span "No ROI" at bounding box center [1210, 312] width 62 height 28
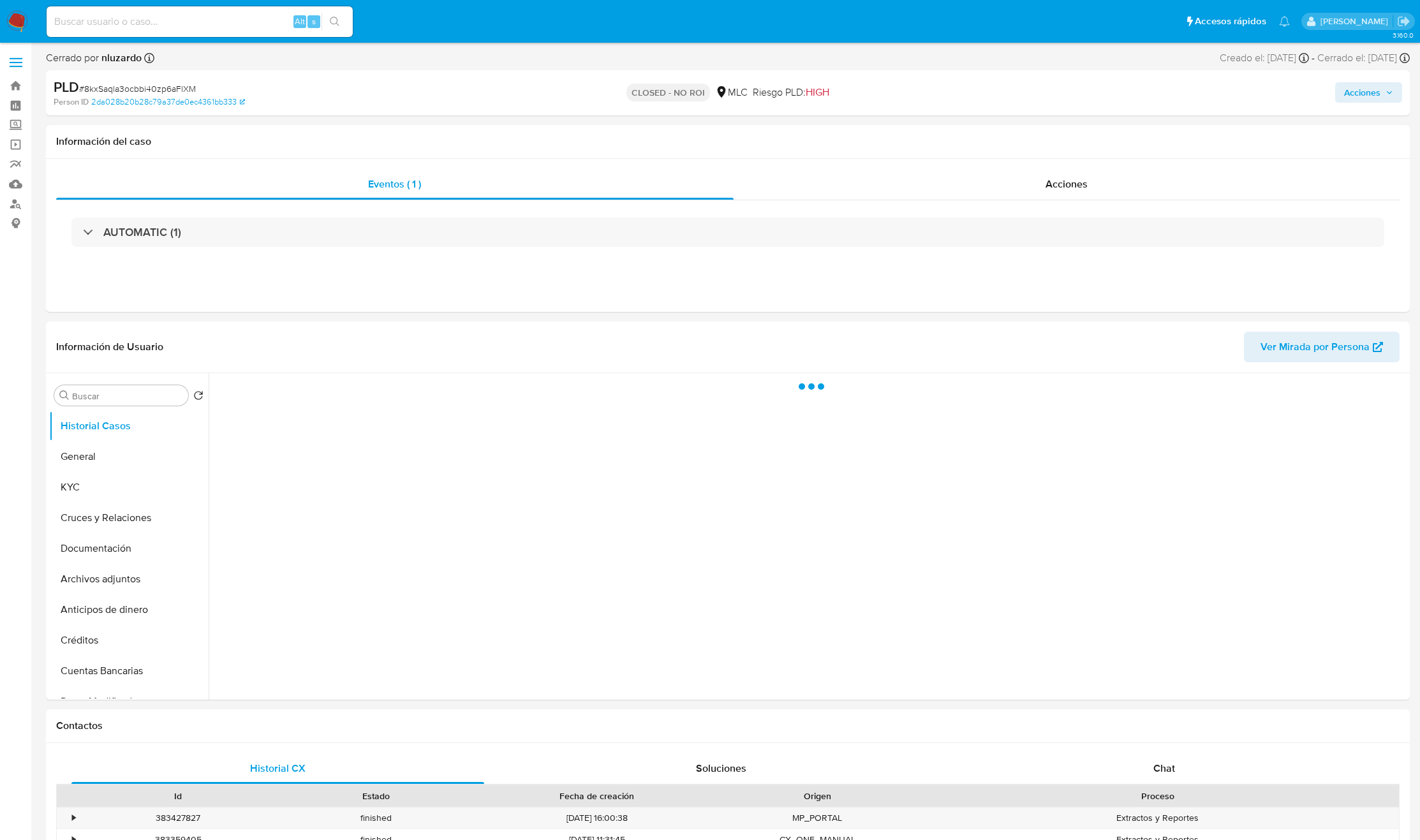
select select "10"
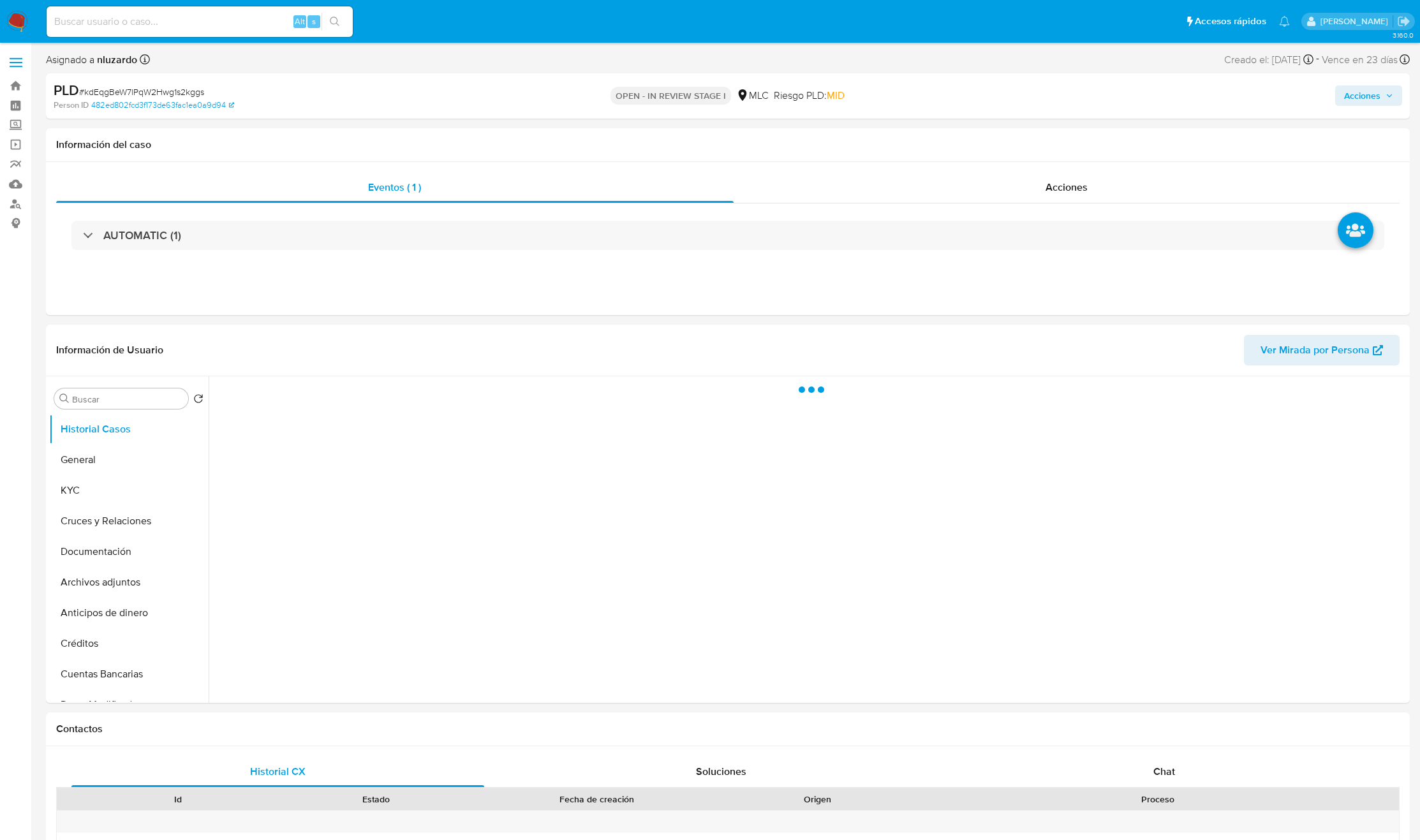
select select "10"
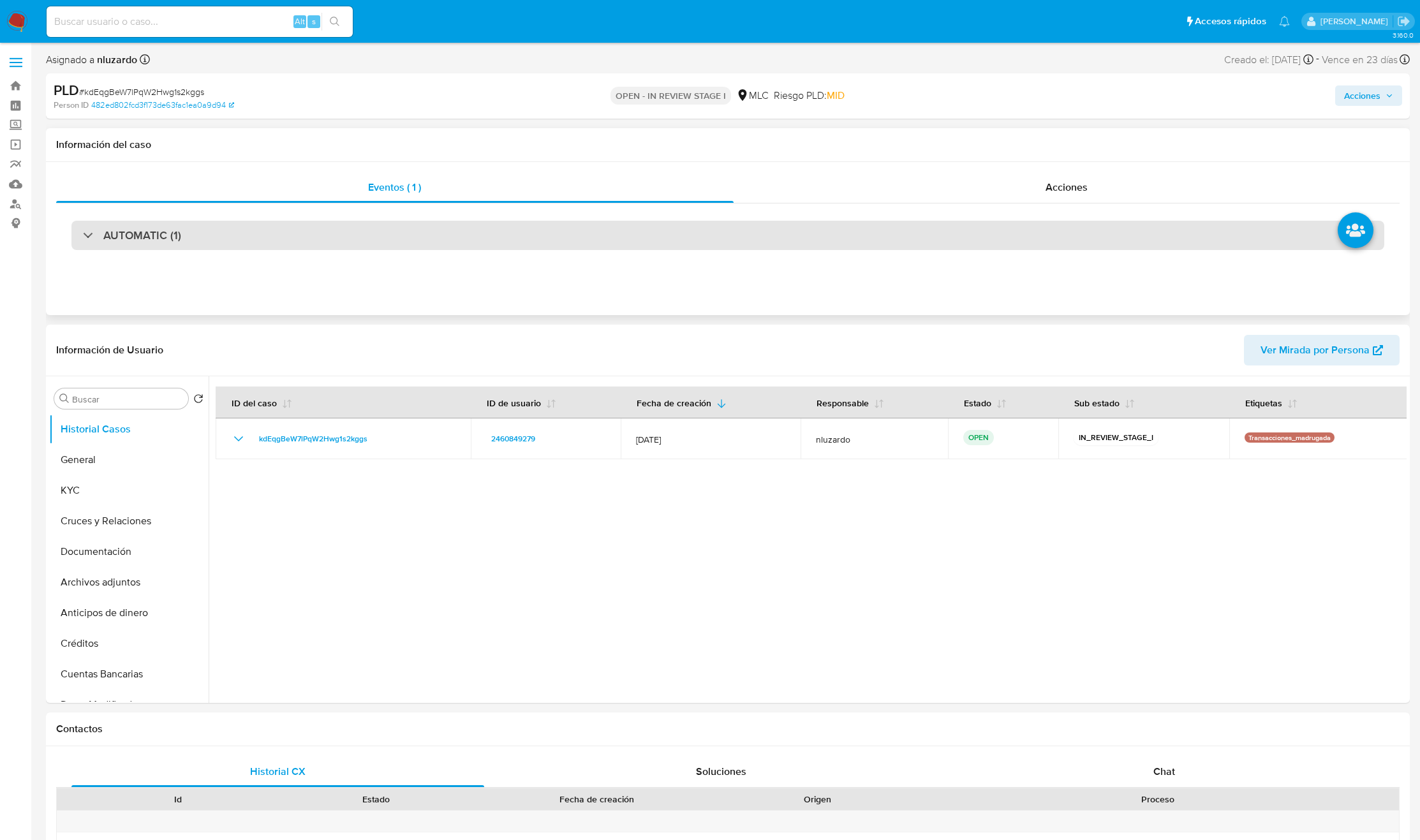
click at [216, 246] on div "AUTOMATIC (1)" at bounding box center [728, 235] width 1313 height 29
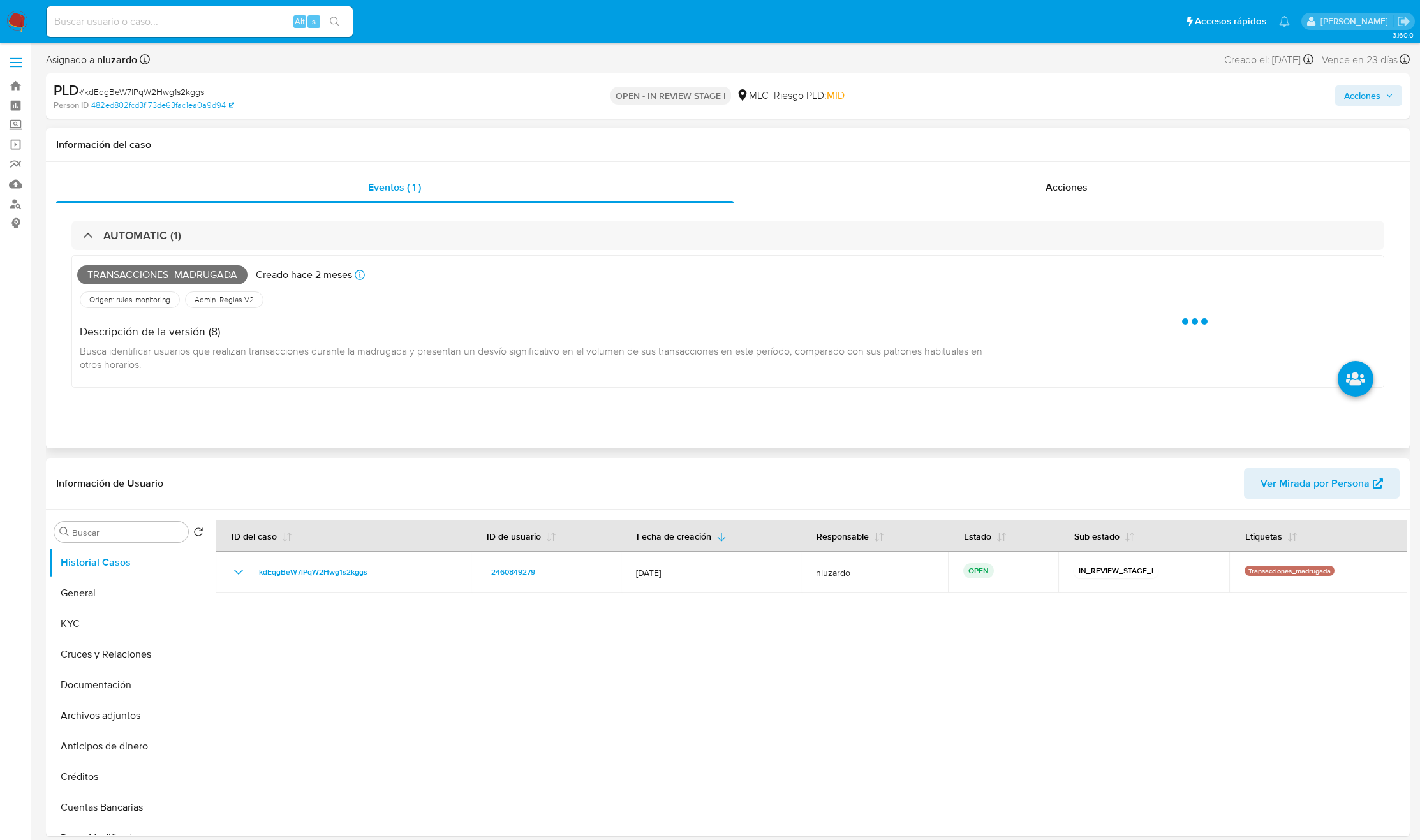
click at [178, 270] on span "Transacciones_madrugada" at bounding box center [162, 274] width 170 height 19
copy span "Transacciones_madrugada"
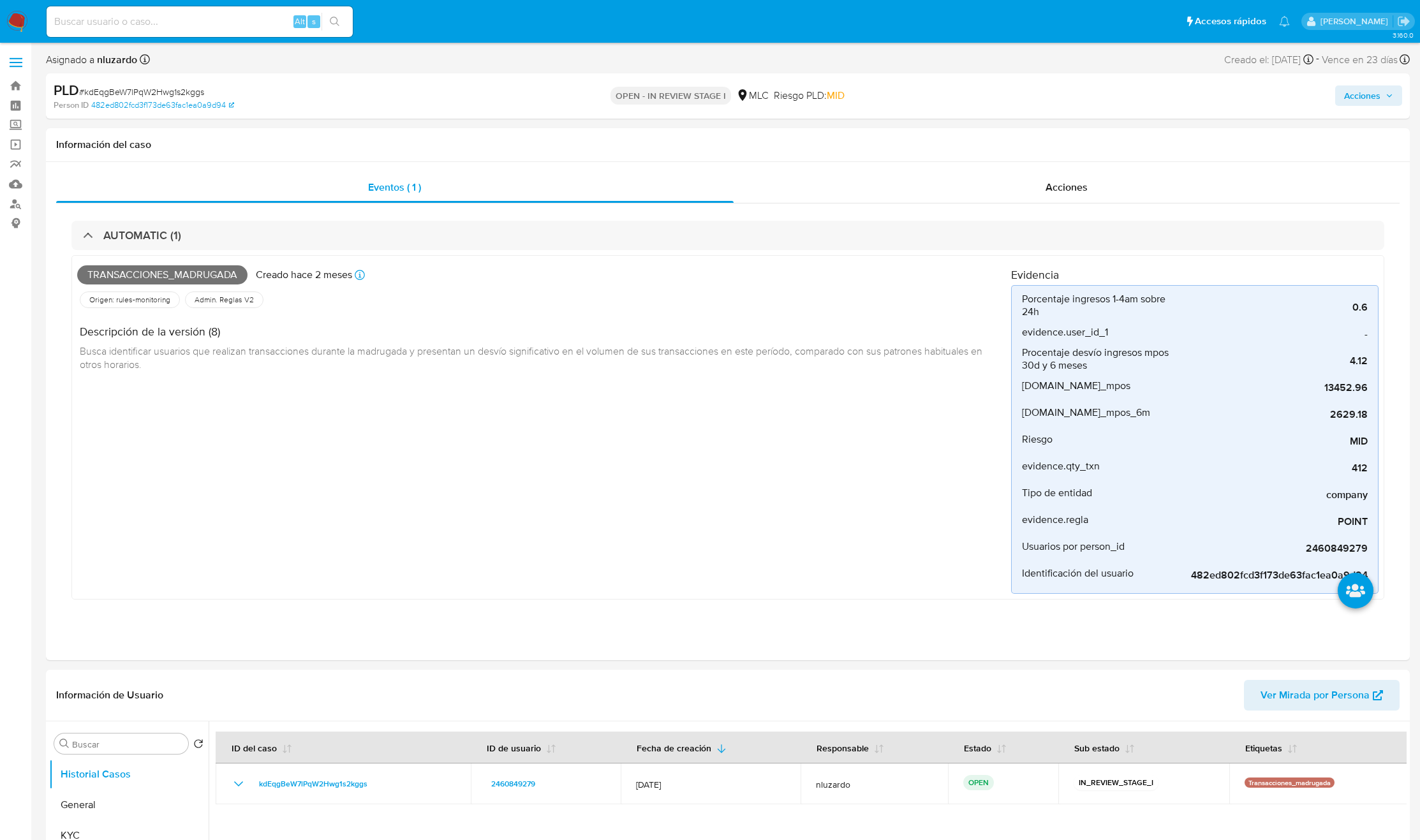
click at [228, 22] on input at bounding box center [199, 22] width 306 height 17
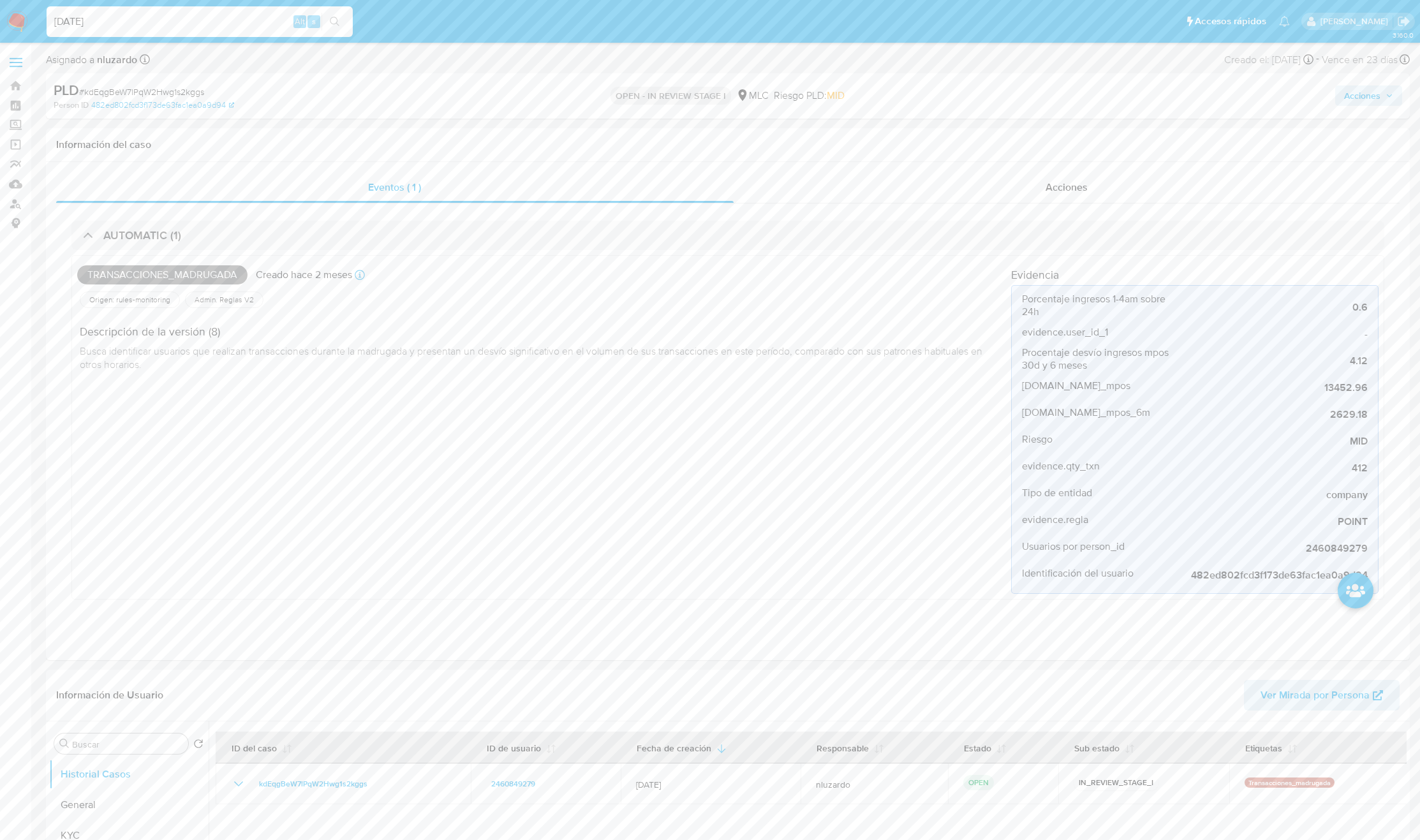
type input "17/09/2025"
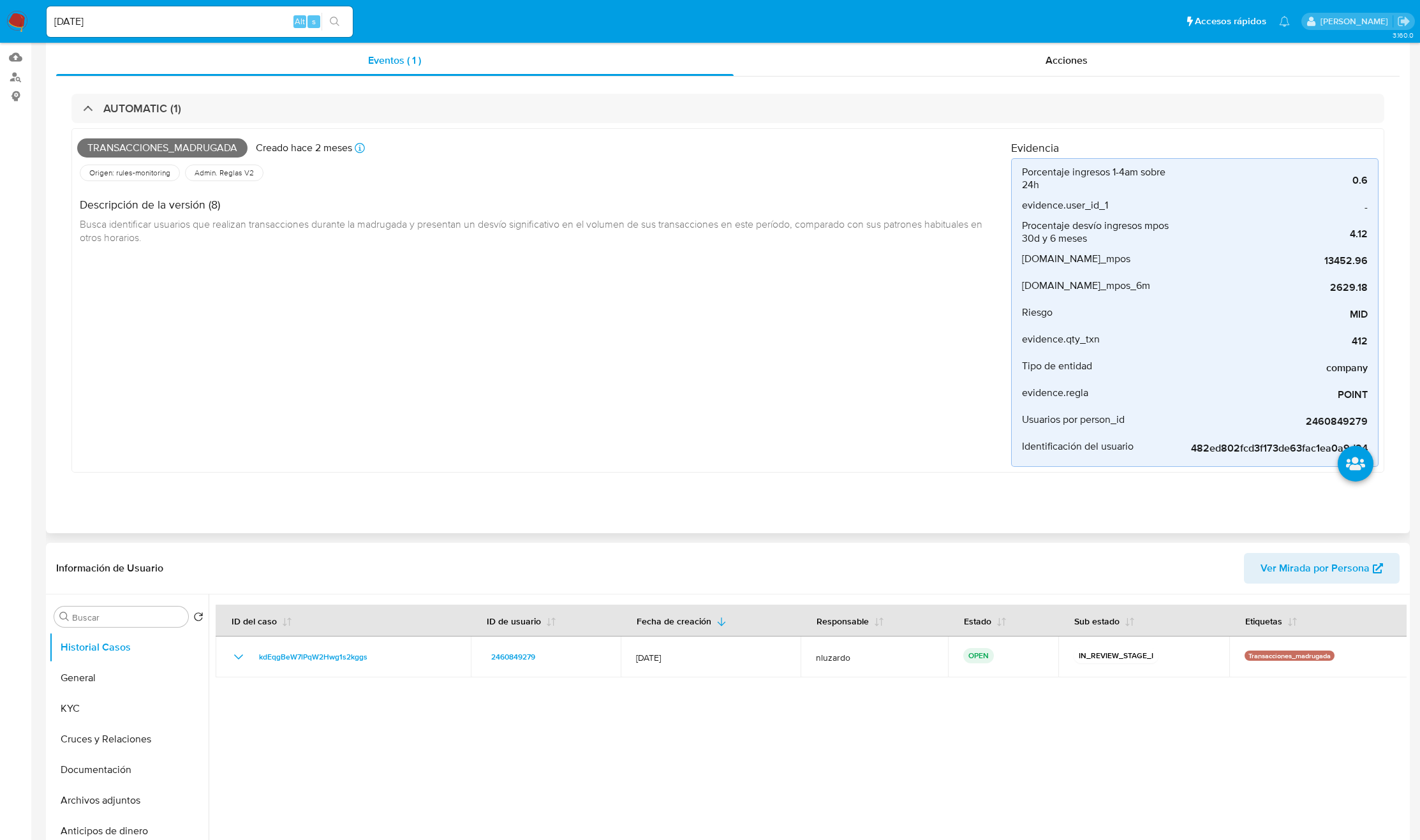
scroll to position [191, 0]
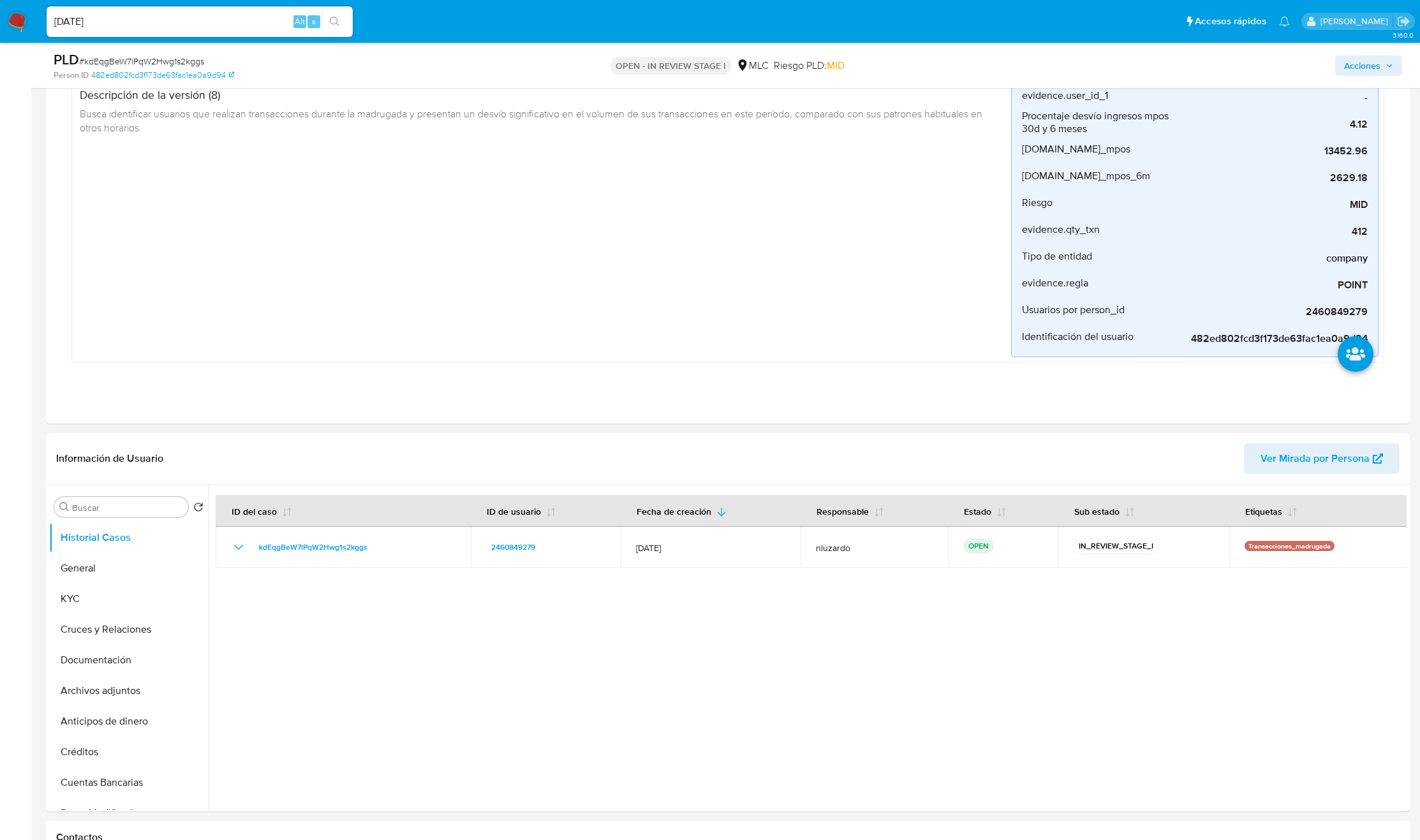
click at [54, 598] on button "KYC" at bounding box center [123, 599] width 149 height 30
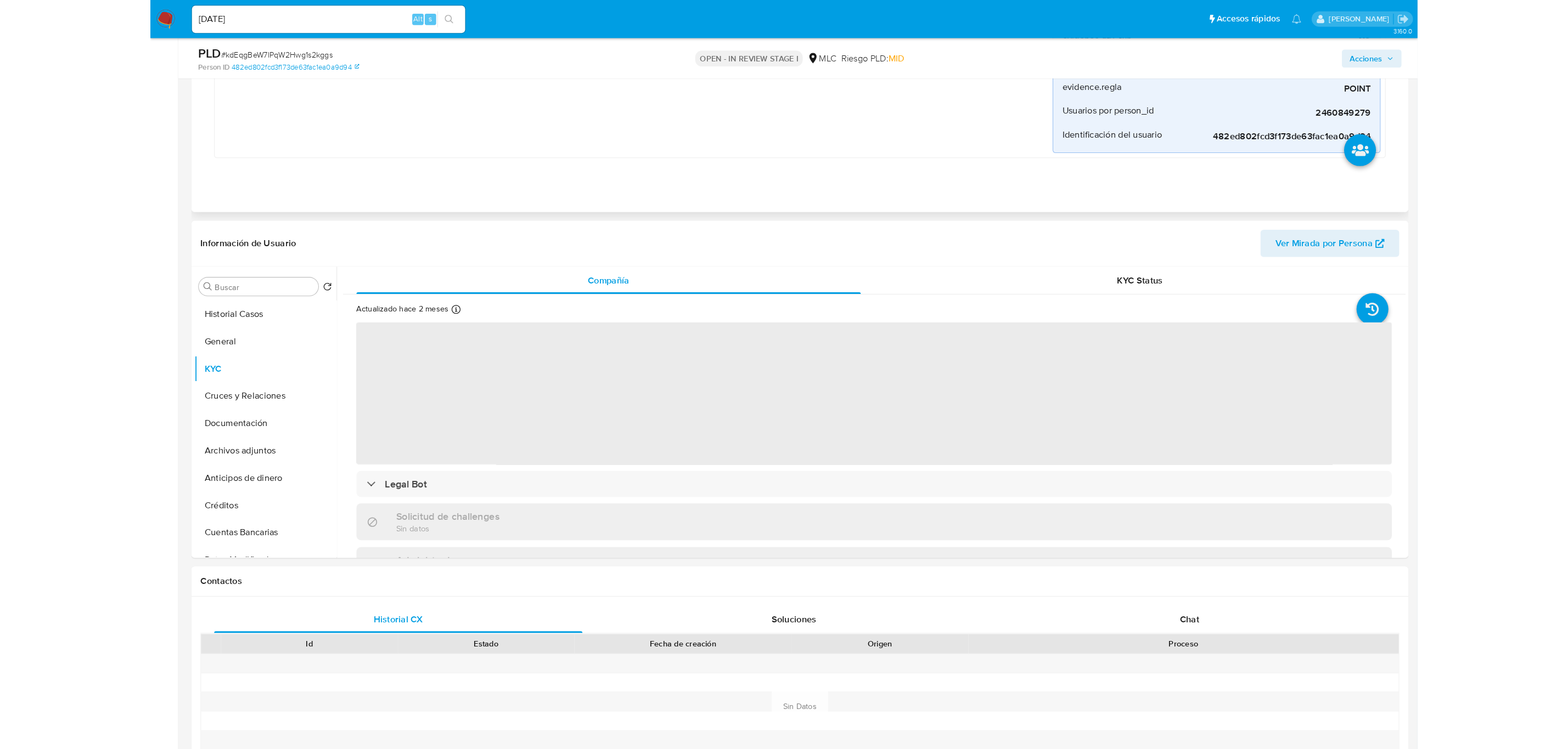
scroll to position [329, 0]
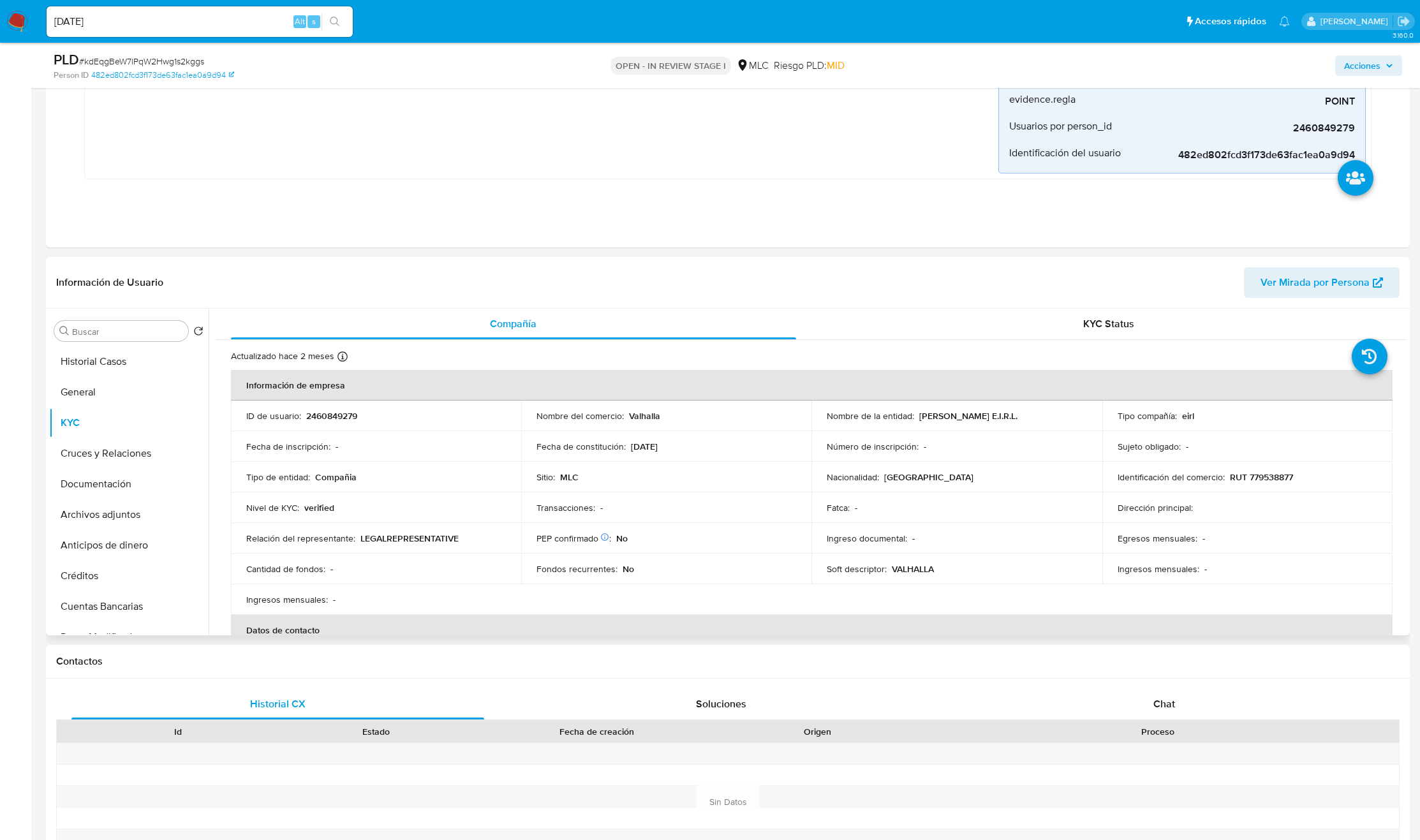
click at [919, 420] on p "MARIA VIVIANA ROJAS NUÑEZ RESTOBAR E.I.R.L." at bounding box center [968, 416] width 98 height 12
click at [919, 422] on p "MARIA VIVIANA ROJAS NUÑEZ RESTOBAR E.I.R.L." at bounding box center [968, 416] width 98 height 12
drag, startPoint x: 937, startPoint y: 426, endPoint x: 1074, endPoint y: 428, distance: 137.0
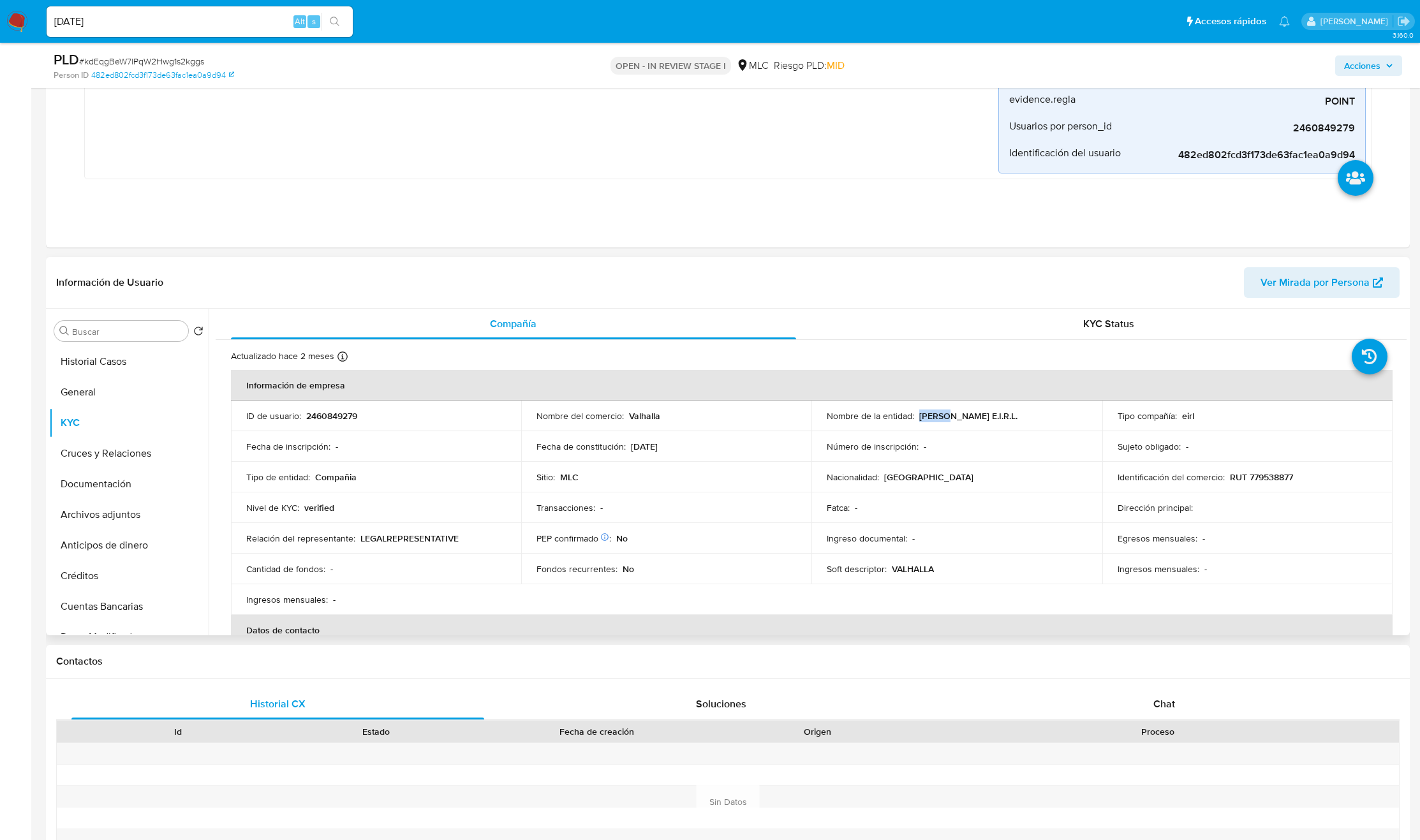
click at [1074, 422] on div "Nombre de la entidad : MARIA VIVIANA ROJAS NUÑEZ RESTOBAR E.I.R.L." at bounding box center [956, 416] width 259 height 12
copy p "MARIA VIVIANA ROJAS NUÑEZ RESTOBAR E.I.R.L."
click at [1285, 471] on p "RUT 779538877" at bounding box center [1261, 477] width 63 height 12
copy p "RUT"
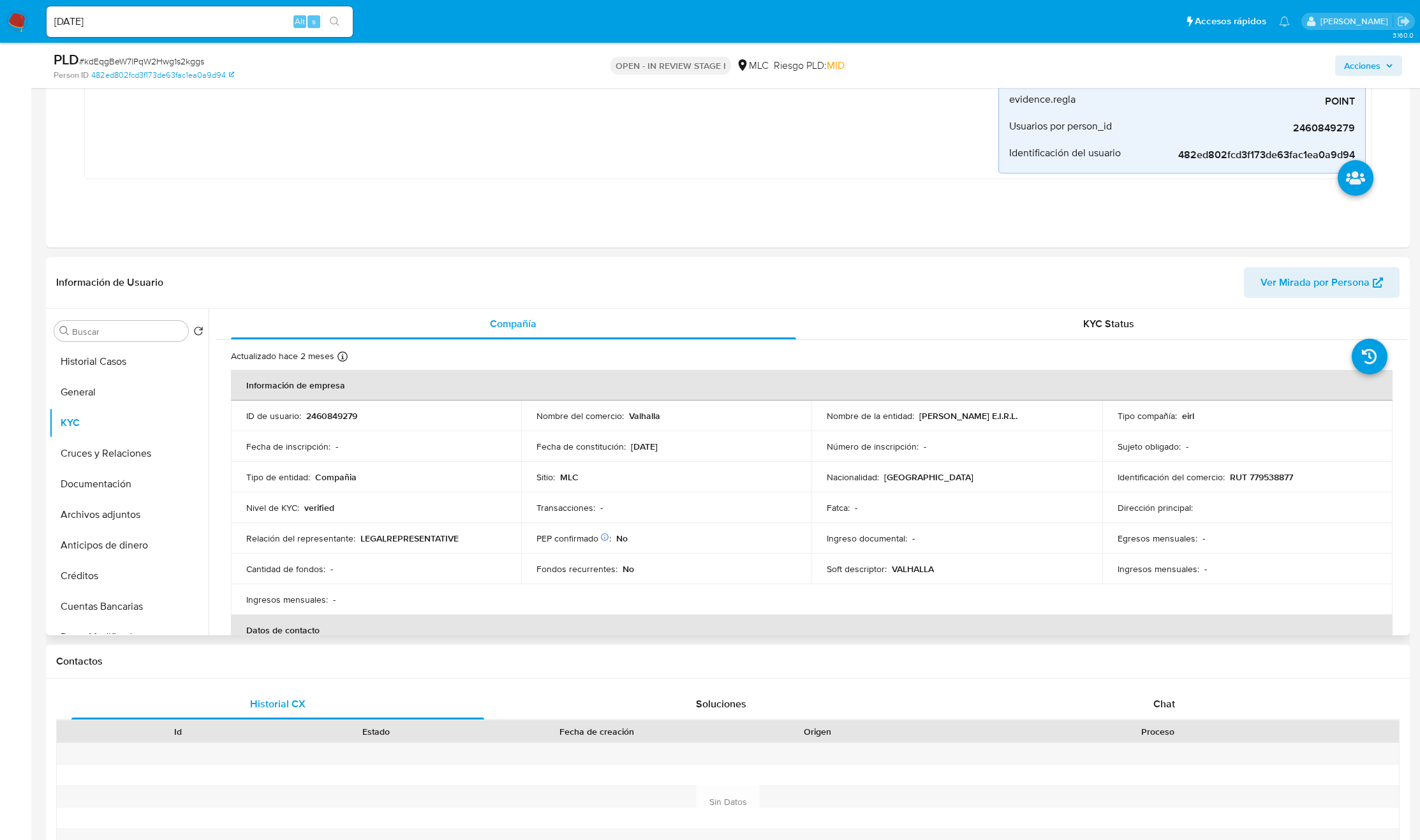
click at [1272, 476] on p "RUT 779538877" at bounding box center [1261, 477] width 63 height 12
copy p "779538877"
click at [421, 545] on p "LEGALREPRESENTATIVE" at bounding box center [409, 539] width 98 height 12
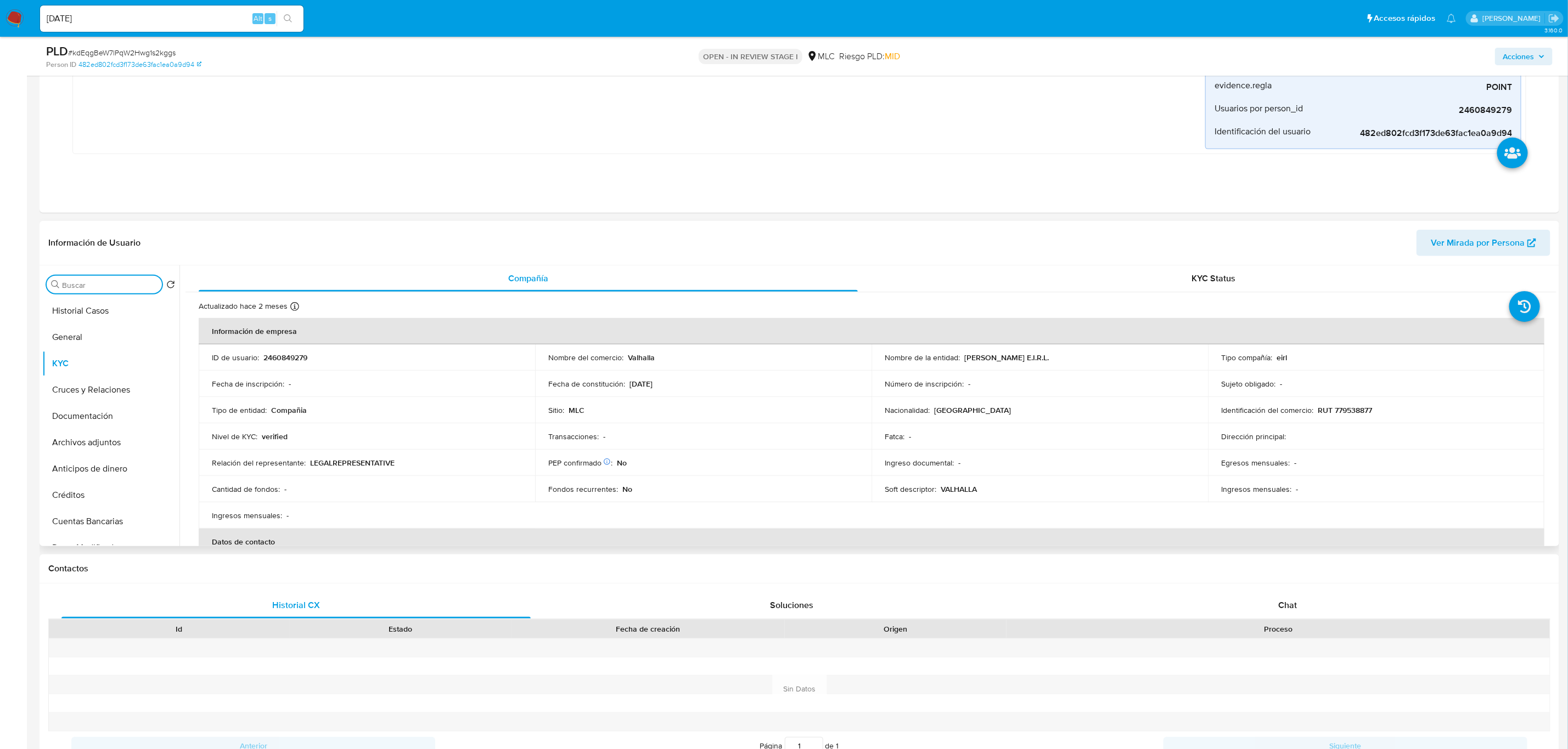
click at [101, 282] on input "Buscar" at bounding box center [110, 285] width 96 height 10
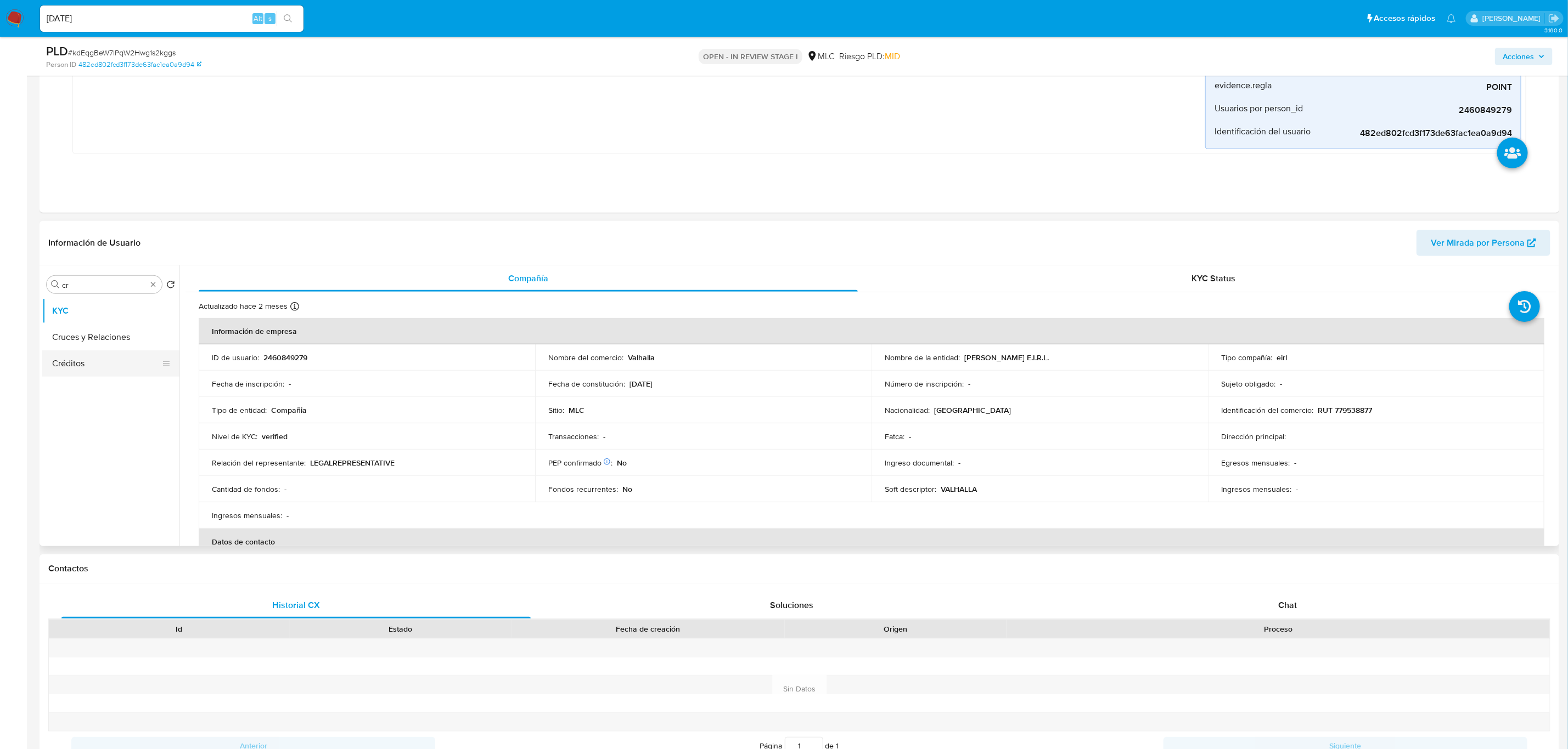
click at [98, 352] on button "Créditos" at bounding box center [106, 363] width 128 height 26
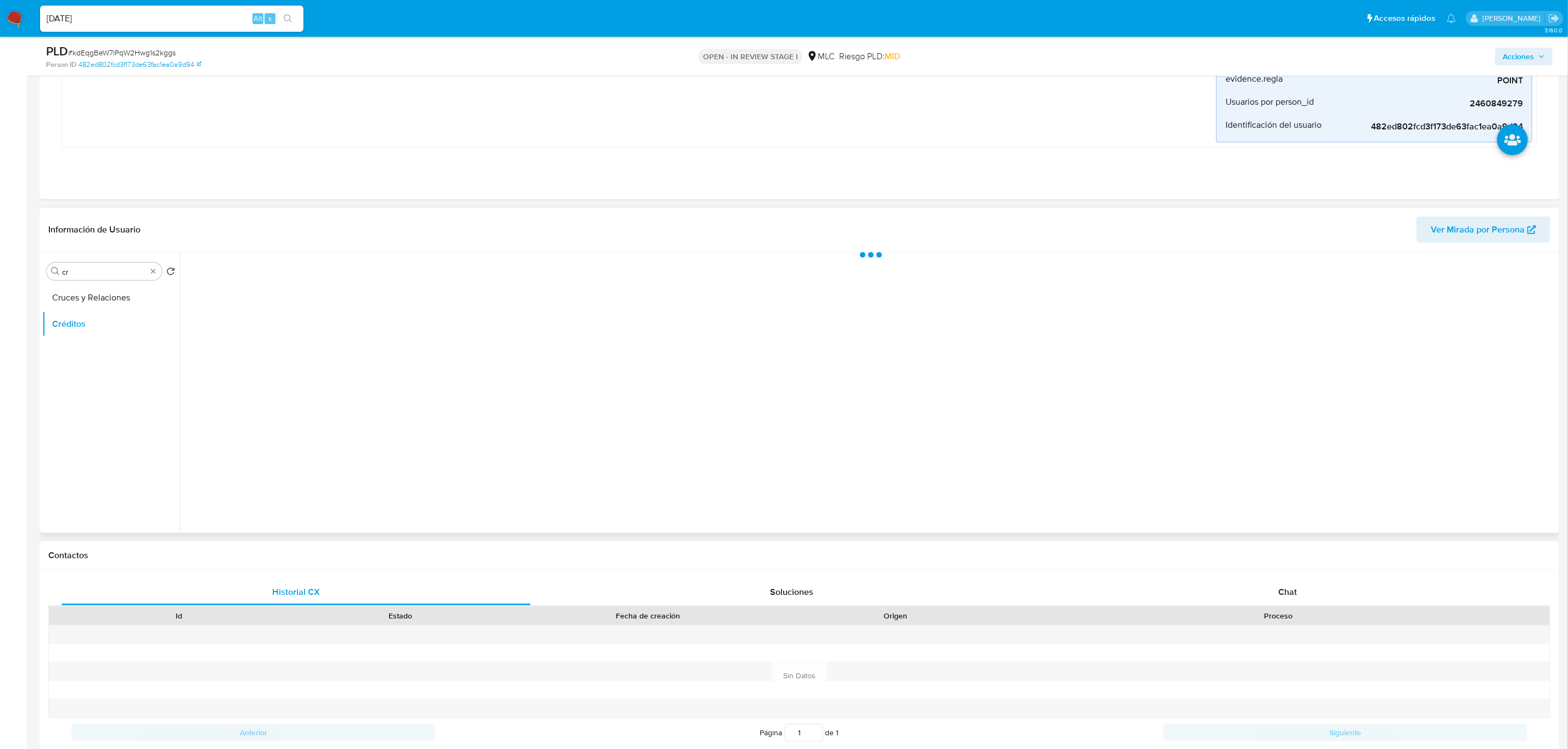
click at [99, 344] on ul "Cruces y Relaciones Créditos" at bounding box center [110, 408] width 137 height 247
click at [106, 309] on button "Cruces y Relaciones" at bounding box center [106, 297] width 128 height 26
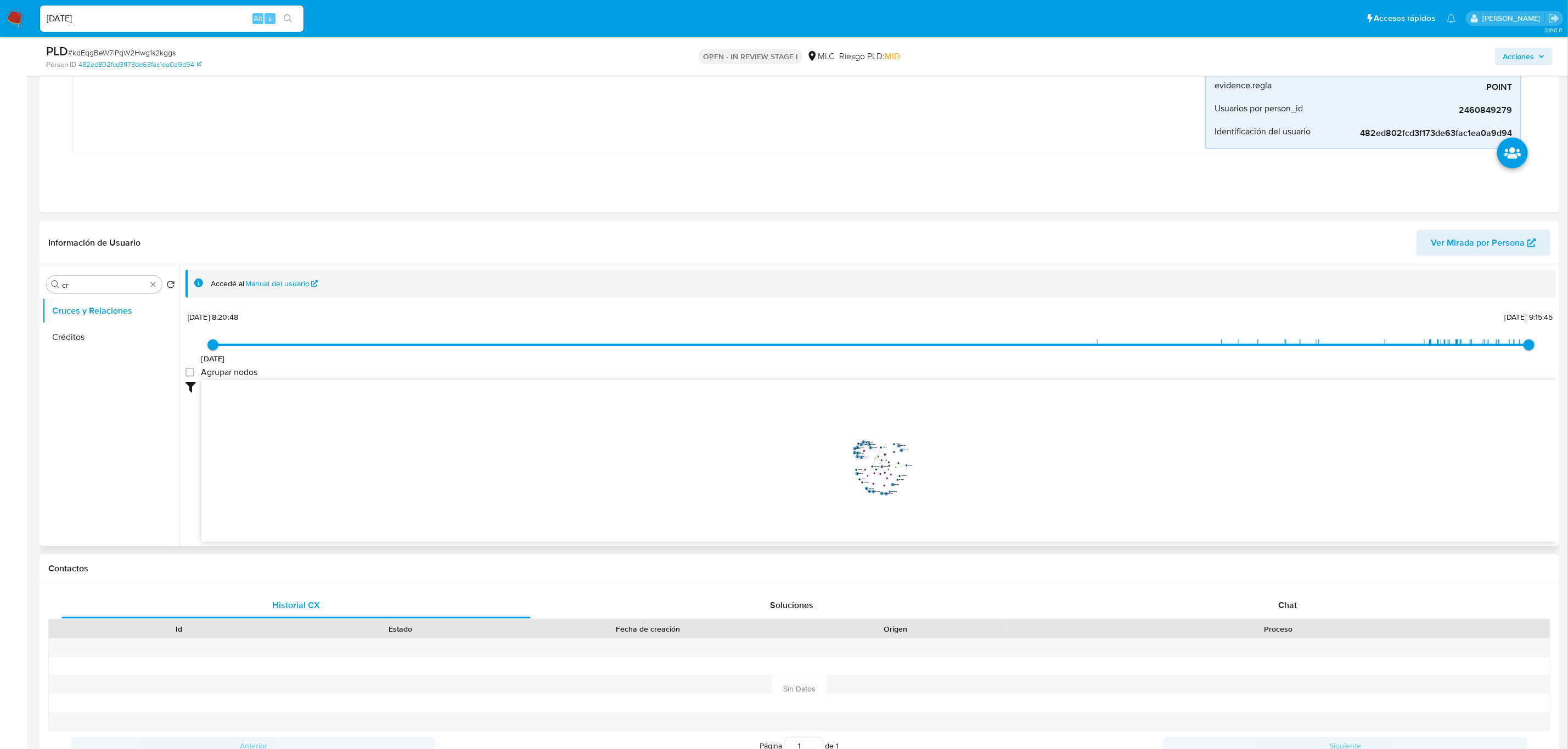
drag, startPoint x: 1022, startPoint y: 484, endPoint x: 902, endPoint y: 468, distance: 121.1
click at [896, 469] on icon "device-675f4a2a28354d2cec16cb5b  user-2482167622  2482167622 user-14590757  …" at bounding box center [878, 460] width 1354 height 159
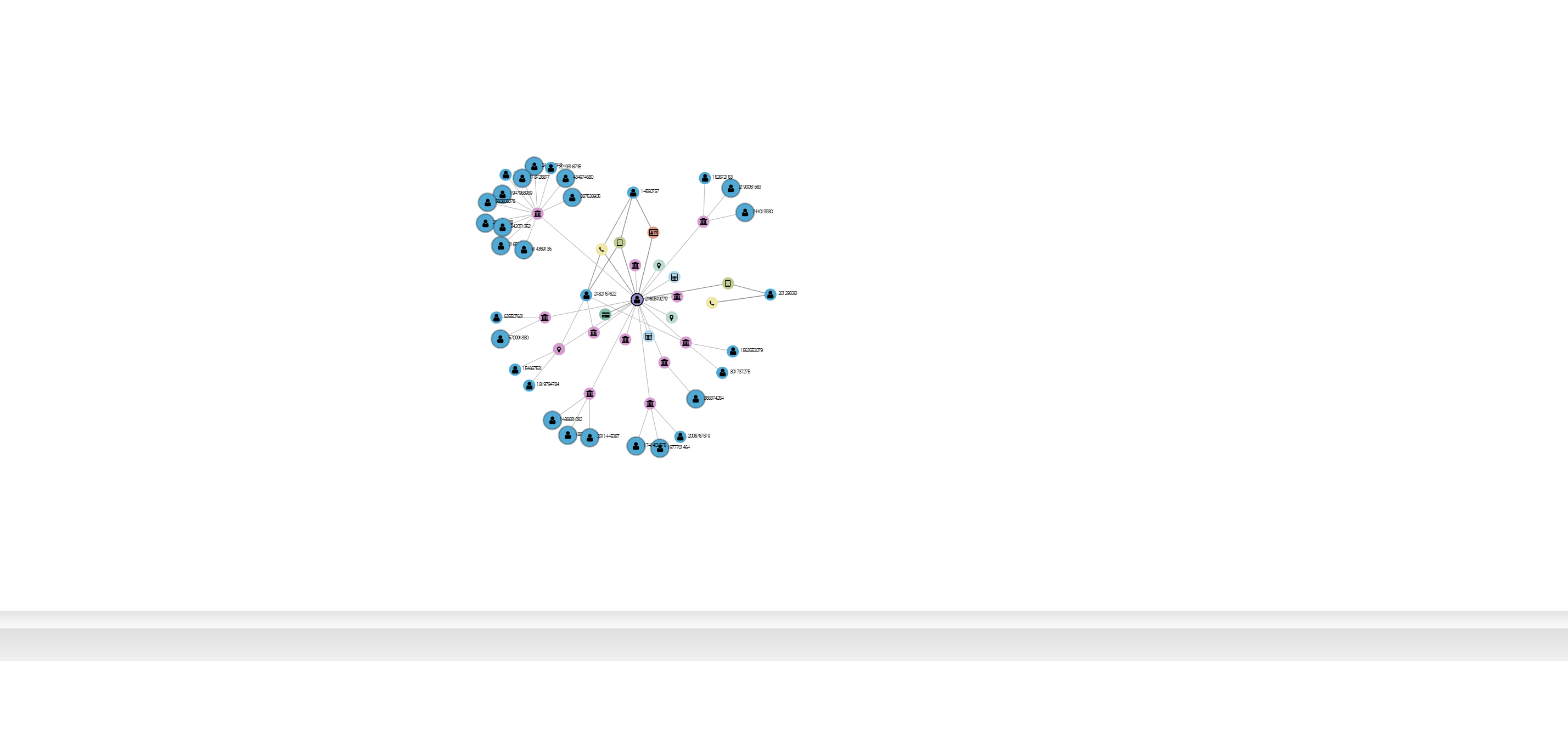
drag, startPoint x: 938, startPoint y: 479, endPoint x: 1030, endPoint y: 502, distance: 94.8
click at [1029, 502] on icon "device-675f4a2a28354d2cec16cb5b  user-2482167622  2482167622 user-14590757  …" at bounding box center [878, 460] width 1354 height 159
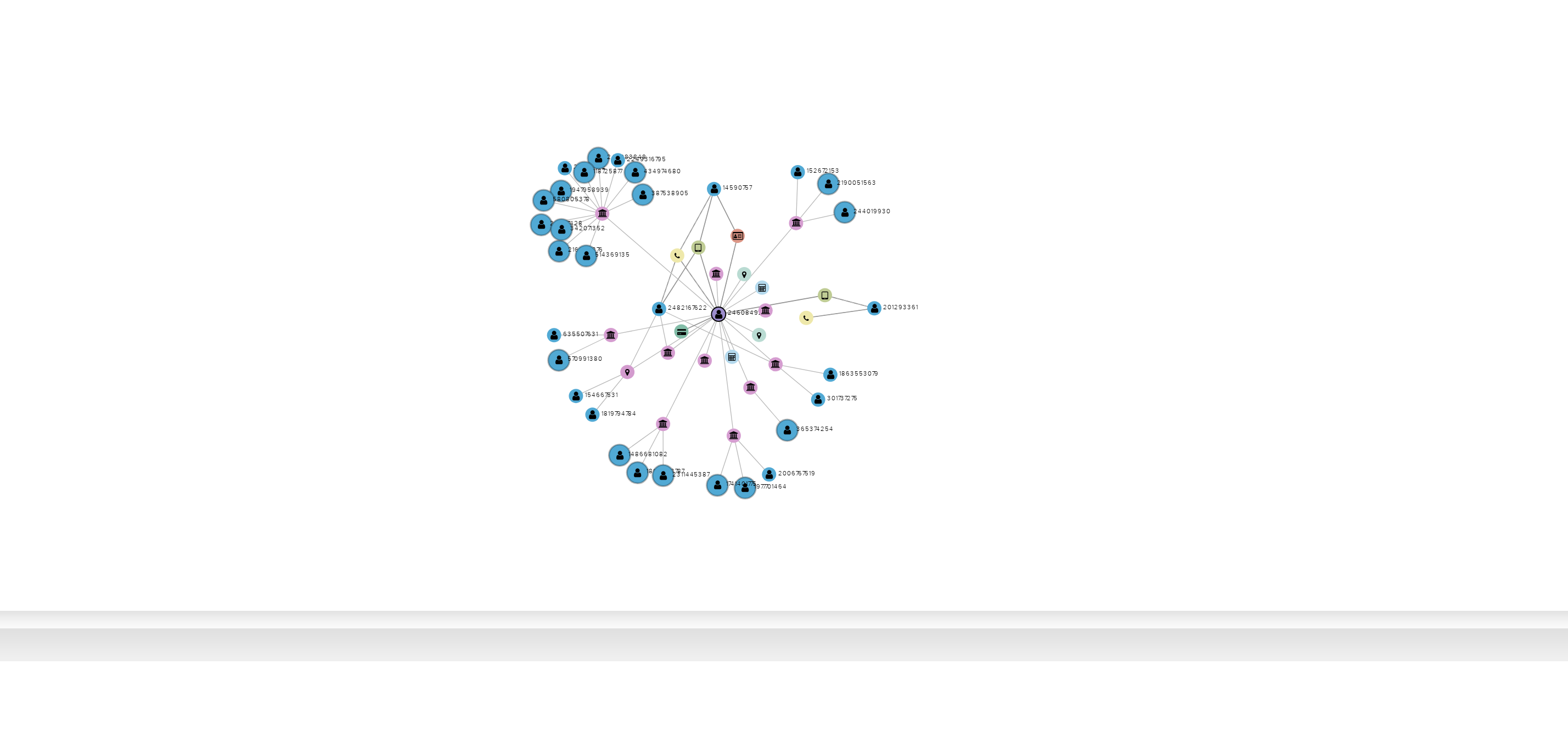
click at [1021, 499] on icon "device-675f4a2a28354d2cec16cb5b  user-2482167622  2482167622 user-14590757  …" at bounding box center [878, 460] width 1354 height 159
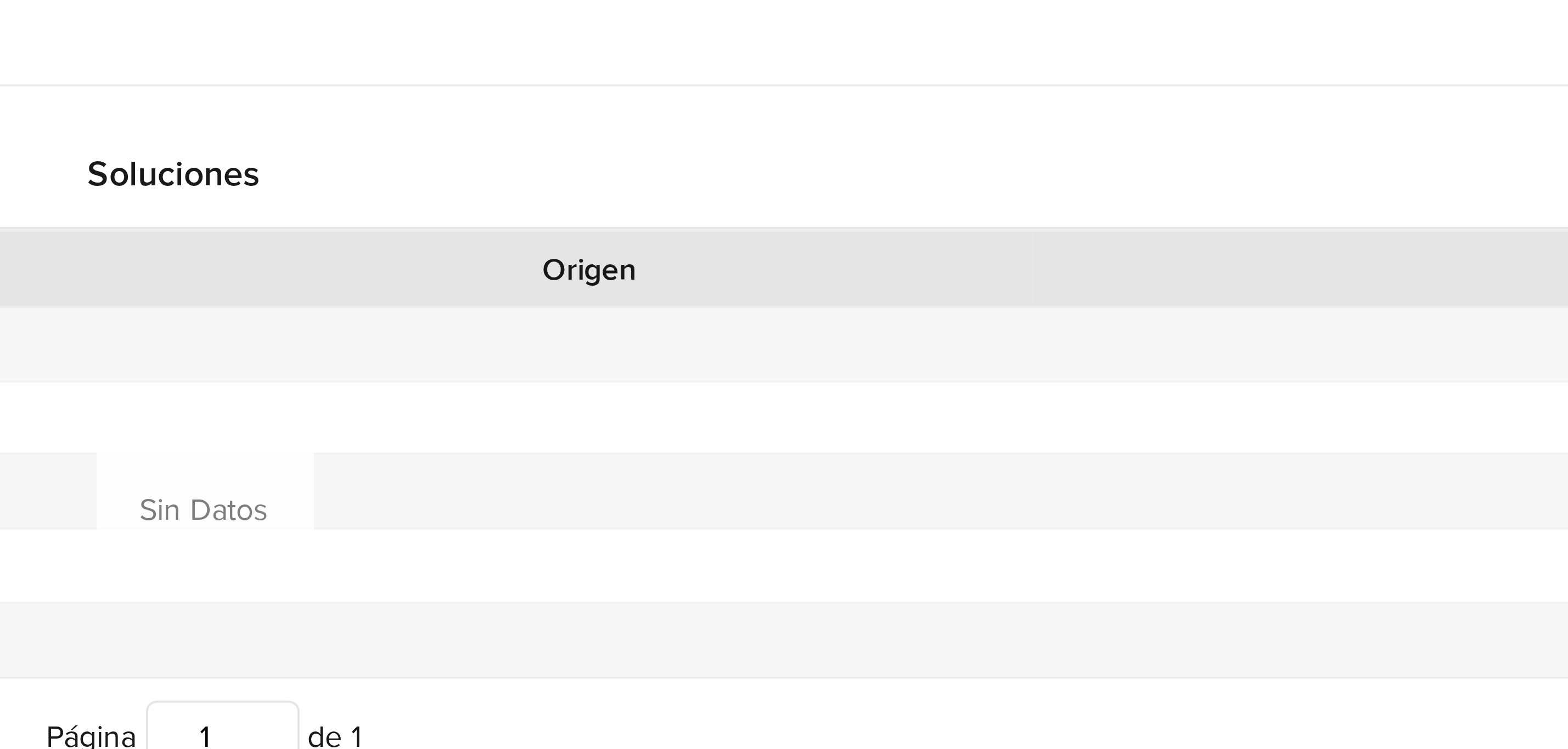
scroll to position [331, 0]
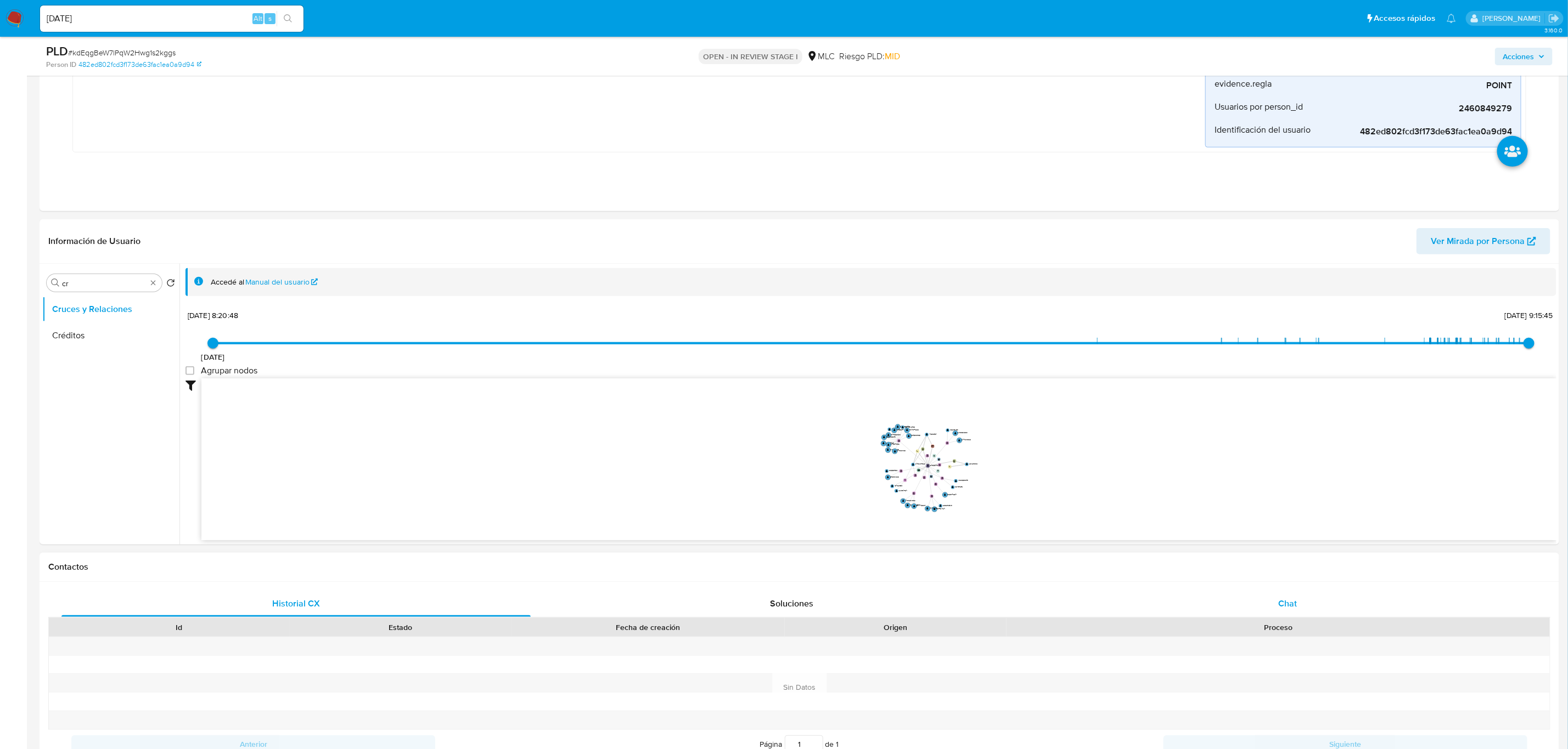
drag, startPoint x: 1260, startPoint y: 647, endPoint x: 1263, endPoint y: 604, distance: 43.1
click at [1233, 604] on div "Chat" at bounding box center [1287, 604] width 469 height 26
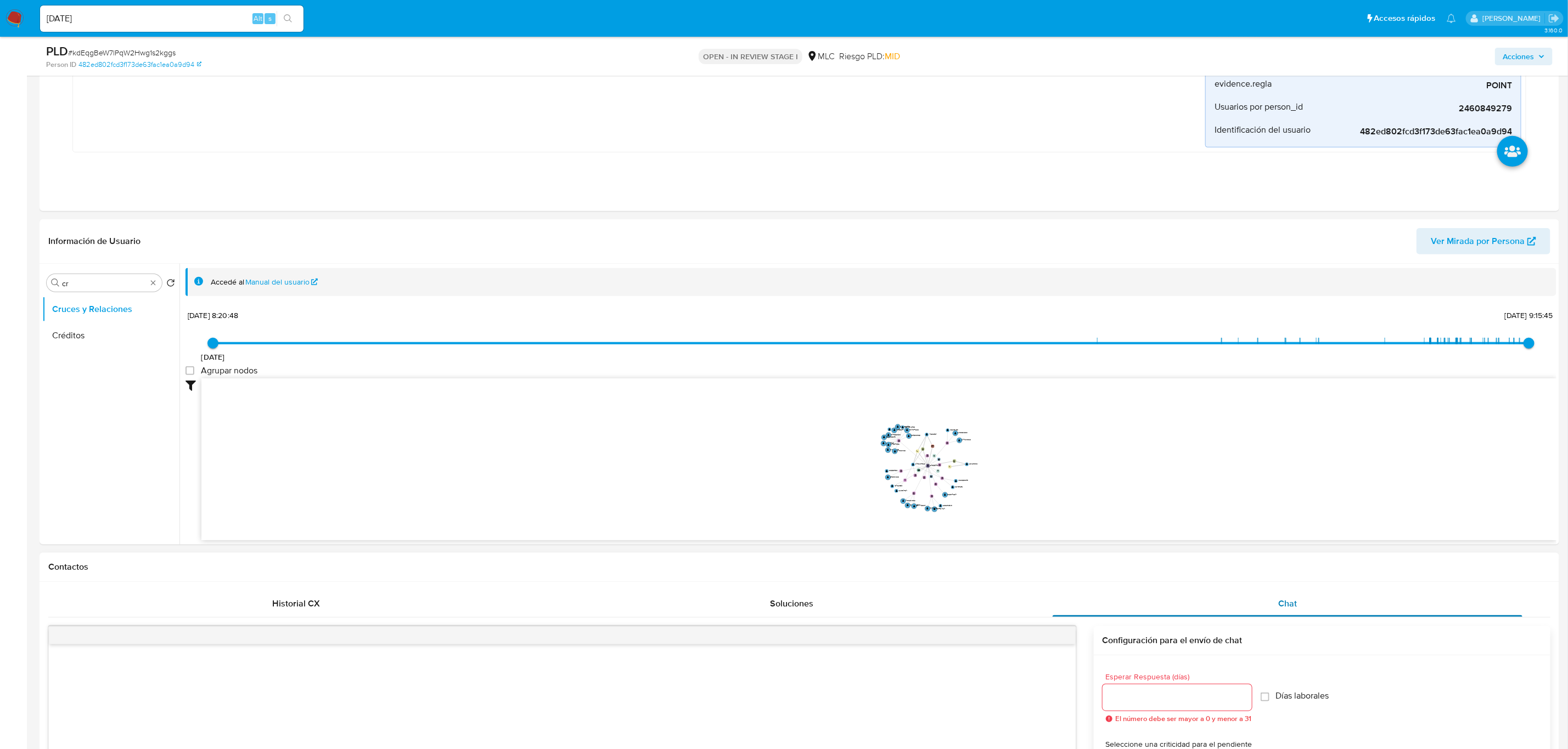
drag, startPoint x: 1271, startPoint y: 604, endPoint x: 1232, endPoint y: 599, distance: 39.3
click at [1233, 614] on div "Chat" at bounding box center [1287, 604] width 469 height 26
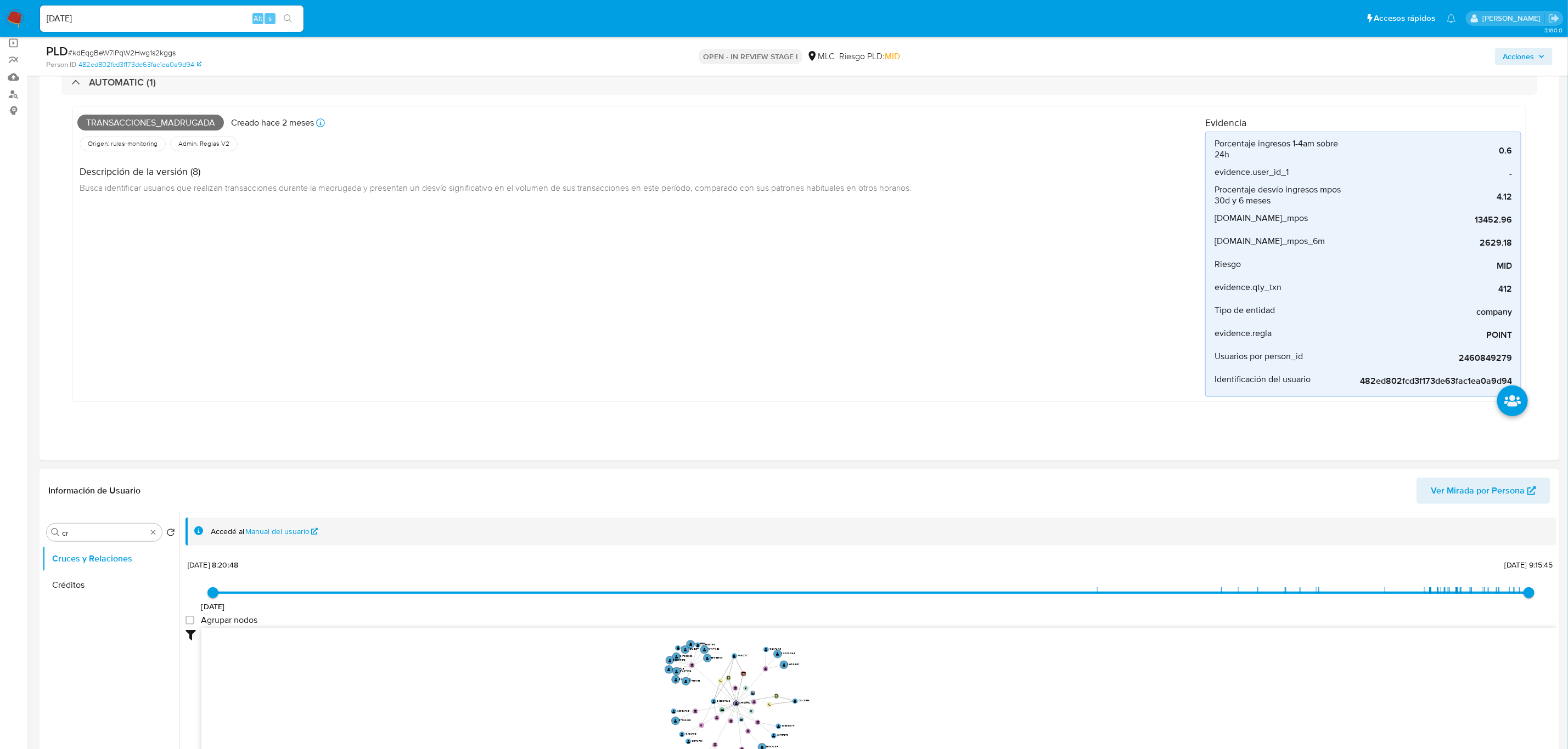
scroll to position [82, 0]
click at [73, 527] on div "Buscar cr" at bounding box center [104, 531] width 115 height 17
click at [73, 530] on input "cr" at bounding box center [104, 532] width 85 height 10
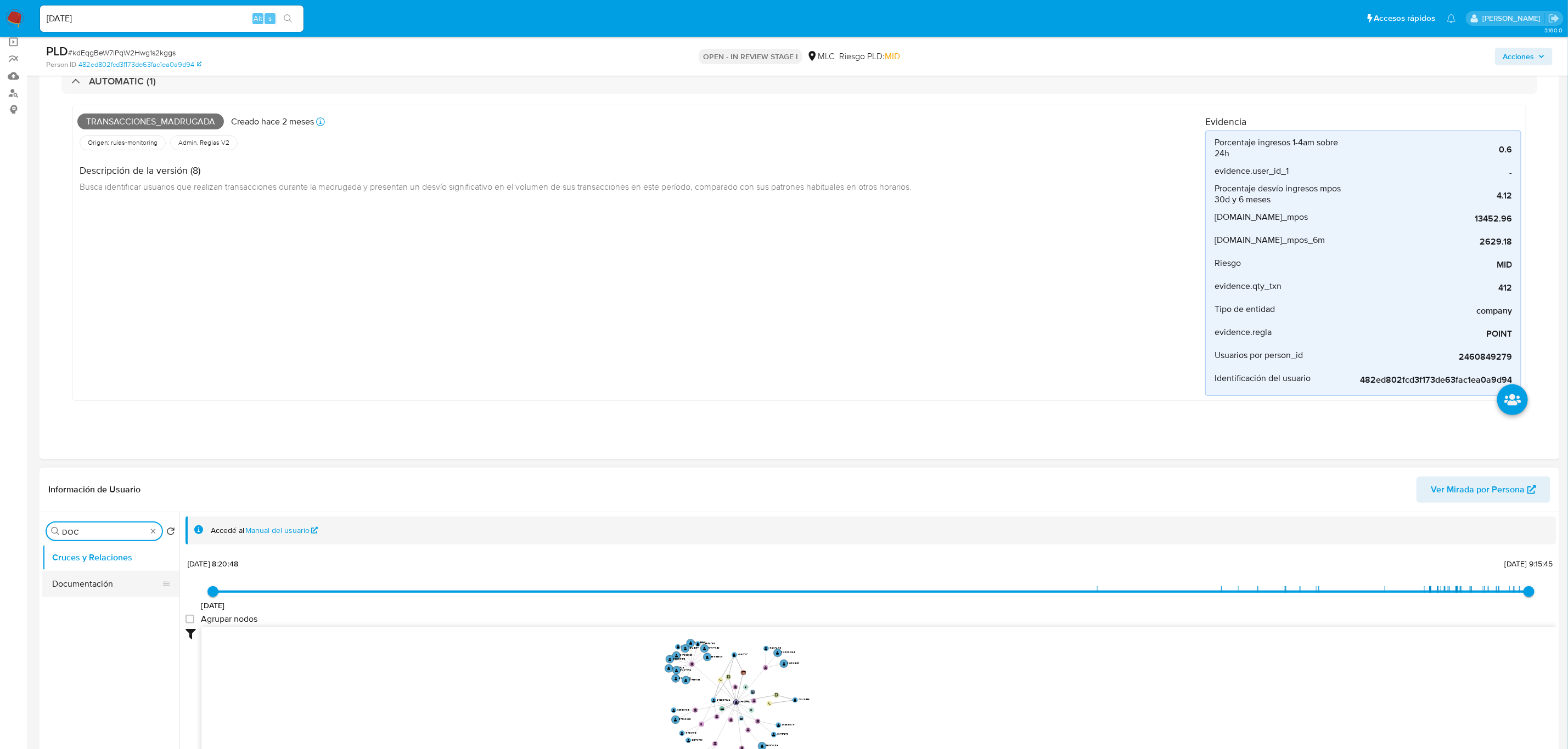
type input "DOC"
click at [66, 581] on button "Documentación" at bounding box center [106, 584] width 128 height 26
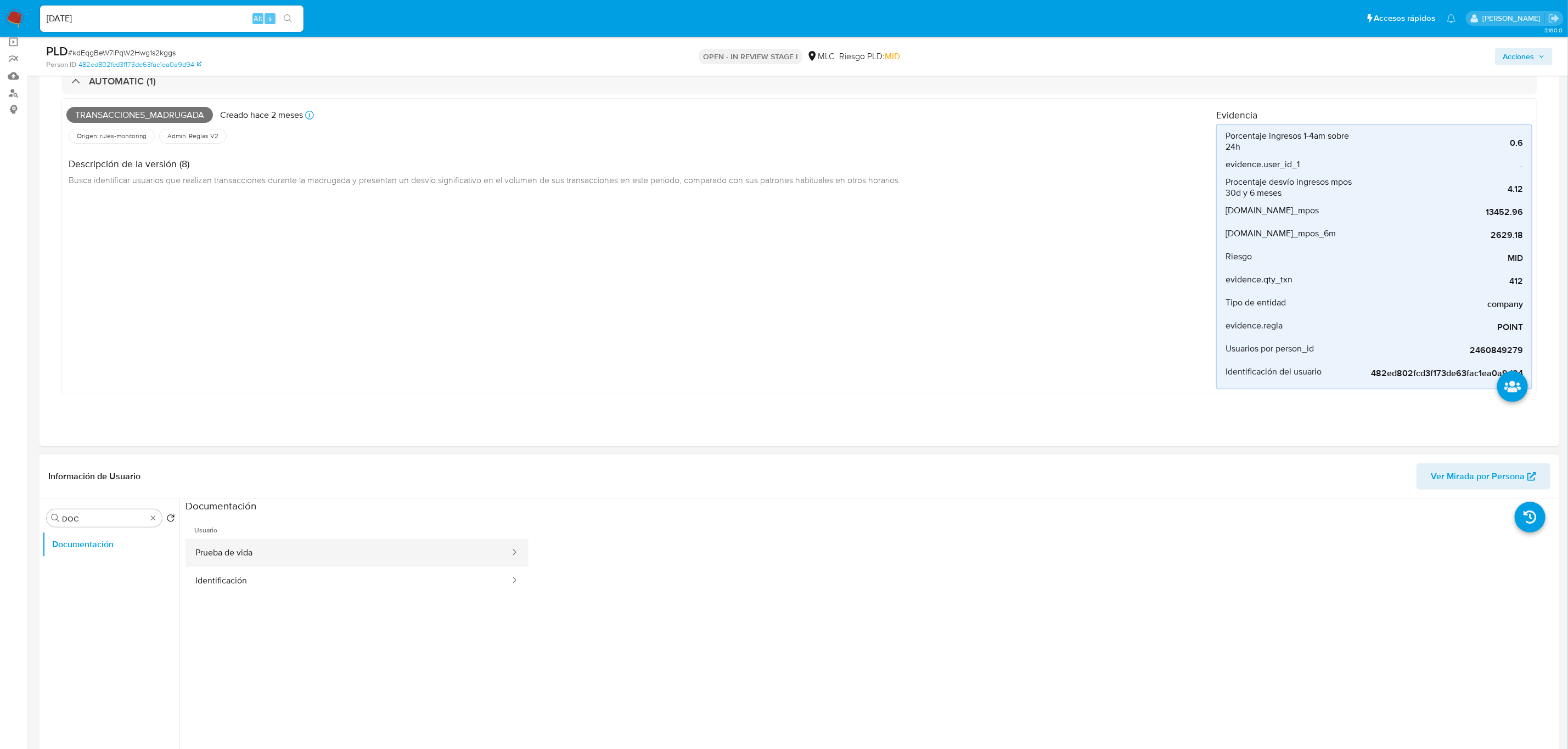
click at [278, 562] on button "Prueba de vida" at bounding box center [347, 553] width 325 height 28
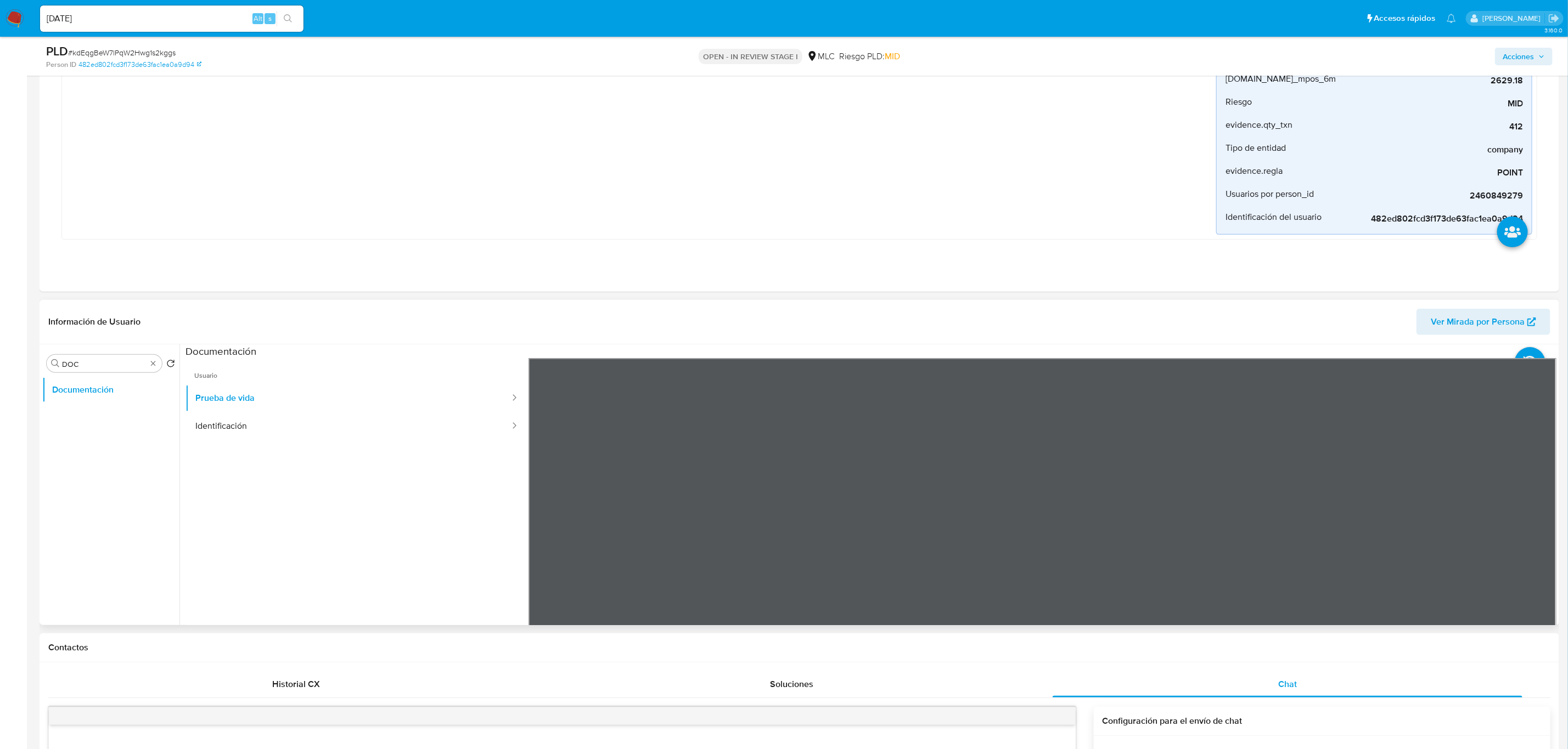
scroll to position [247, 0]
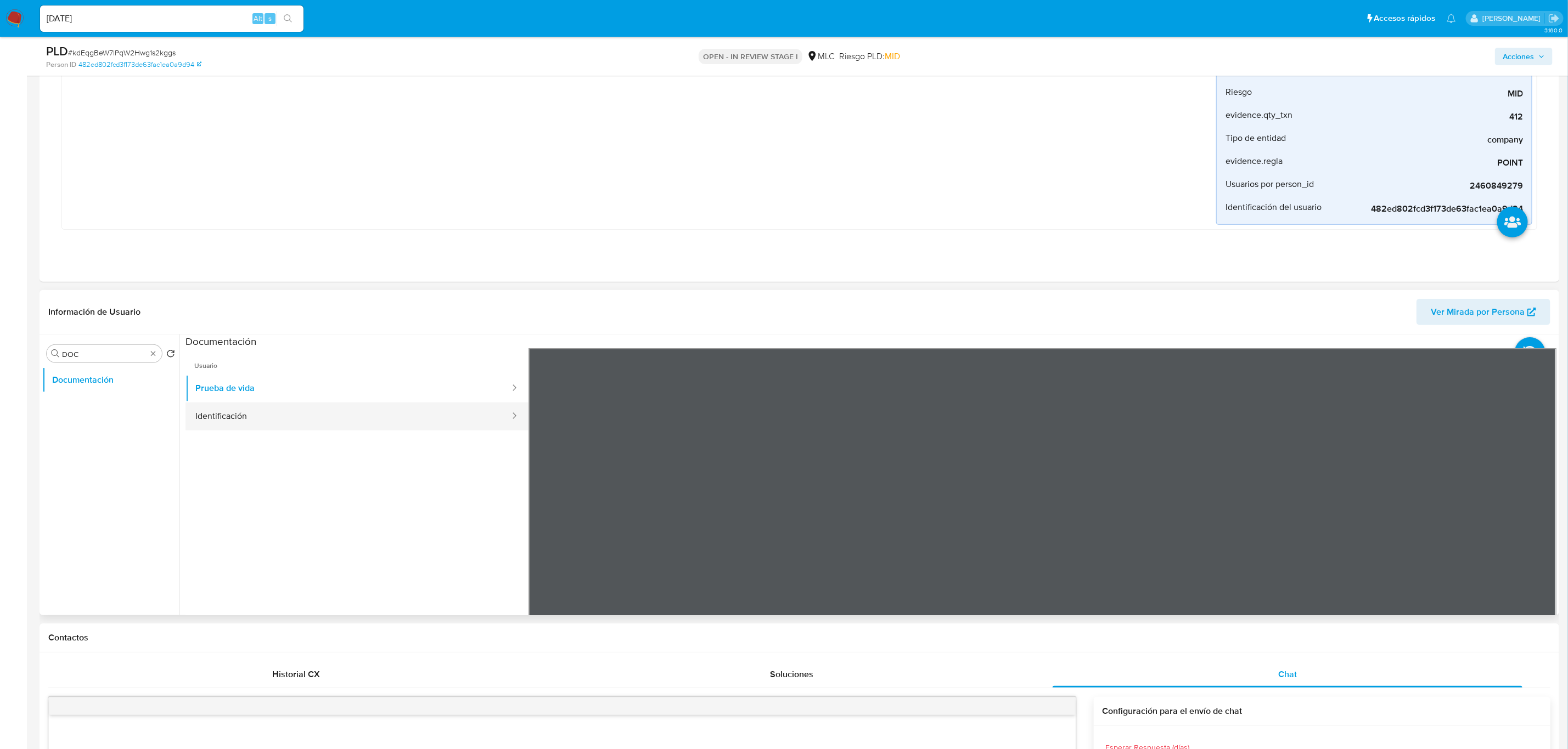
drag, startPoint x: 384, startPoint y: 439, endPoint x: 380, endPoint y: 430, distance: 9.8
click at [384, 439] on ul "Usuario Prueba de vida Identificación" at bounding box center [357, 506] width 343 height 316
click at [346, 410] on button "Identificación" at bounding box center [347, 416] width 325 height 28
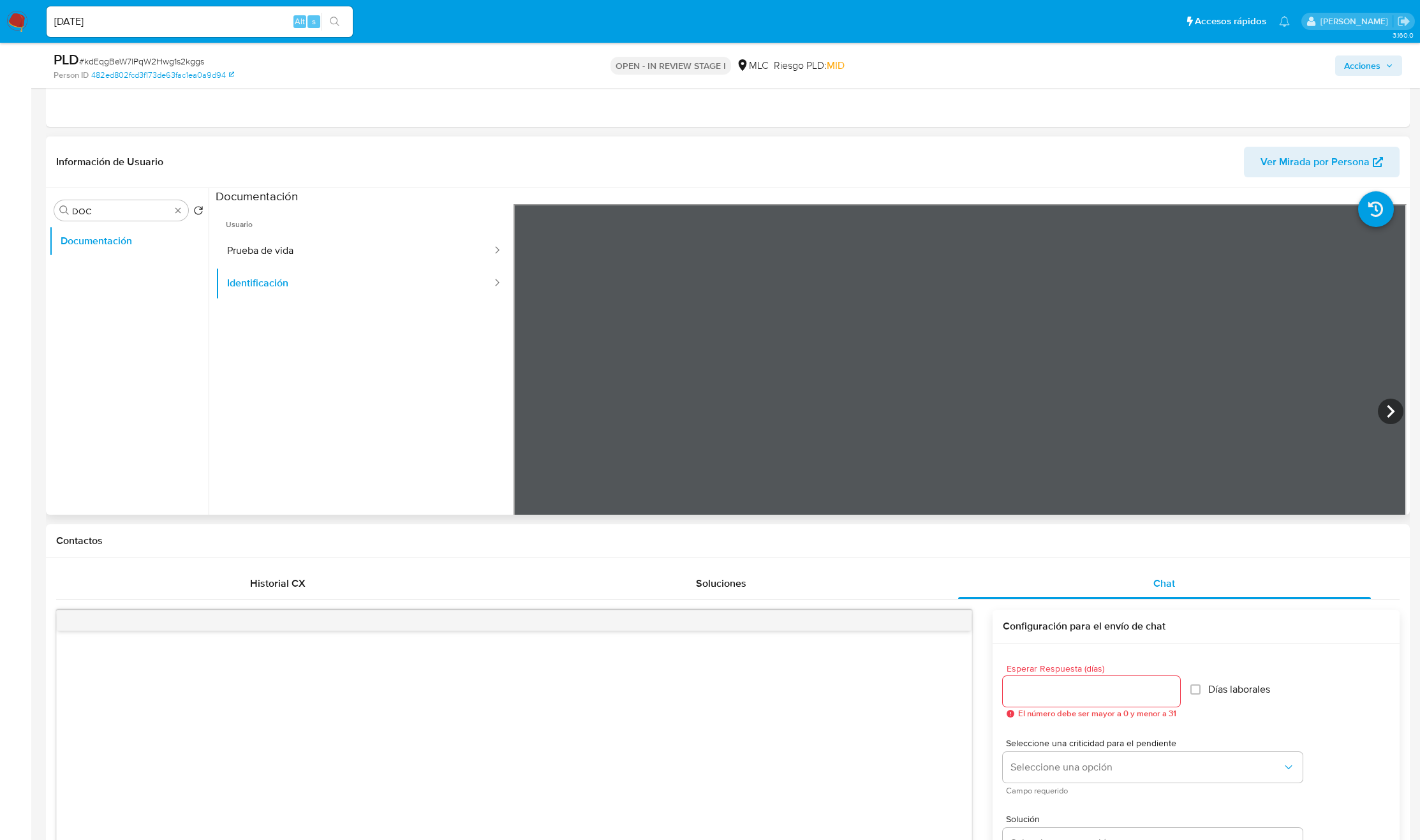
scroll to position [478, 0]
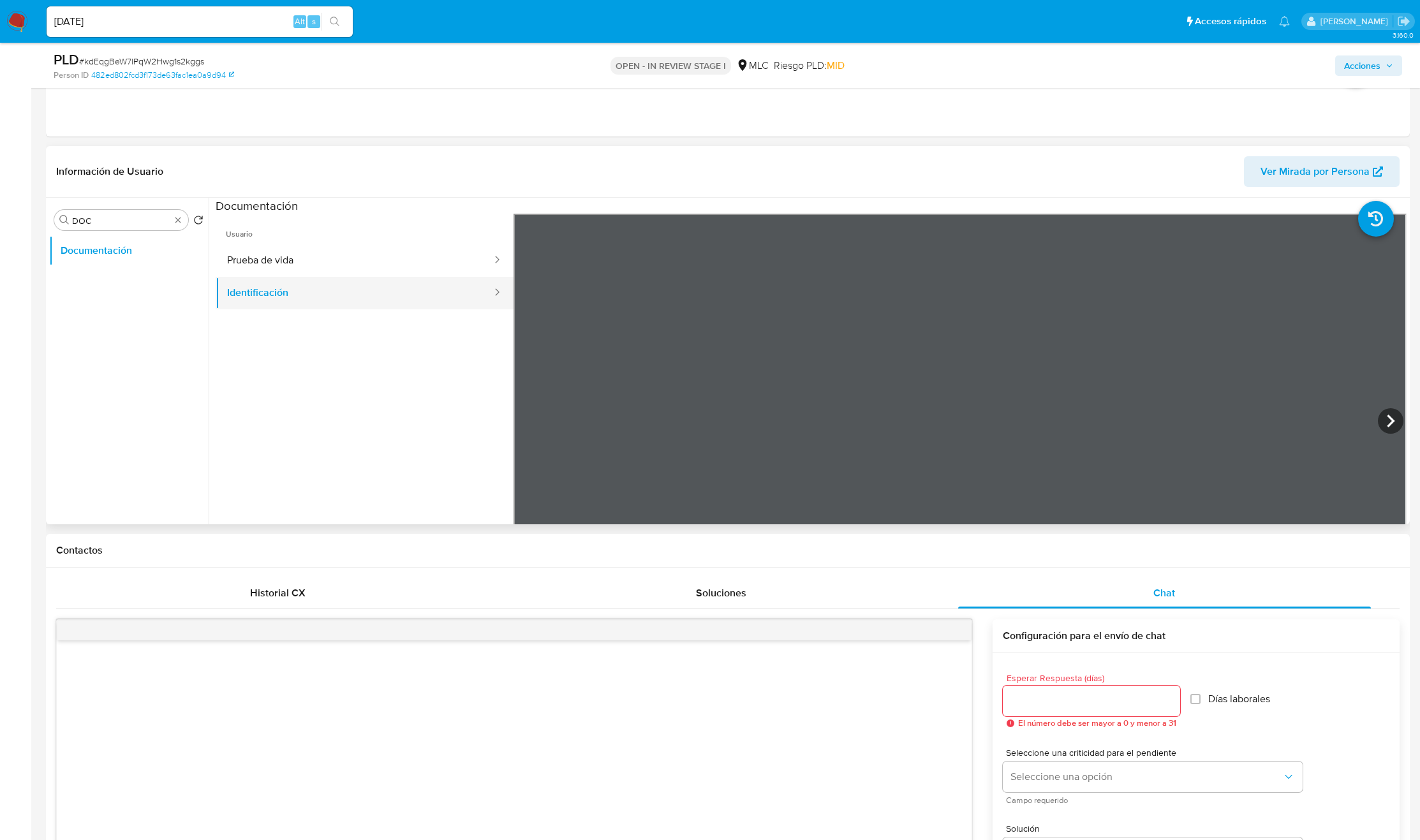
click at [328, 309] on button "Identificación" at bounding box center [354, 293] width 278 height 33
click at [330, 258] on button "Prueba de vida" at bounding box center [354, 260] width 278 height 33
click at [186, 221] on div "Buscar DOC" at bounding box center [120, 220] width 134 height 20
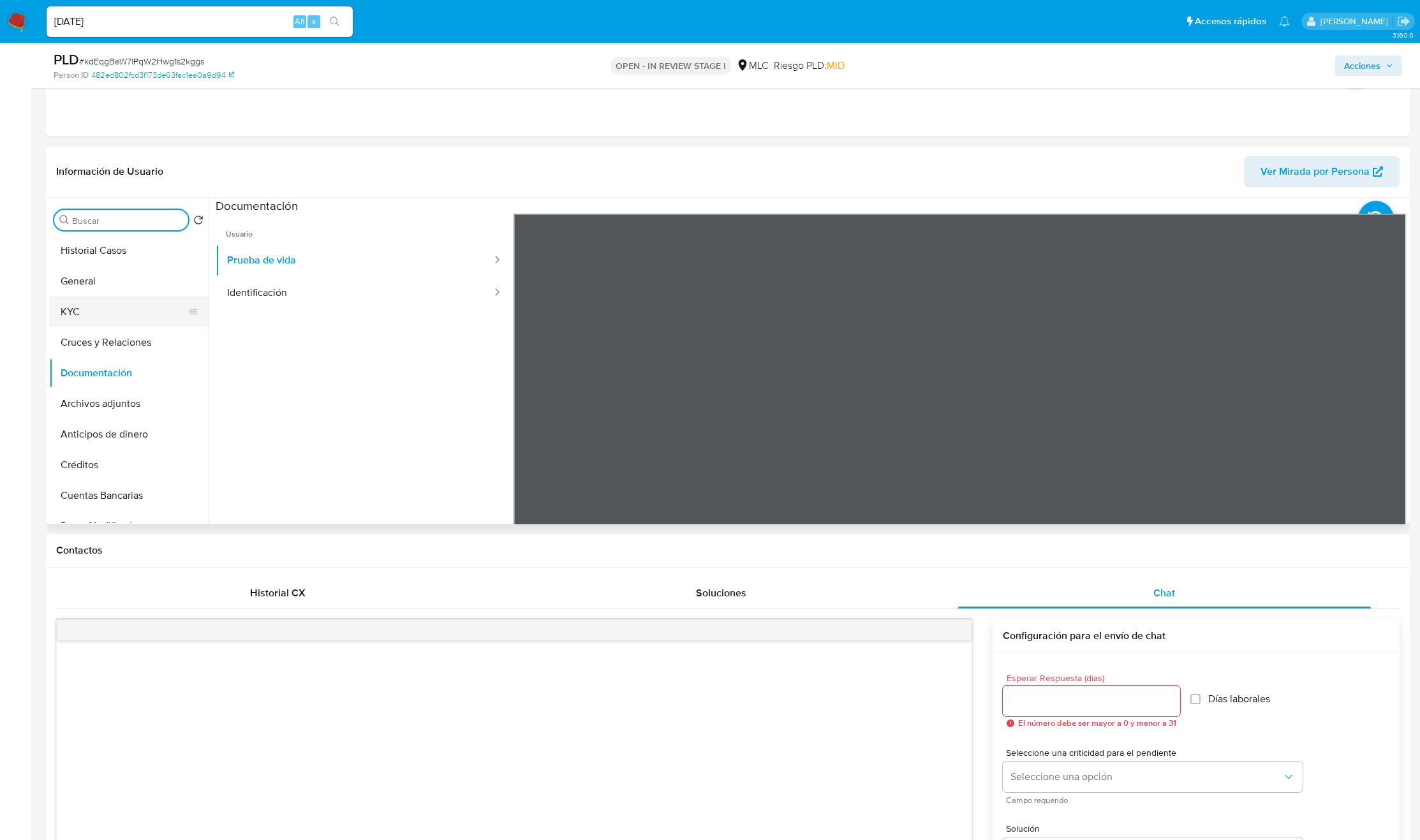
click at [135, 307] on button "KYC" at bounding box center [123, 311] width 149 height 30
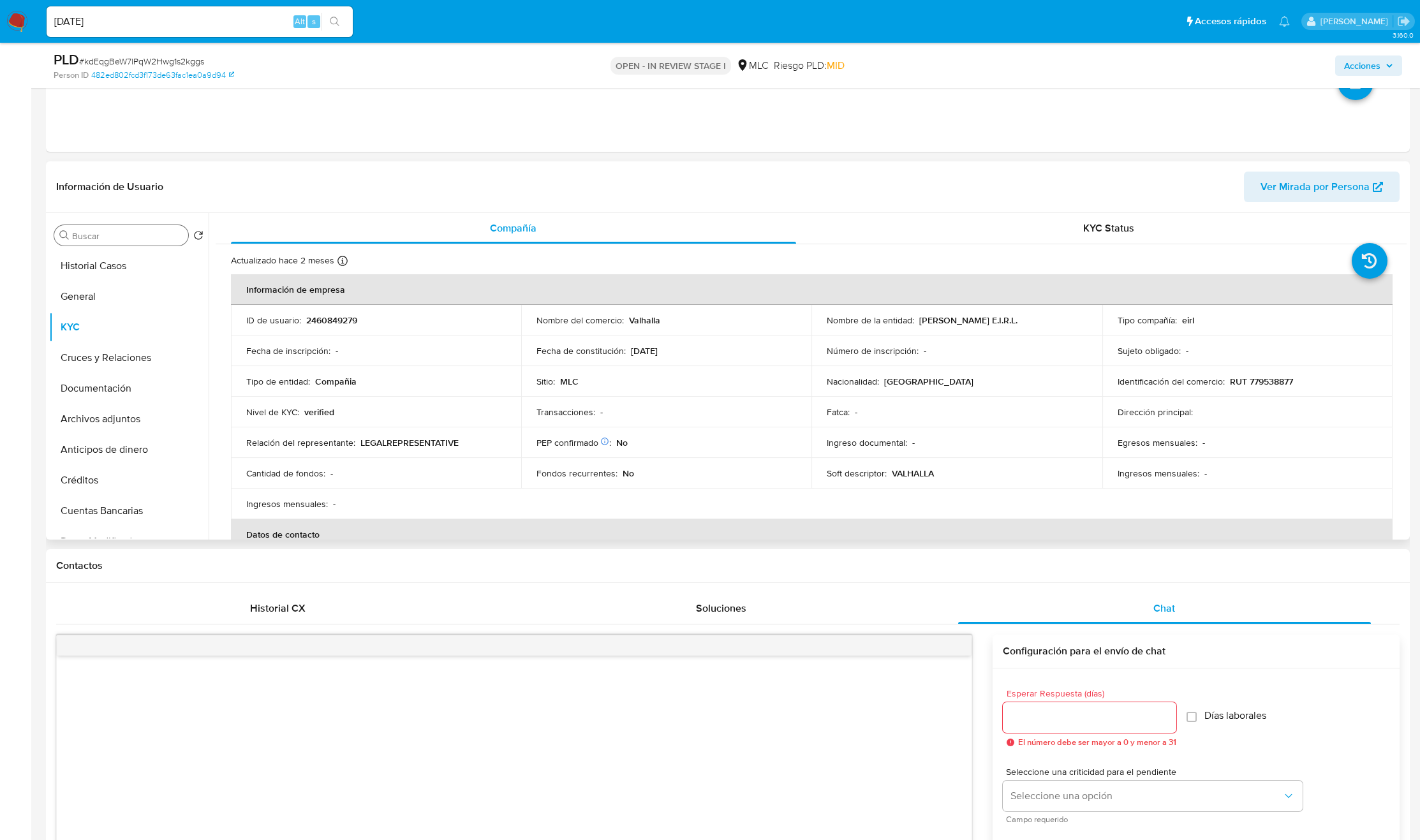
click at [1011, 374] on td "Nacionalidad : Chile" at bounding box center [956, 381] width 290 height 30
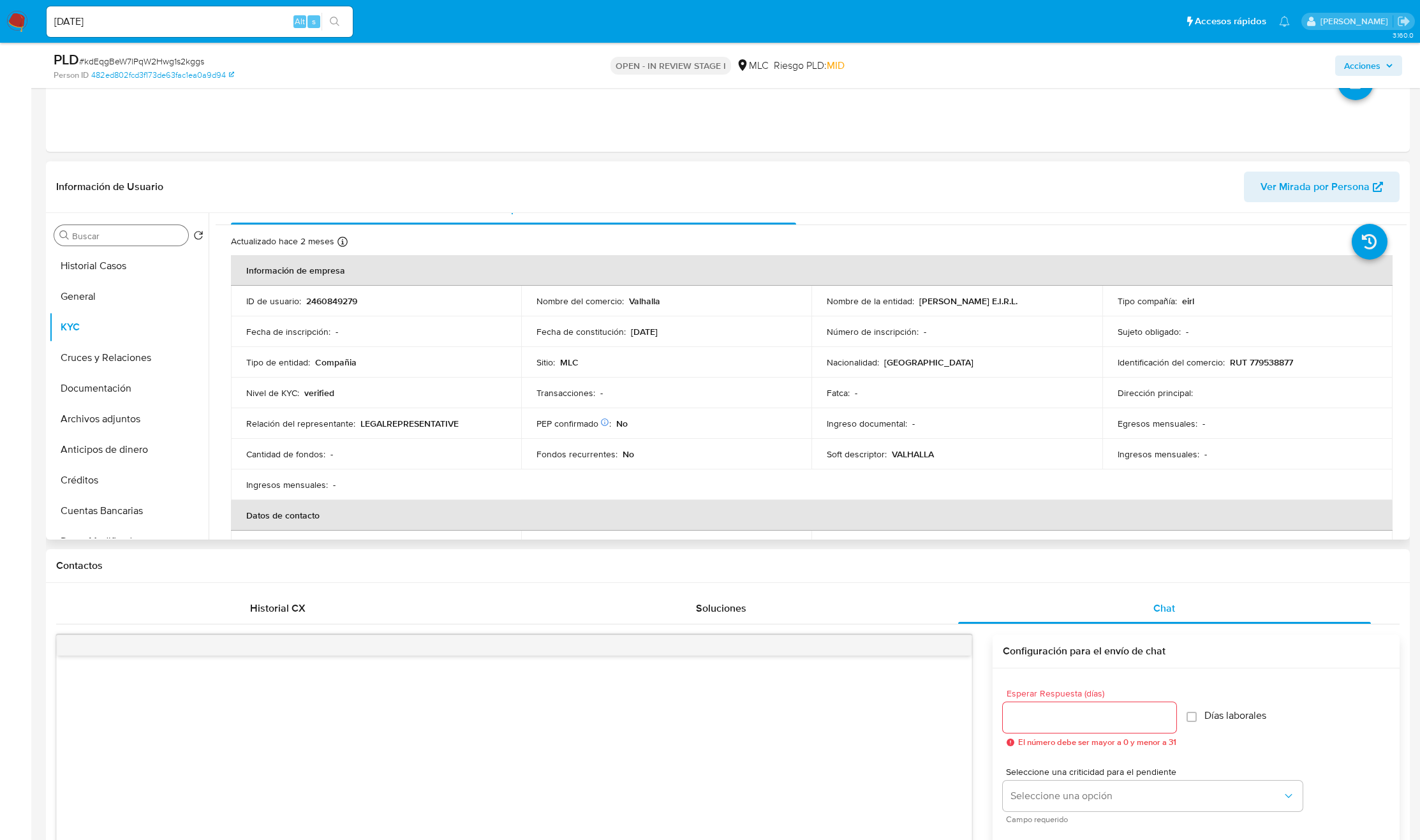
scroll to position [0, 0]
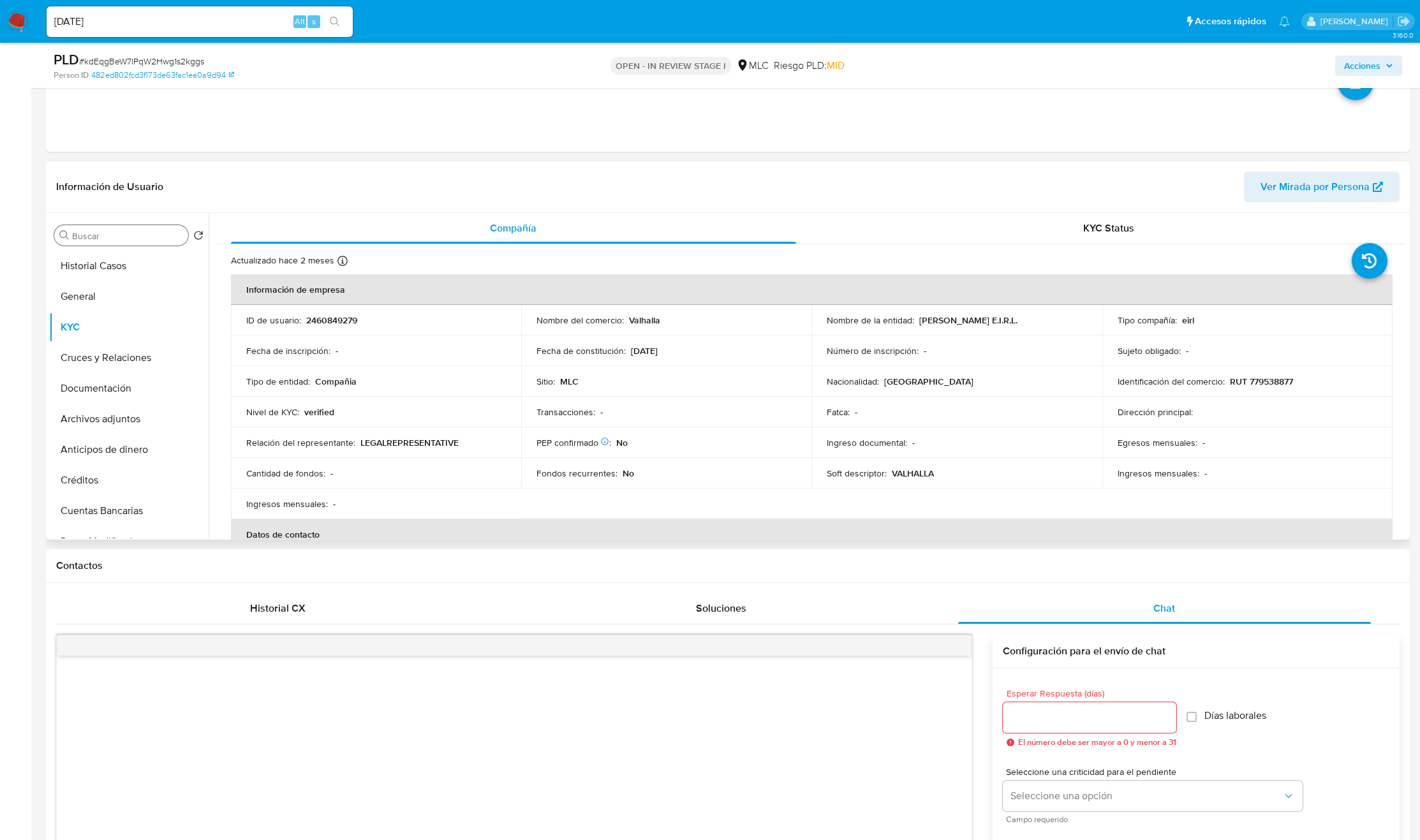
click at [629, 315] on p "Valhalla" at bounding box center [644, 321] width 31 height 12
copy div "Nombre del comercio : Valhalla"
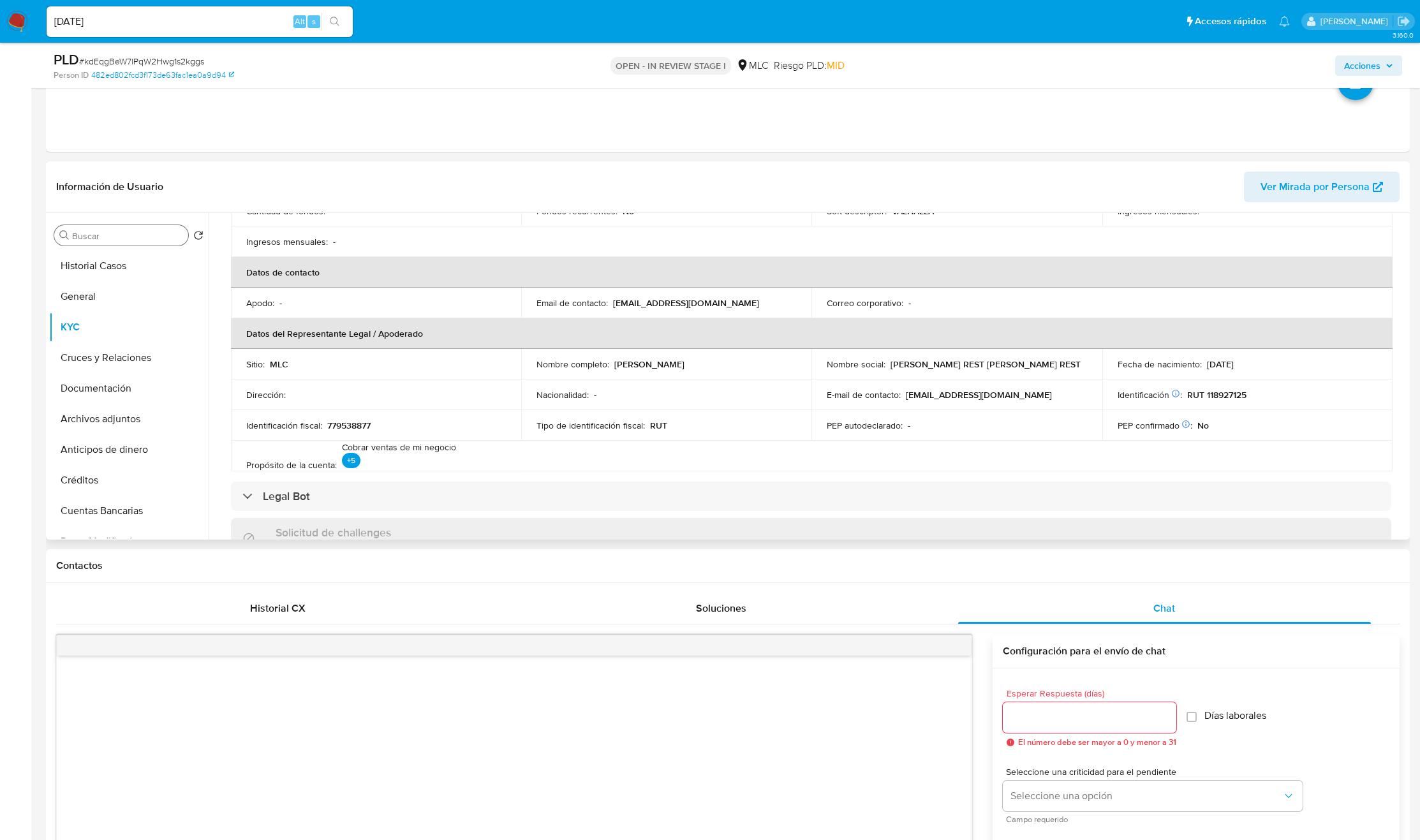
scroll to position [843, 0]
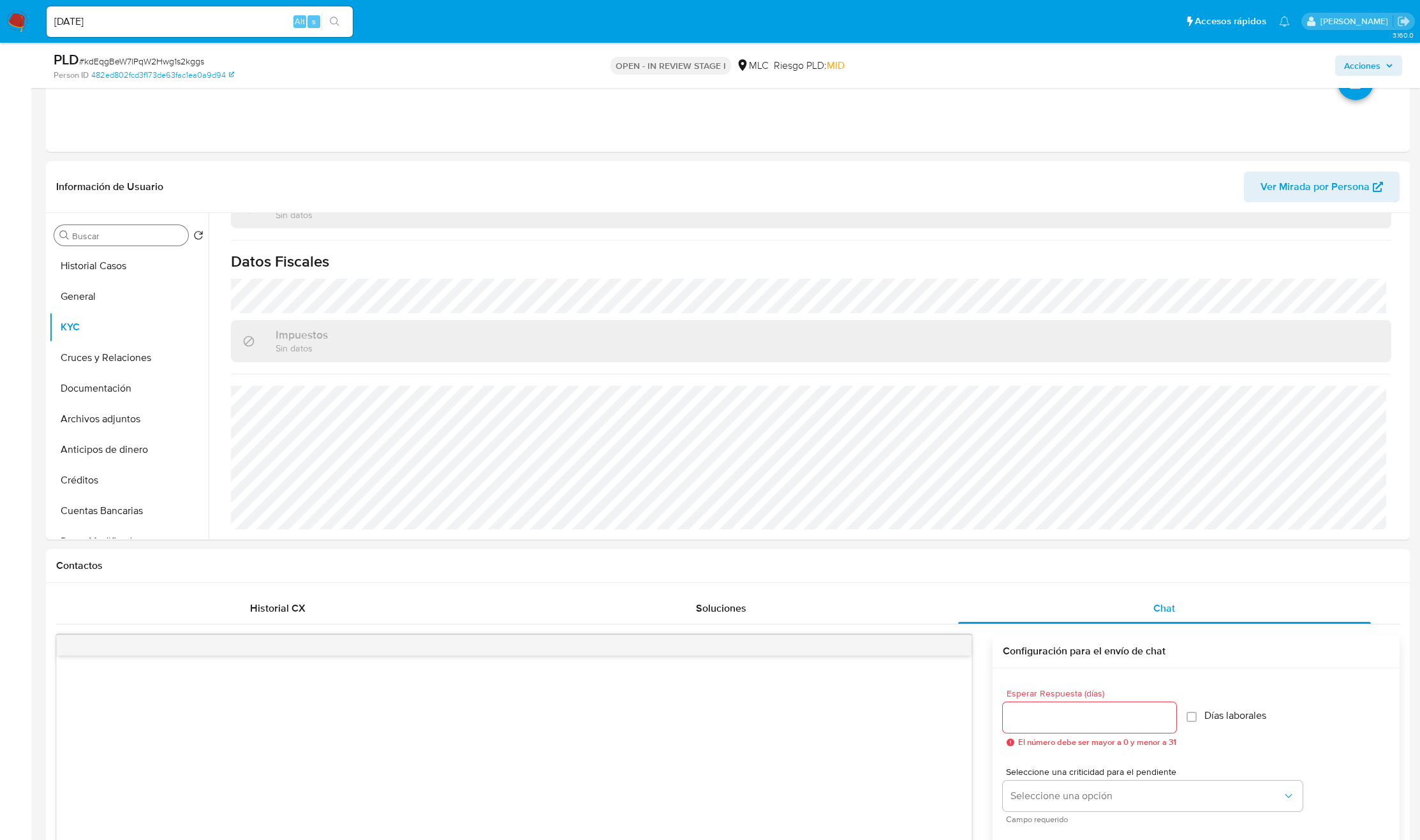
click at [102, 233] on input "Buscar" at bounding box center [128, 237] width 111 height 12
type input "direc"
click at [67, 309] on button "Direcciones" at bounding box center [123, 296] width 149 height 30
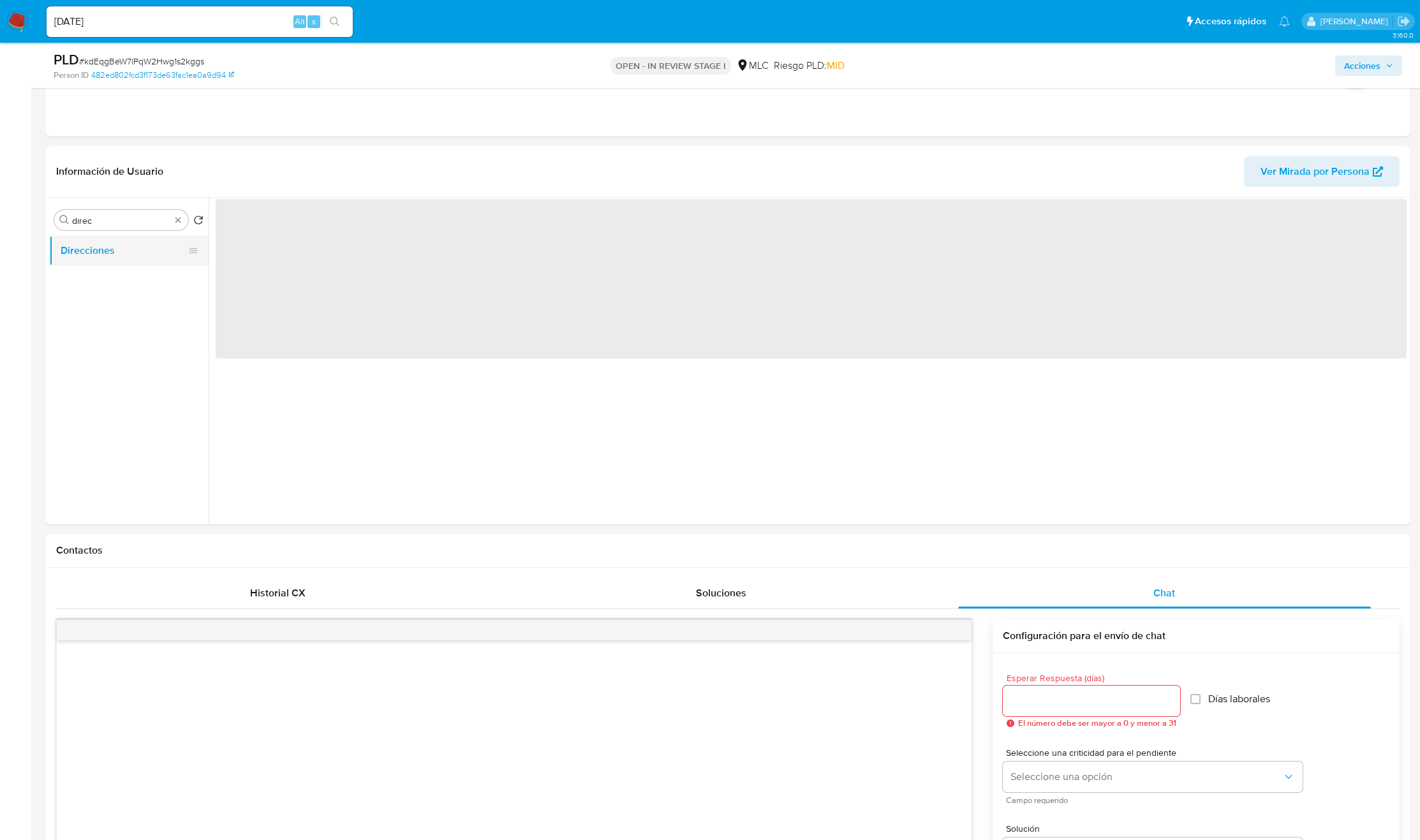
scroll to position [0, 0]
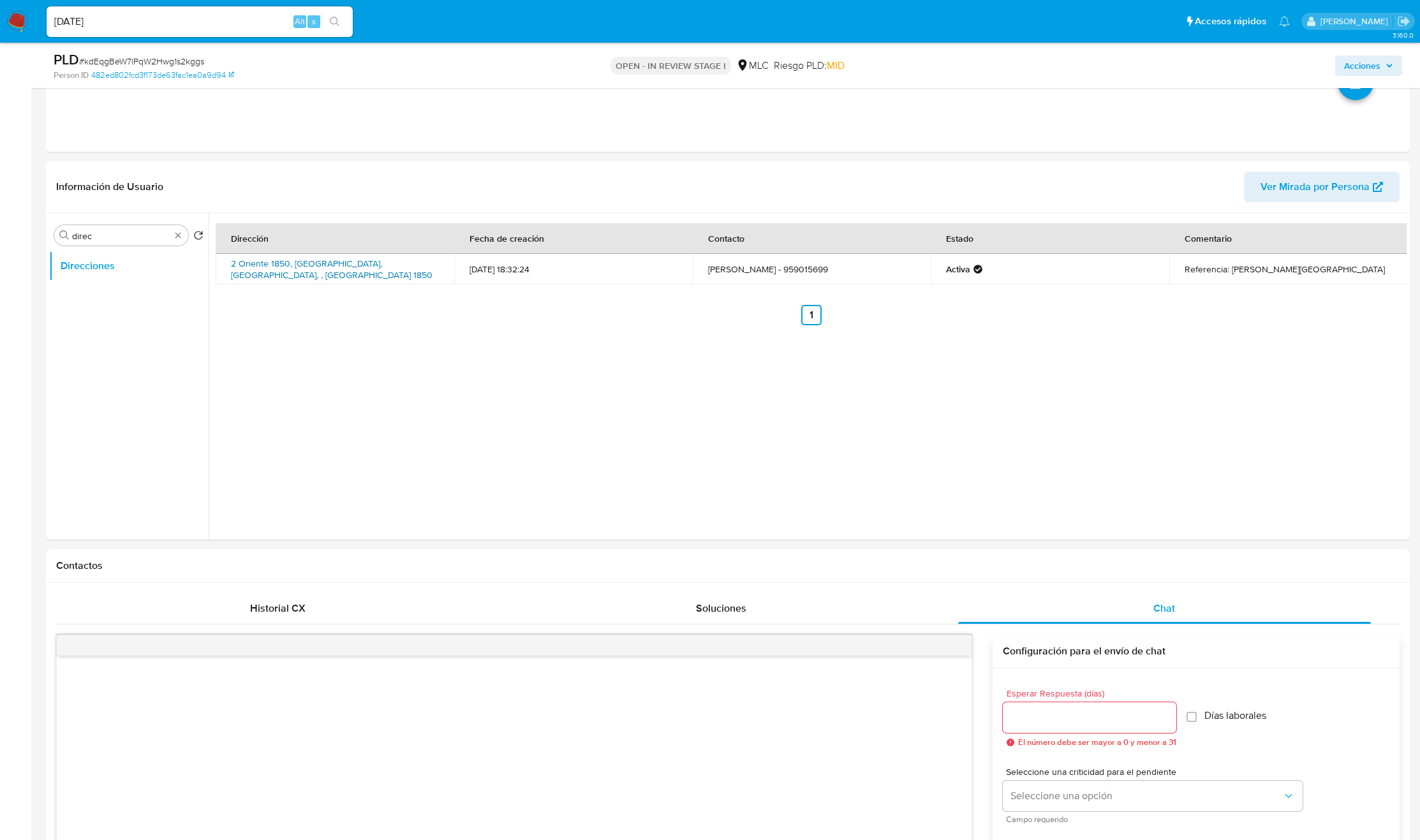
click at [333, 273] on link "2 Oriente 1850, Talca, Maule, , Chile 1850" at bounding box center [332, 268] width 202 height 24
click at [1196, 274] on td "Referencia: Minimarket lisboa" at bounding box center [1288, 269] width 238 height 30
drag, startPoint x: 1032, startPoint y: 402, endPoint x: 1237, endPoint y: 268, distance: 244.9
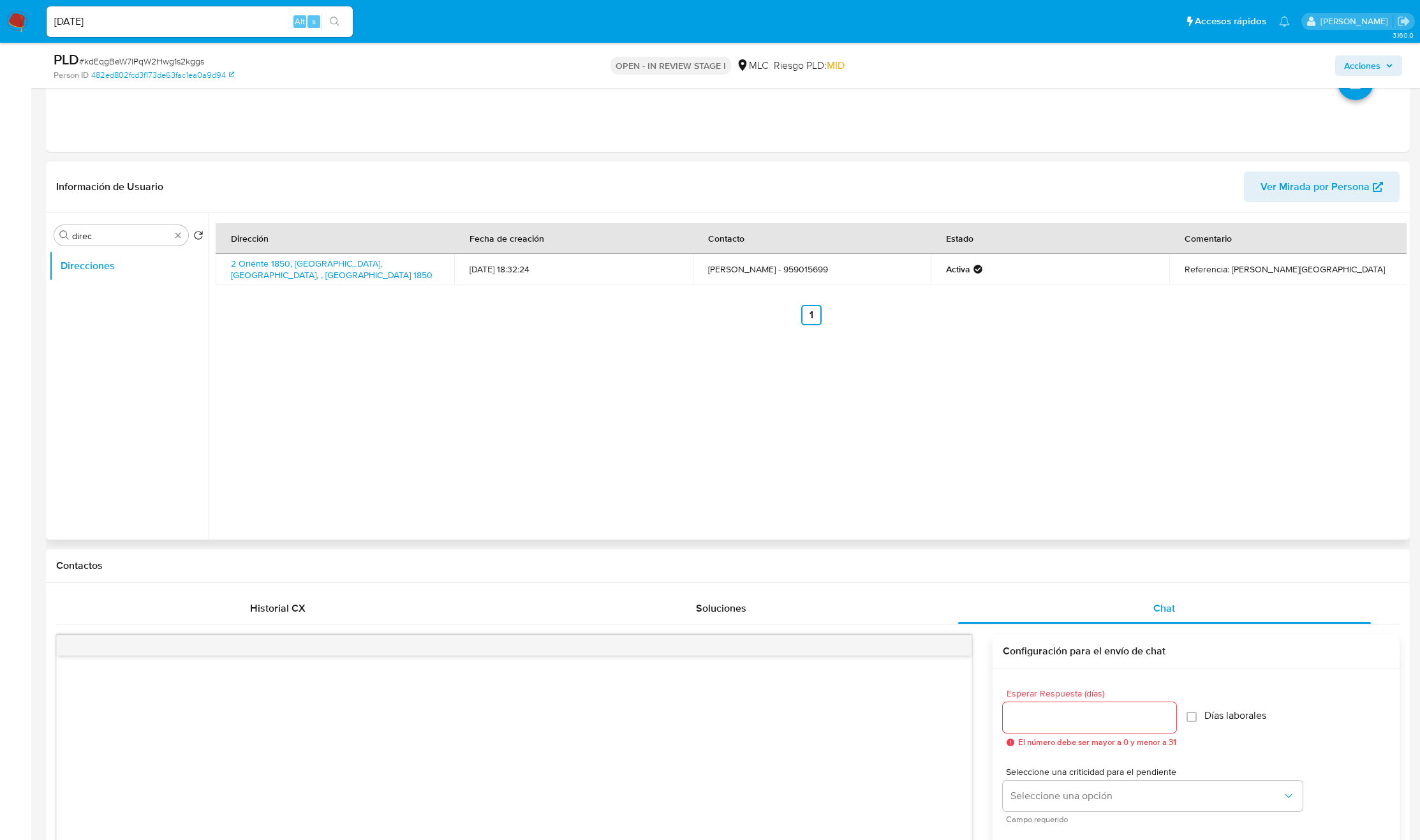
click at [1032, 399] on div "Dirección Fecha de creación Contacto Estado Comentario 2 Oriente 1850, Talca, M…" at bounding box center [807, 376] width 1198 height 327
drag, startPoint x: 1109, startPoint y: 377, endPoint x: 1162, endPoint y: 315, distance: 81.6
click at [1109, 377] on div "Dirección Fecha de creación Contacto Estado Comentario 2 Oriente 1850, Talca, M…" at bounding box center [807, 376] width 1198 height 327
click at [1216, 323] on ul "Anterior 1 Siguiente" at bounding box center [811, 315] width 1191 height 20
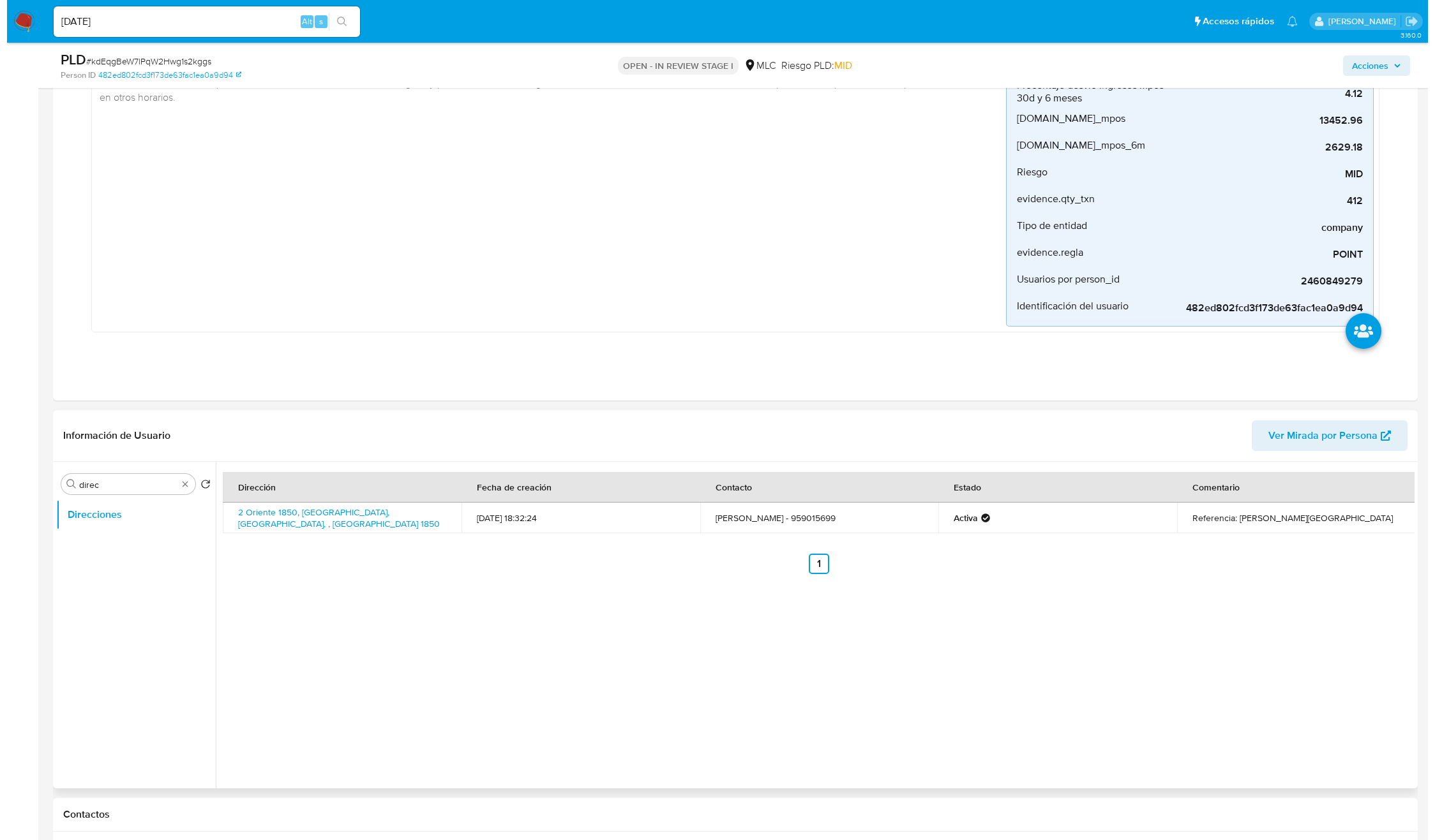
scroll to position [287, 0]
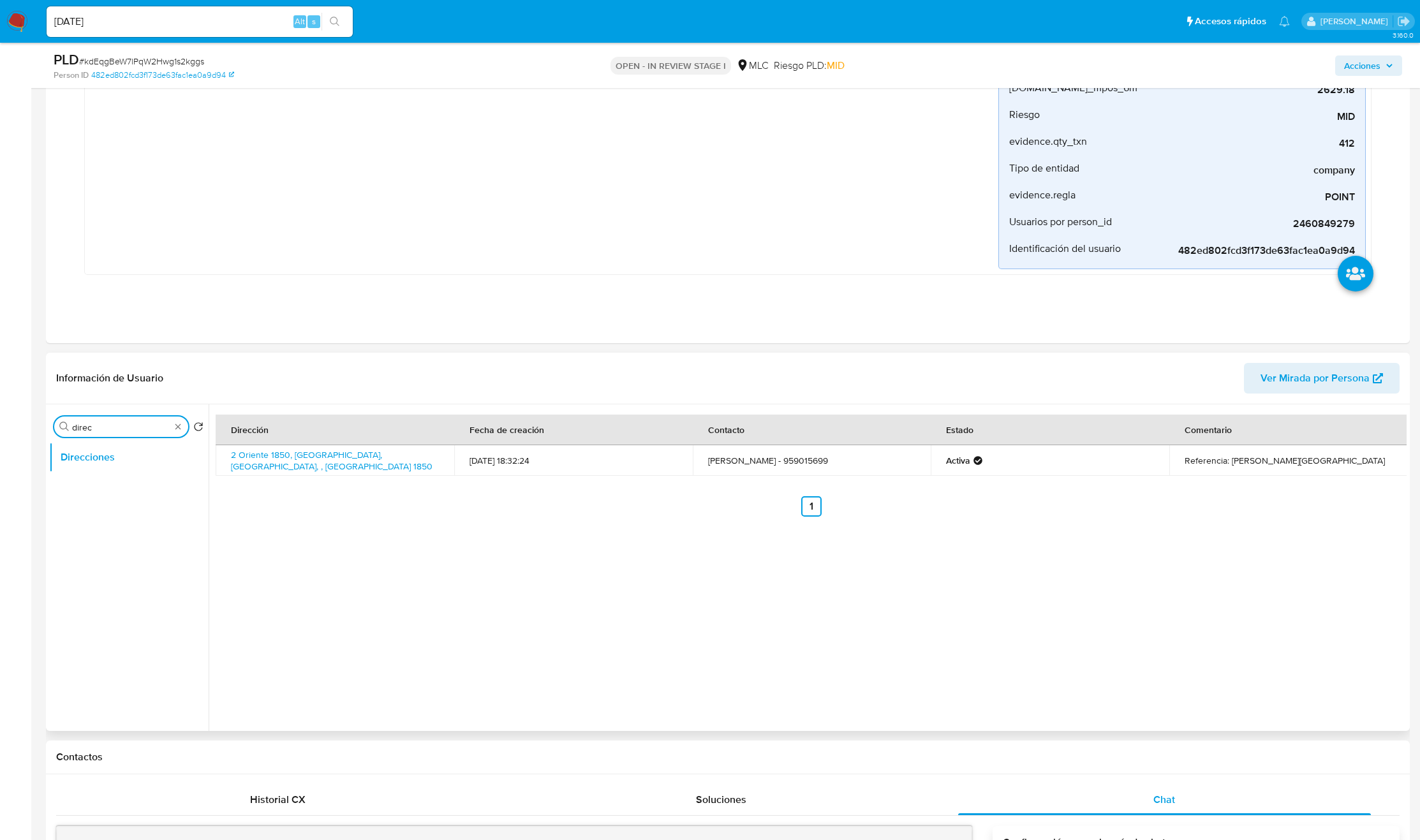
click at [156, 433] on input "direc" at bounding box center [121, 428] width 98 height 12
type input "AD"
click at [152, 468] on button "Archivos adjuntos" at bounding box center [123, 457] width 149 height 30
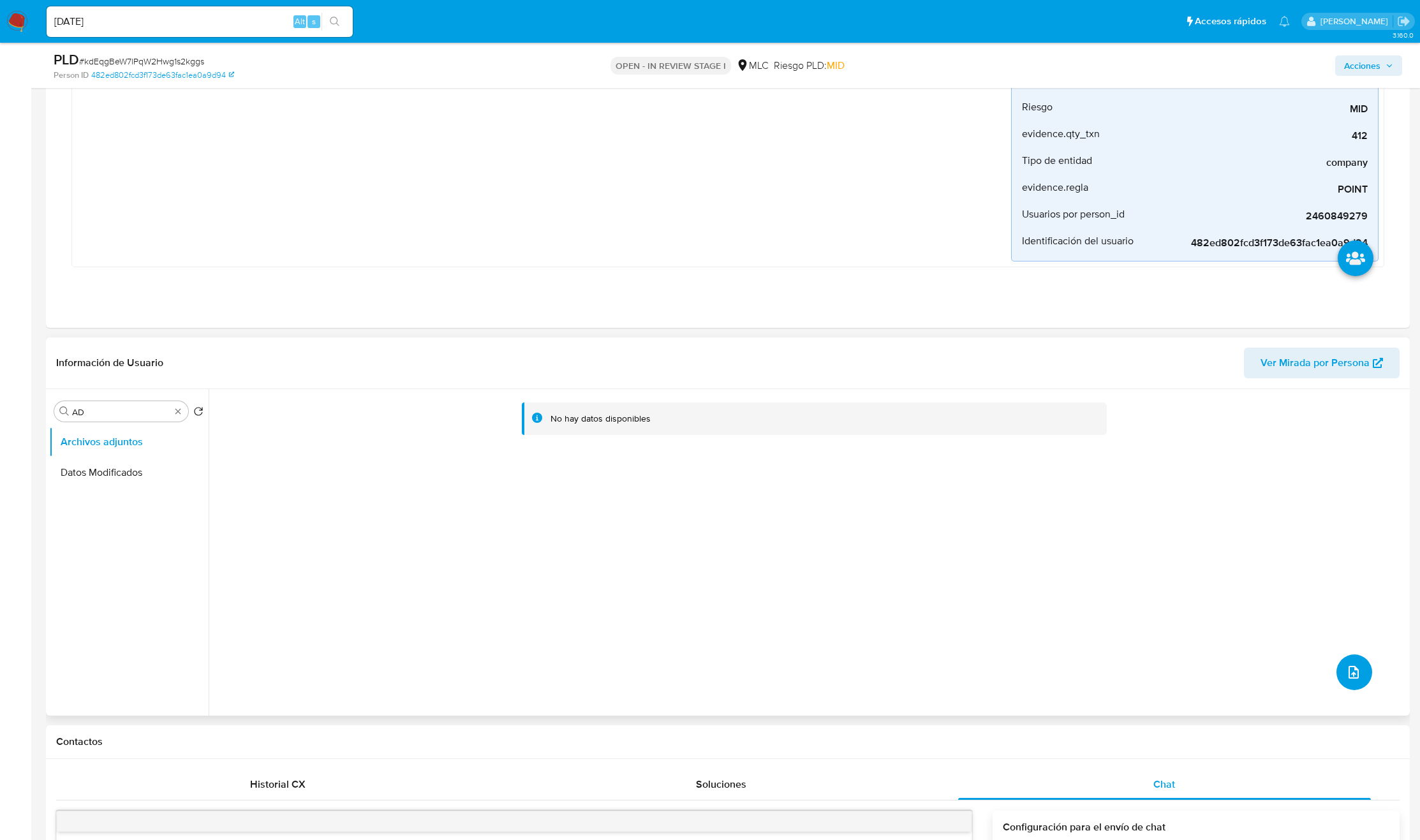
click at [1348, 676] on icon "upload-file" at bounding box center [1354, 672] width 10 height 13
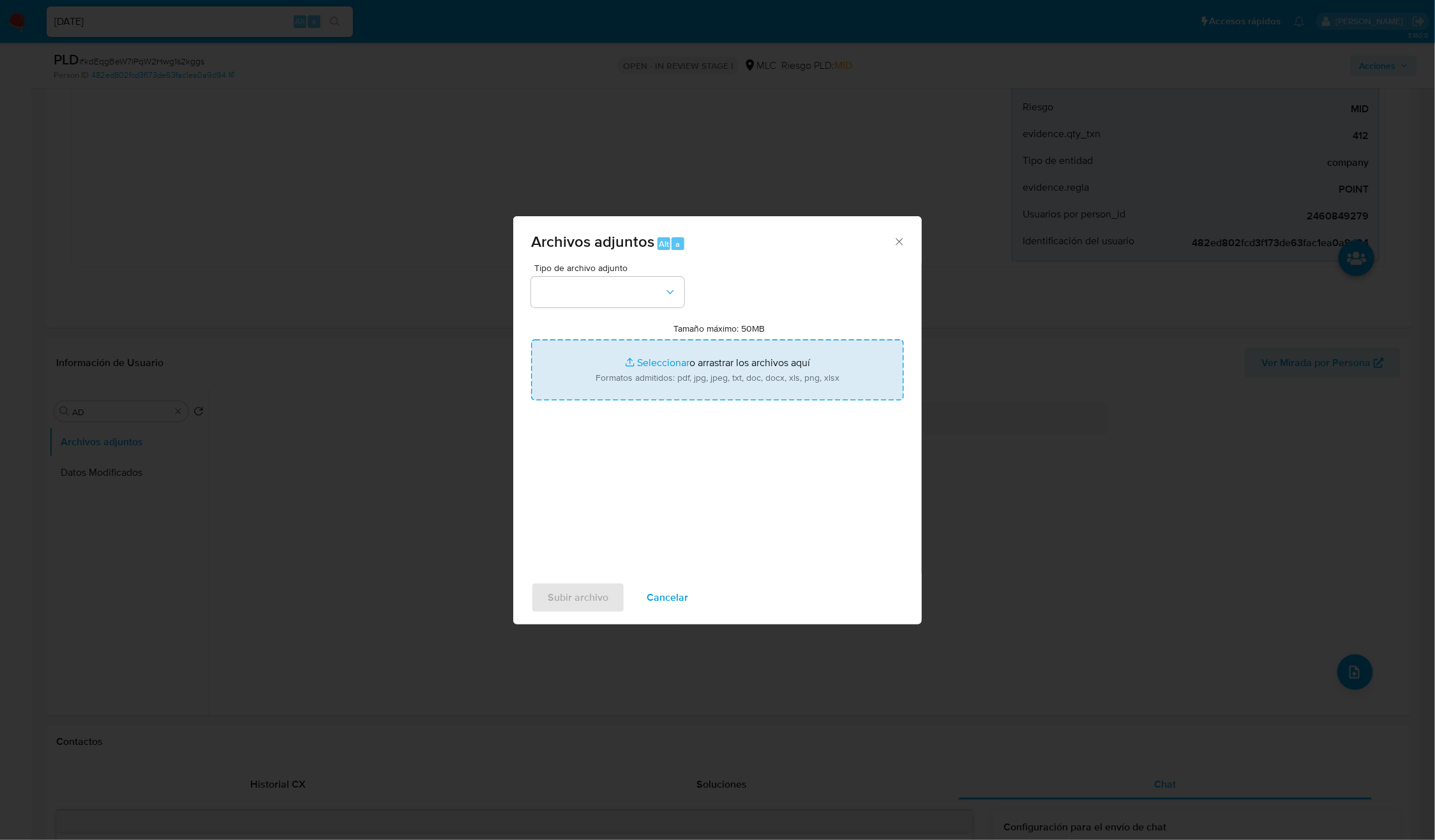
type input "C:\fakepath\2460849279_Tablas_Transaccionales_1.3.0.xlsx"
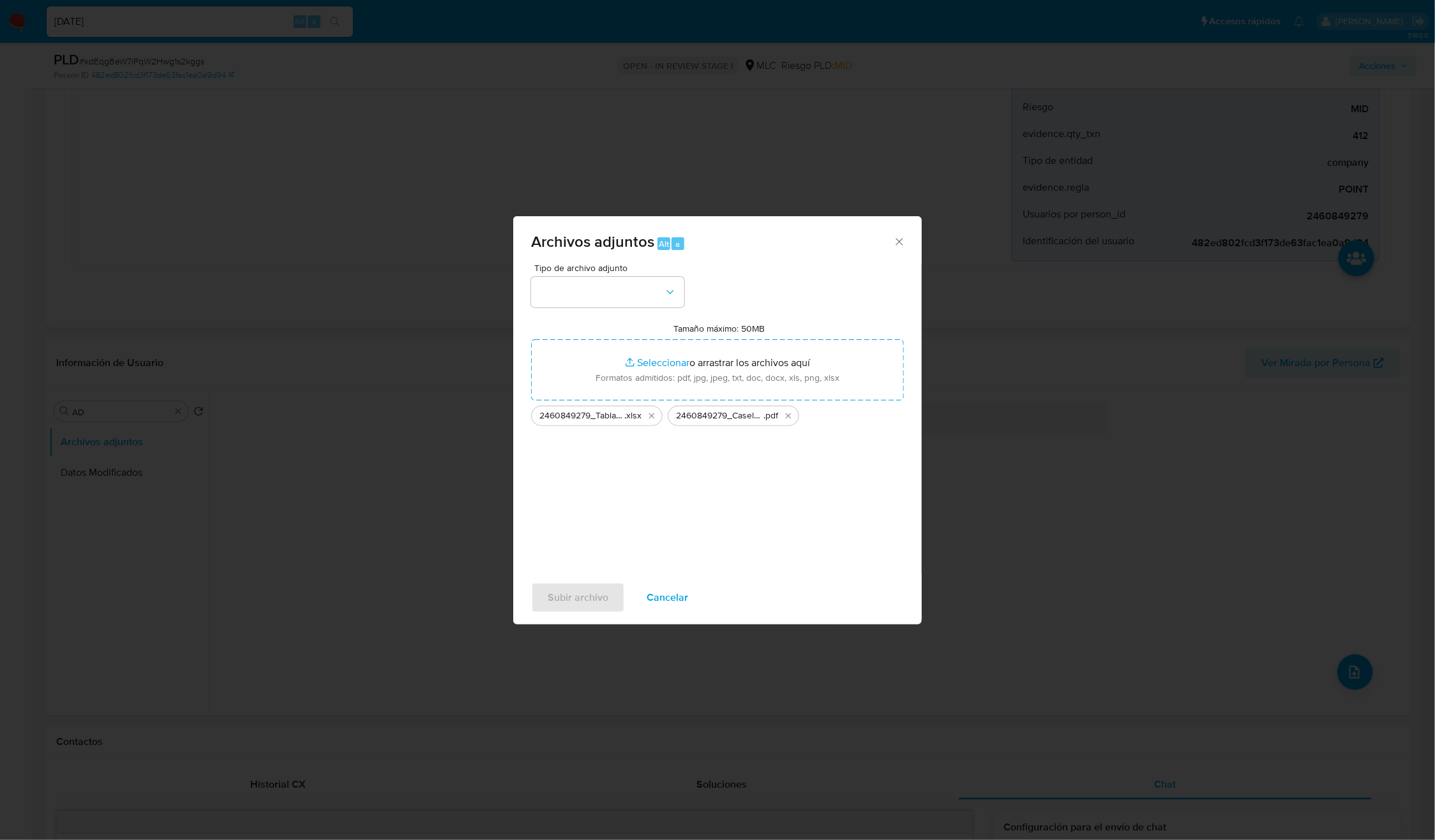
click at [687, 293] on div "Tipo de archivo adjunto Tamaño máximo: 50MB Seleccionar archivos Seleccionar o …" at bounding box center [718, 414] width 373 height 301
click at [675, 291] on icon "button" at bounding box center [669, 292] width 13 height 13
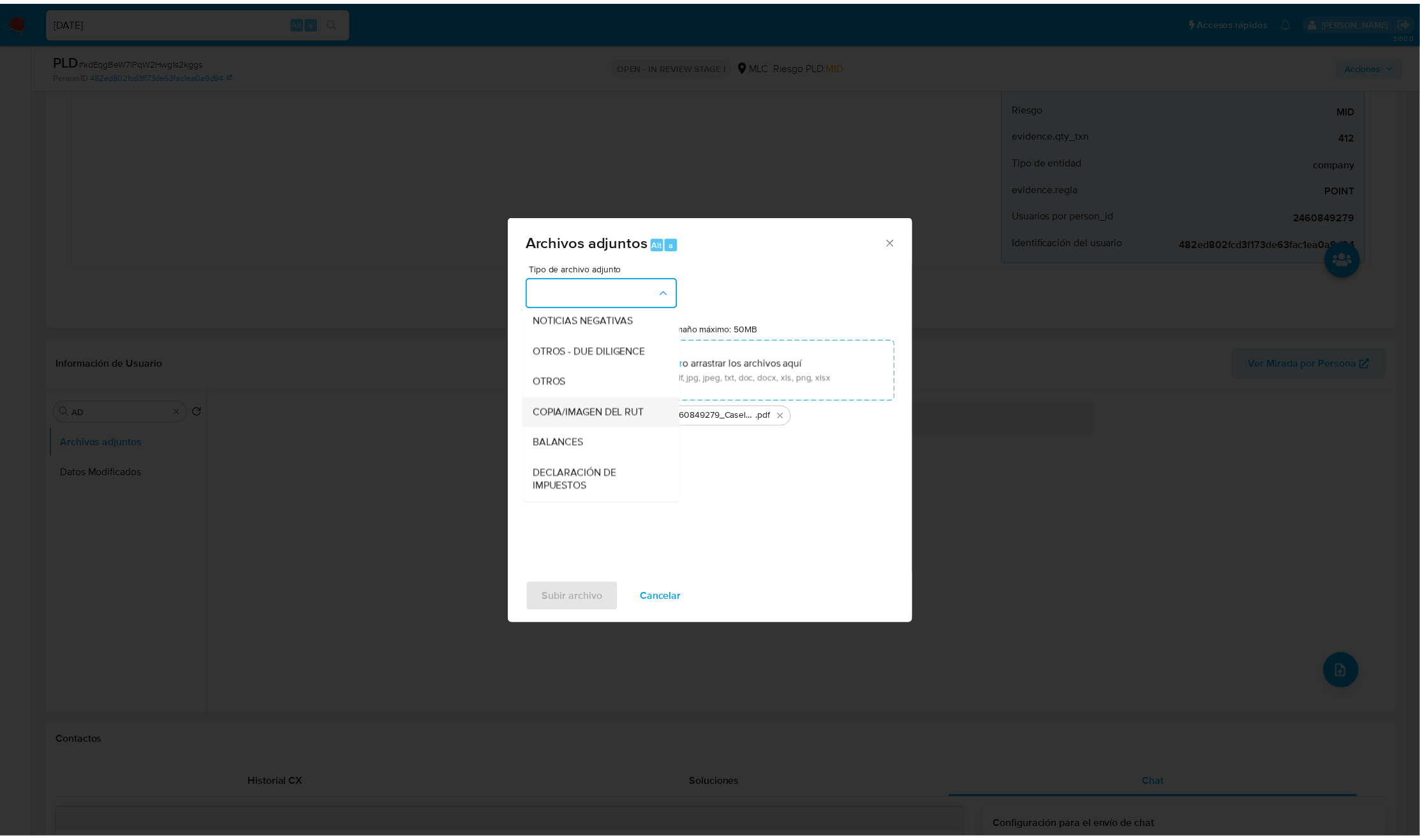
scroll to position [147, 0]
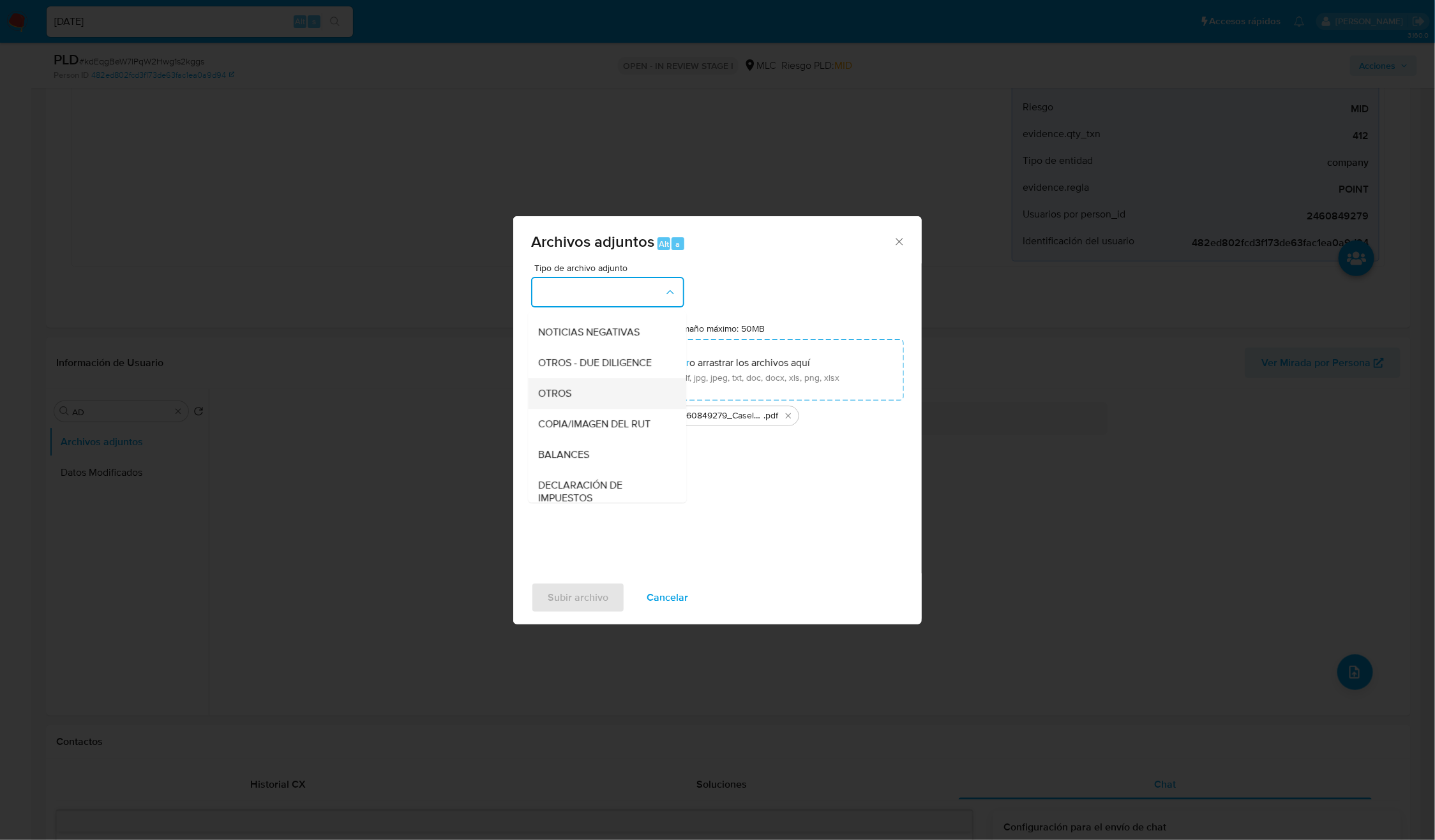
click at [568, 400] on span "OTROS" at bounding box center [555, 393] width 33 height 13
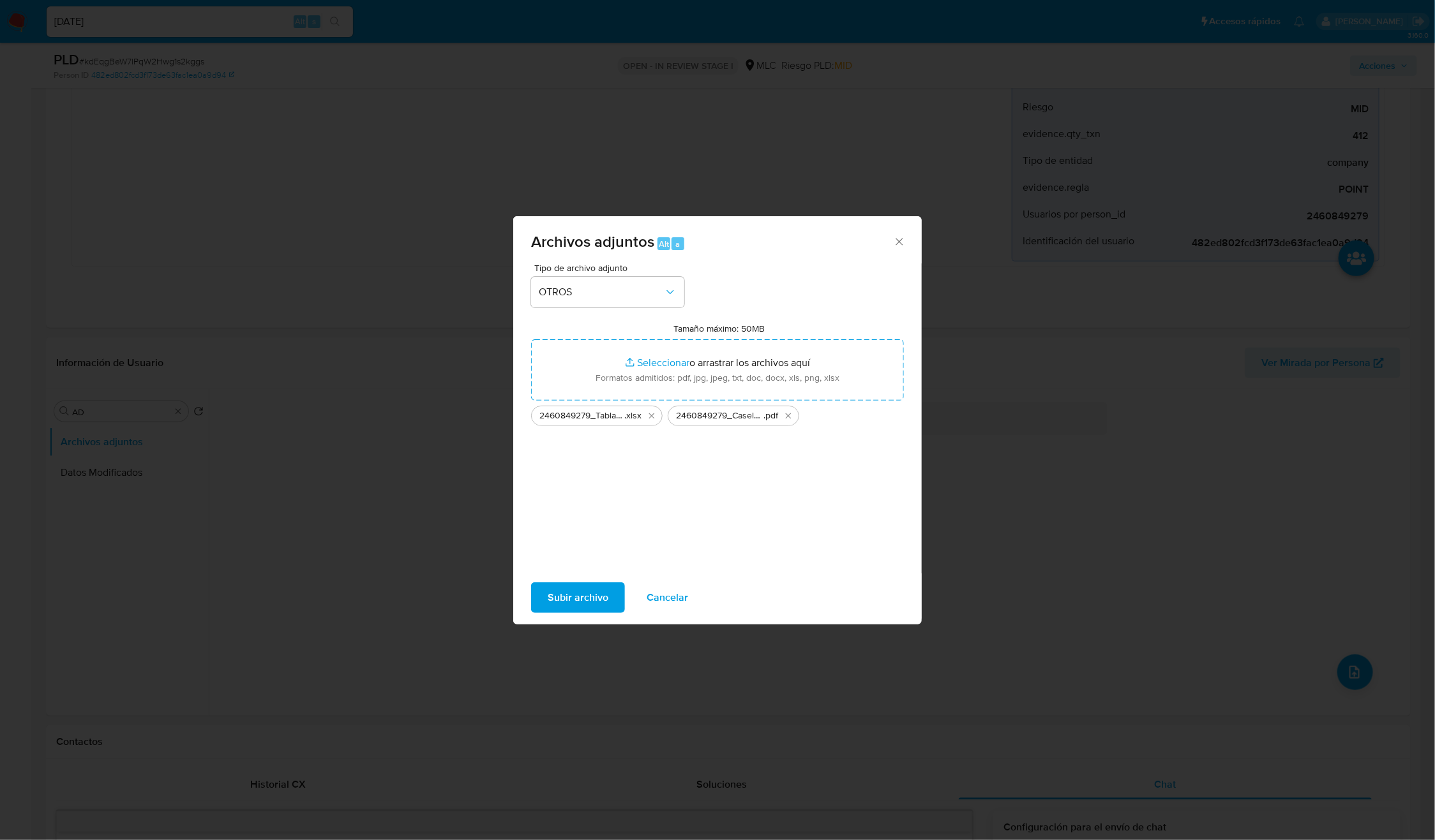
click at [571, 584] on span "Subir archivo" at bounding box center [578, 598] width 61 height 28
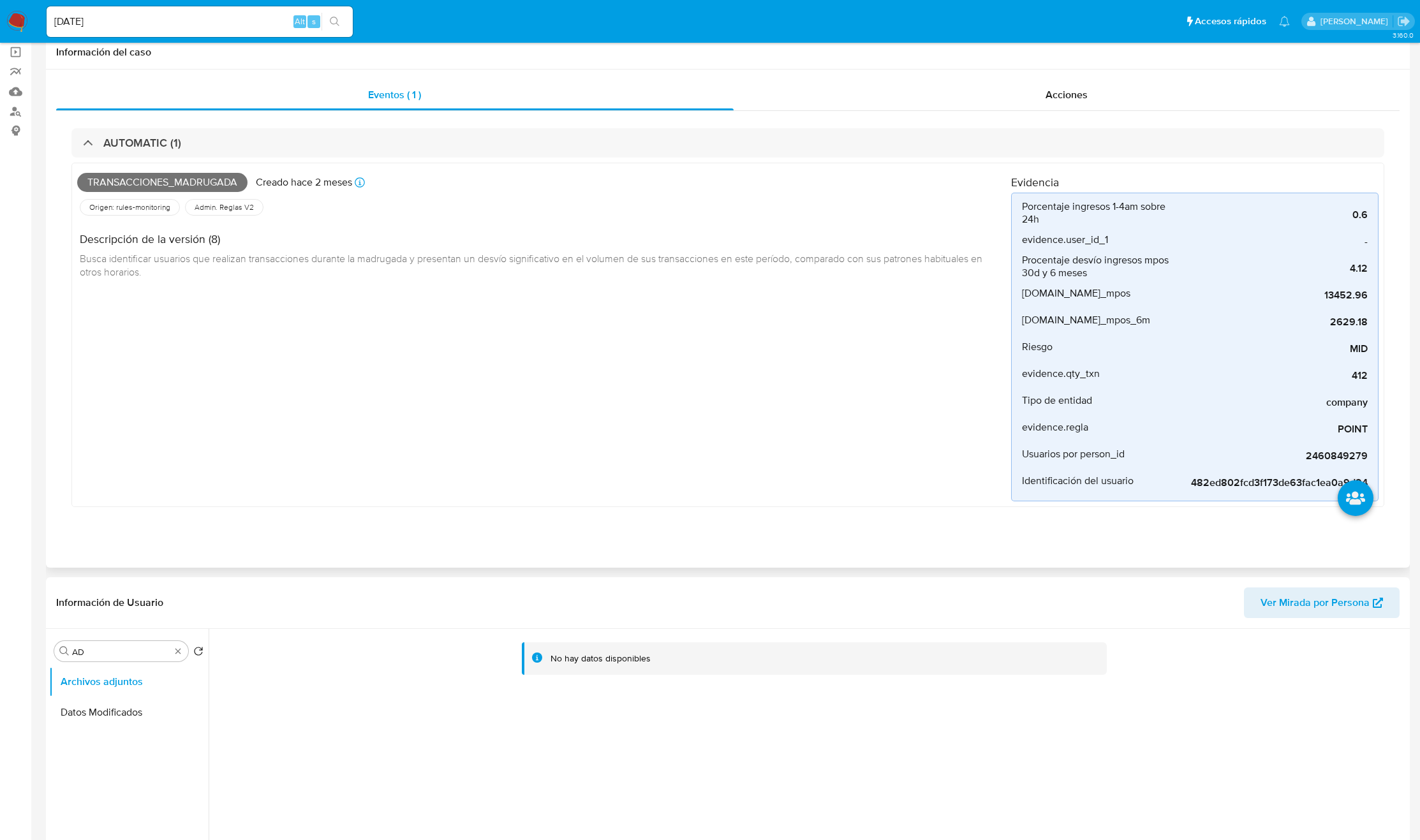
scroll to position [0, 0]
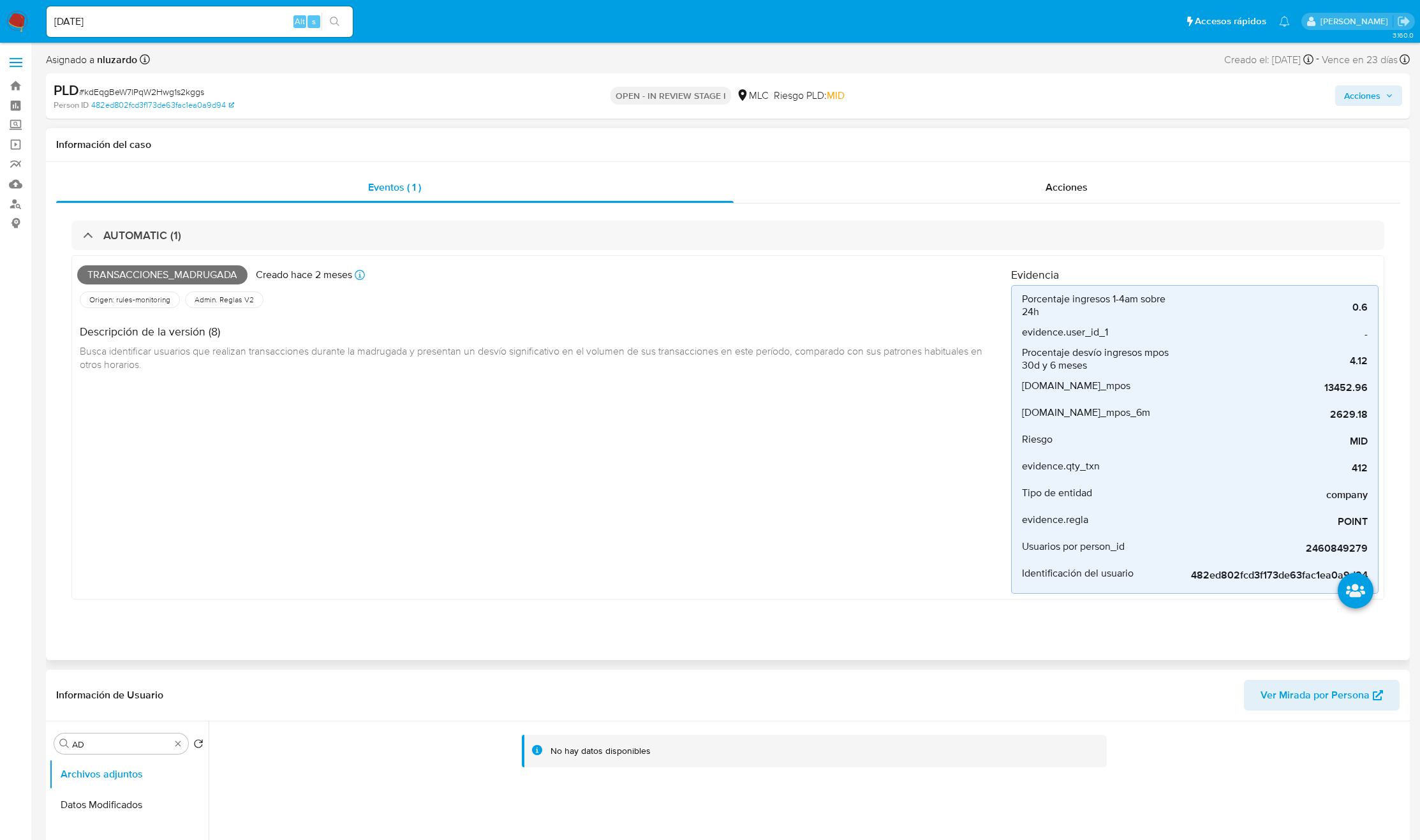
click at [1056, 207] on div "AUTOMATIC (1) Transacciones_madrugada Creado hace 2 meses Creado: 12/07/2025 16…" at bounding box center [728, 416] width 1343 height 425
click at [1064, 190] on span "Acciones" at bounding box center [1066, 187] width 42 height 14
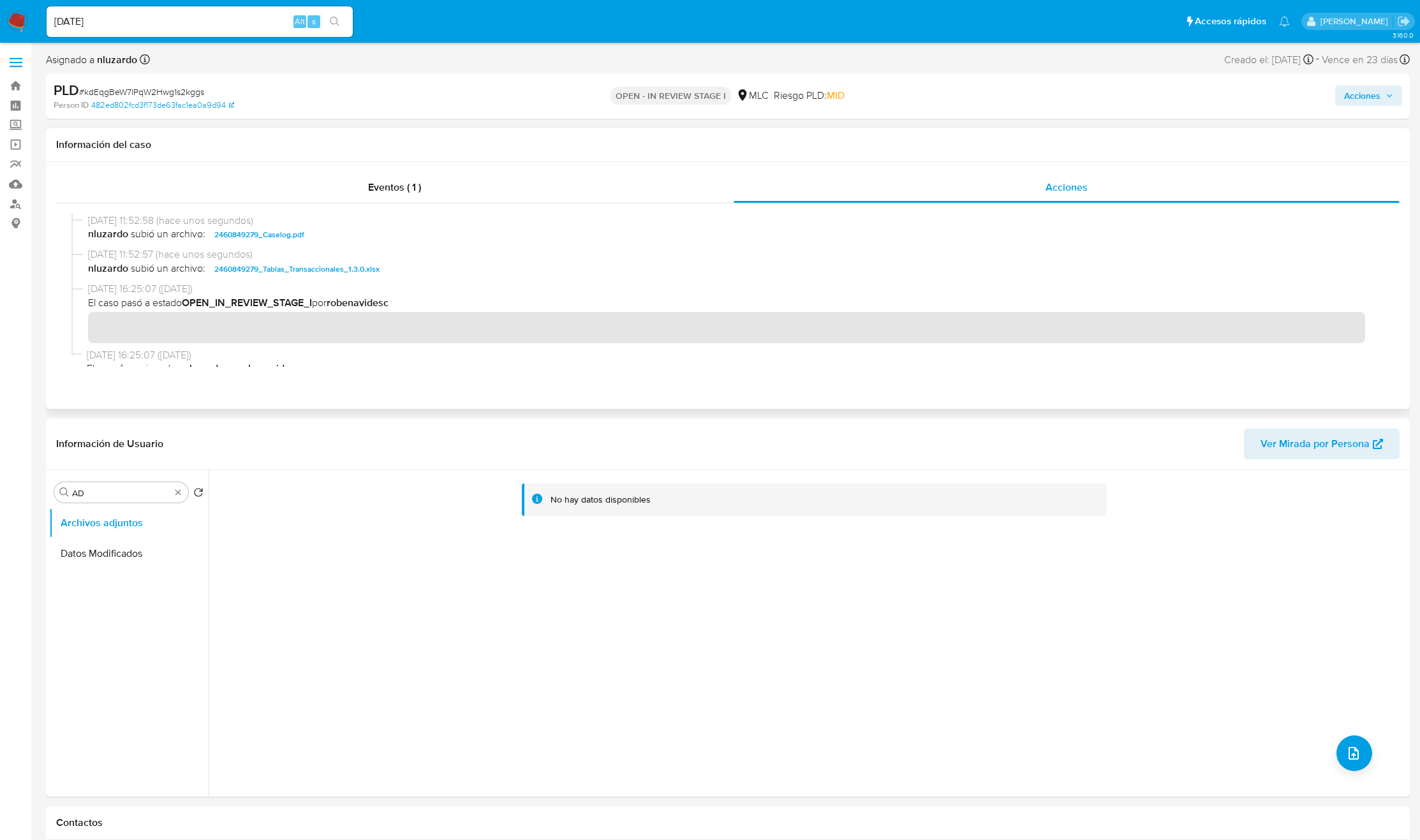
click at [328, 238] on span "nluzardo subió un archivo: 2460849279_Caselog.pdf" at bounding box center [734, 235] width 1291 height 15
click at [1365, 94] on span "Acciones" at bounding box center [1362, 96] width 36 height 20
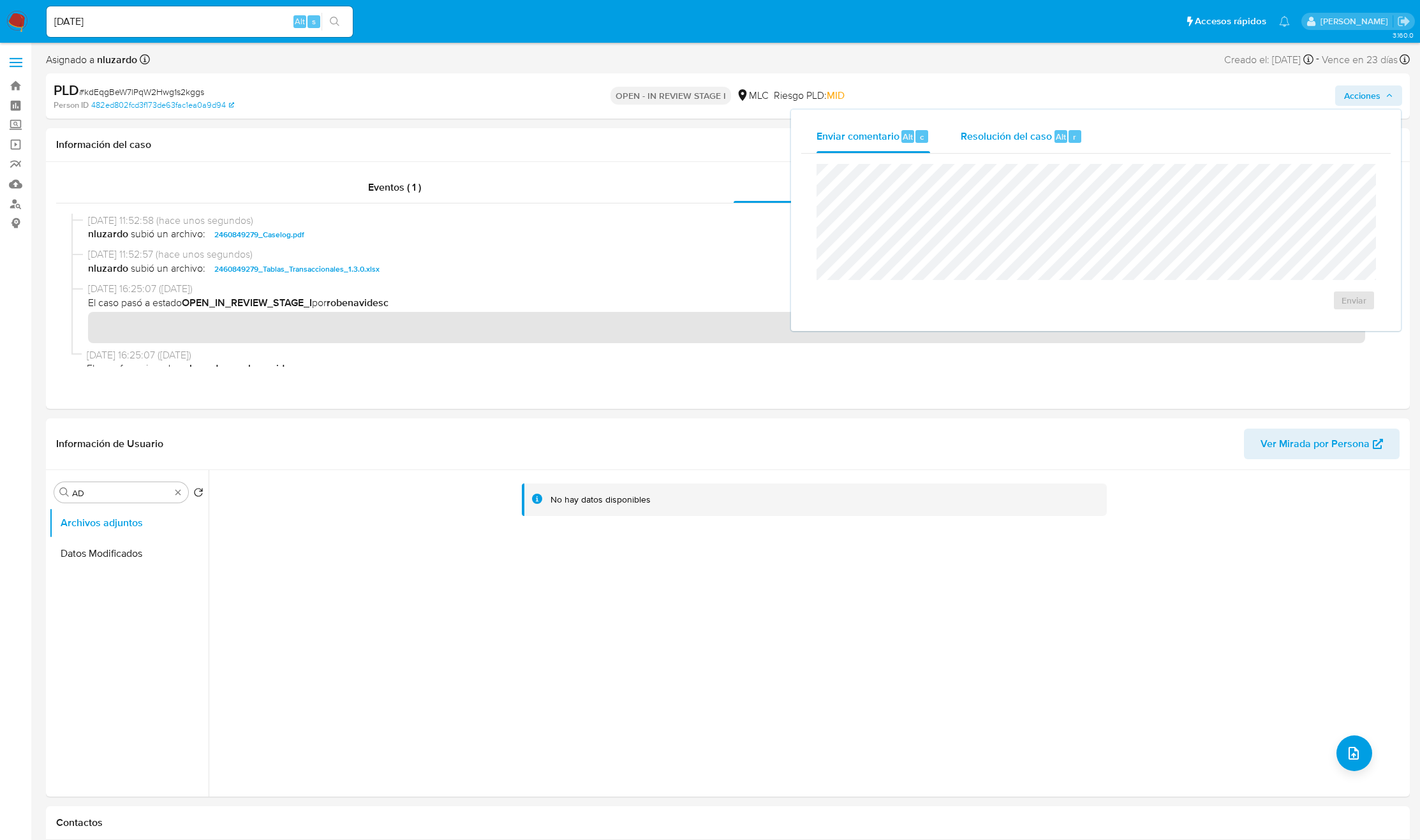
click at [1050, 125] on div "Resolución del caso Alt r" at bounding box center [1021, 136] width 122 height 33
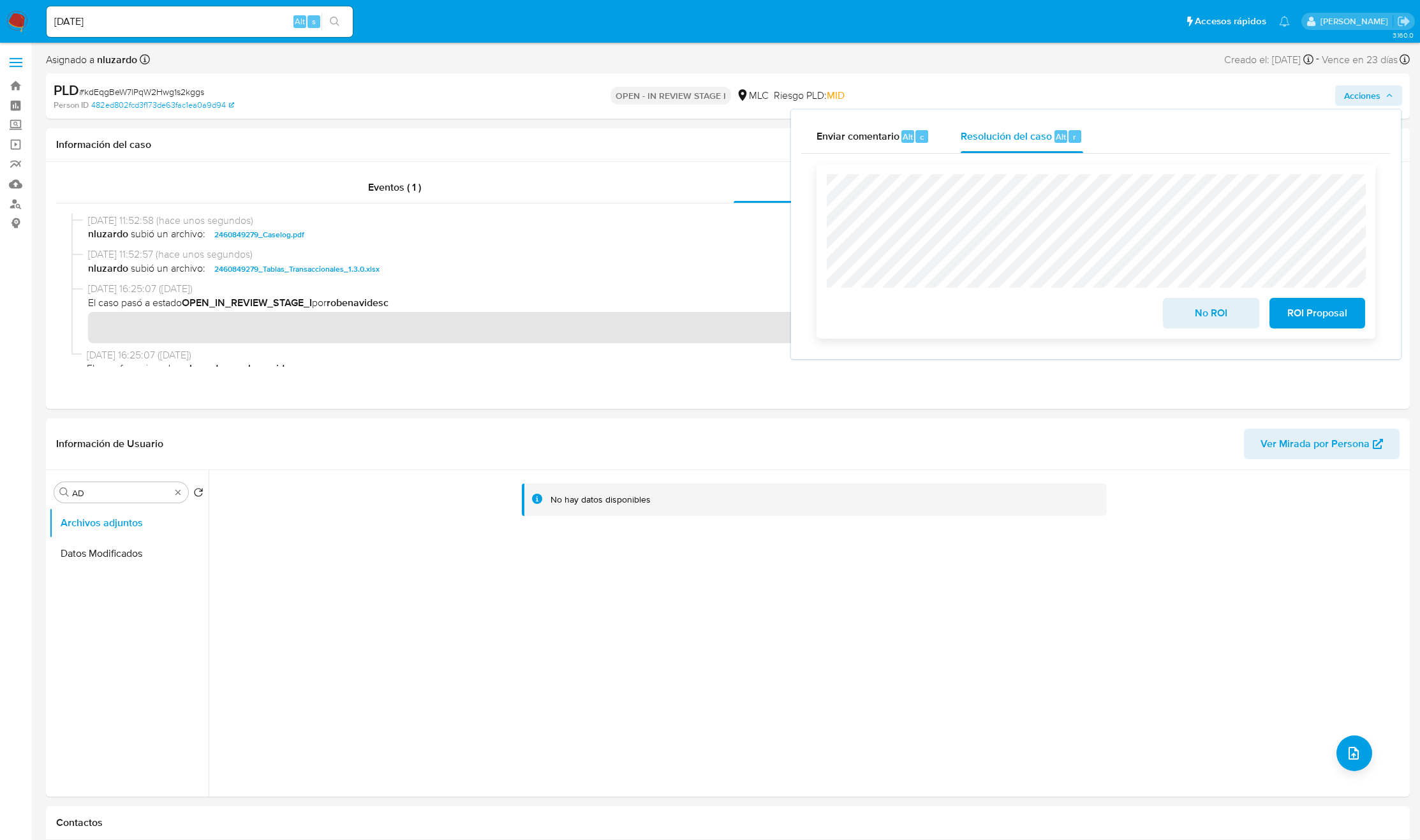
click at [1172, 312] on button "No ROI" at bounding box center [1211, 313] width 96 height 30
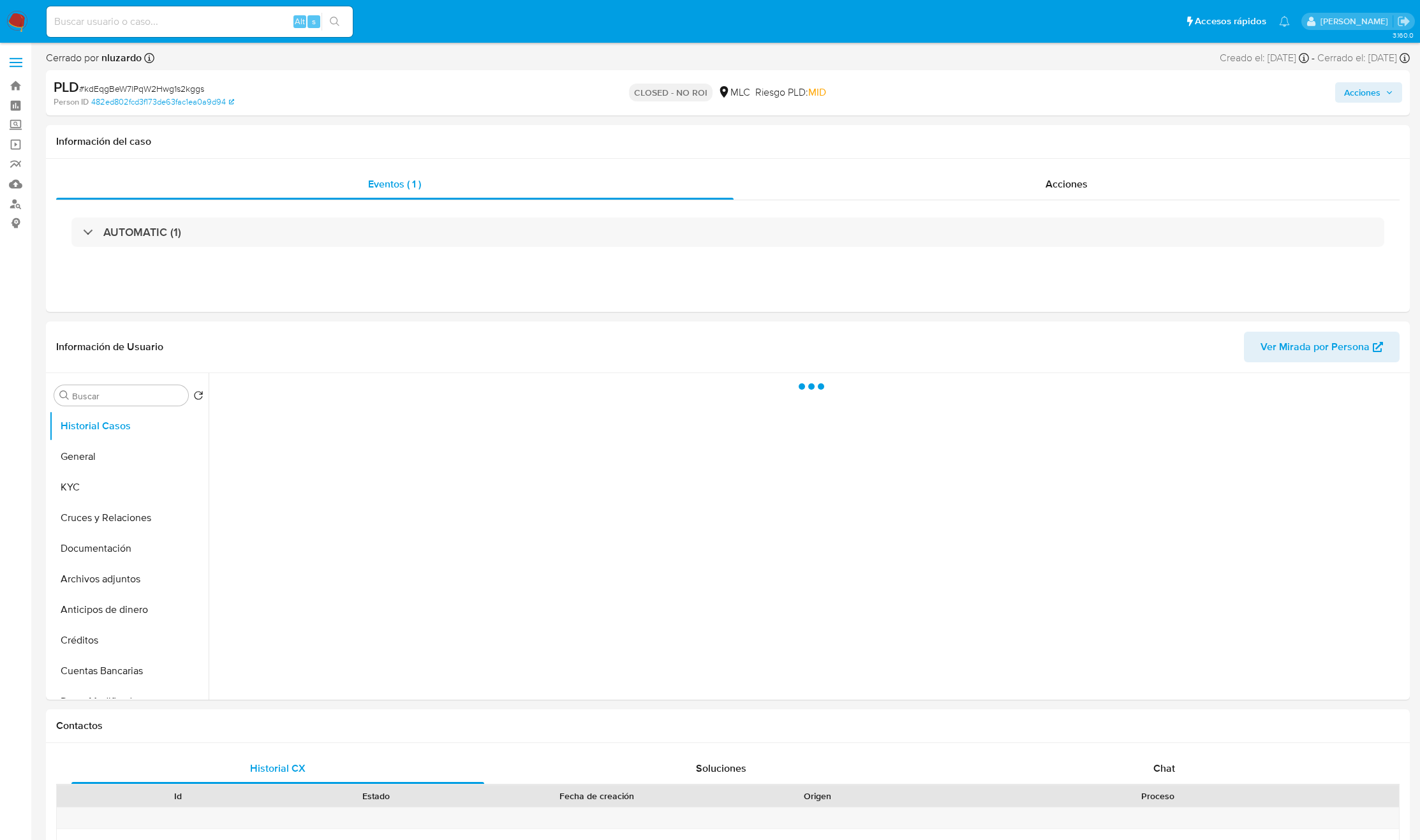
select select "10"
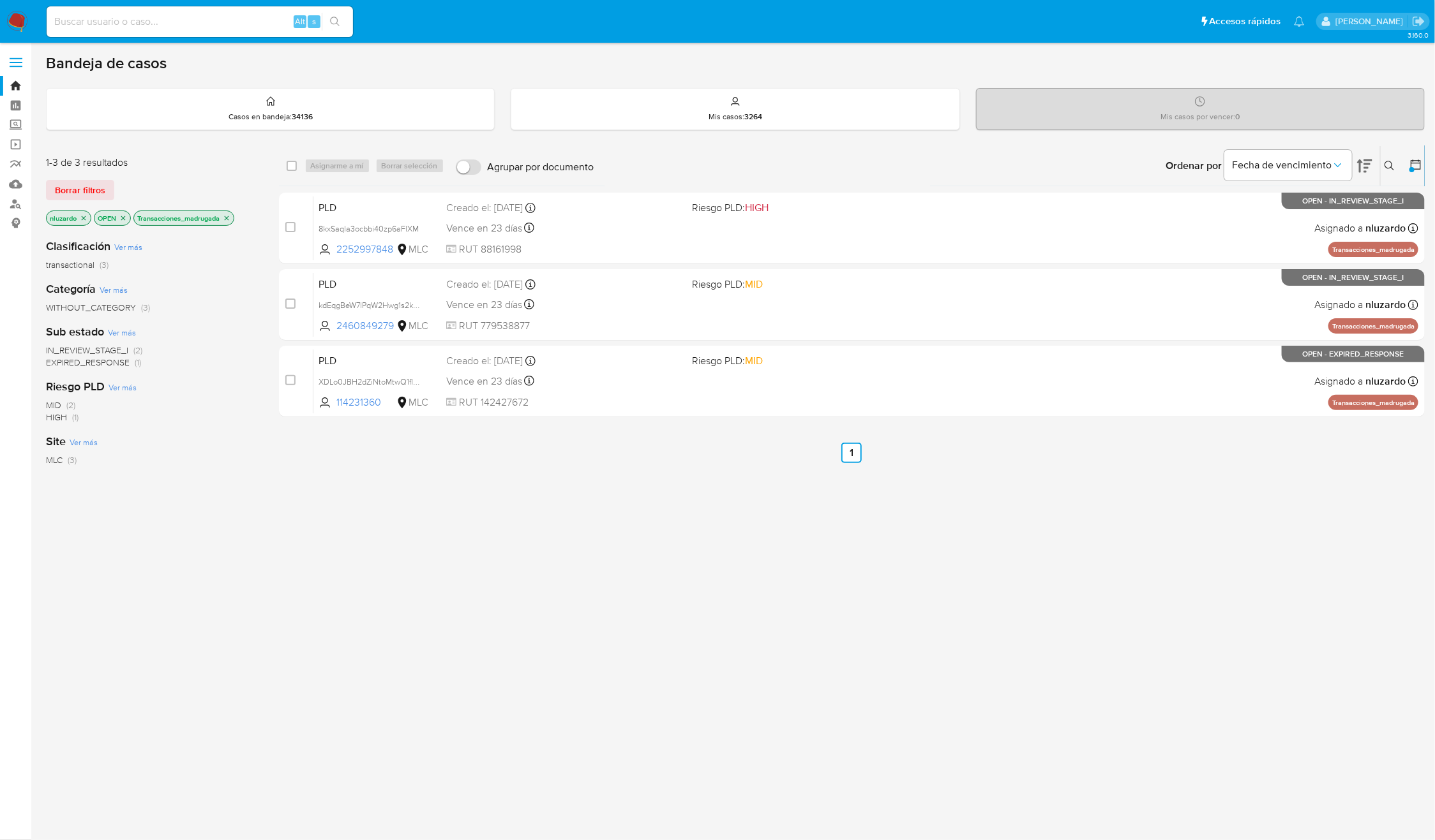
drag, startPoint x: 1383, startPoint y: 161, endPoint x: 1374, endPoint y: 174, distance: 15.8
click at [1383, 162] on button at bounding box center [1390, 166] width 21 height 15
click at [1289, 207] on input at bounding box center [1283, 215] width 216 height 17
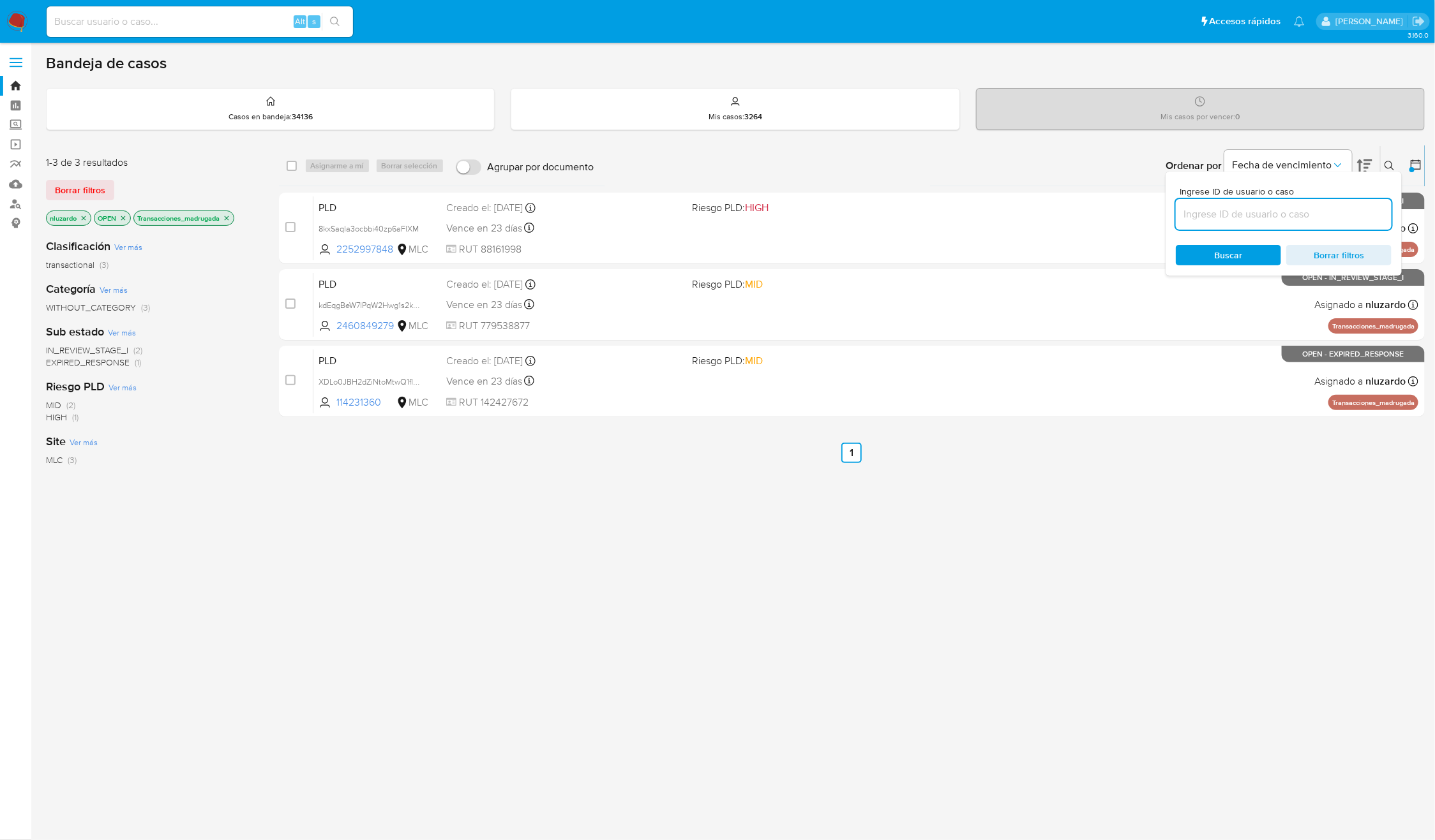
click at [1289, 207] on input at bounding box center [1283, 215] width 216 height 17
click at [1239, 255] on span "Buscar" at bounding box center [1228, 255] width 28 height 20
click at [1324, 211] on input "[[ ]] Case | Folder ##### Información general del caso Fecha de análisis: Cust:…" at bounding box center [1283, 215] width 216 height 17
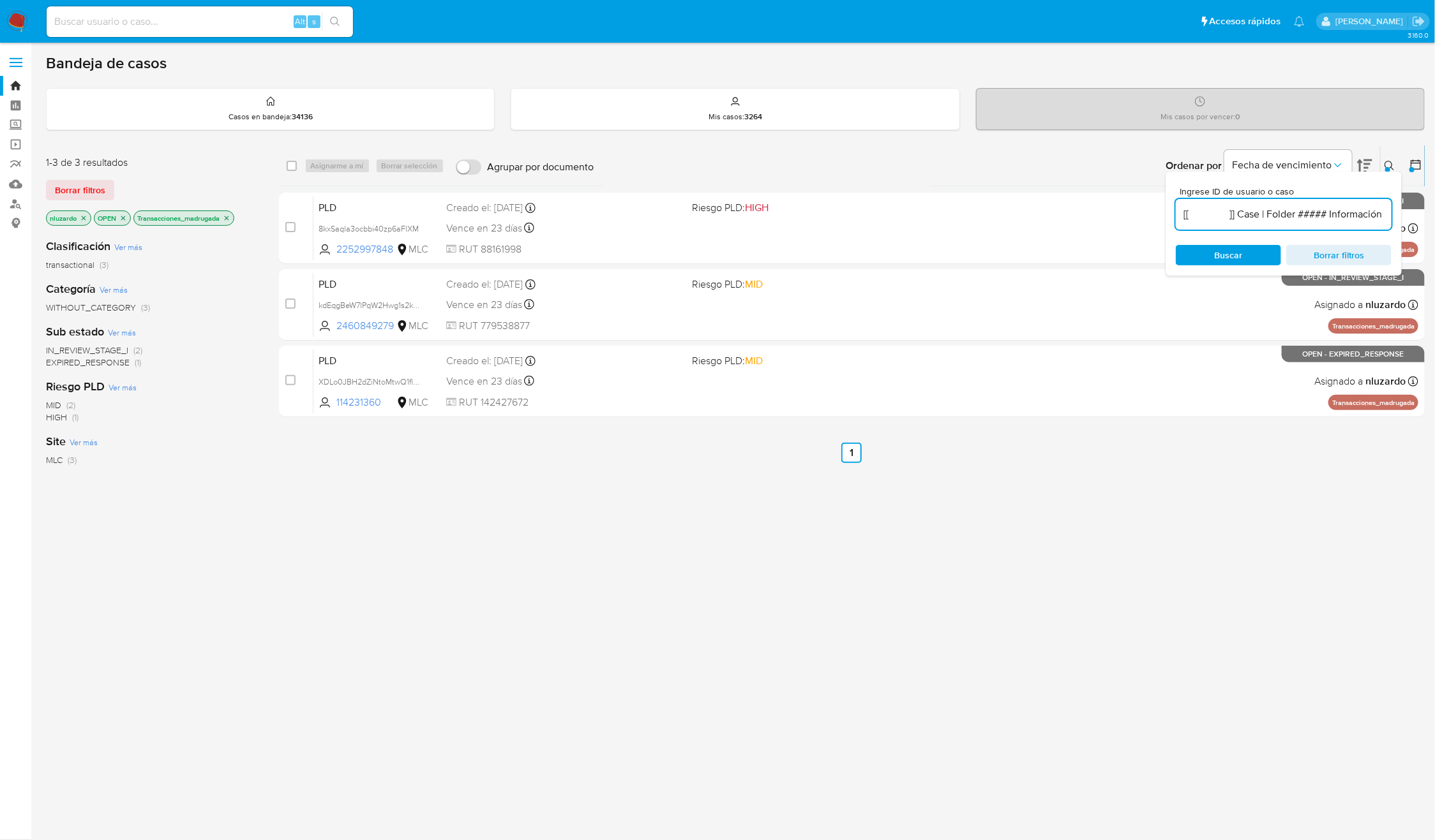
click at [1324, 211] on input "[[ ]] Case | Folder ##### Información general del caso Fecha de análisis: Cust:…" at bounding box center [1283, 215] width 216 height 17
paste input "114231360"
type input "114231360"
click at [1267, 243] on div "Ingrese ID de usuario o caso 114231360 Buscar Borrar filtros" at bounding box center [1283, 224] width 236 height 104
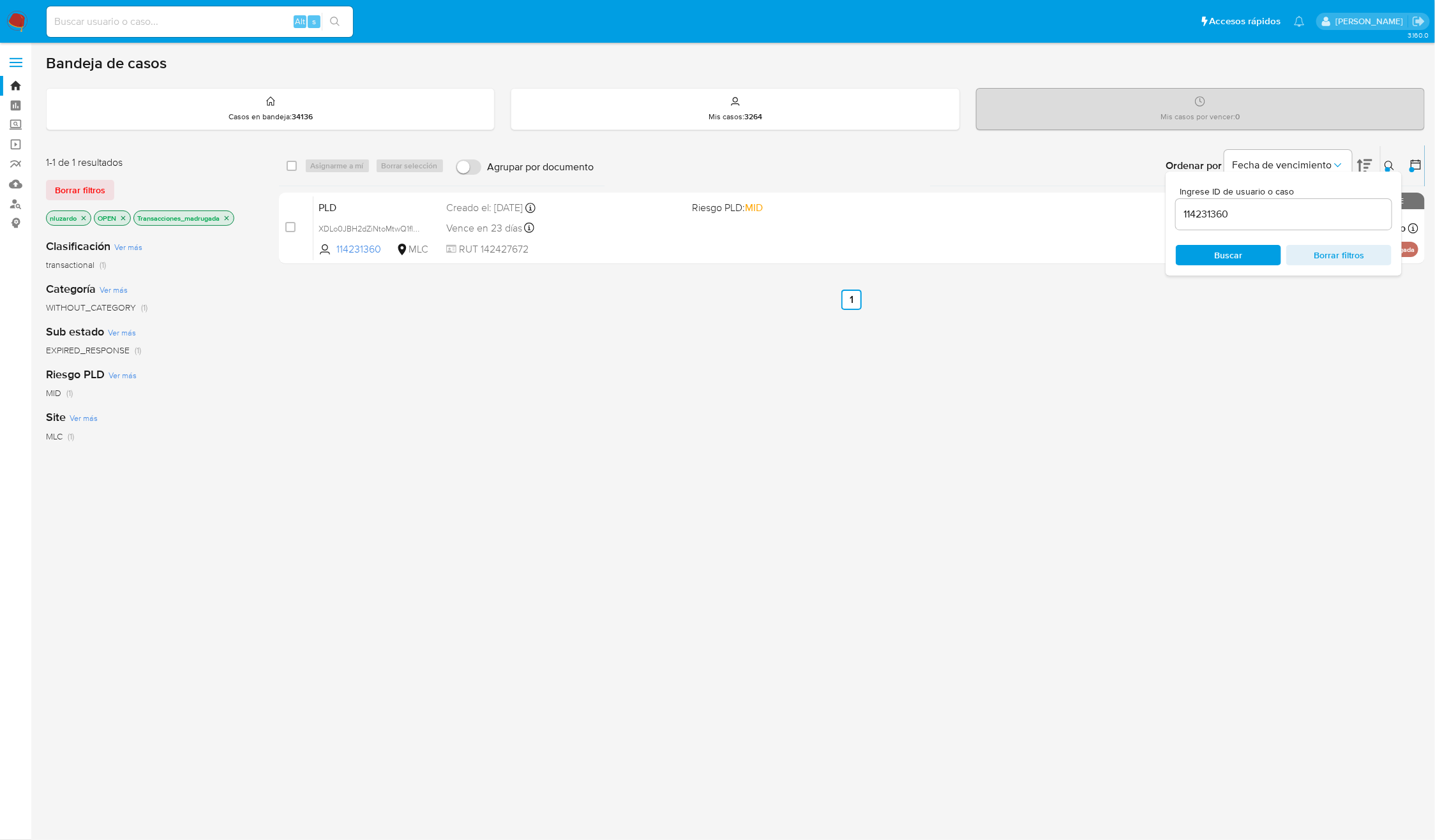
click at [1400, 161] on button at bounding box center [1390, 166] width 21 height 15
drag, startPoint x: 864, startPoint y: 429, endPoint x: 818, endPoint y: 320, distance: 118.3
click at [856, 427] on div "select-all-cases-checkbox Asignarme a mí Borrar selección Agrupar por documento…" at bounding box center [851, 434] width 1146 height 578
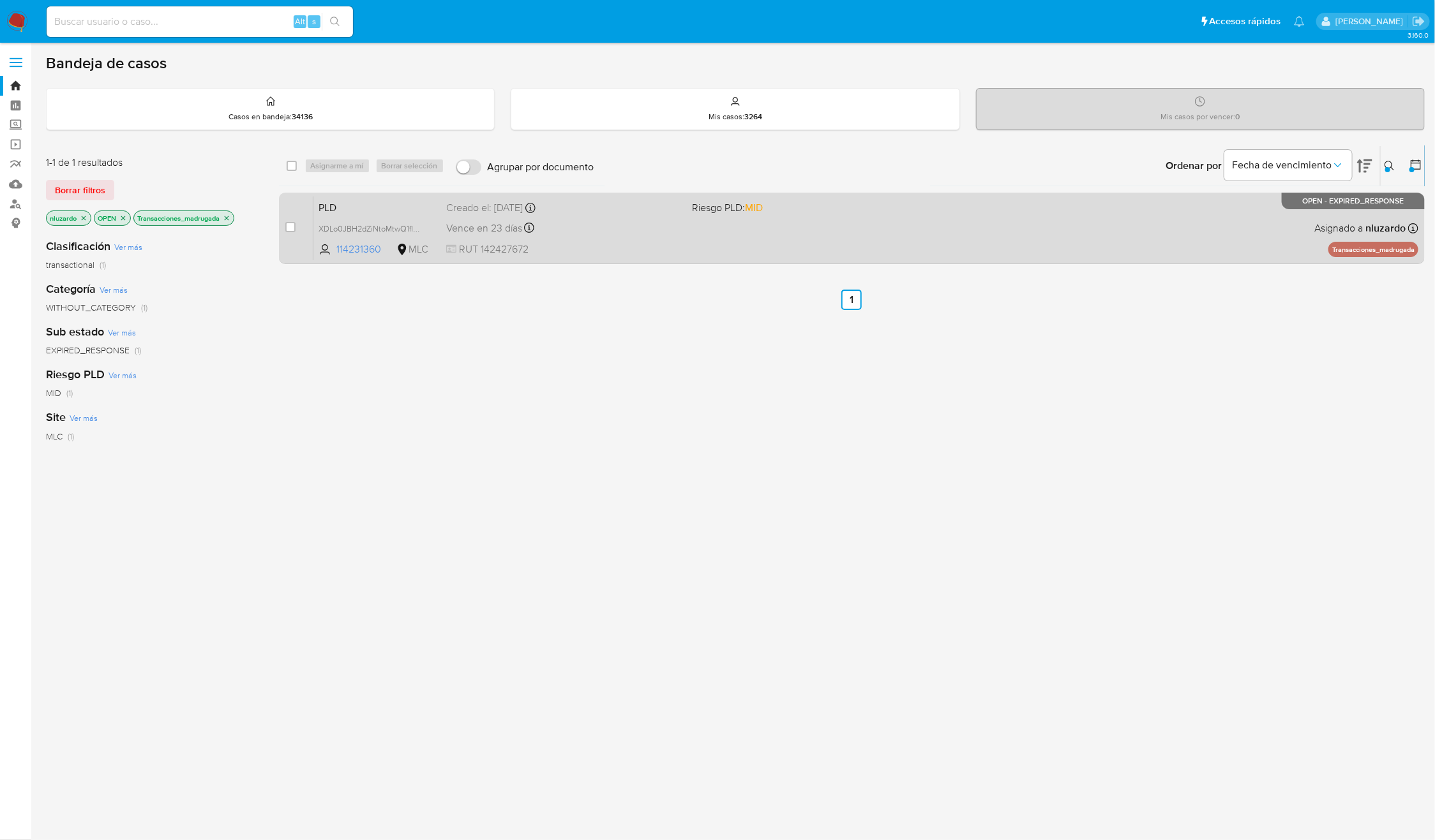
click at [868, 193] on div "case-item-checkbox No es posible asignar el caso PLD XDLo0JBH2dZiNtoMtwQ1fl55 1…" at bounding box center [851, 228] width 1146 height 72
click at [637, 249] on span "RUT 142427672" at bounding box center [564, 249] width 236 height 14
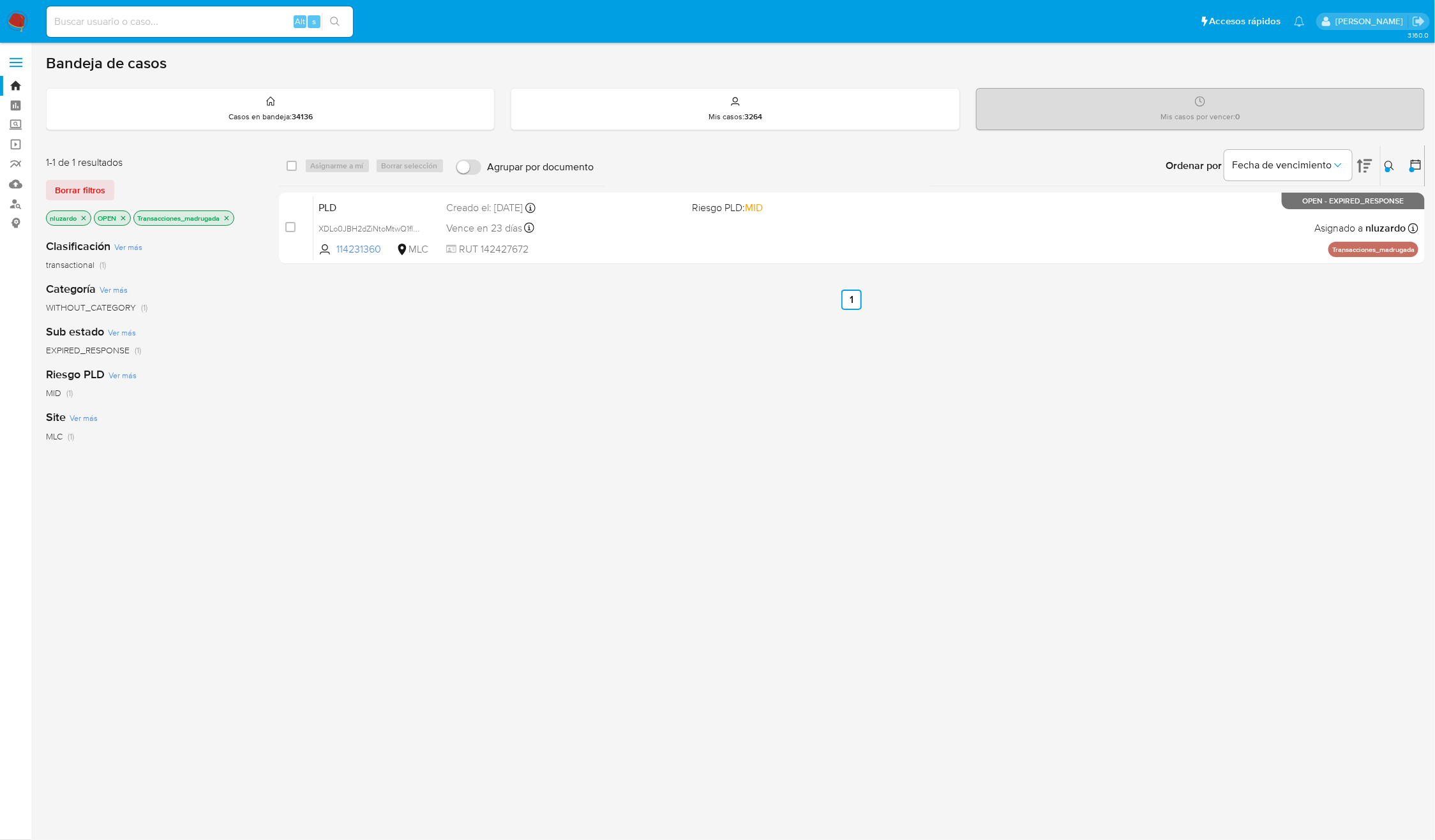
click at [592, 178] on label "Agrupar por documento" at bounding box center [525, 167] width 152 height 28
click at [482, 175] on input "Agrupar por documento" at bounding box center [468, 167] width 25 height 15
checkbox input "true"
click at [546, 162] on label "Agrupar por documento" at bounding box center [525, 167] width 152 height 28
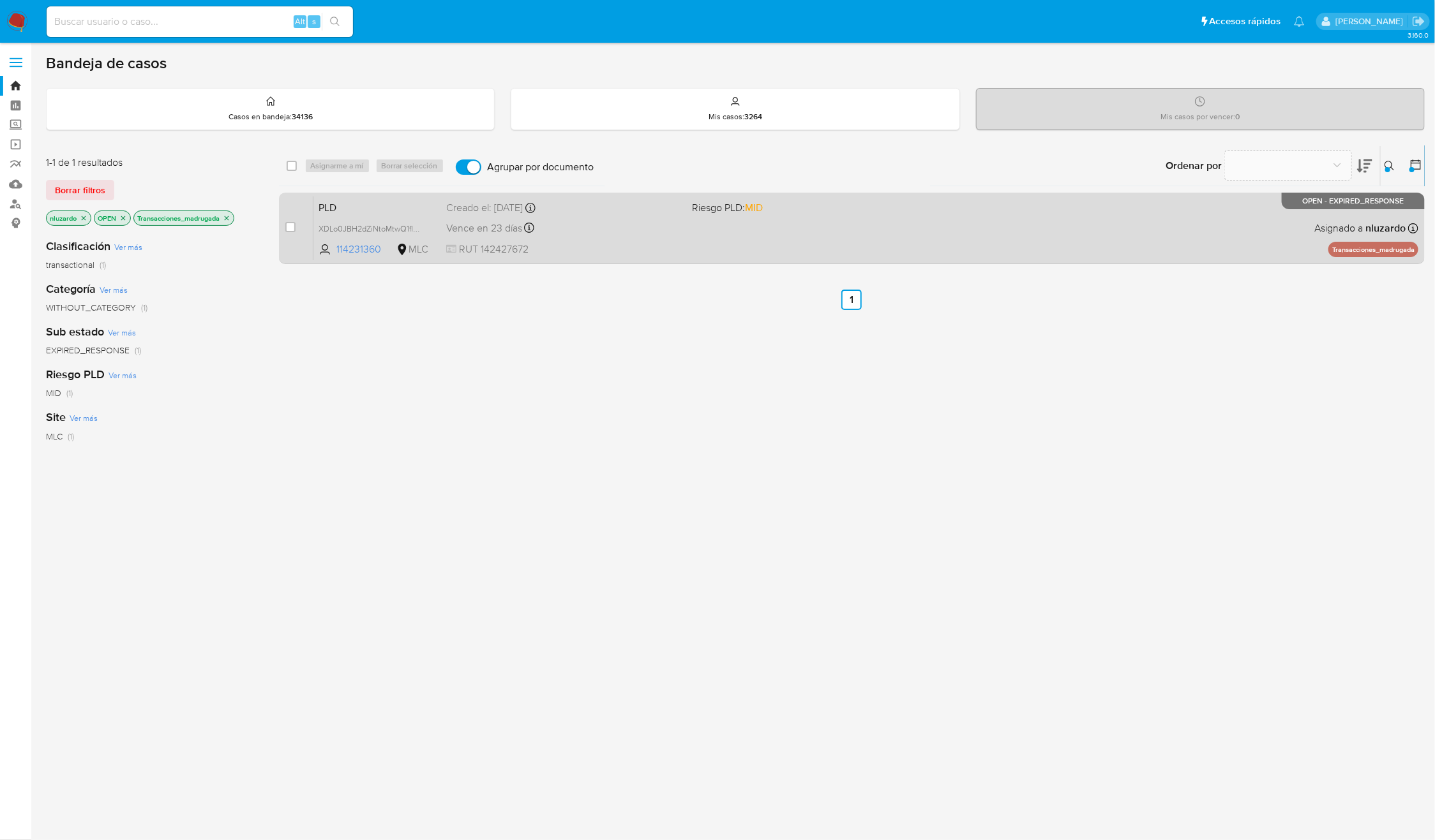
click at [579, 226] on div "Vence en 23 días Vence el 10/10/2025 16:10:10" at bounding box center [564, 228] width 236 height 17
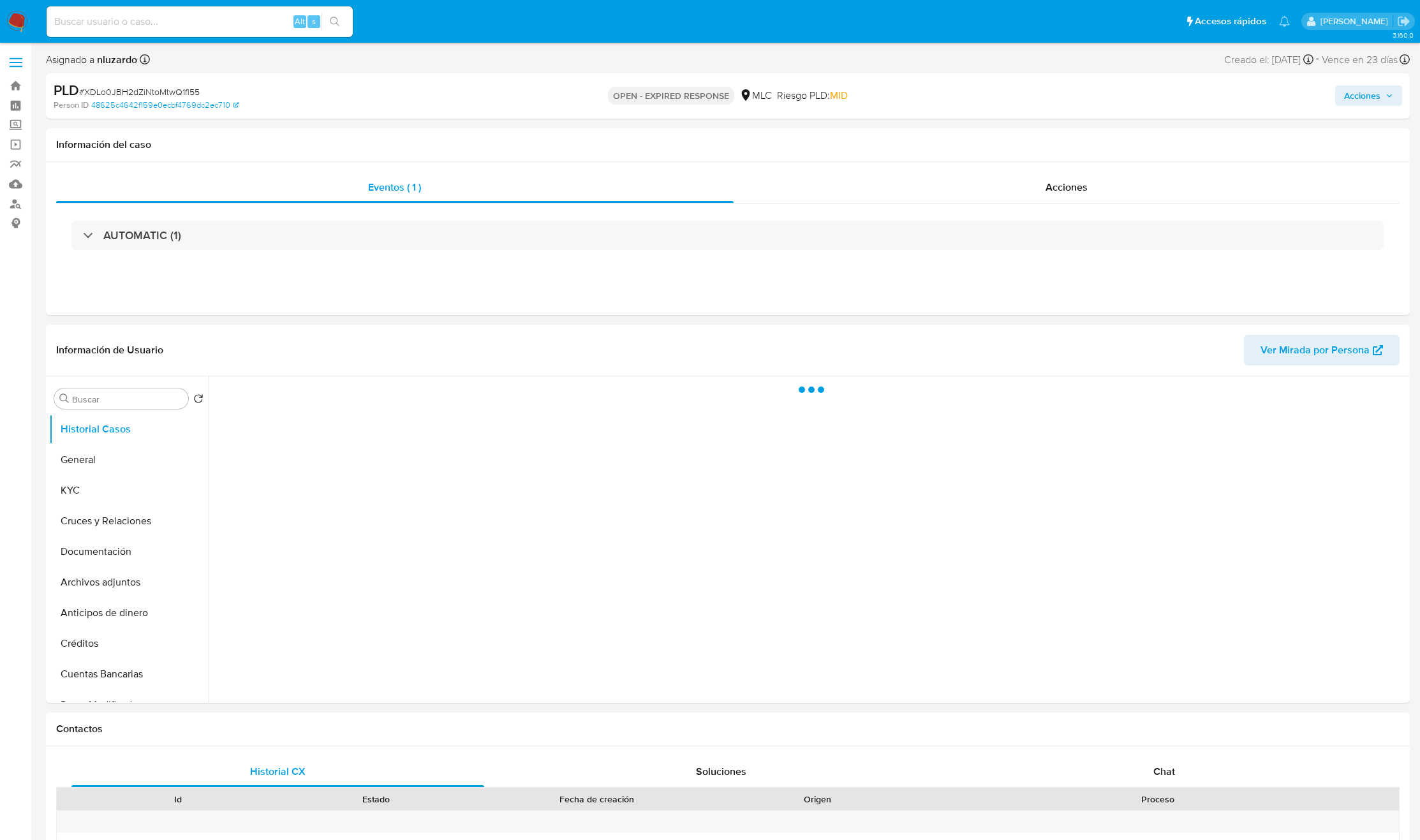
select select "10"
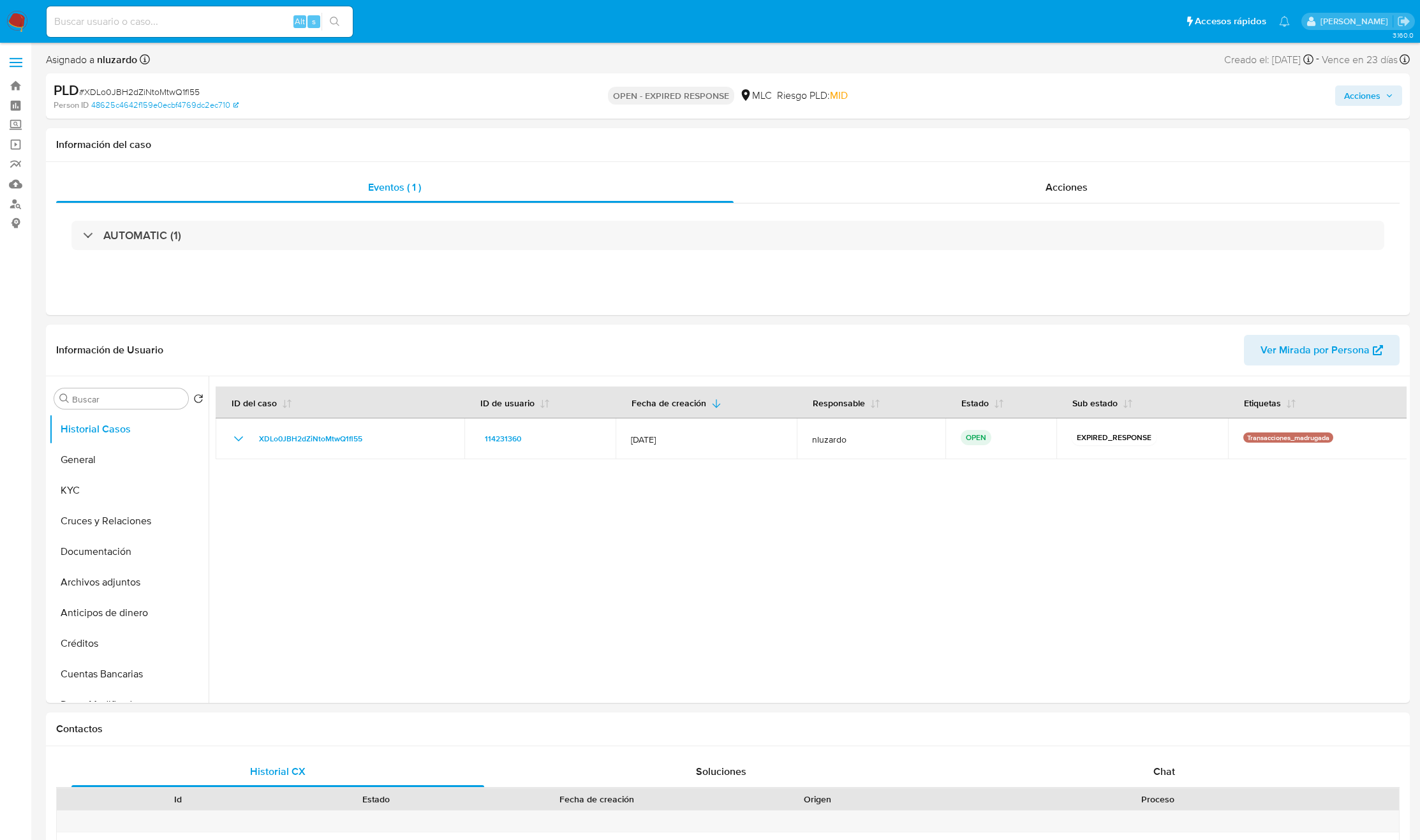
click at [228, 24] on input at bounding box center [199, 22] width 306 height 17
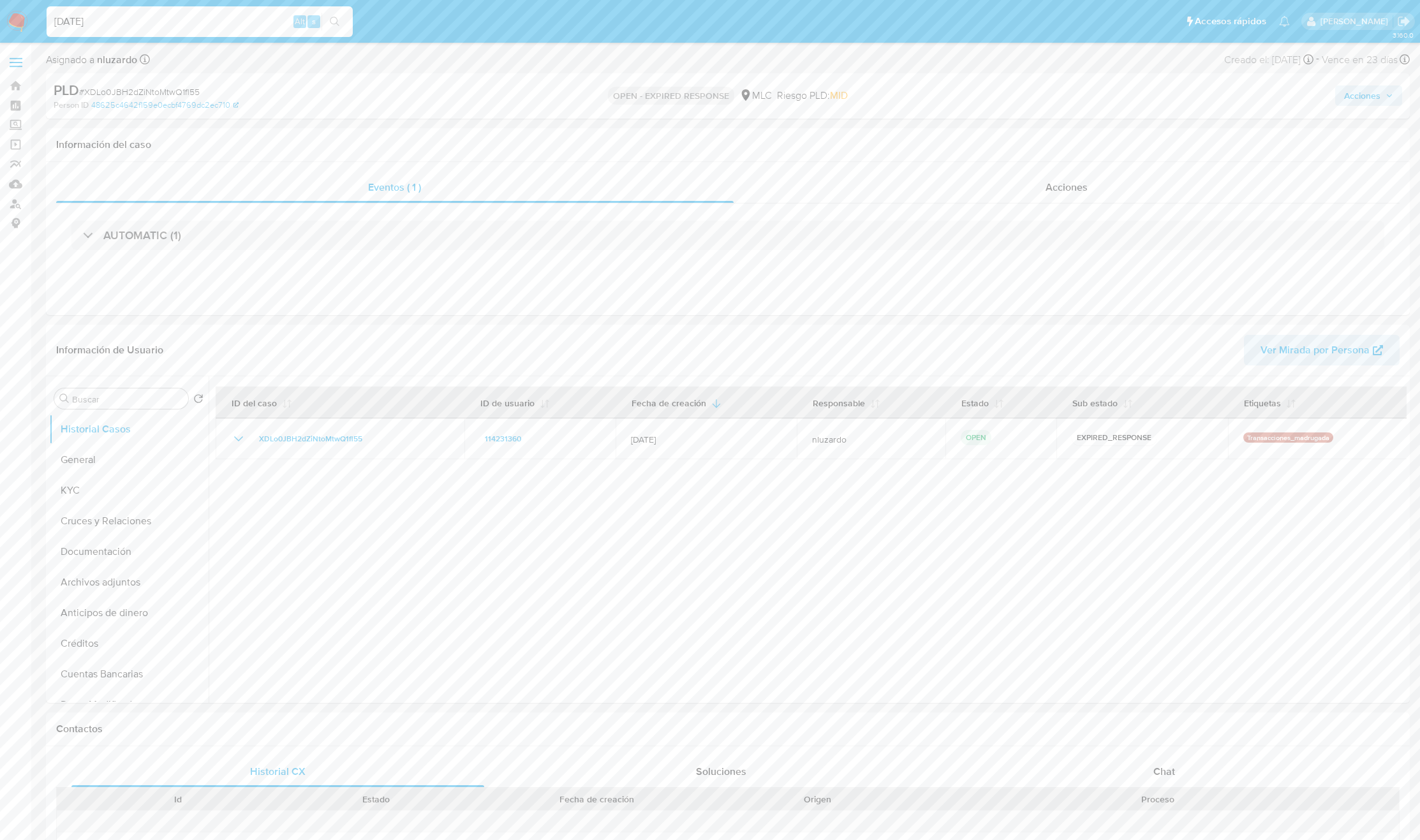
type input "[DATE]"
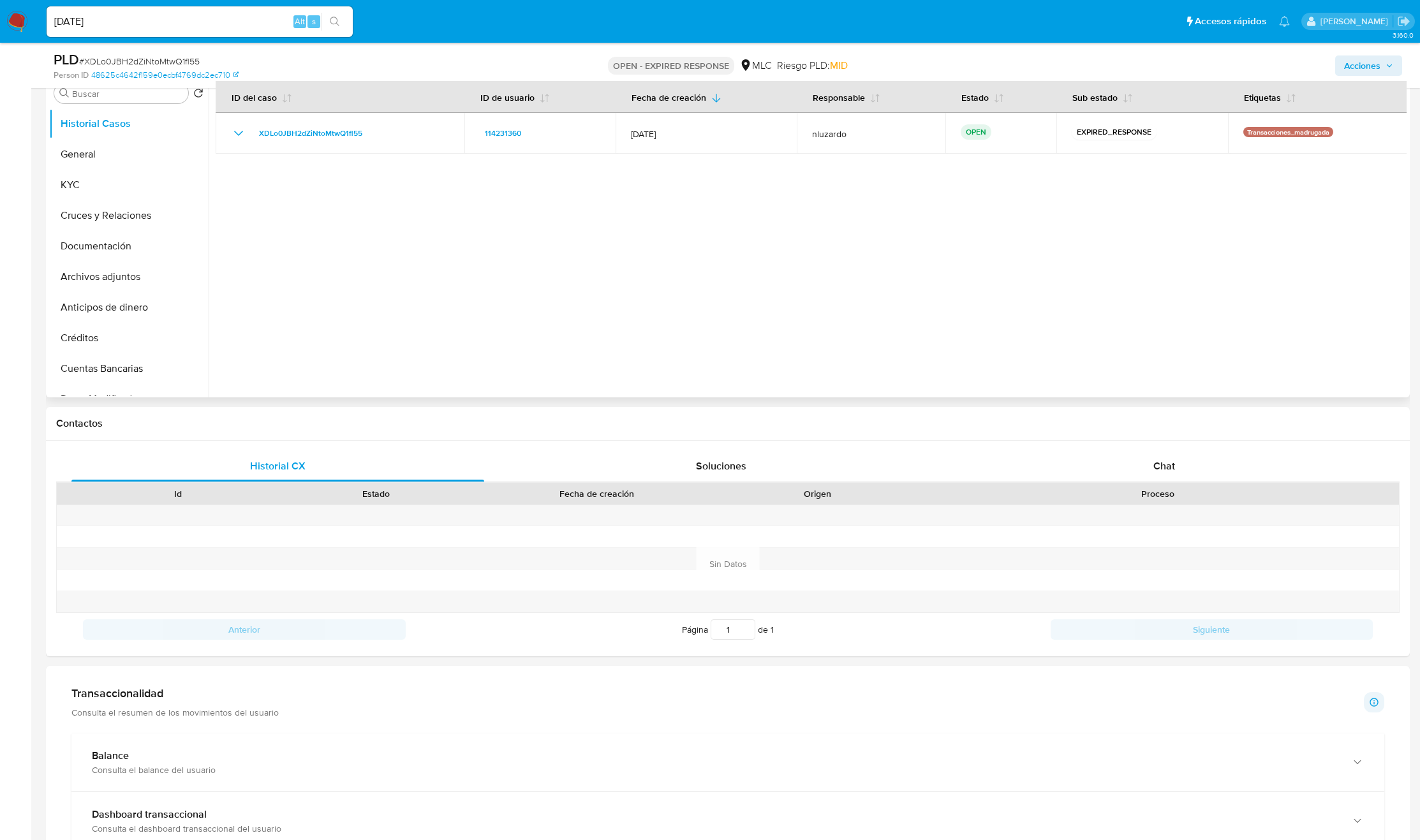
scroll to position [287, 0]
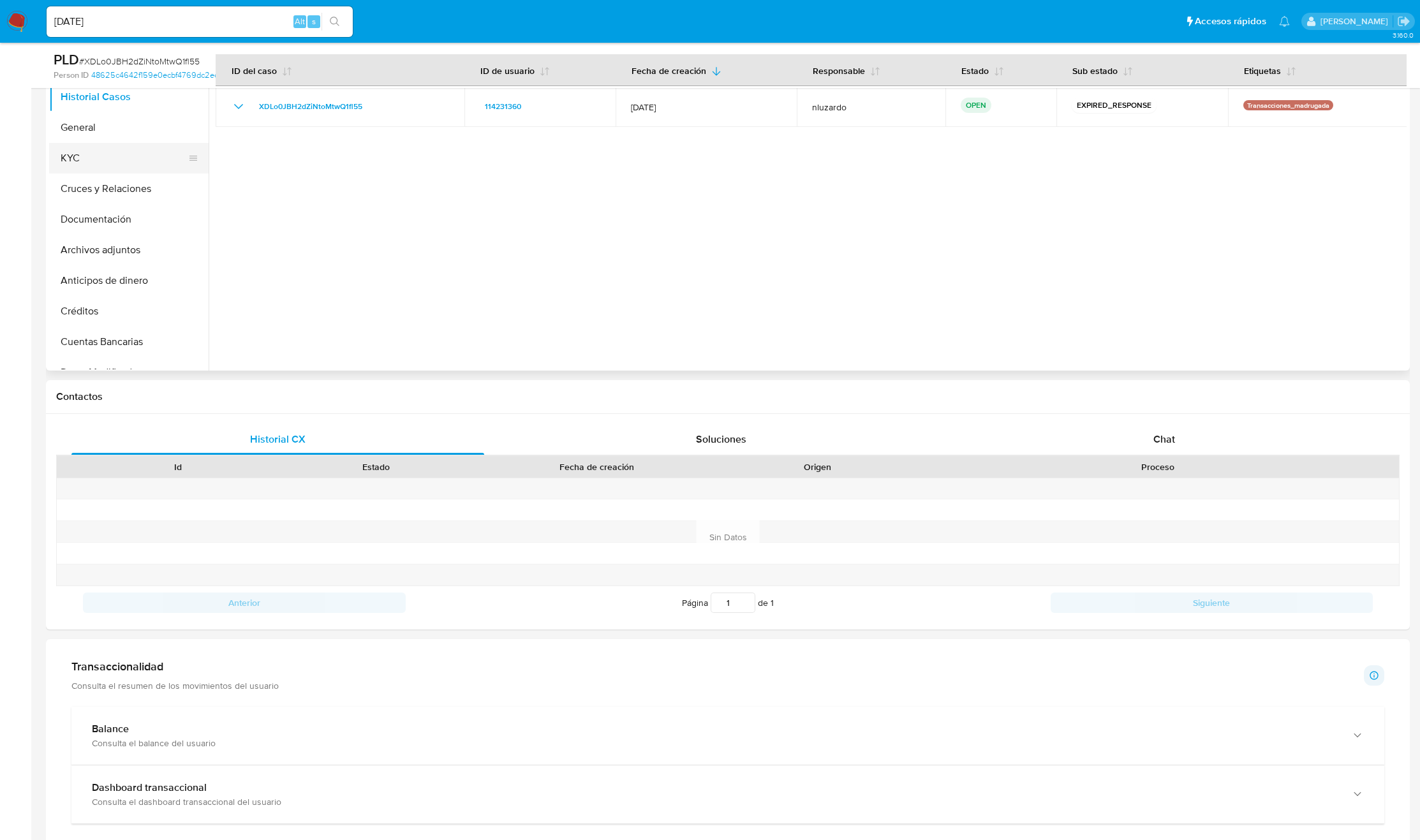
click at [93, 171] on button "KYC" at bounding box center [123, 158] width 149 height 30
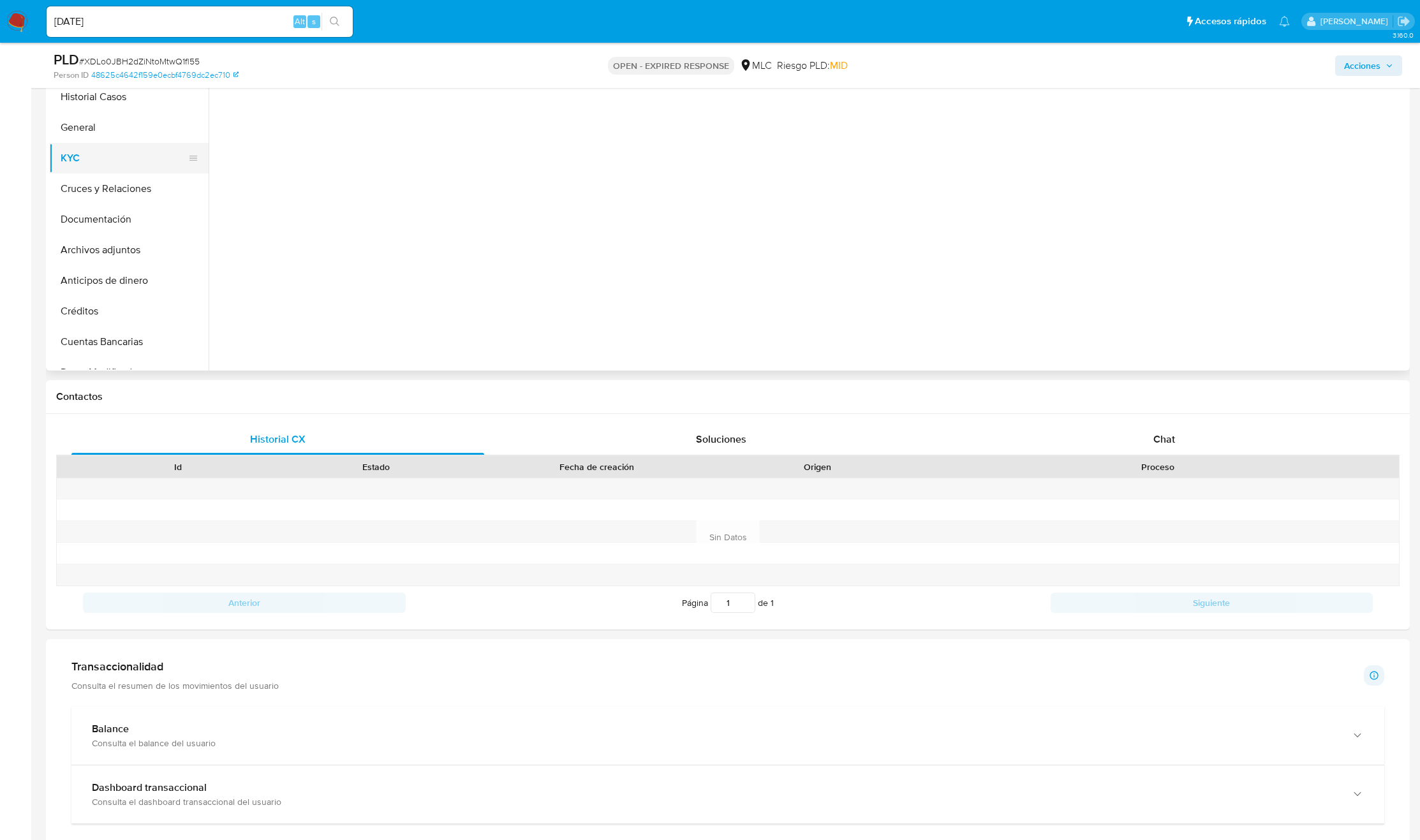
click at [96, 157] on button "KYC" at bounding box center [123, 158] width 149 height 30
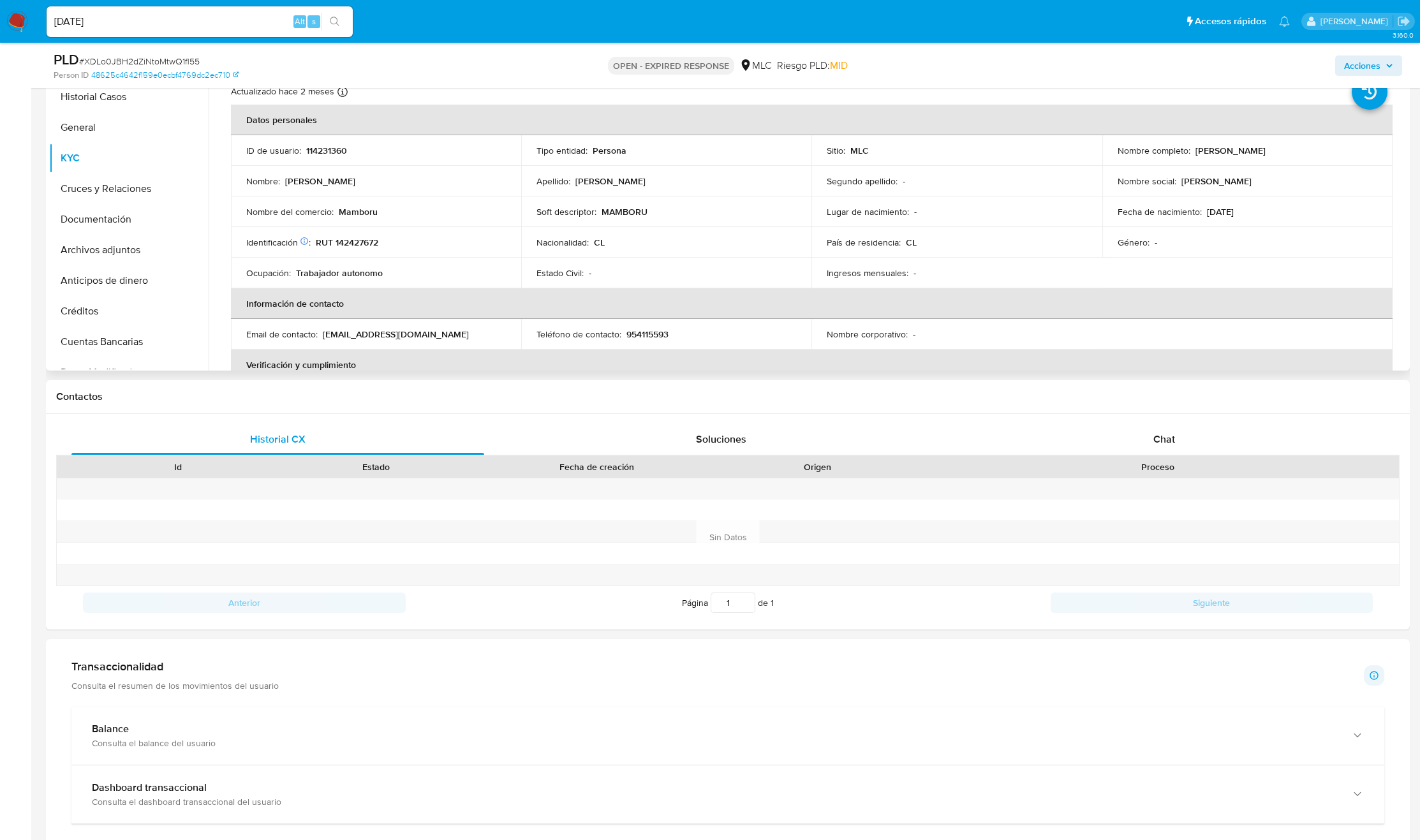
click at [1197, 146] on p "[PERSON_NAME]" at bounding box center [1230, 151] width 70 height 12
drag, startPoint x: 1281, startPoint y: 159, endPoint x: 1314, endPoint y: 159, distance: 33.0
click at [1314, 159] on td "Nombre completo : [PERSON_NAME]" at bounding box center [1247, 151] width 290 height 30
copy p "[PERSON_NAME]"
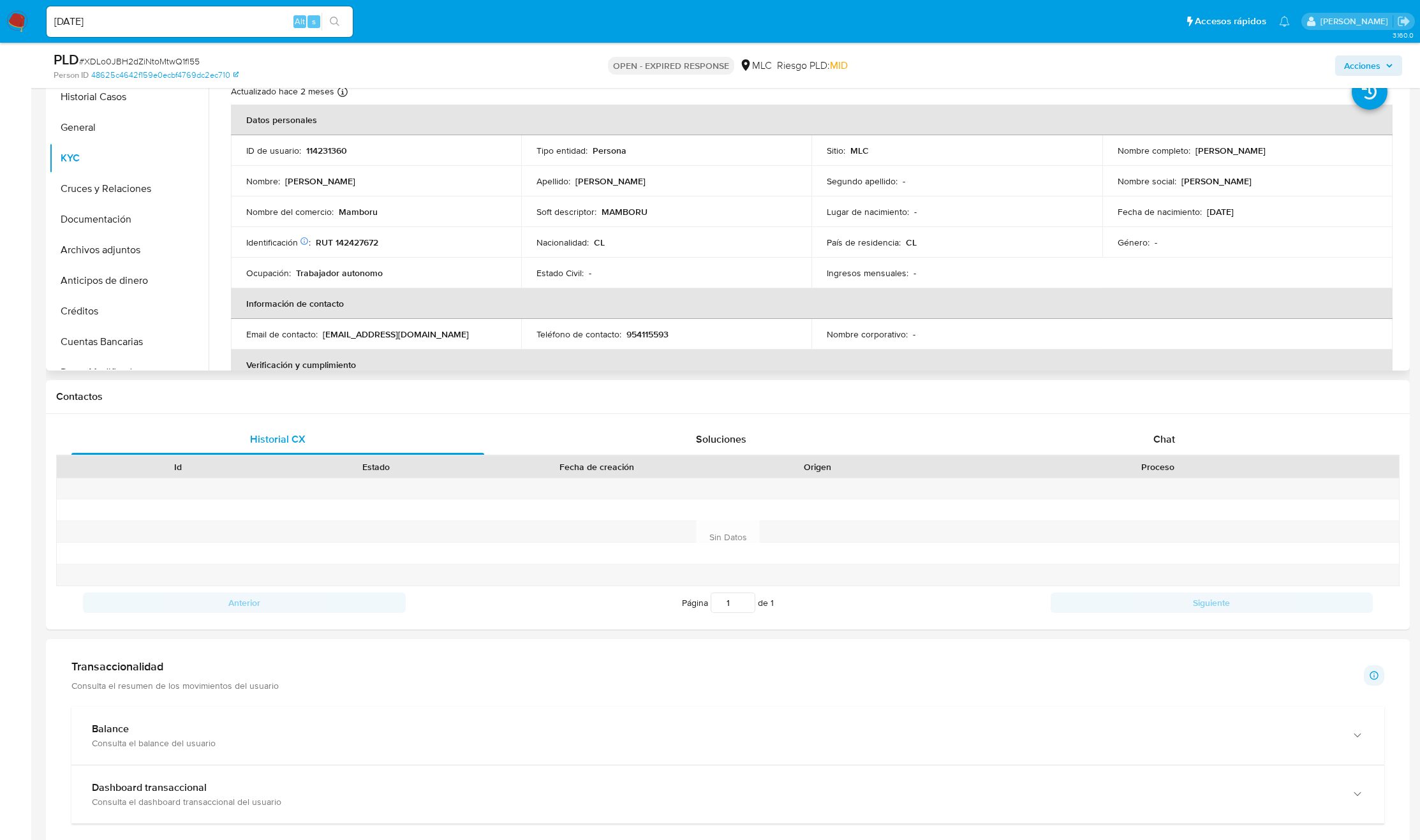
click at [370, 239] on p "RUT 142427672" at bounding box center [347, 242] width 62 height 12
copy p "142427672"
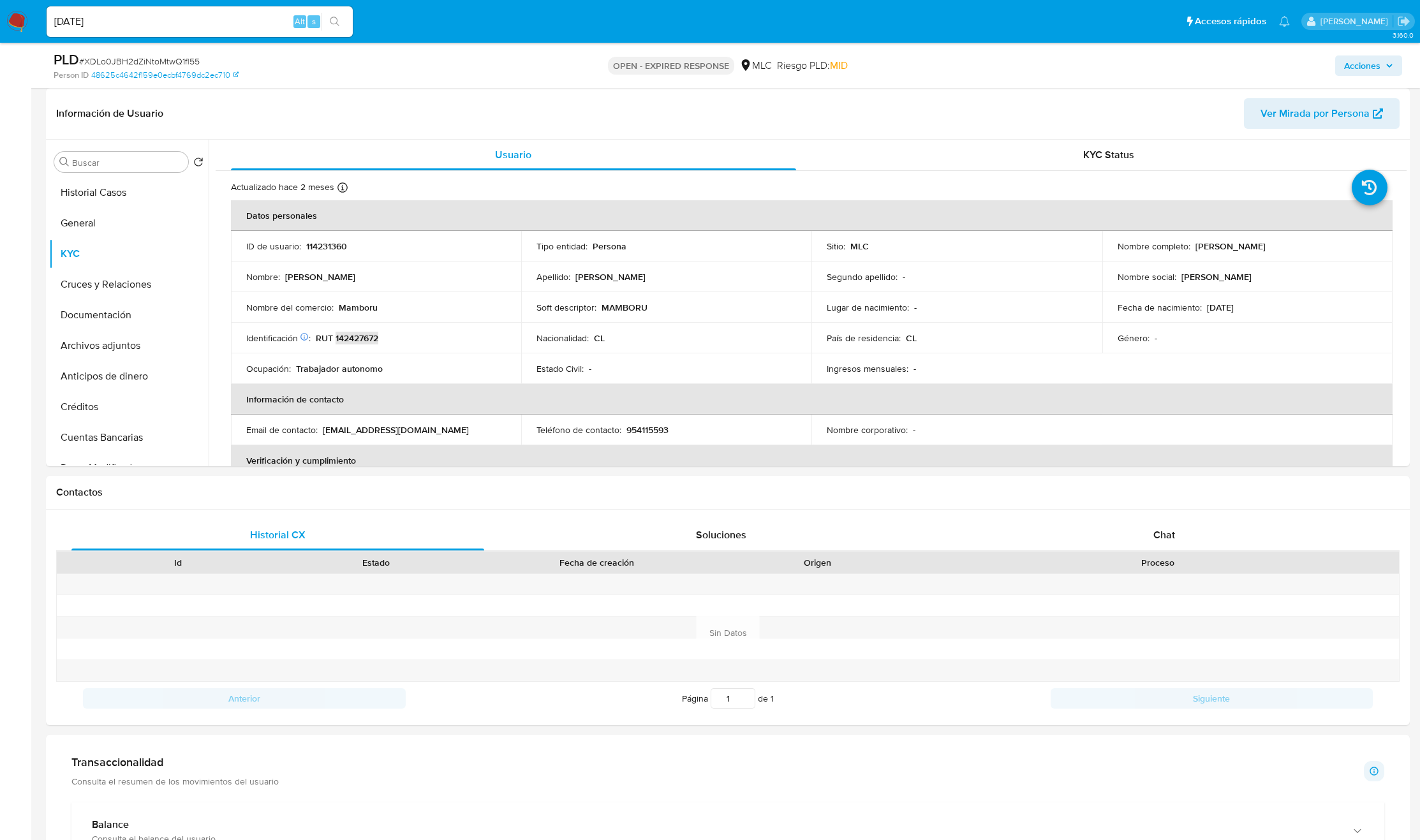
scroll to position [0, 0]
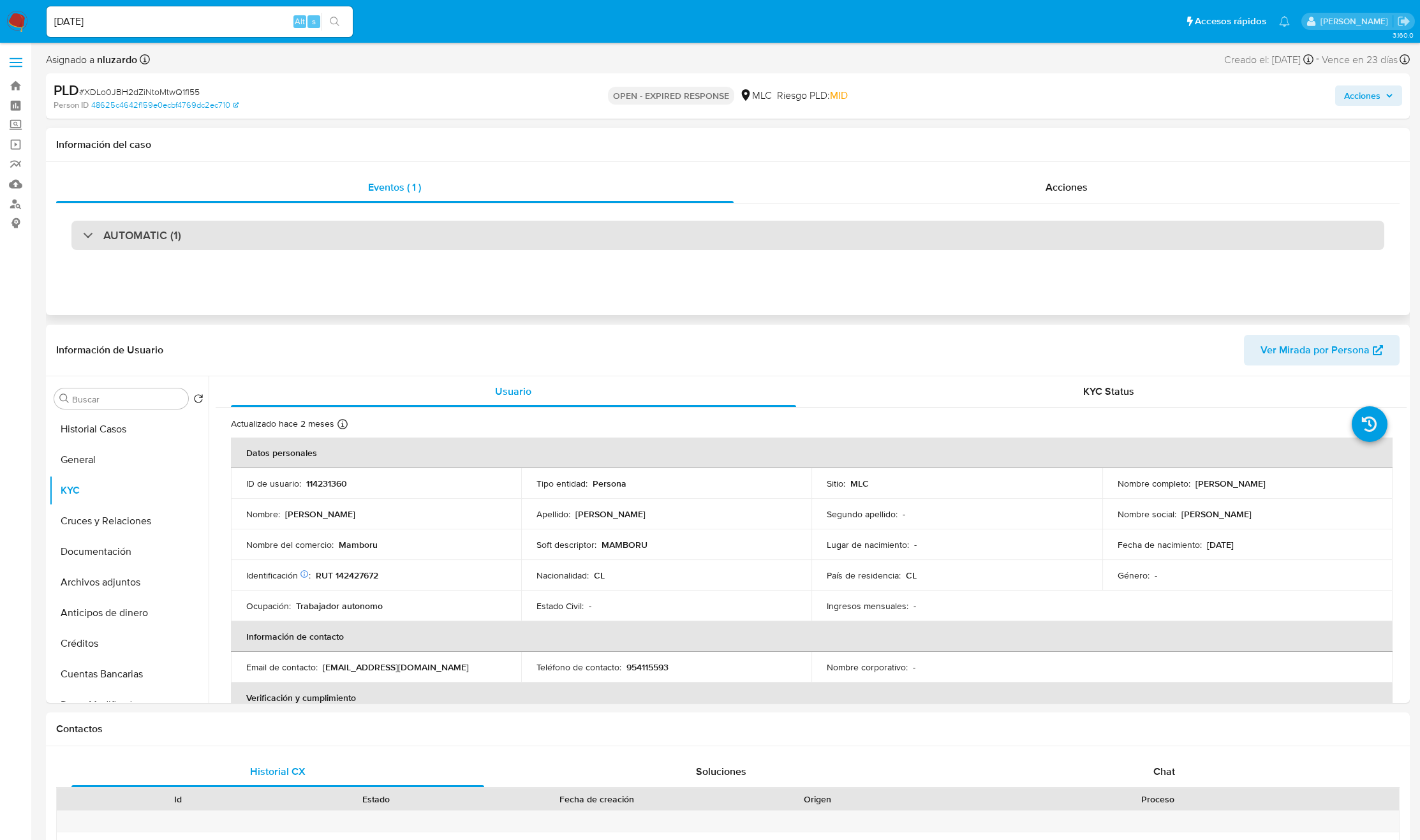
click at [141, 234] on h3 "AUTOMATIC (1)" at bounding box center [142, 235] width 77 height 14
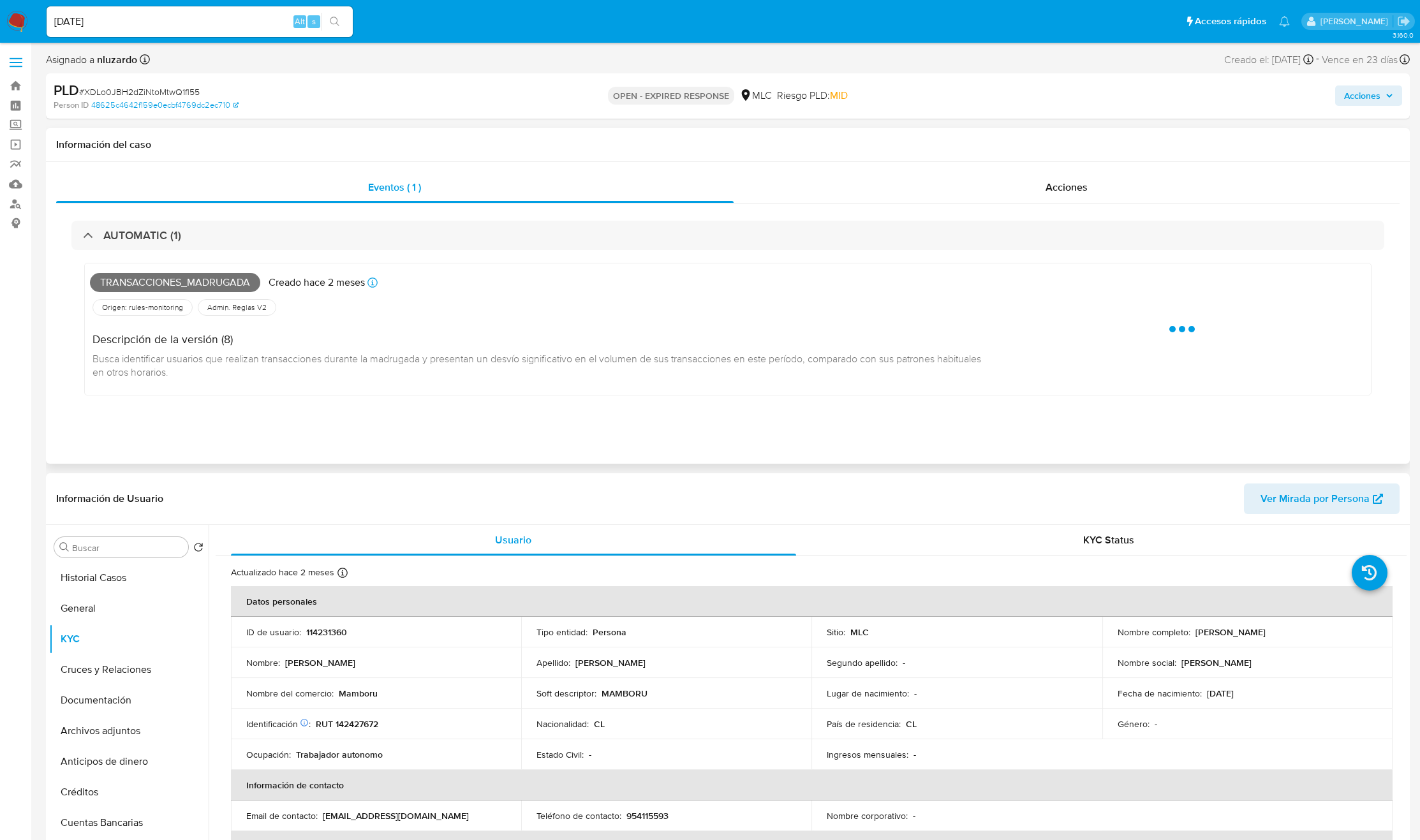
click at [149, 284] on span "Transacciones_madrugada" at bounding box center [175, 282] width 170 height 19
copy span "Transacciones_madrugada"
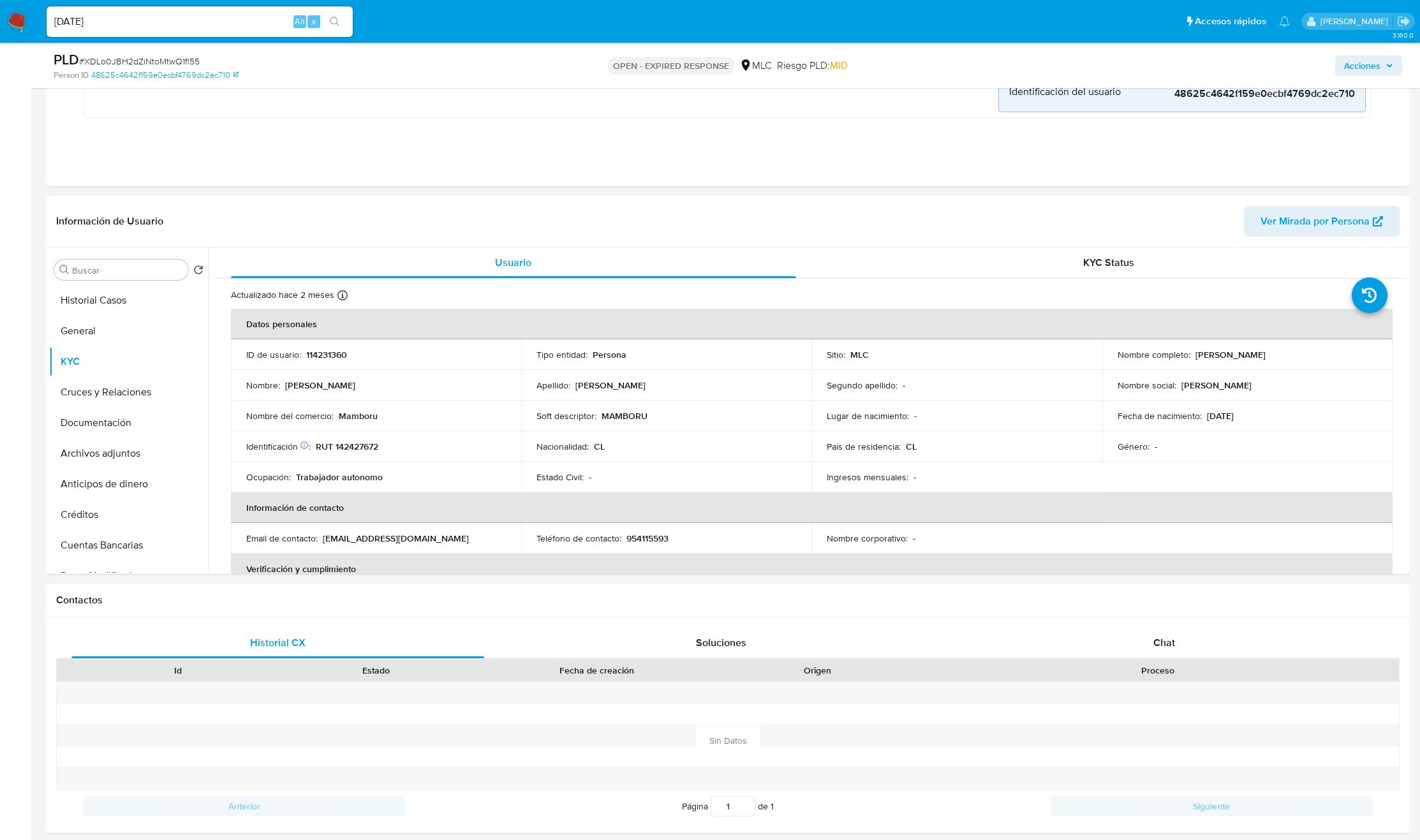
scroll to position [478, 0]
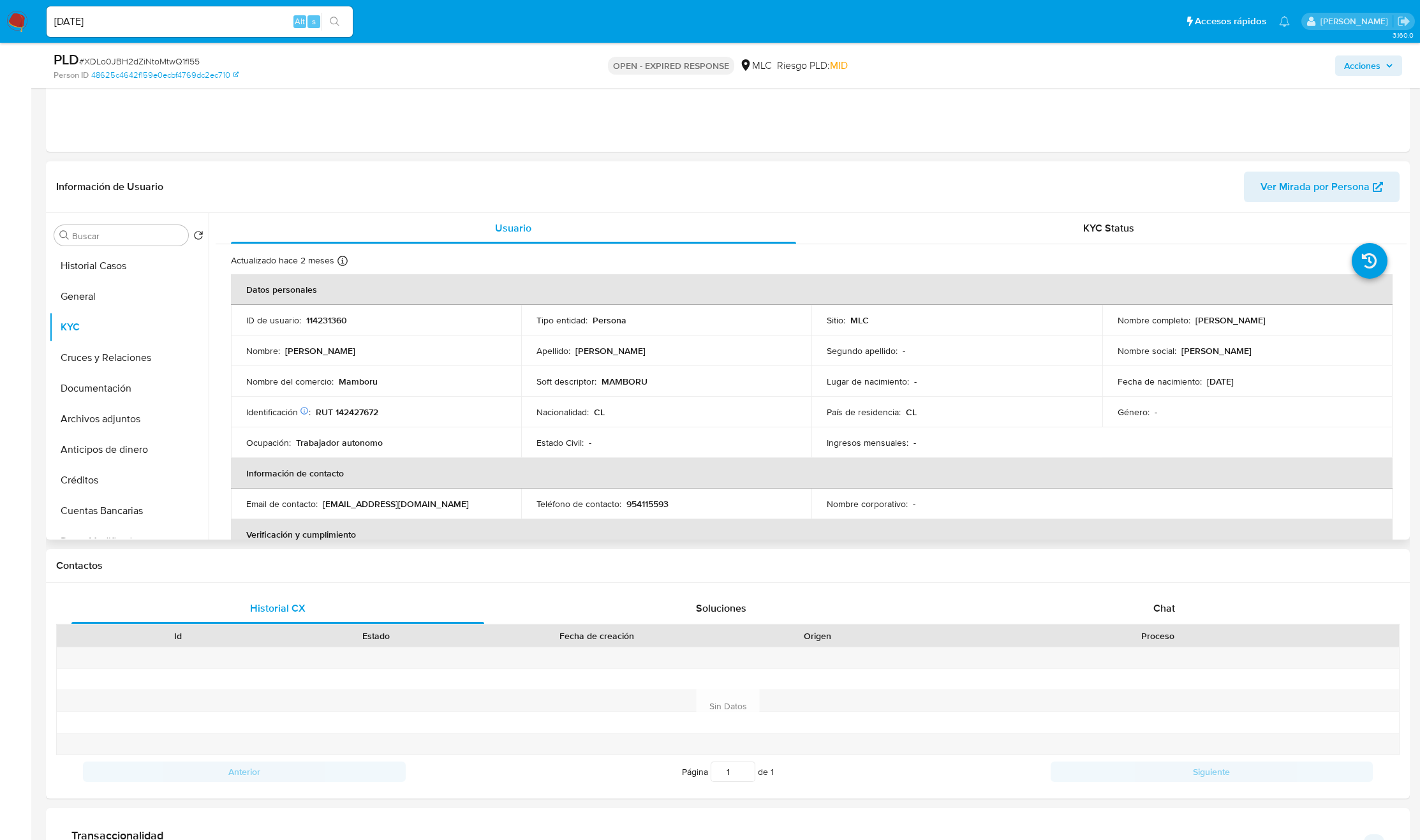
click at [745, 399] on td "Nacionalidad : CL" at bounding box center [666, 412] width 290 height 30
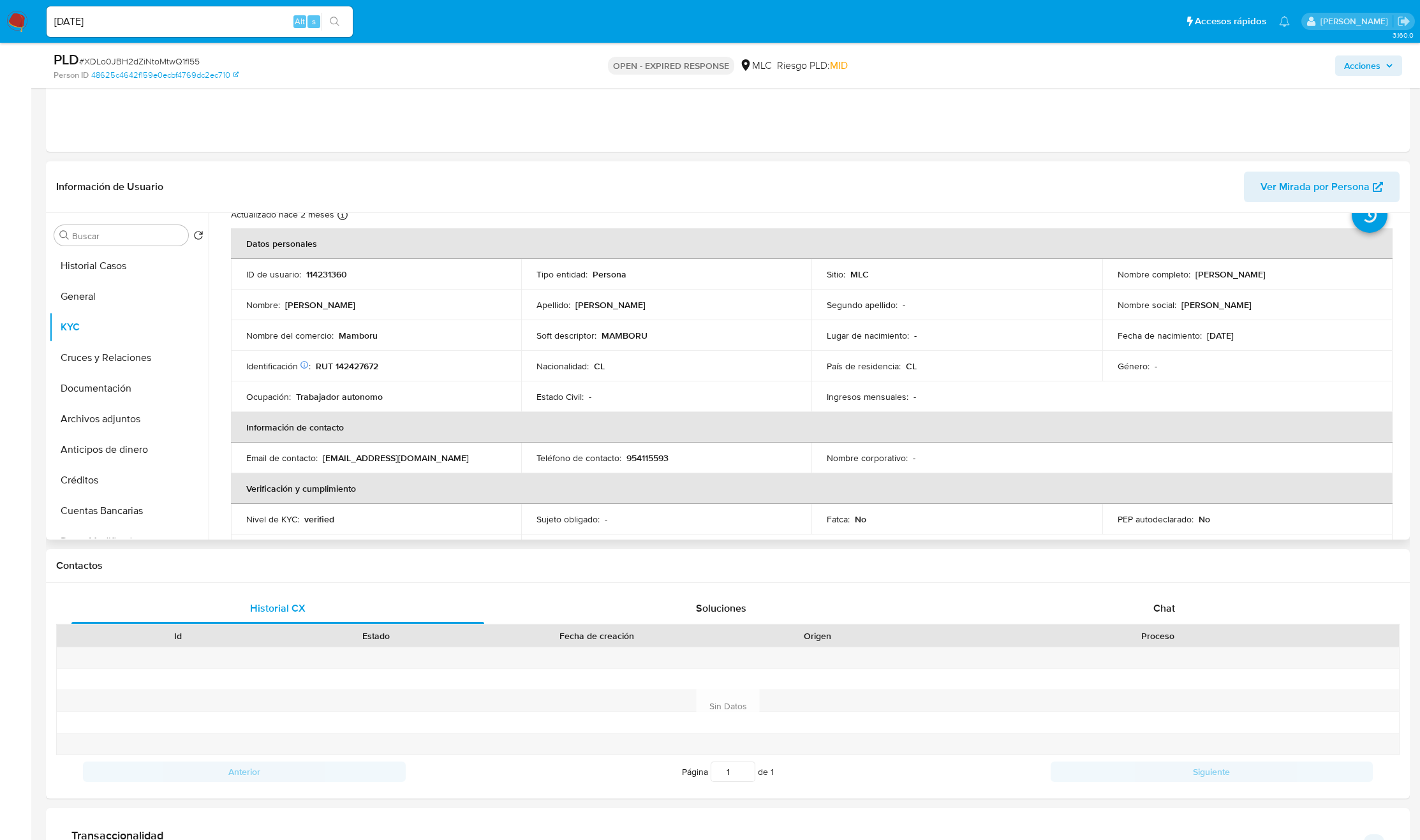
scroll to position [54, 0]
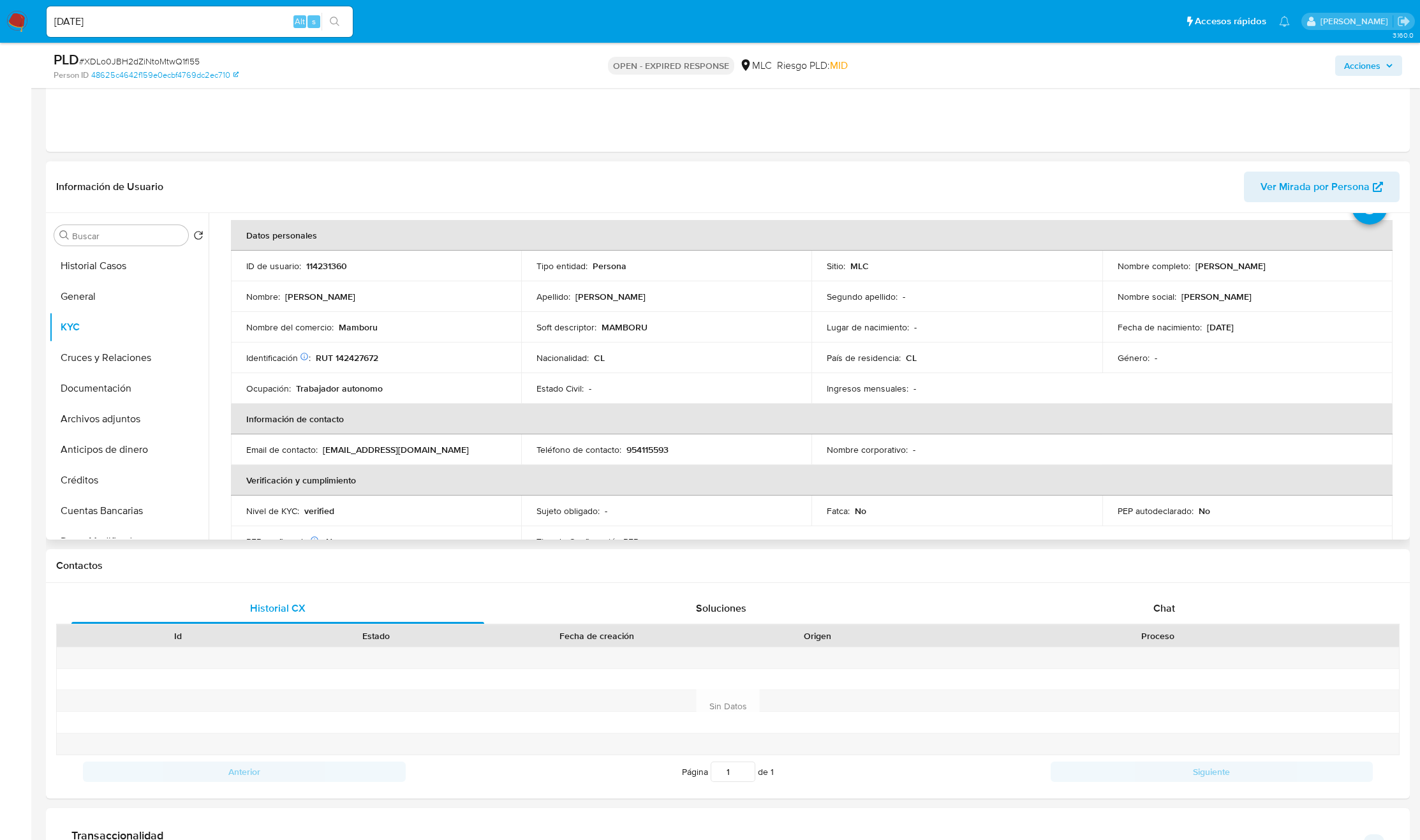
drag, startPoint x: 678, startPoint y: 394, endPoint x: 987, endPoint y: 374, distance: 309.6
click at [678, 394] on div "Estado Civil : -" at bounding box center [666, 389] width 259 height 12
click at [130, 230] on div "Buscar" at bounding box center [120, 236] width 134 height 20
click at [129, 234] on input "Buscar" at bounding box center [128, 237] width 111 height 12
type input "cr"
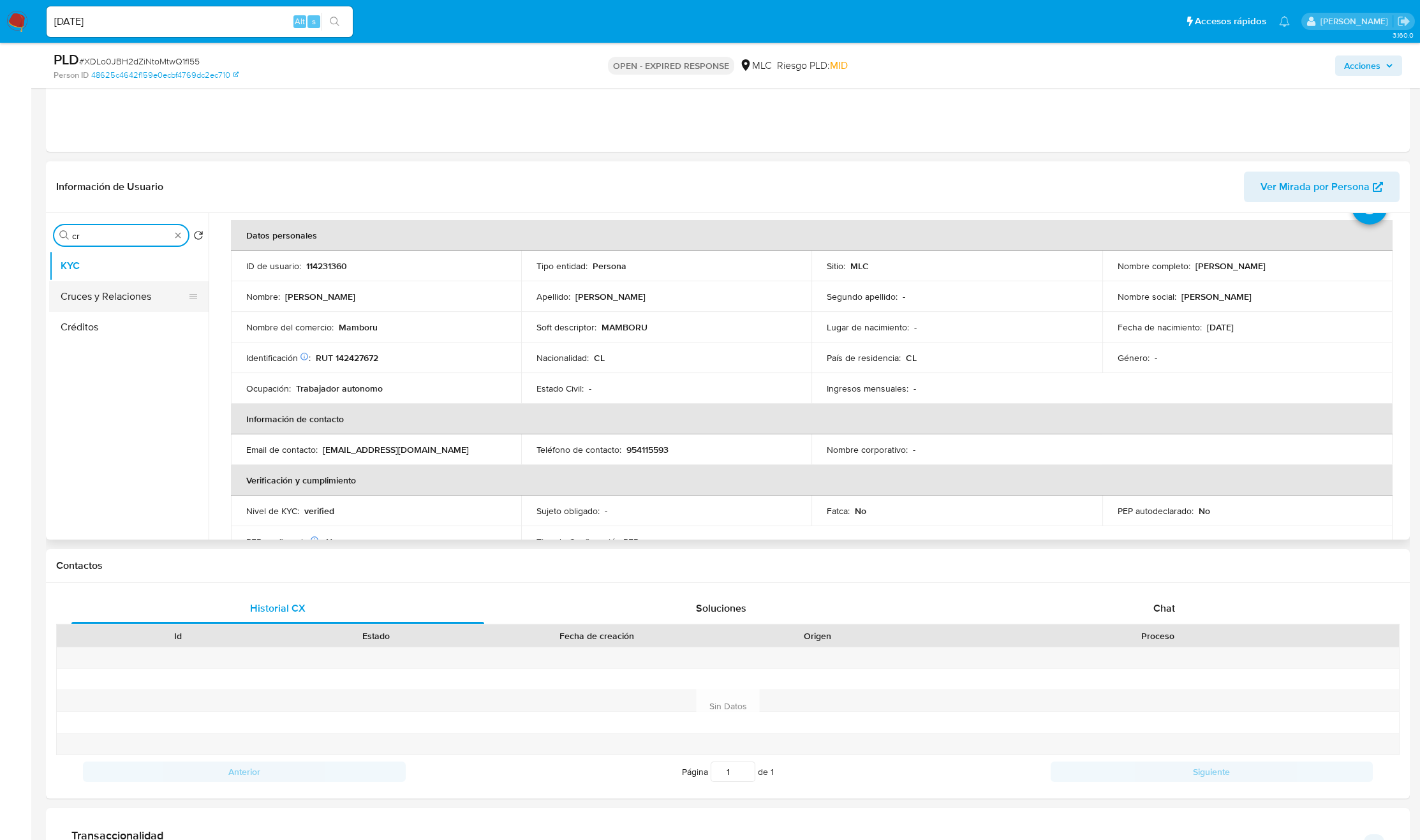
click at [119, 299] on button "Cruces y Relaciones" at bounding box center [123, 296] width 149 height 30
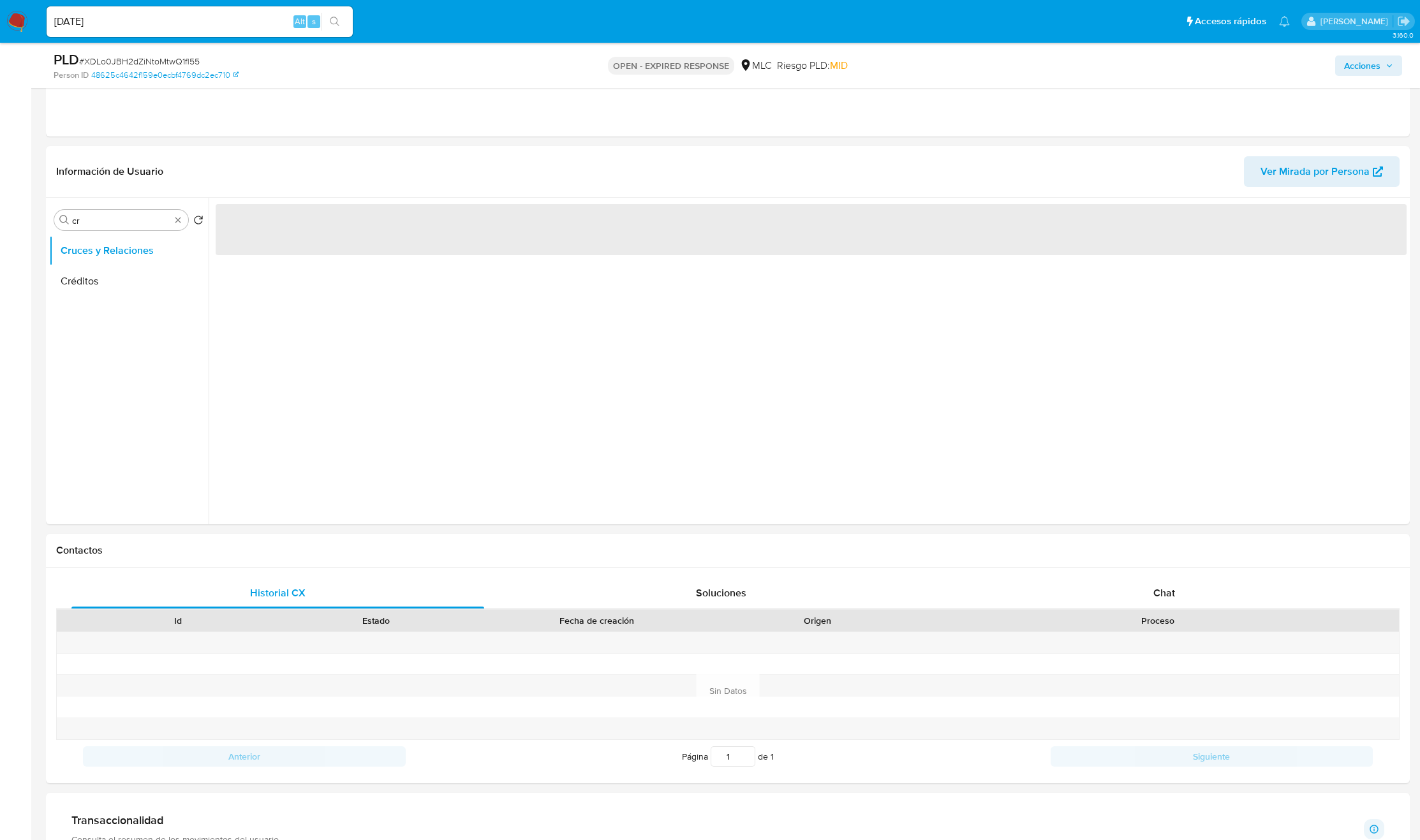
scroll to position [0, 0]
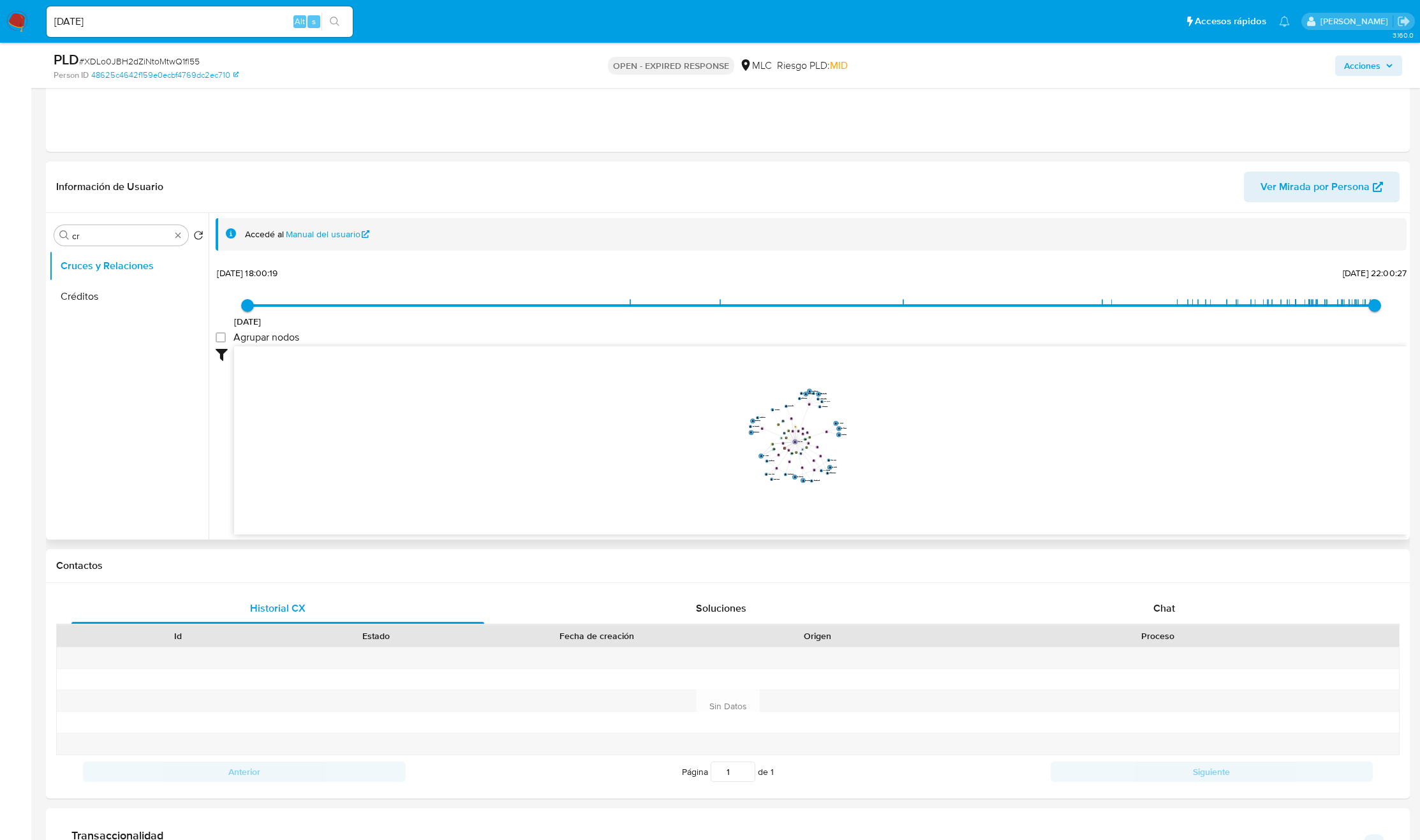
drag, startPoint x: 770, startPoint y: 473, endPoint x: 810, endPoint y: 449, distance: 46.6
click at [810, 449] on icon "device-67eb34872db0c3020f68a204  user-114231360  114231360 user-381710258  3…" at bounding box center [820, 439] width 1173 height 185
drag, startPoint x: 897, startPoint y: 452, endPoint x: 904, endPoint y: 491, distance: 39.6
click at [904, 491] on icon "device-67eb34872db0c3020f68a204  user-114231360  114231360 user-381710258  3…" at bounding box center [820, 439] width 1173 height 185
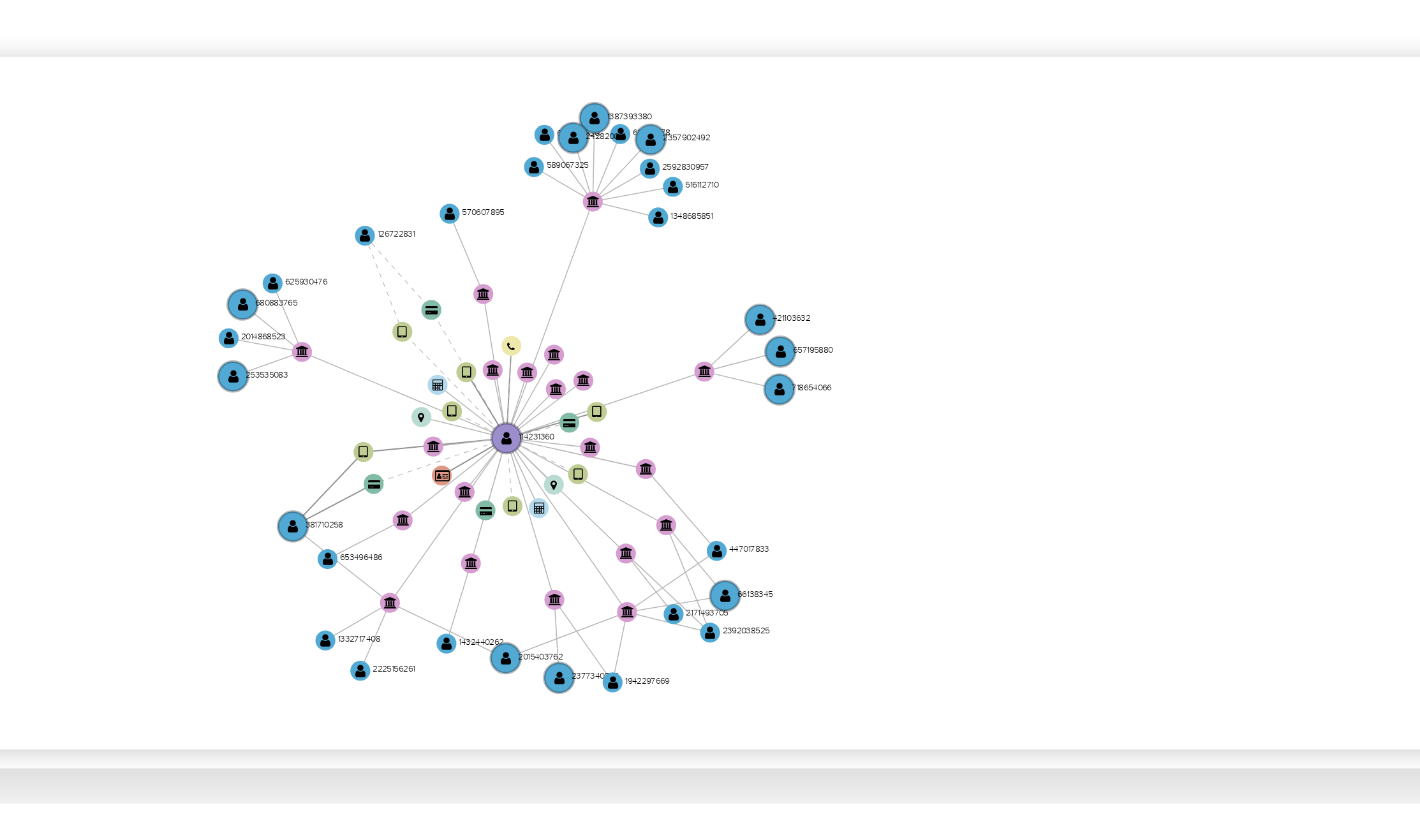
click at [897, 466] on icon "device-67eb34872db0c3020f68a204  user-114231360  114231360 user-381710258  3…" at bounding box center [820, 439] width 1173 height 185
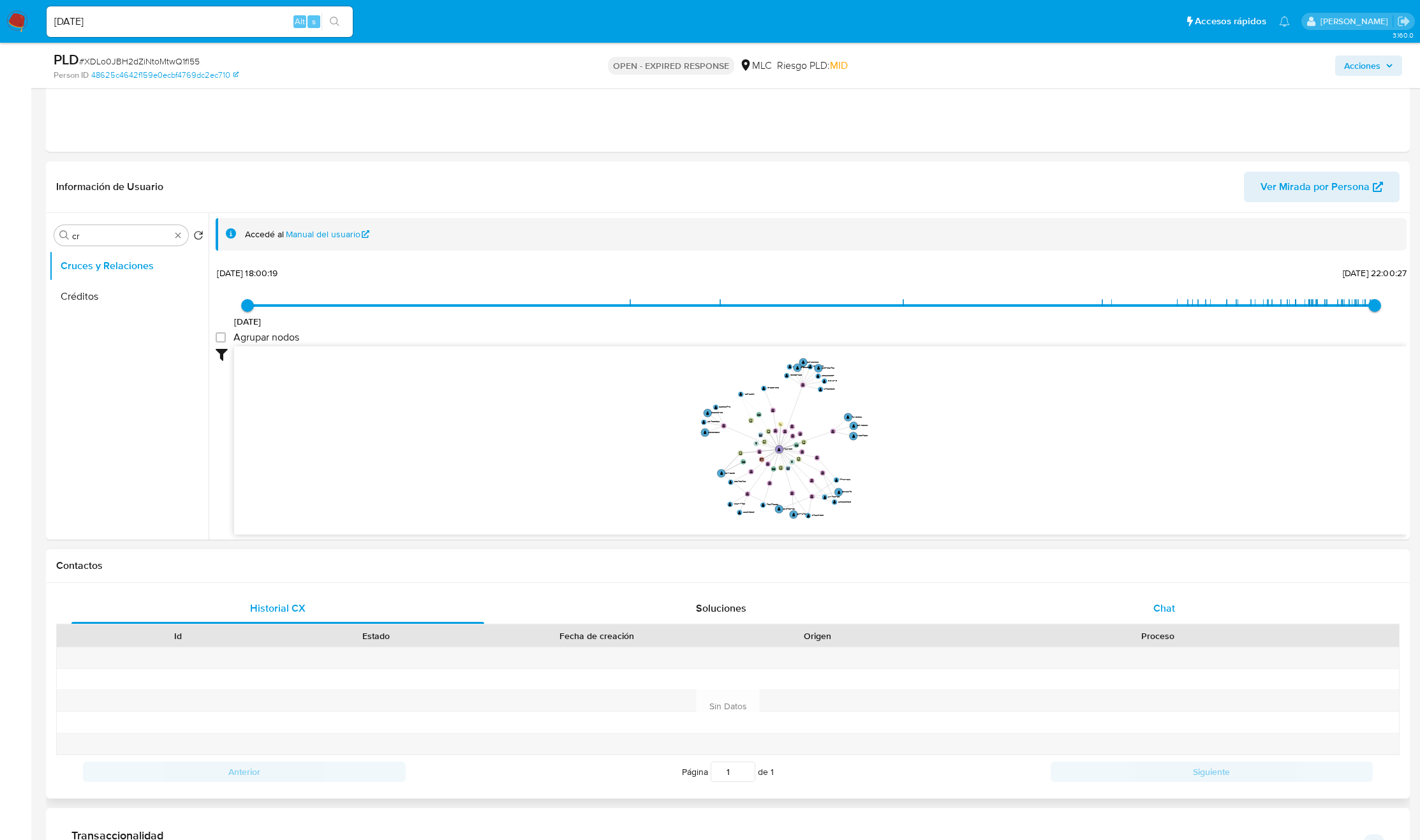
click at [1143, 610] on div "Chat" at bounding box center [1164, 609] width 412 height 30
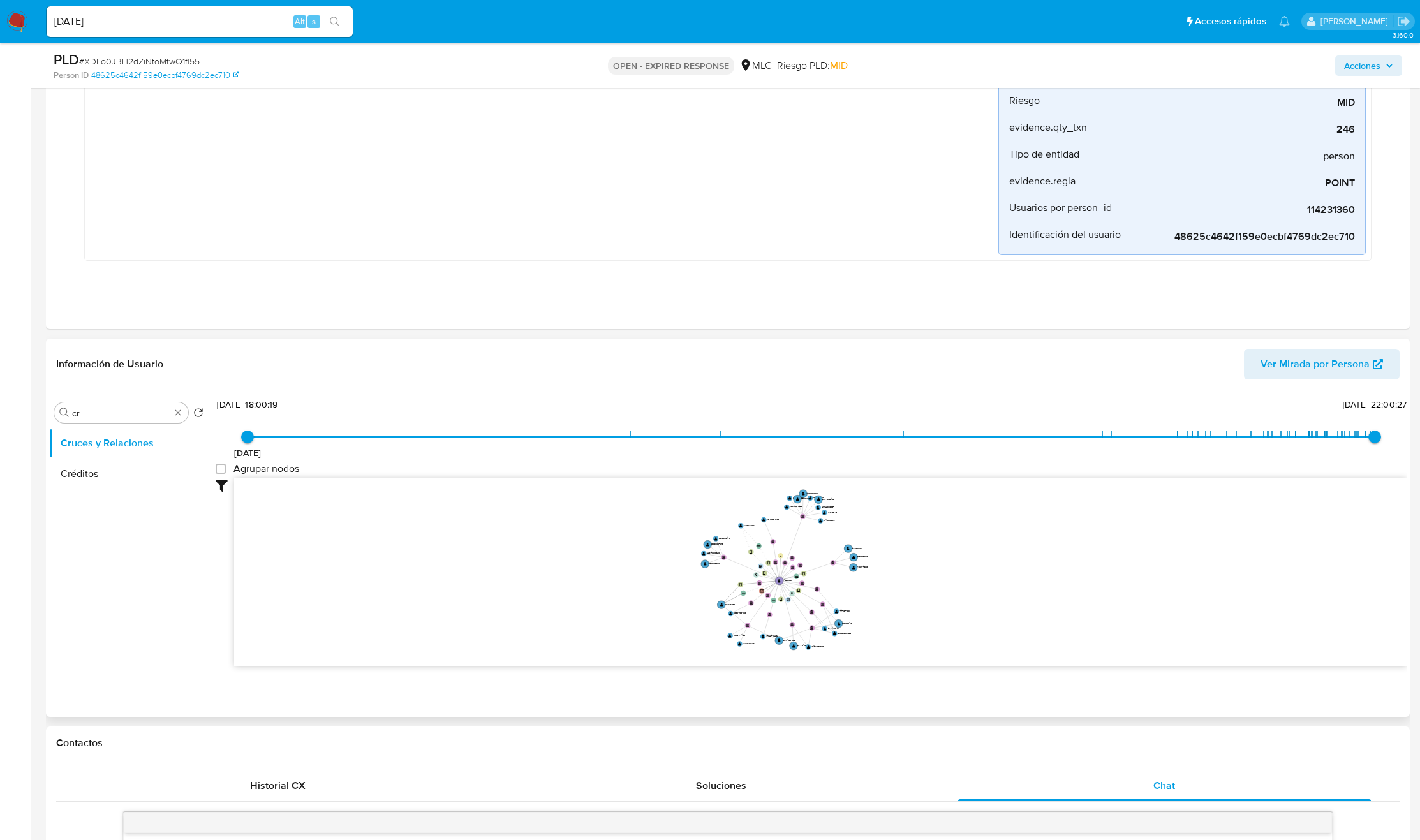
scroll to position [383, 0]
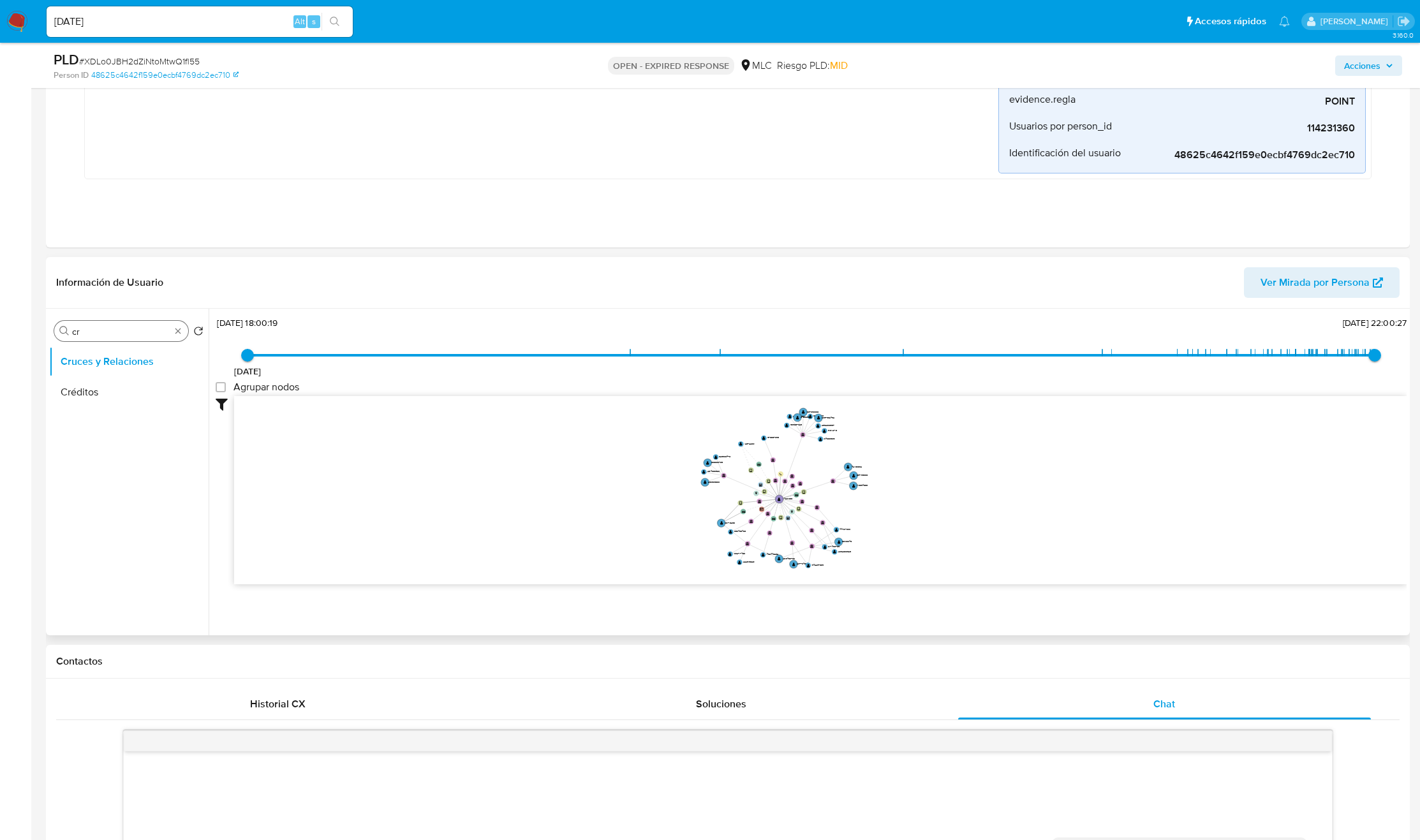
click at [81, 336] on input "cr" at bounding box center [121, 332] width 98 height 12
click at [79, 336] on input "cr" at bounding box center [121, 332] width 98 height 12
type input "doc"
click at [109, 391] on button "Documentación" at bounding box center [123, 392] width 149 height 30
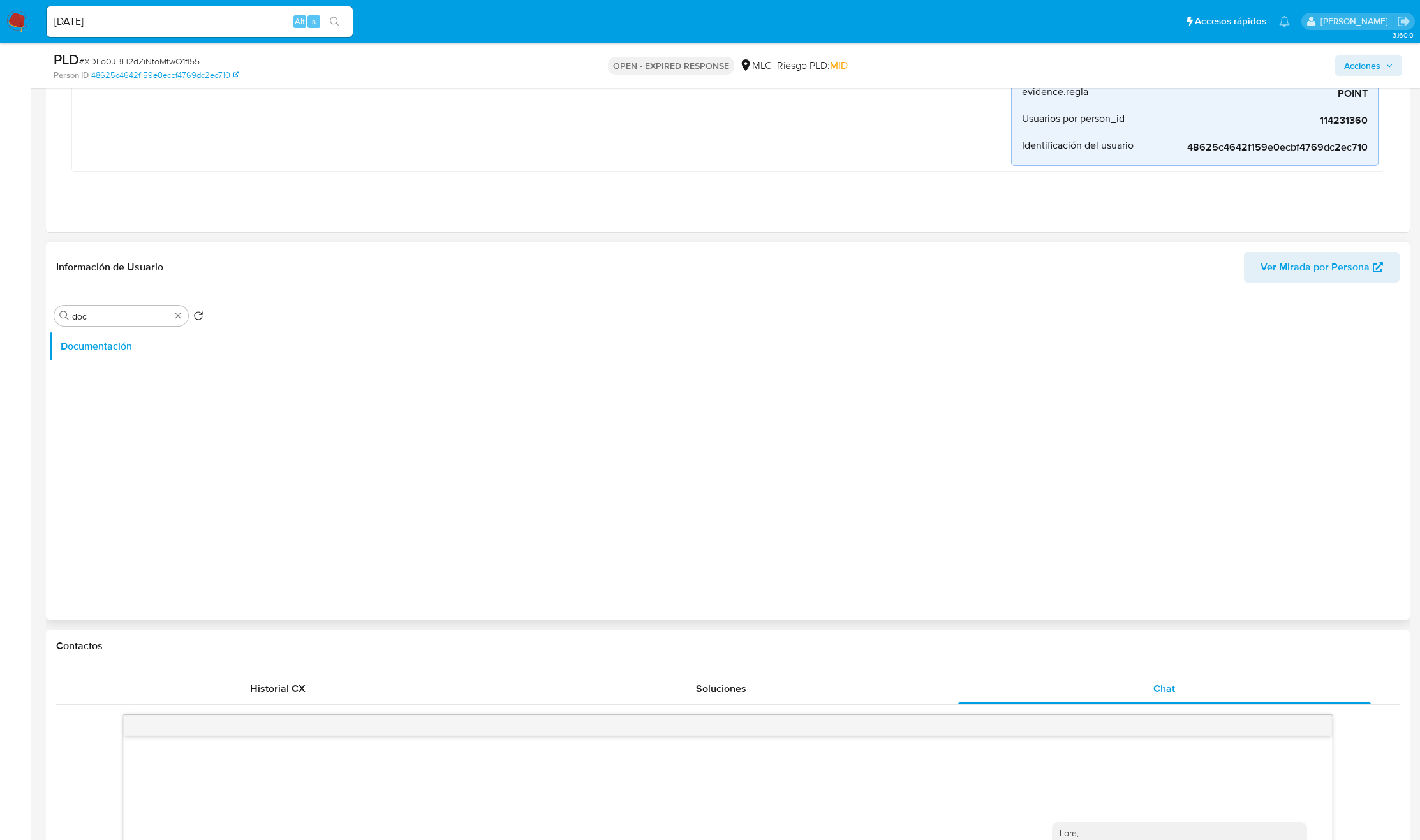
scroll to position [0, 0]
click at [318, 366] on button "Prueba de vida" at bounding box center [354, 356] width 278 height 33
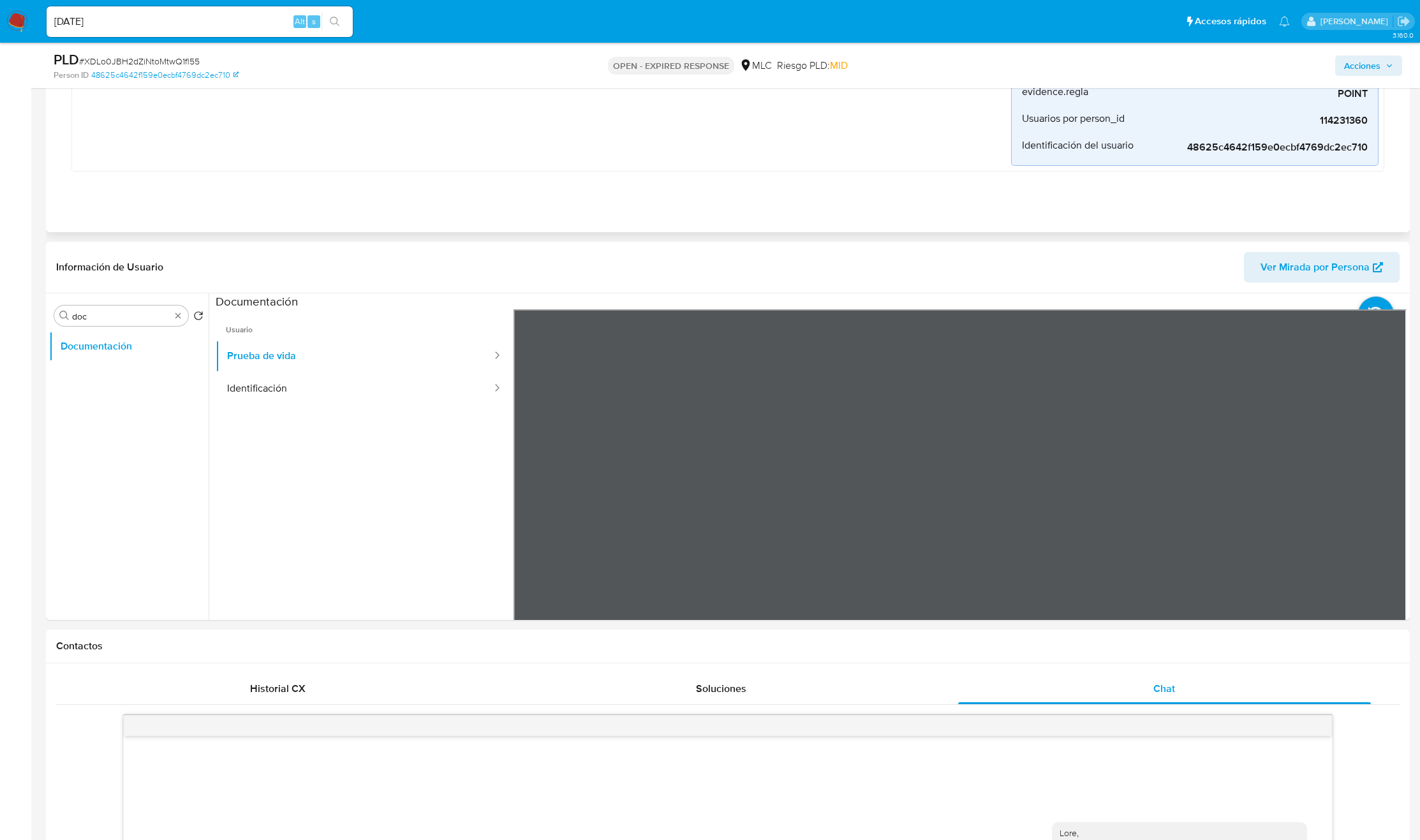
click at [327, 381] on button "Identificación" at bounding box center [354, 389] width 278 height 33
click at [1378, 524] on icon at bounding box center [1391, 517] width 25 height 25
click at [273, 356] on button "Prueba de vida" at bounding box center [354, 356] width 278 height 33
drag, startPoint x: 180, startPoint y: 317, endPoint x: 176, endPoint y: 326, distance: 9.8
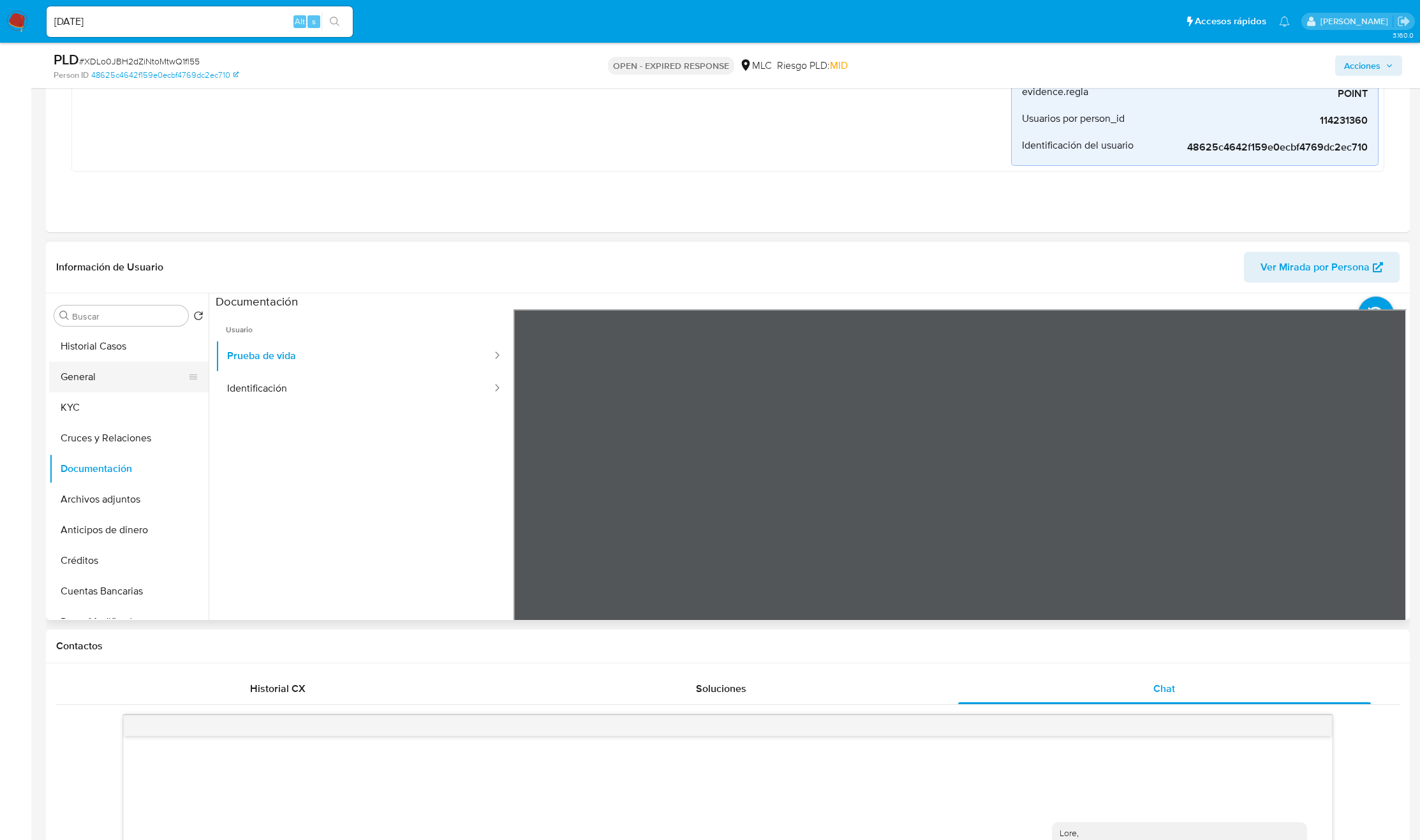
click at [132, 391] on button "General" at bounding box center [123, 377] width 149 height 30
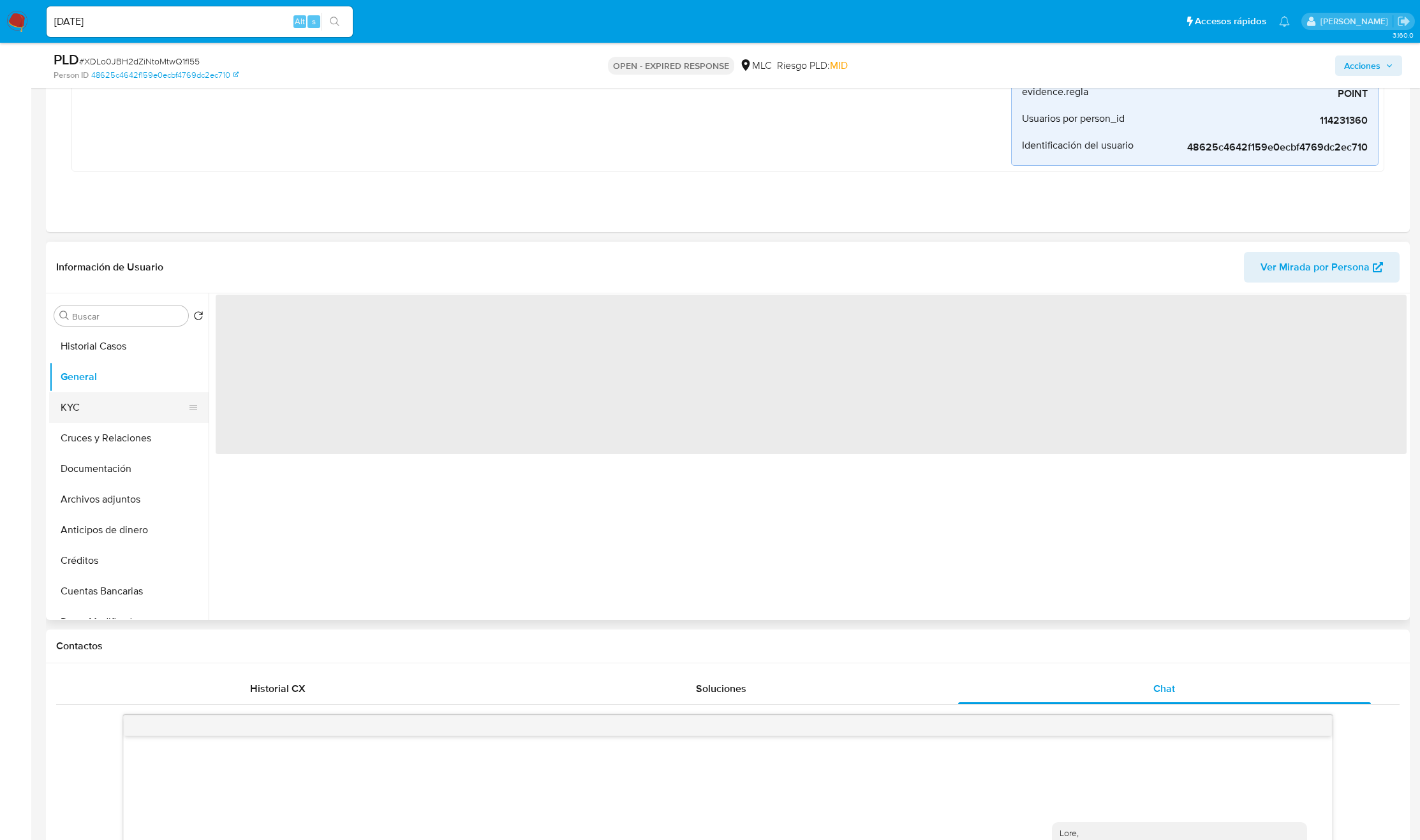
click at [125, 402] on button "KYC" at bounding box center [123, 407] width 149 height 30
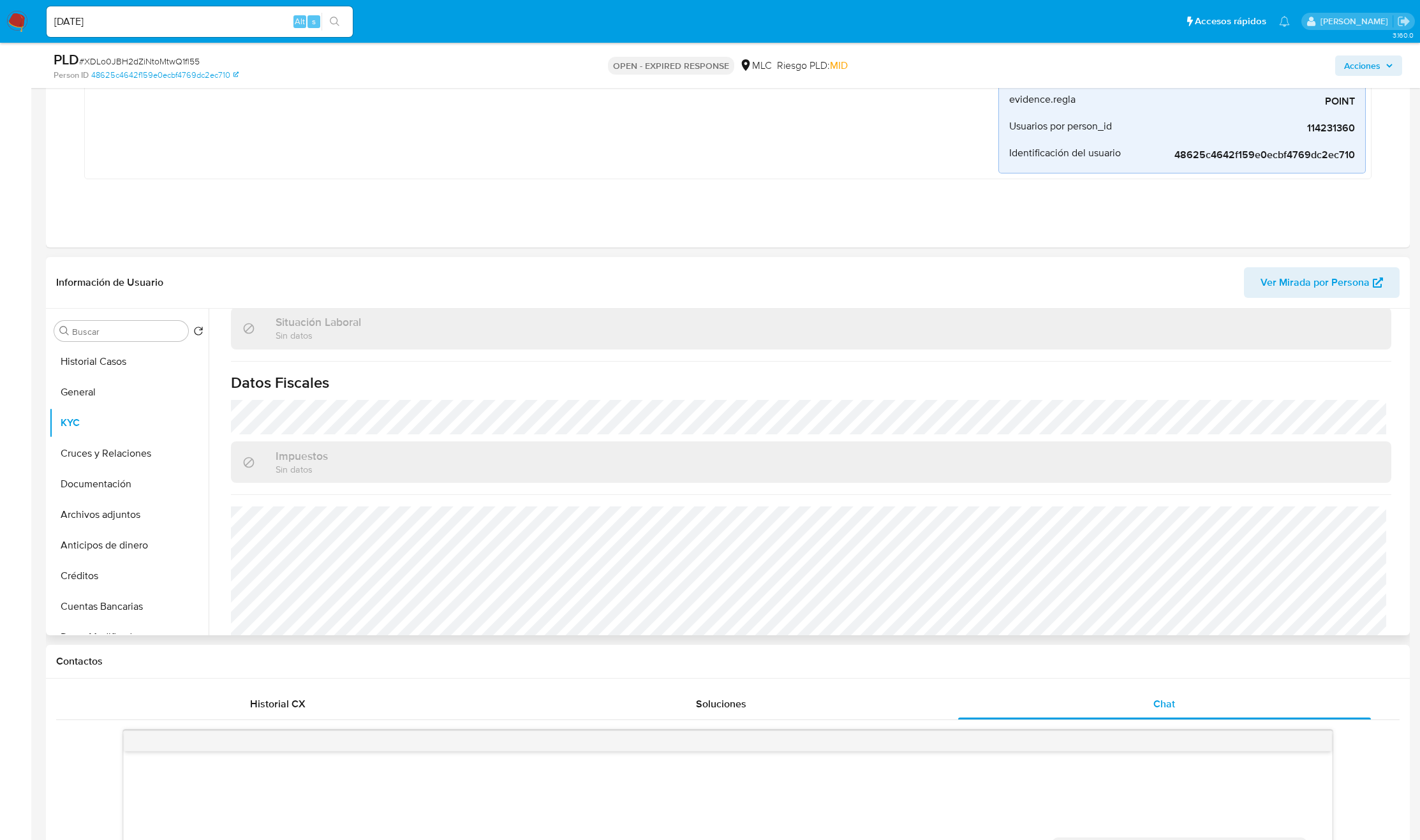
scroll to position [703, 0]
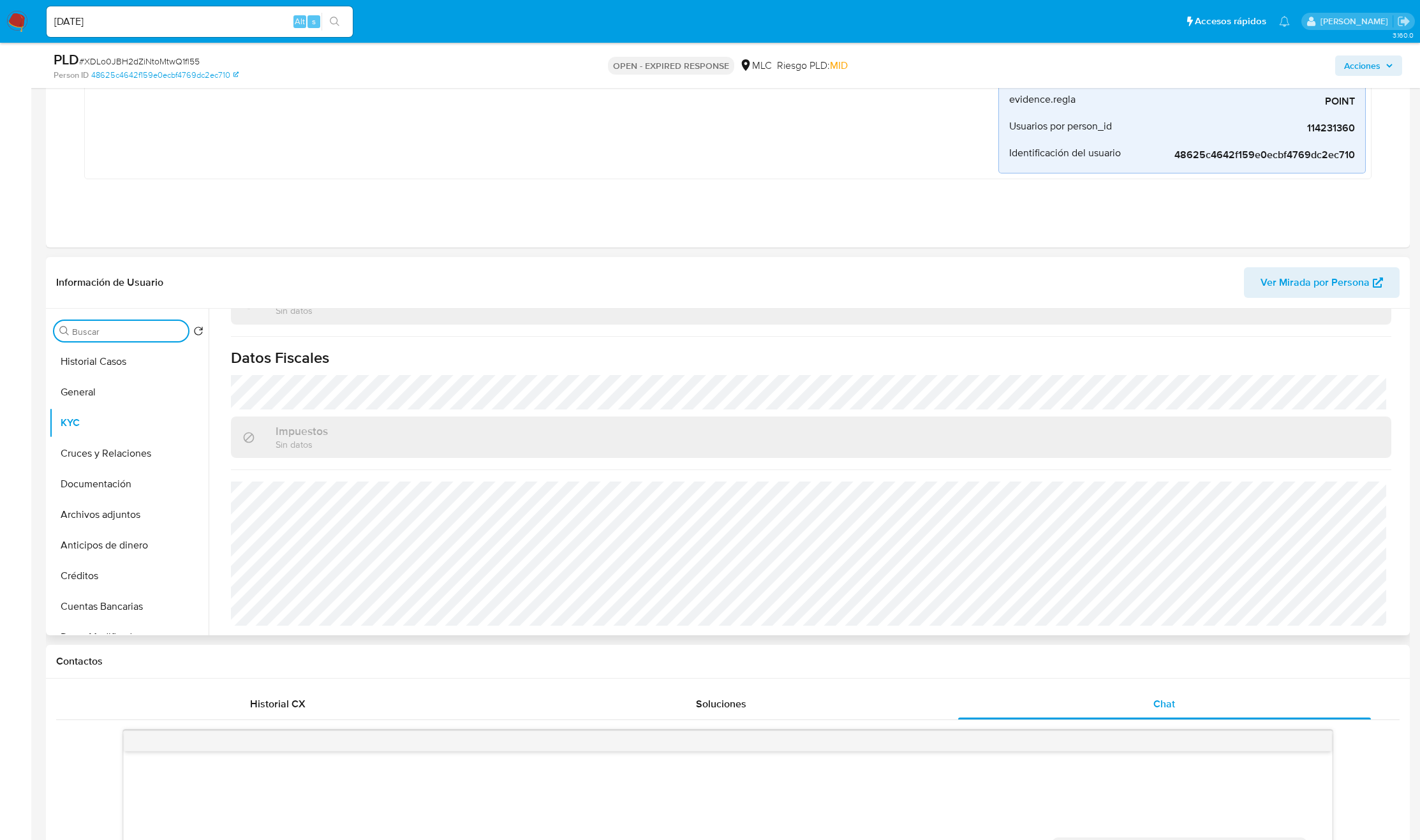
click at [114, 330] on input "Buscar" at bounding box center [128, 332] width 111 height 12
type input "direc"
click at [109, 338] on input "direc" at bounding box center [121, 332] width 98 height 12
click at [112, 399] on button "Direcciones" at bounding box center [123, 392] width 149 height 30
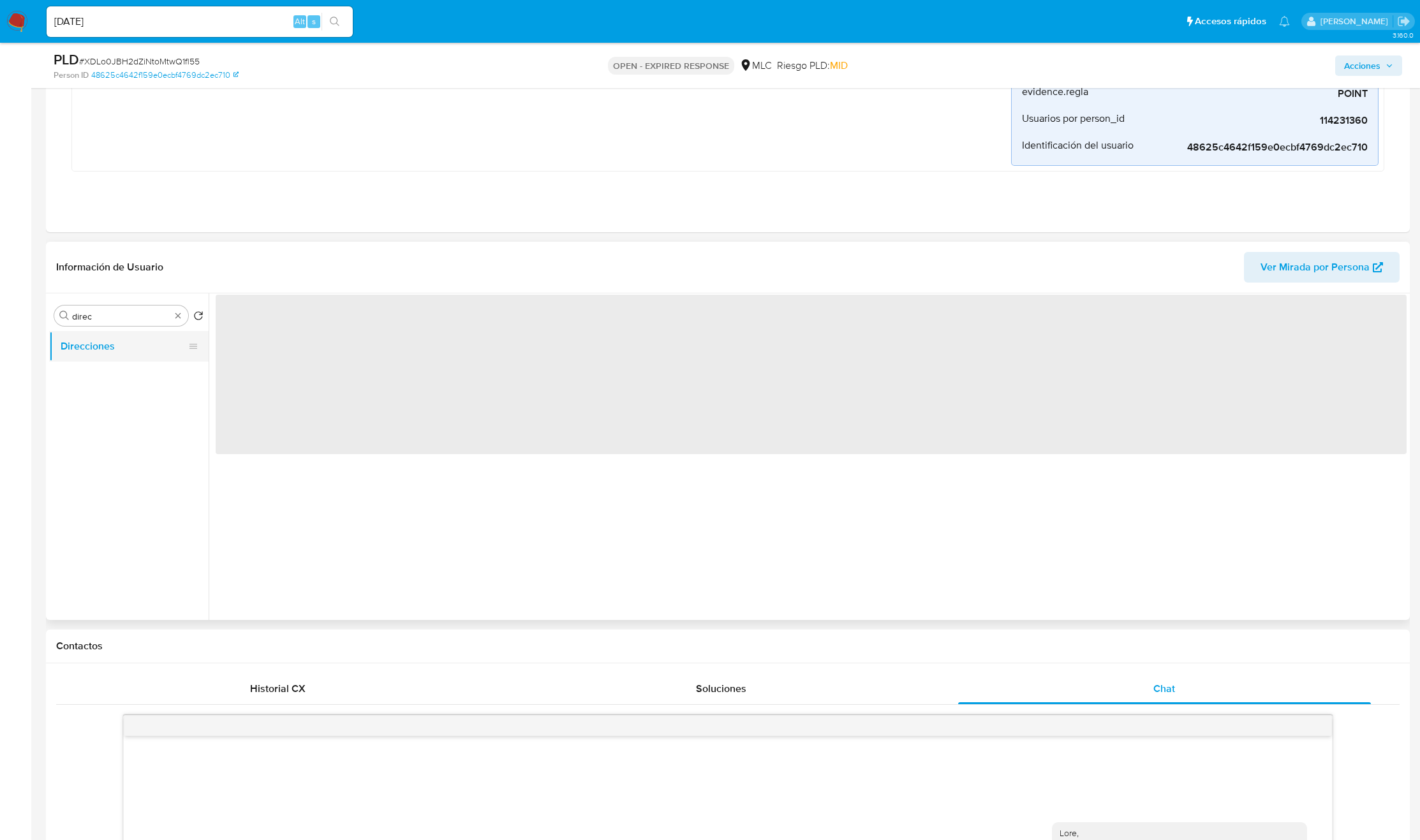
scroll to position [0, 0]
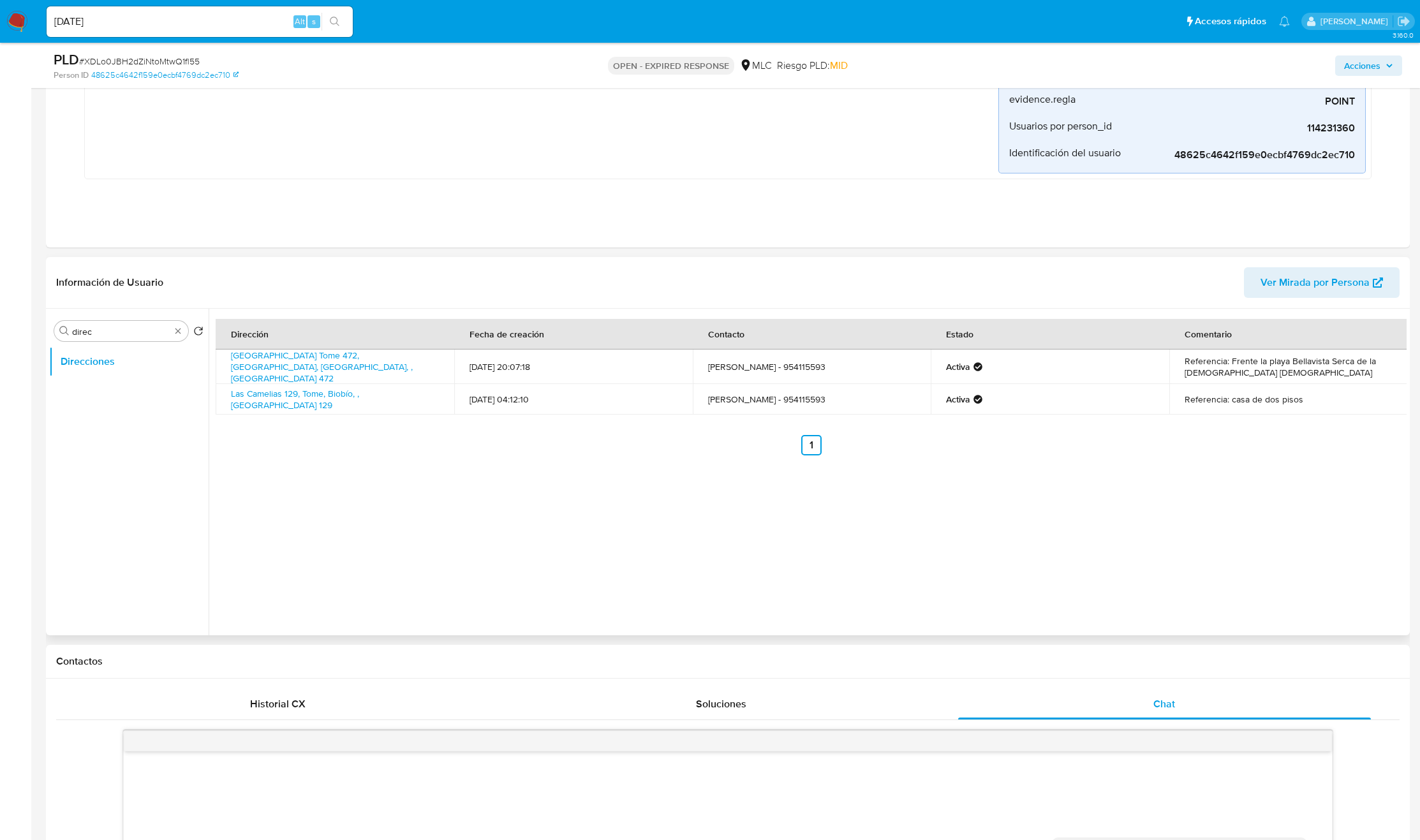
click at [1231, 365] on td "Referencia: Frente la playa Bellavista Serca de la iglesia catolica" at bounding box center [1288, 366] width 238 height 35
click at [1232, 364] on td "Referencia: Frente la playa Bellavista Serca de la iglesia catolica" at bounding box center [1288, 366] width 238 height 35
click at [1214, 398] on td "Referencia: casa de dos pisos" at bounding box center [1288, 399] width 238 height 30
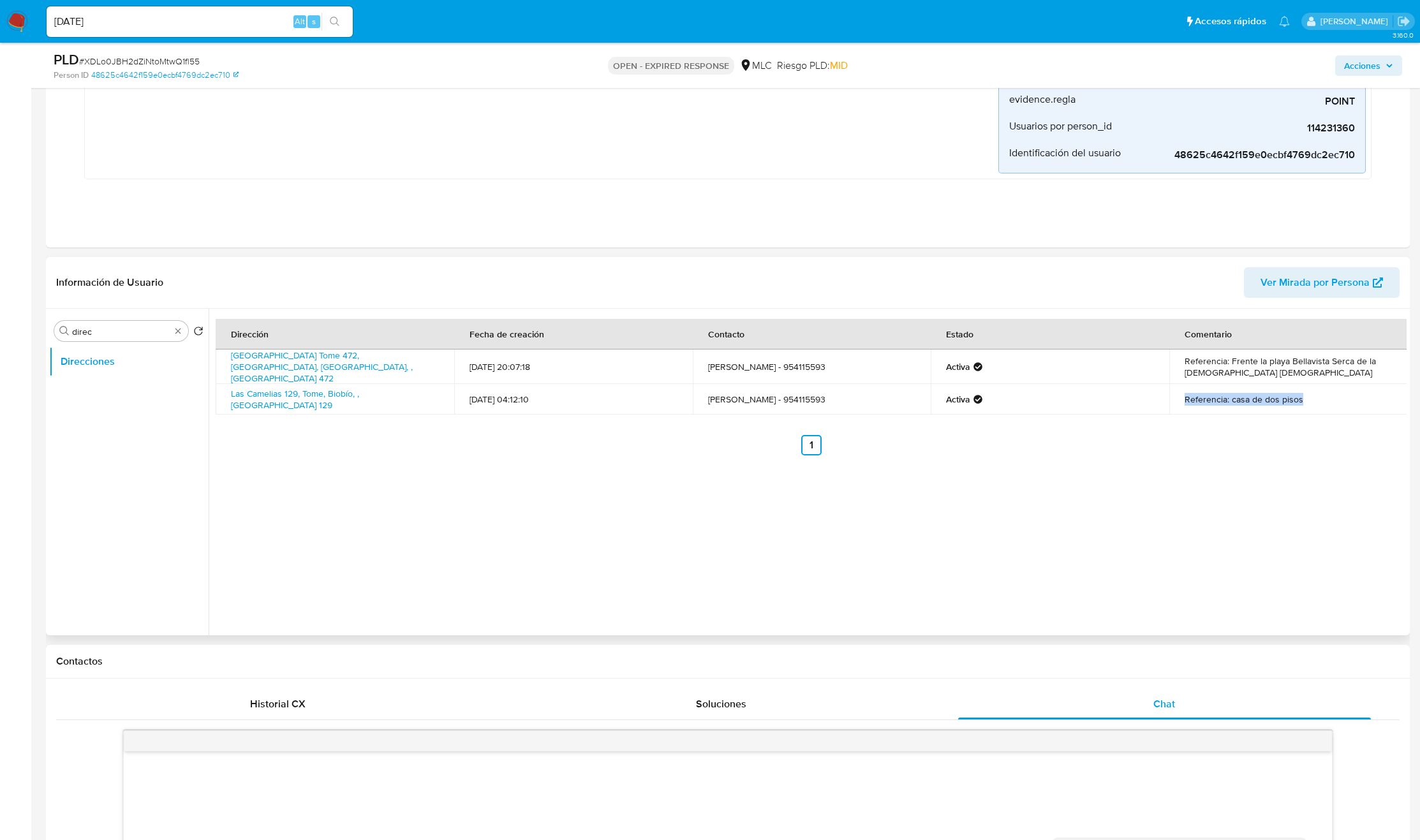
click at [1214, 398] on td "Referencia: casa de dos pisos" at bounding box center [1288, 399] width 238 height 30
click at [1224, 375] on td "Referencia: Frente la playa Bellavista Serca de la iglesia catolica" at bounding box center [1288, 366] width 238 height 35
click at [1225, 375] on td "Referencia: Frente la playa Bellavista Serca de la iglesia catolica" at bounding box center [1288, 366] width 238 height 35
click at [1024, 502] on div "Dirección Fecha de creación Contacto Estado Comentario Avenida La Torre Bellavi…" at bounding box center [807, 472] width 1198 height 327
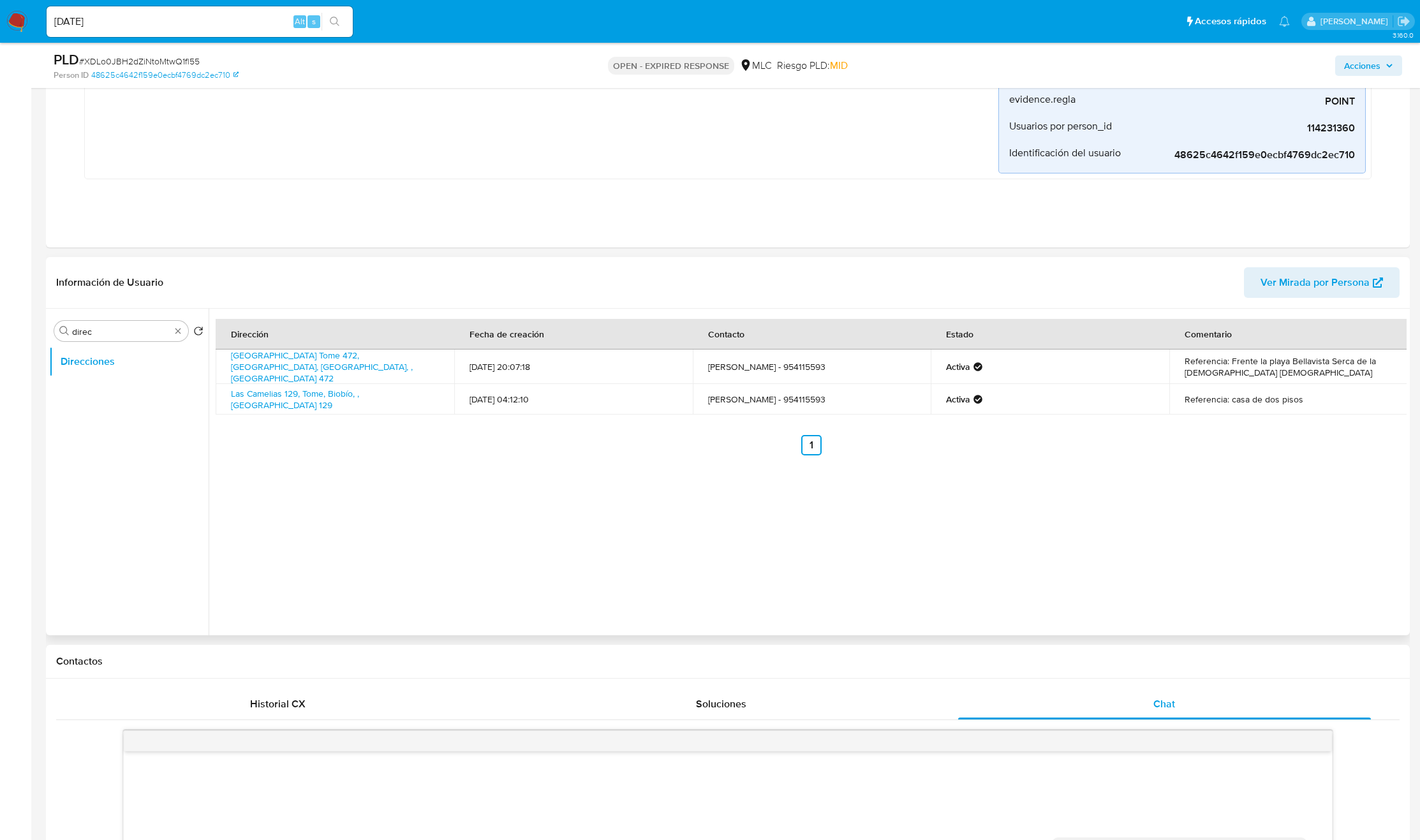
click at [337, 368] on td "Avenida La Torre Bellavista Tome 472, Tome, Biobío, , Chile 472" at bounding box center [334, 366] width 238 height 35
click at [338, 360] on link "Avenida La Torre Bellavista Tome 472, Tome, Biobío, , Chile 472" at bounding box center [322, 367] width 182 height 35
click at [318, 389] on td "Las Camelias 129, Tome, Biobío, , Chile 129" at bounding box center [334, 399] width 238 height 30
click at [102, 416] on button "KYC" at bounding box center [123, 423] width 149 height 30
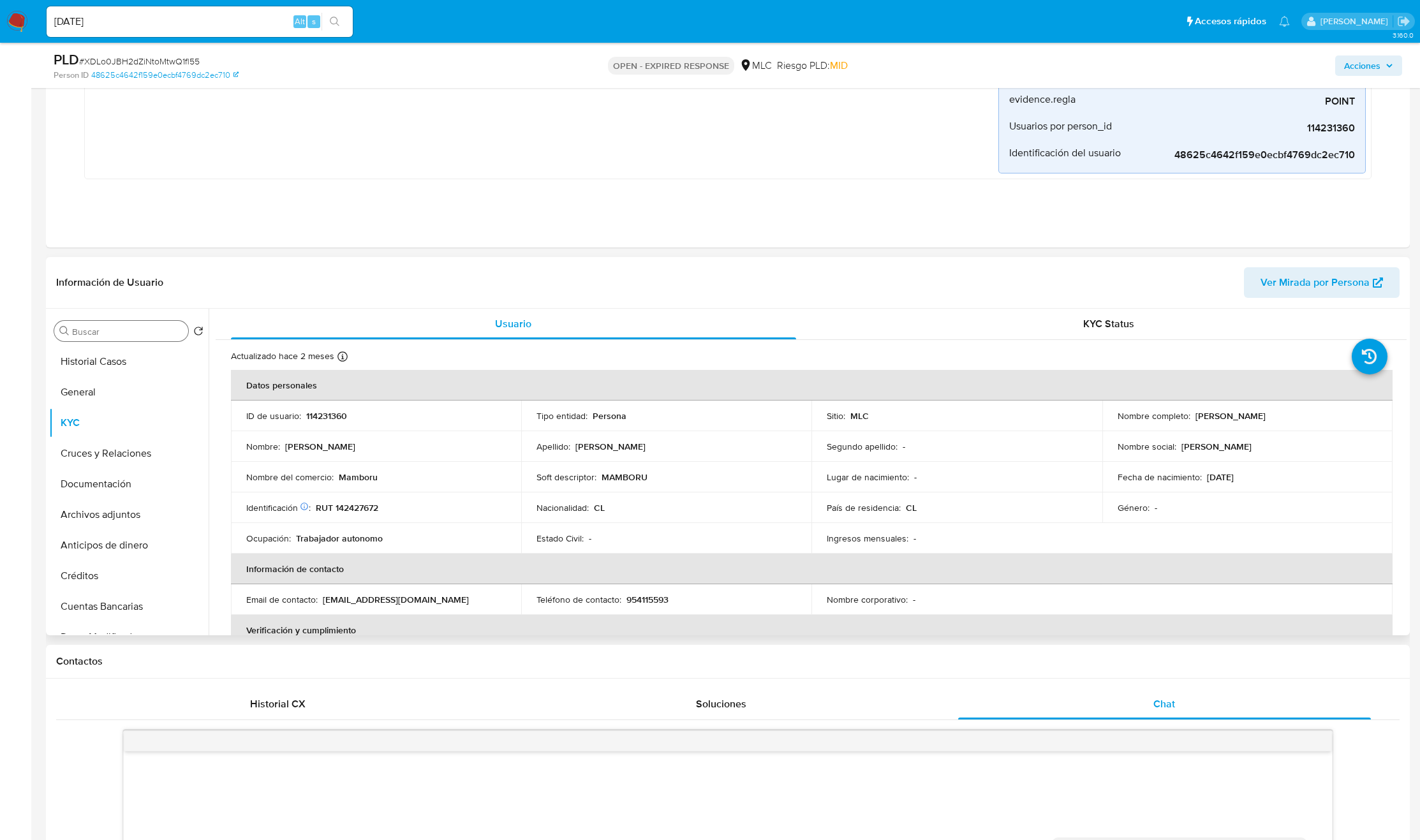
click at [623, 479] on p "MAMBORU" at bounding box center [625, 477] width 46 height 12
copy p "MAMBORU"
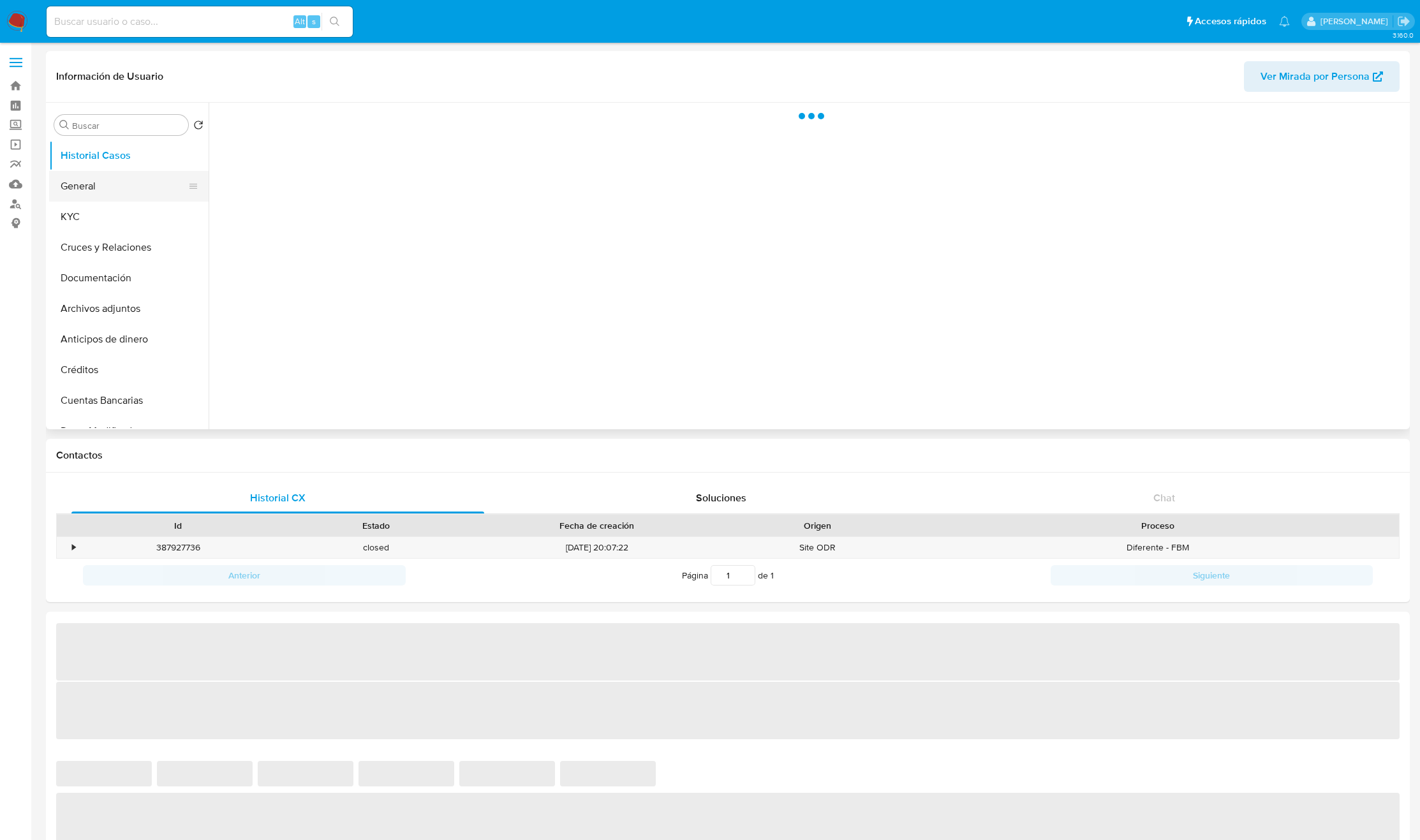
click at [96, 173] on button "General" at bounding box center [123, 186] width 149 height 30
select select "10"
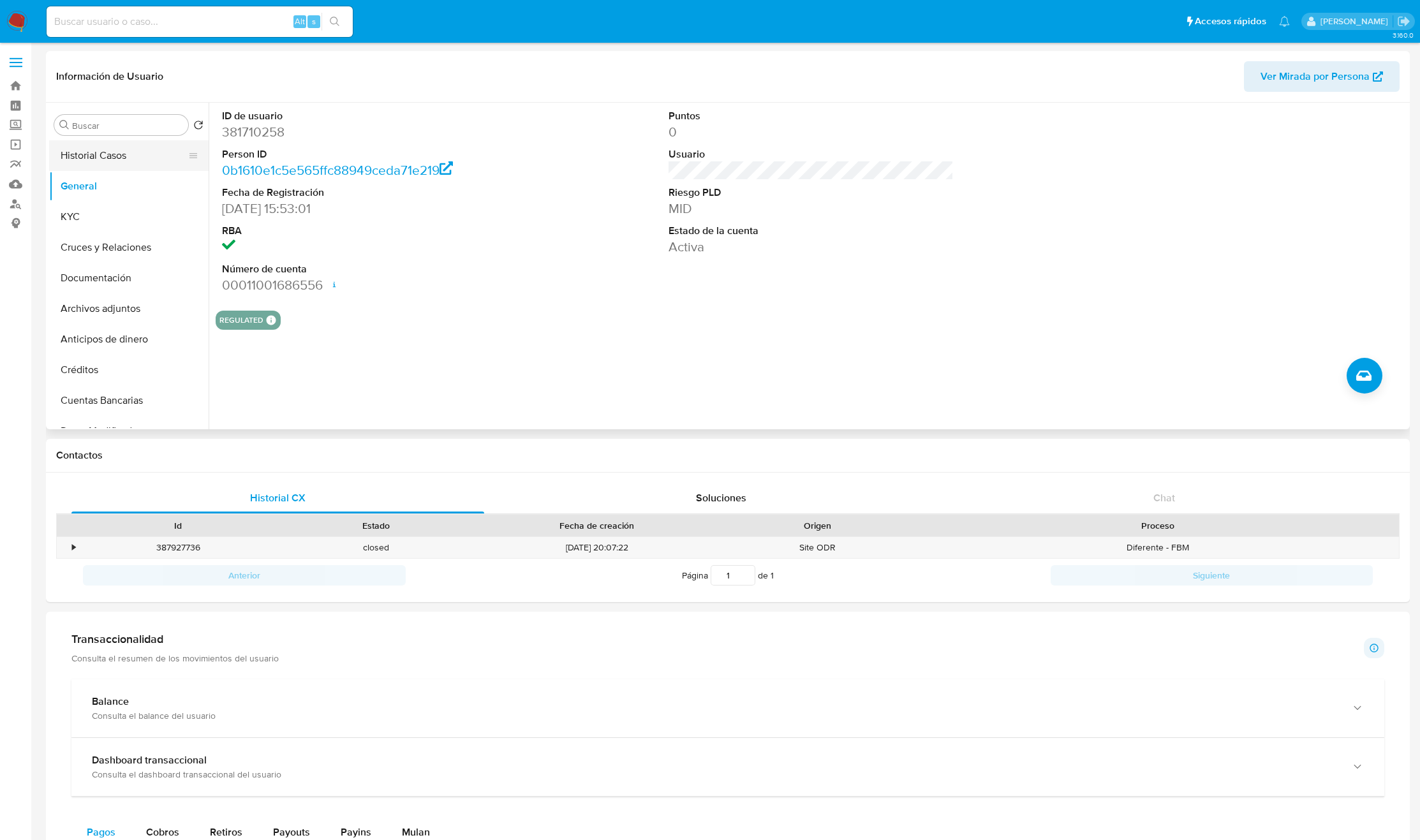
click at [98, 147] on button "Historial Casos" at bounding box center [123, 156] width 149 height 30
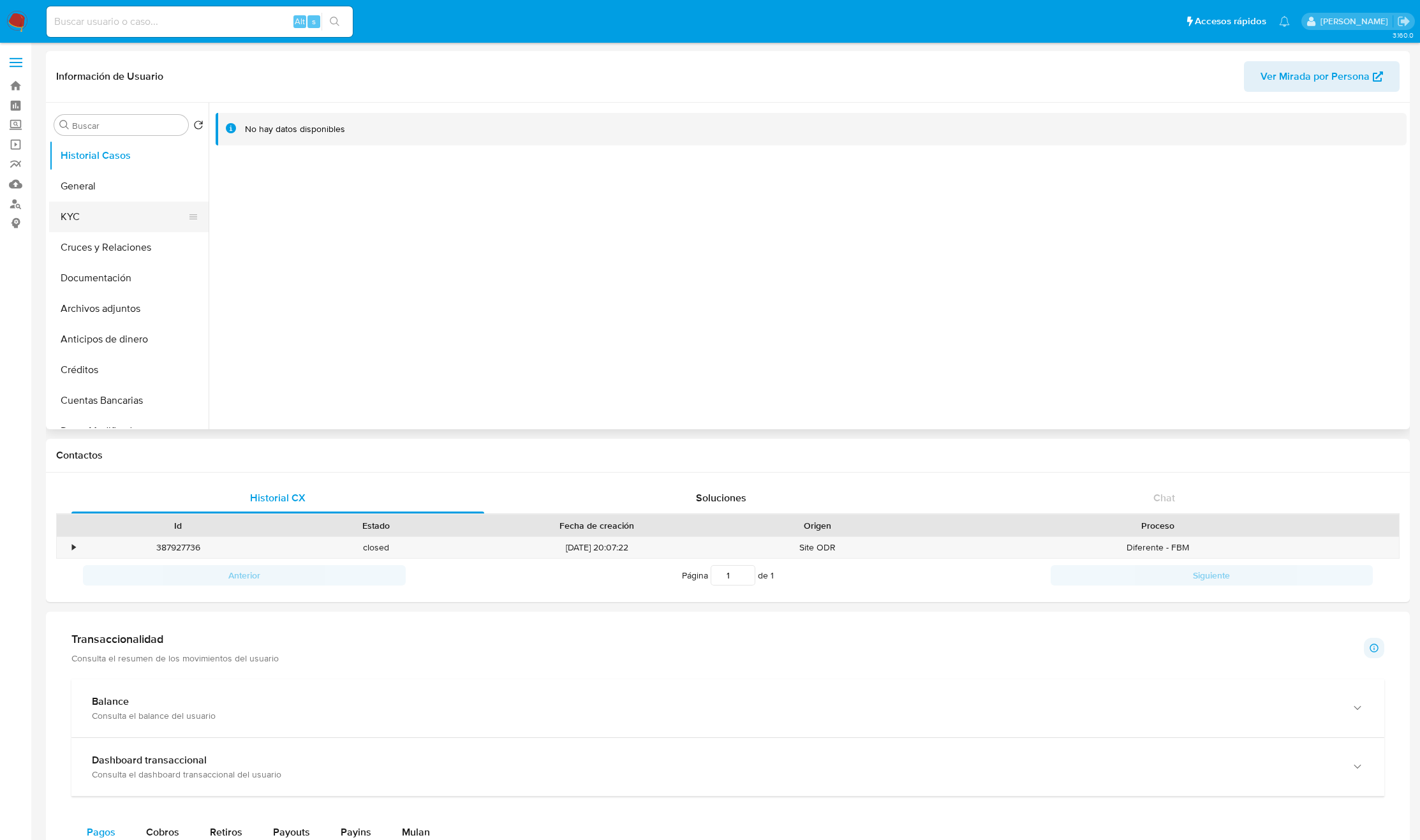
click at [117, 220] on button "KYC" at bounding box center [123, 217] width 149 height 30
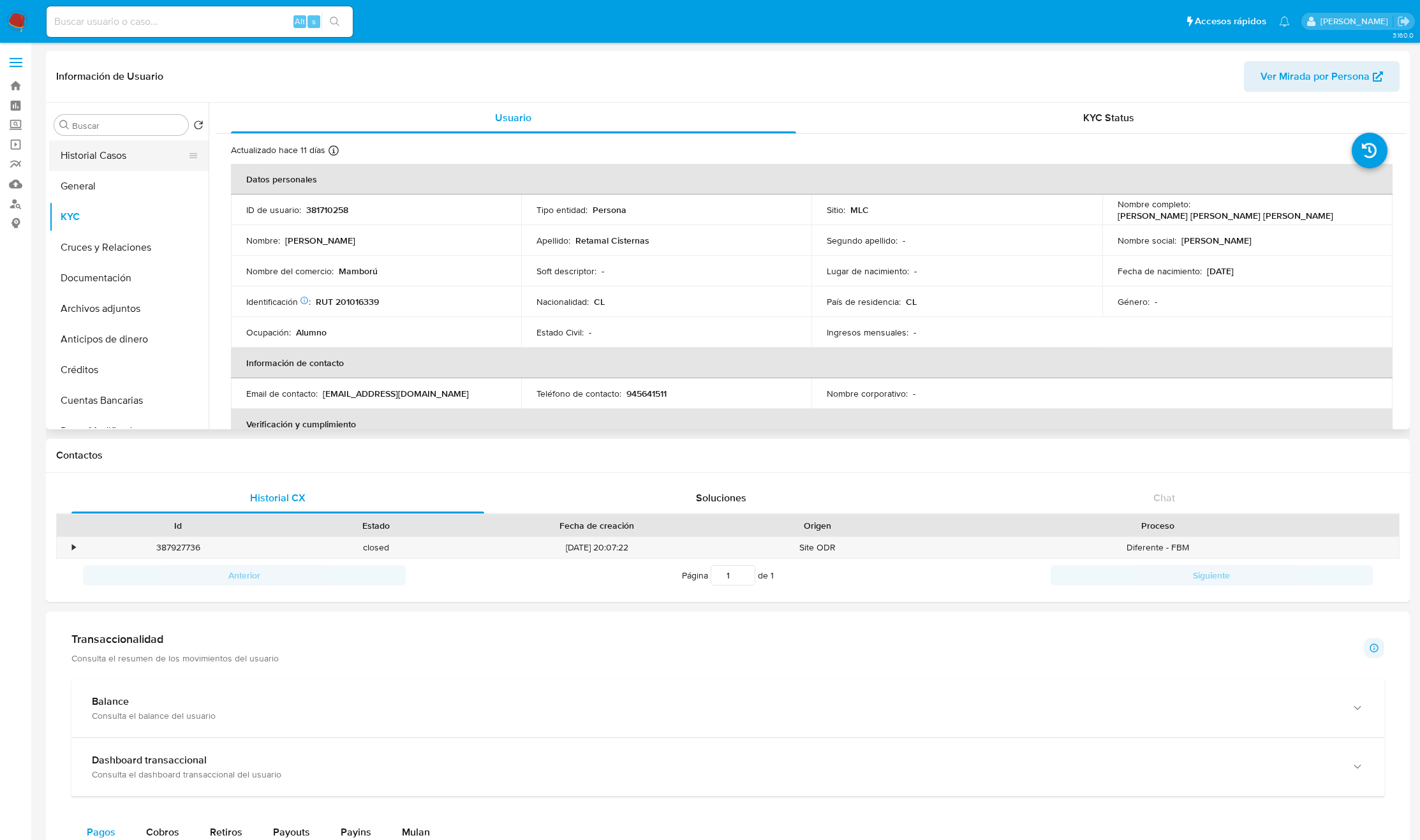
click at [141, 161] on button "Historial Casos" at bounding box center [123, 156] width 149 height 30
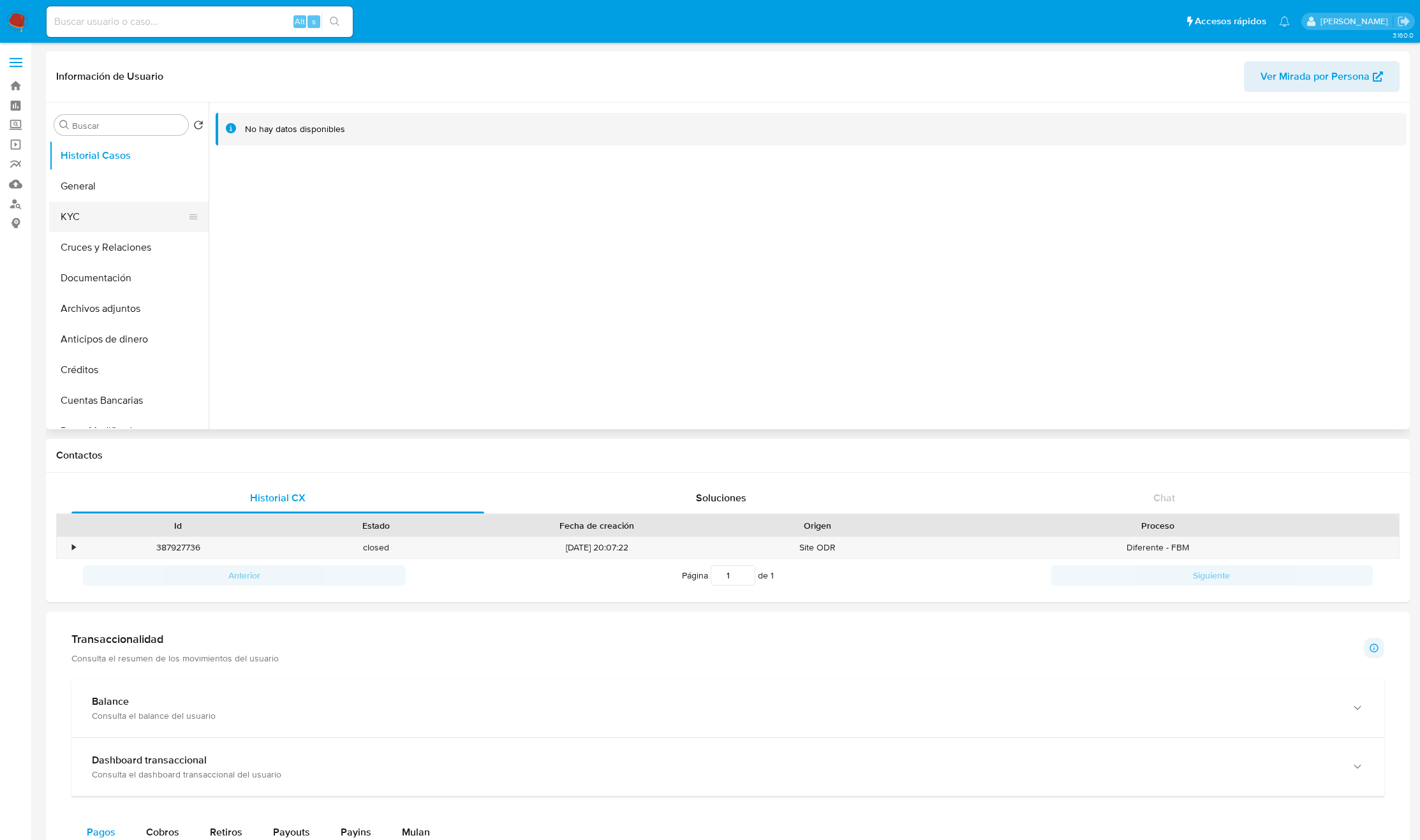
click at [130, 215] on button "KYC" at bounding box center [123, 217] width 149 height 30
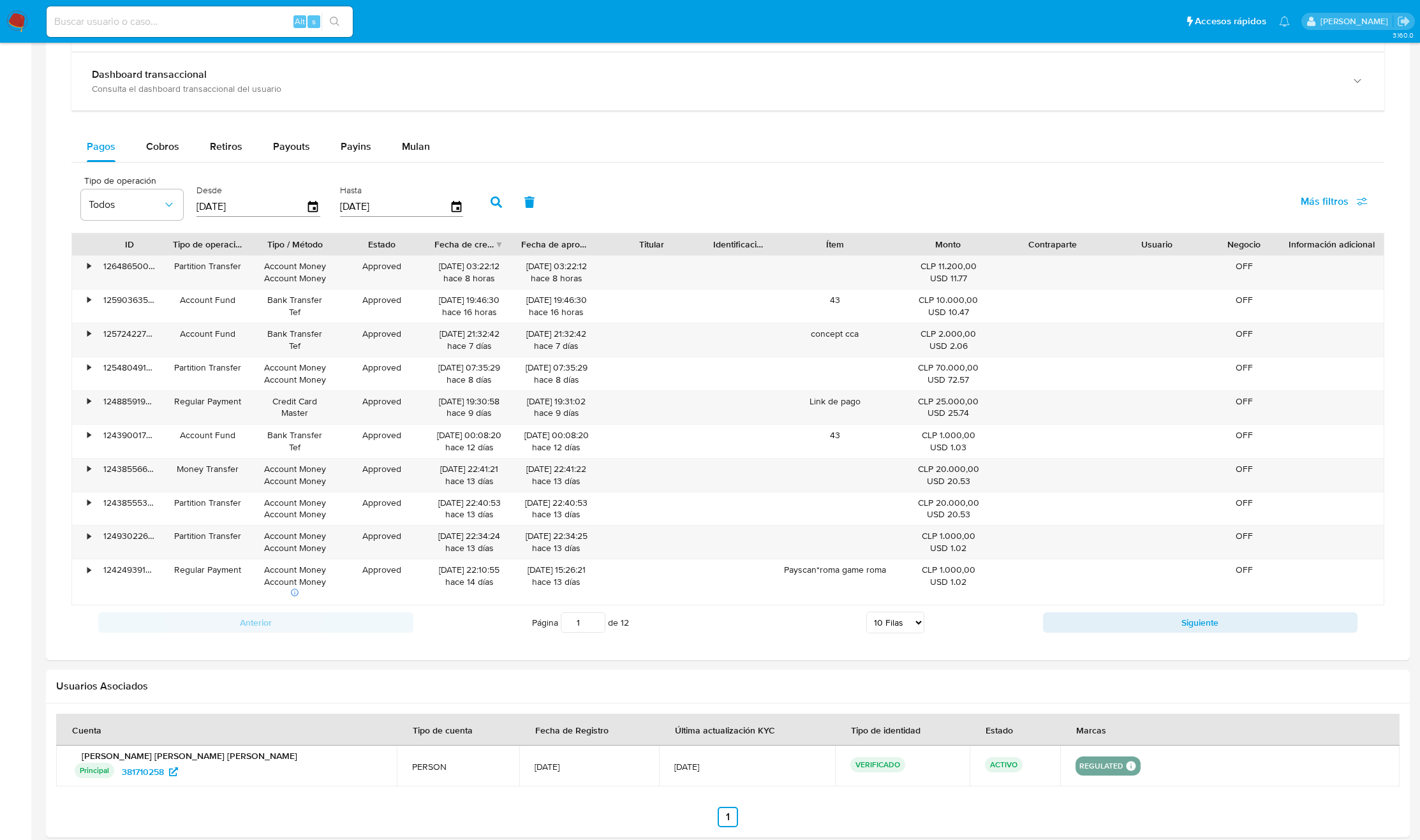
scroll to position [560, 0]
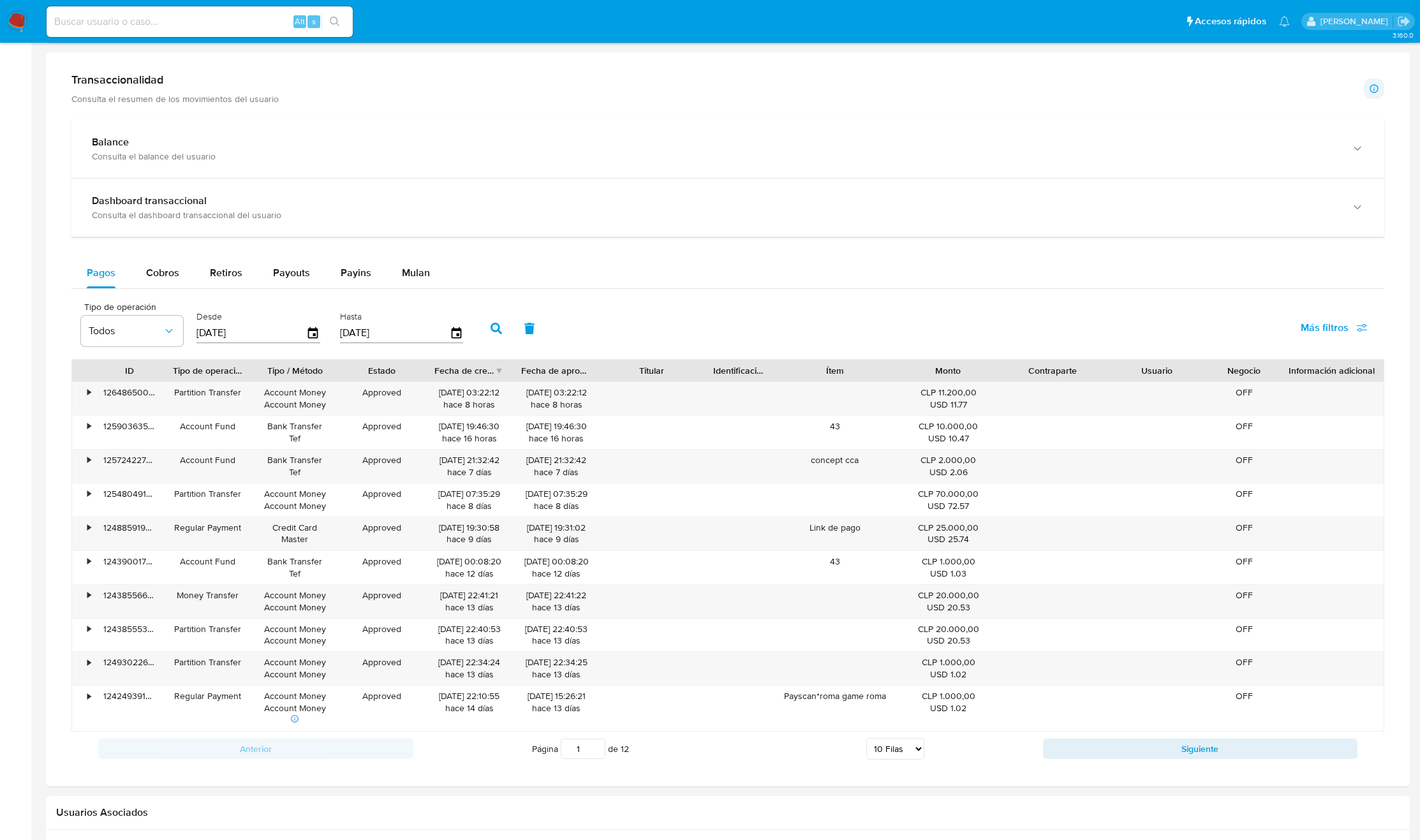
click at [152, 289] on div "Pagos Cobros Retiros Payouts Payins Mulan" at bounding box center [728, 273] width 1313 height 31
click at [165, 276] on span "Cobros" at bounding box center [162, 272] width 33 height 14
select select "10"
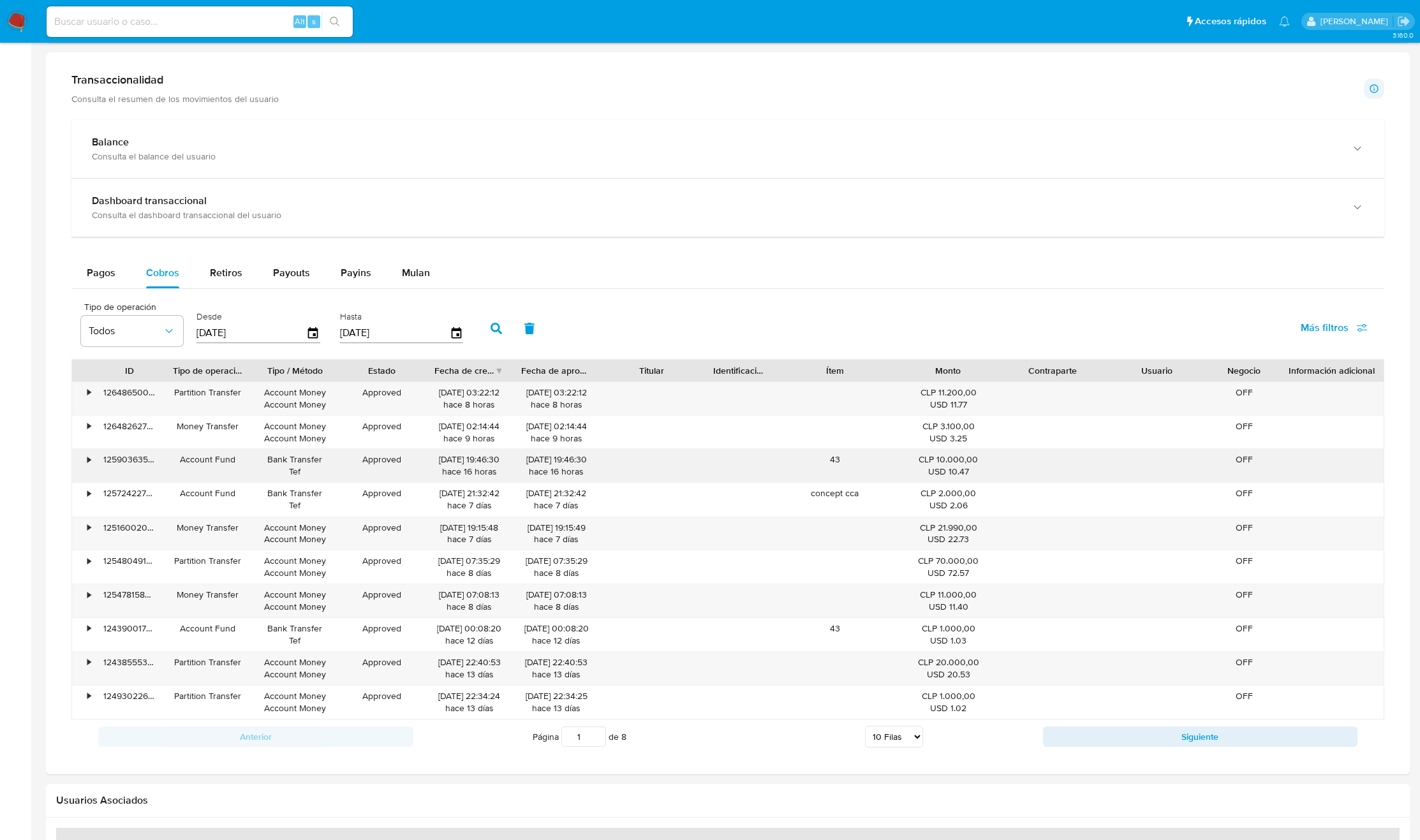
scroll to position [464, 0]
